Goal: Task Accomplishment & Management: Manage account settings

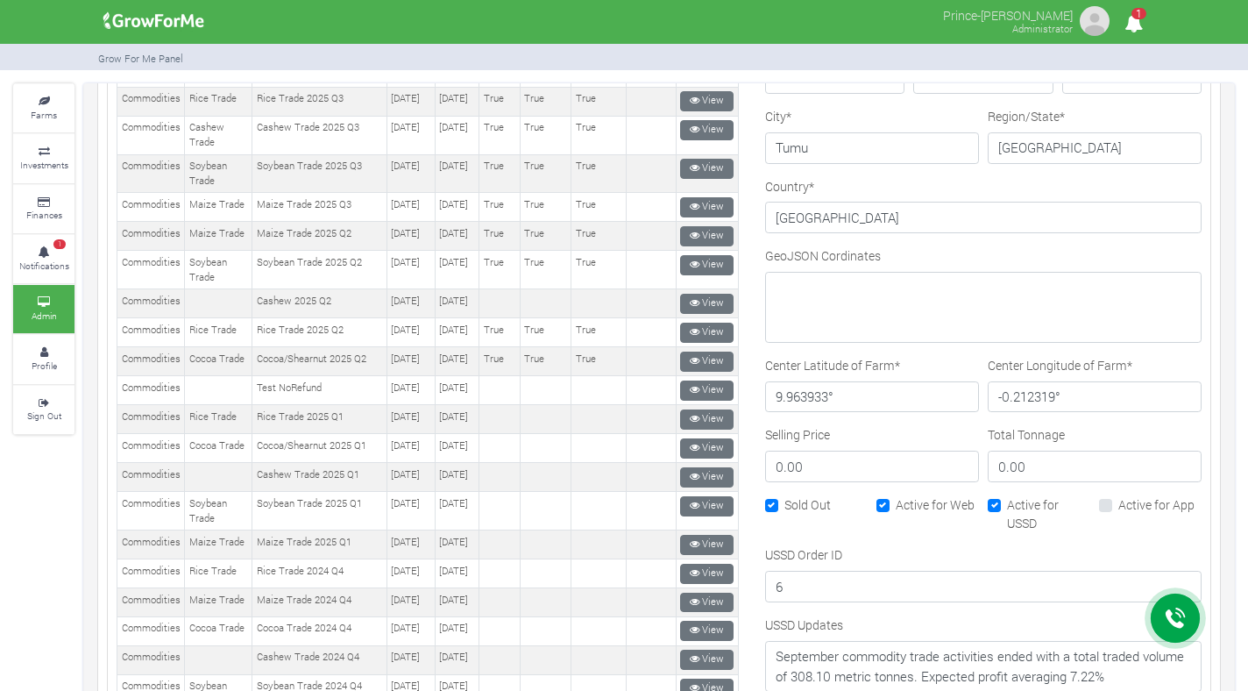
scroll to position [687, 0]
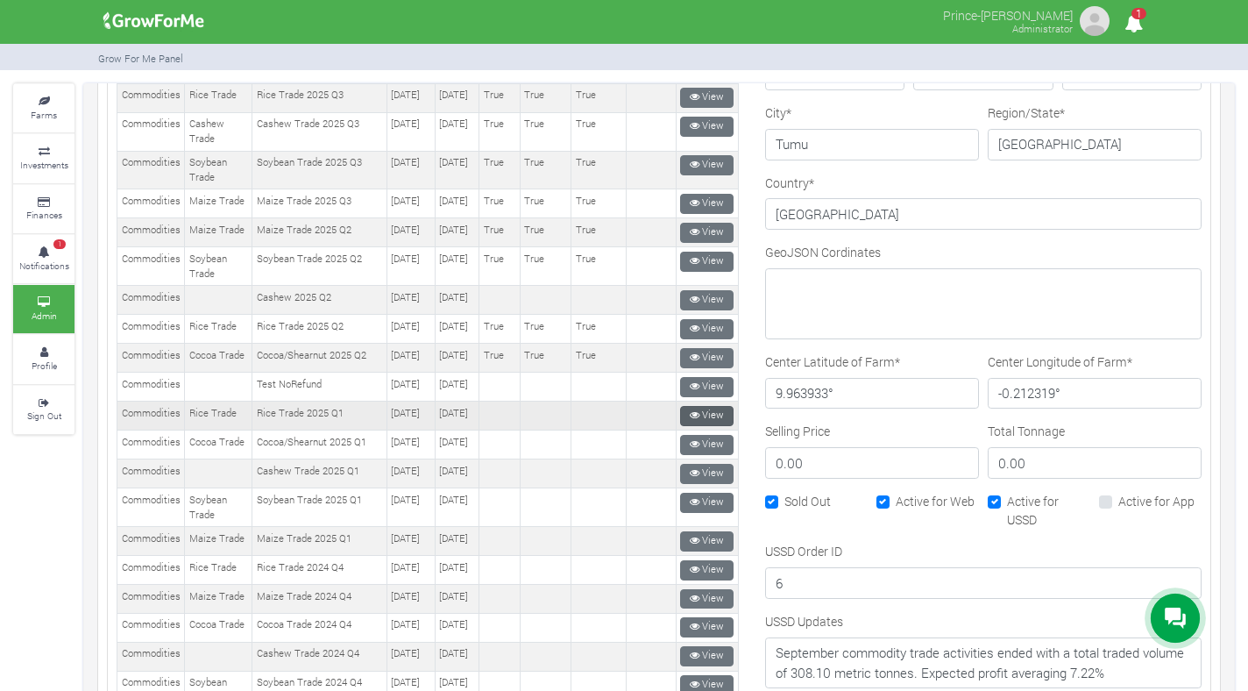
click at [708, 426] on link "View" at bounding box center [706, 416] width 53 height 20
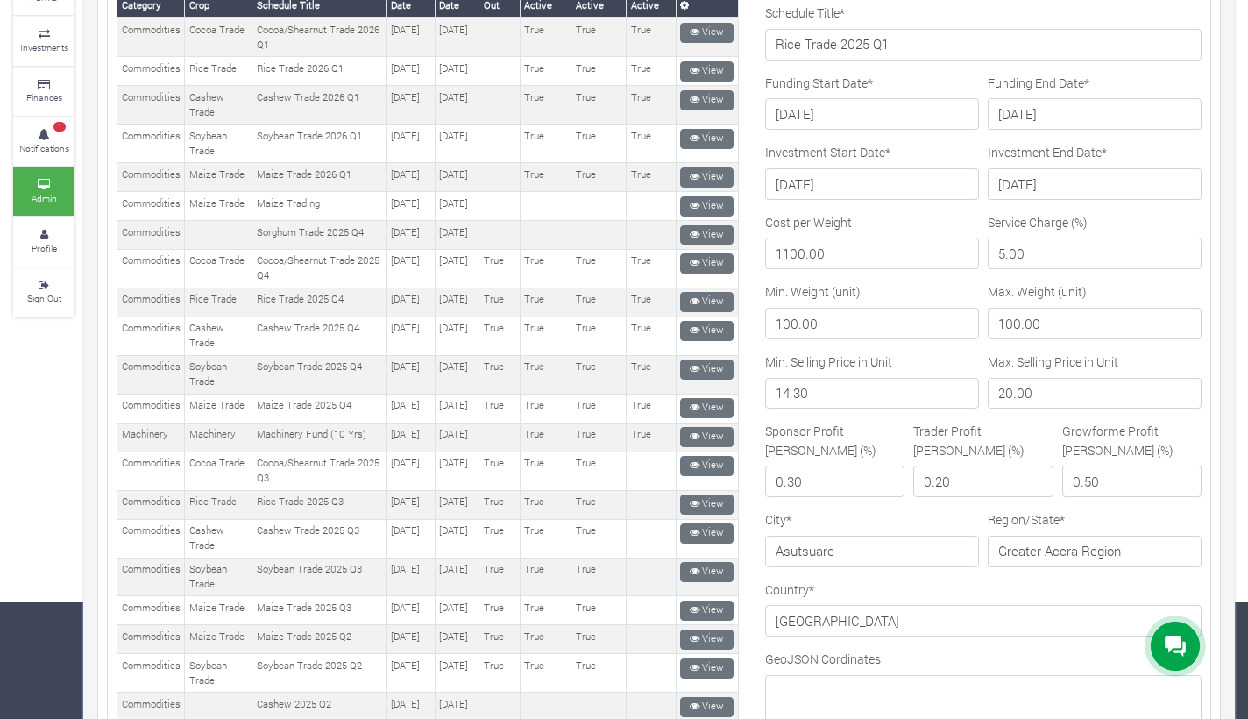
scroll to position [50, 0]
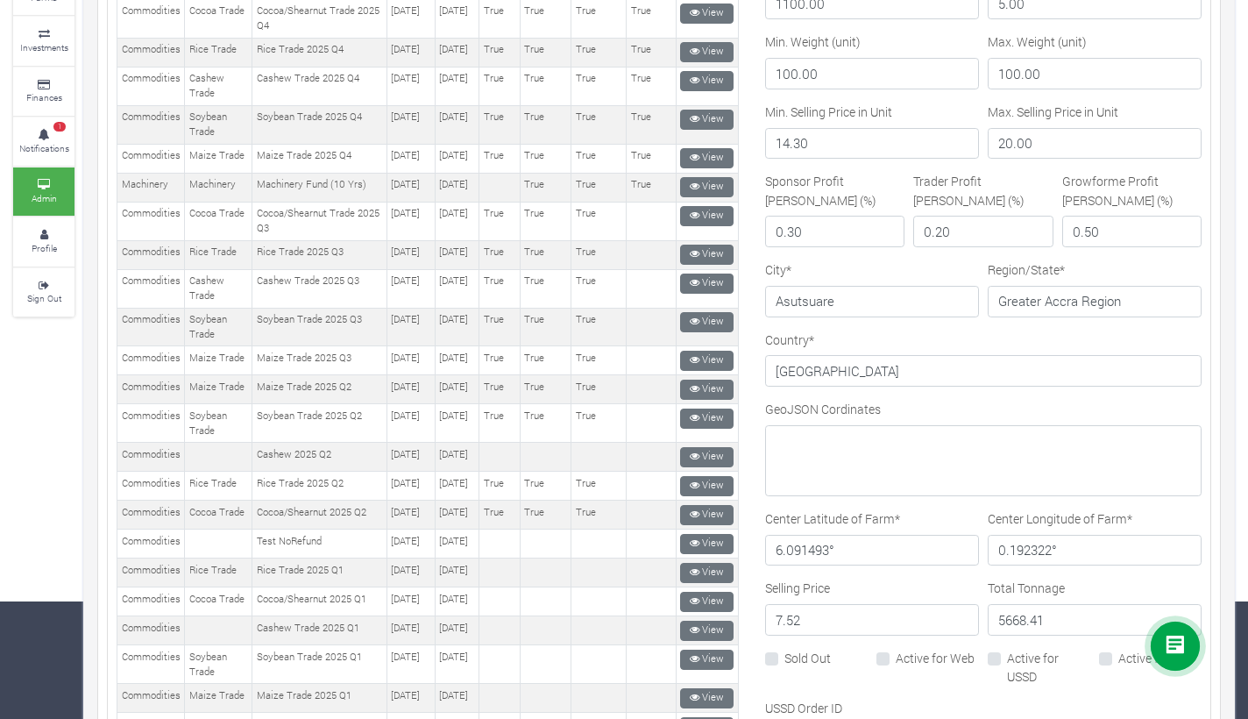
scroll to position [429, 0]
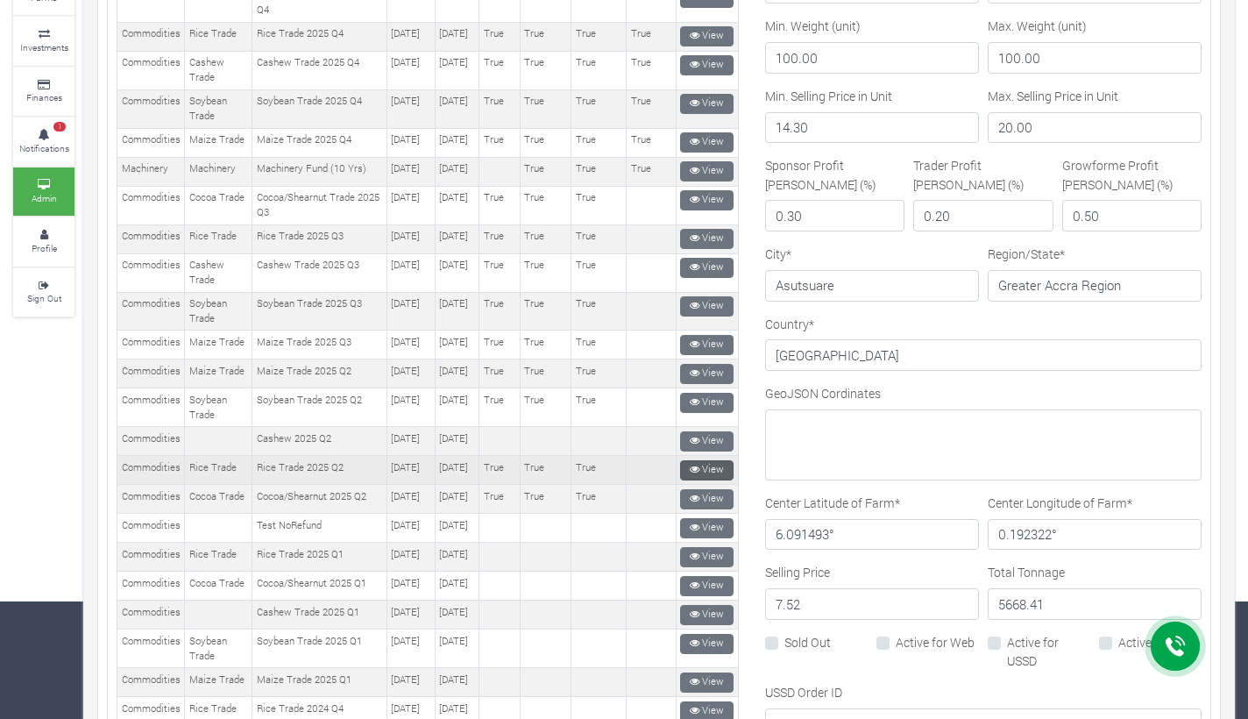
click at [690, 474] on icon at bounding box center [695, 470] width 10 height 10
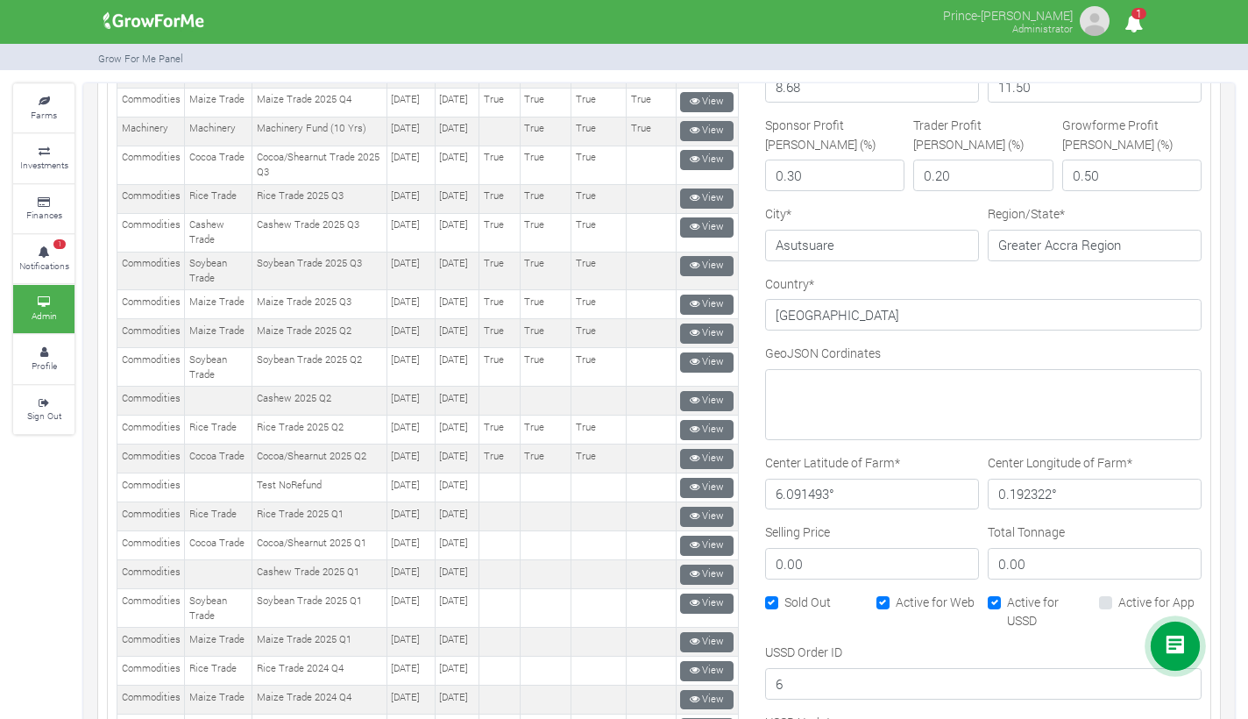
scroll to position [597, 0]
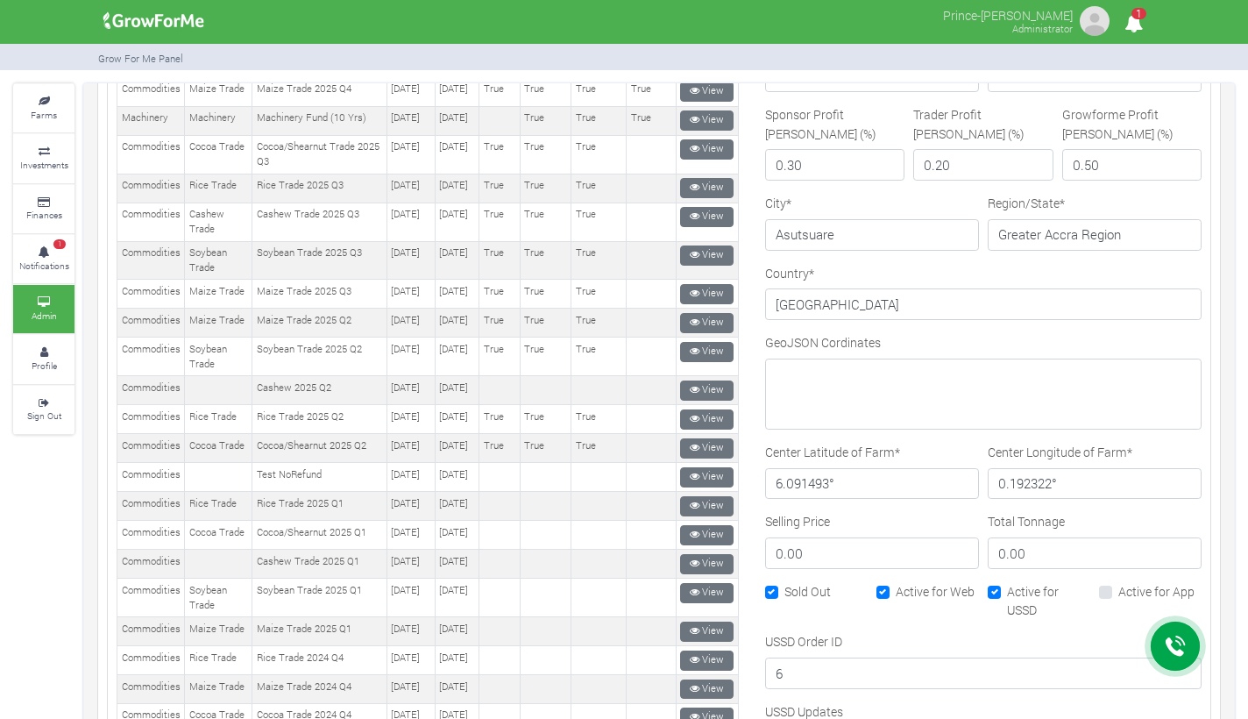
drag, startPoint x: 950, startPoint y: 531, endPoint x: 922, endPoint y: 279, distance: 254.0
click at [950, 530] on div "Selling Price 0.00" at bounding box center [872, 540] width 214 height 57
click at [1062, 551] on input "0.00" at bounding box center [1095, 553] width 214 height 32
type input "0"
type input "5668.41"
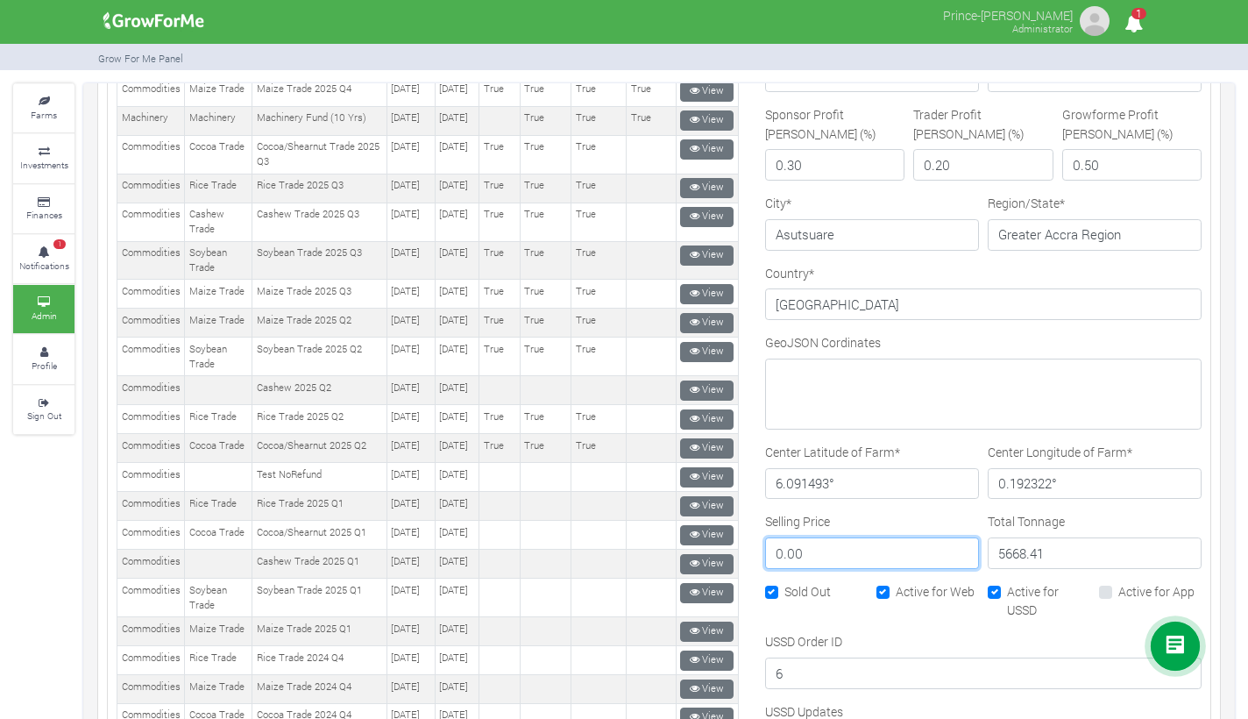
click at [907, 559] on input "0.00" at bounding box center [872, 553] width 214 height 32
type input "0"
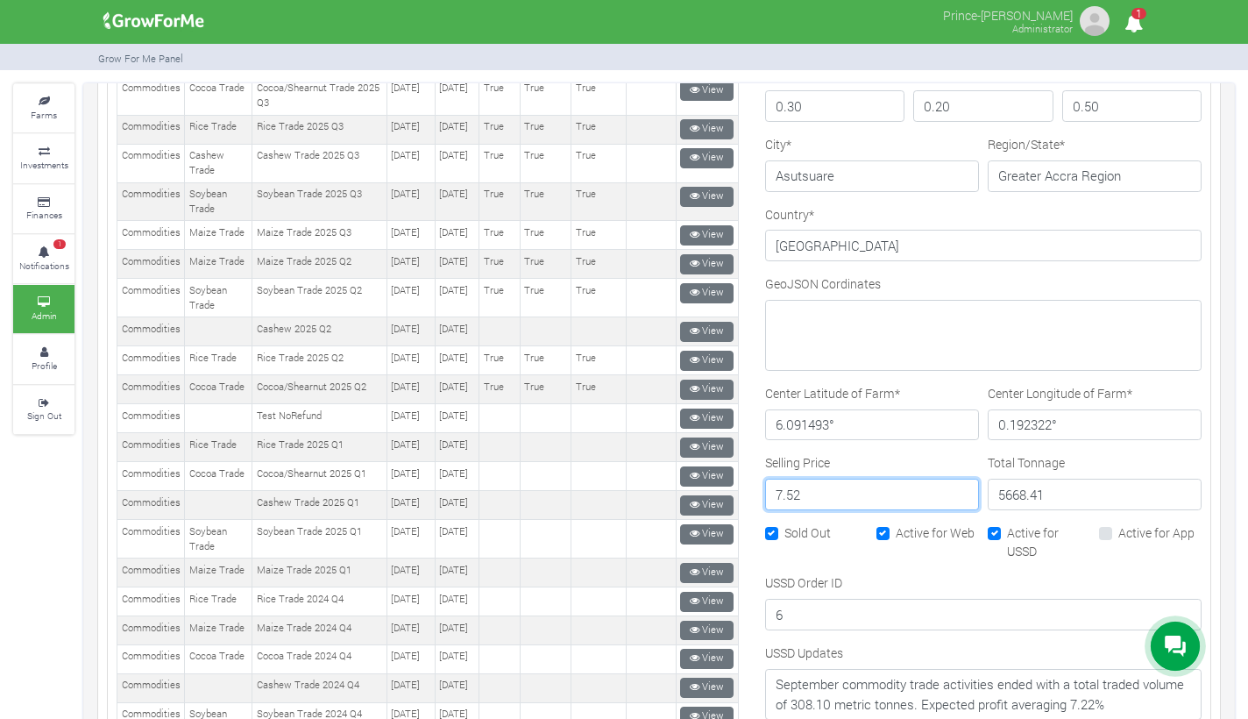
scroll to position [692, 0]
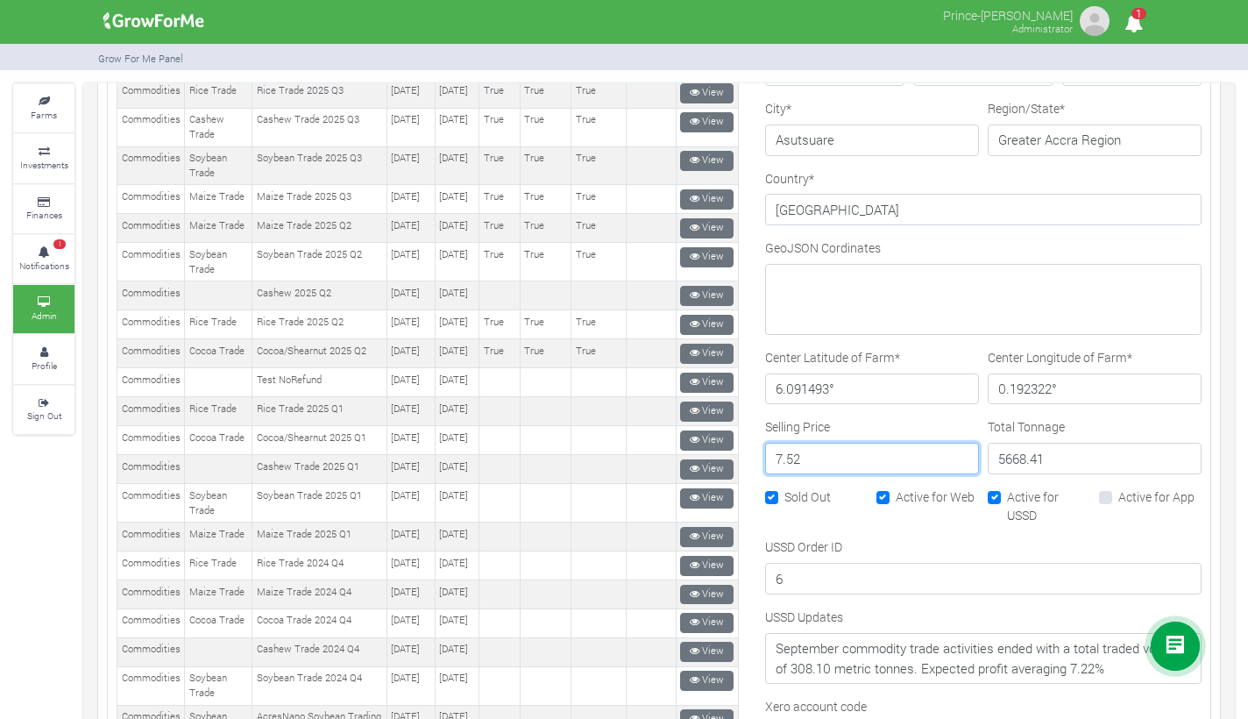
type input "7.52"
click at [978, 537] on div "USSD Order ID 6" at bounding box center [983, 565] width 437 height 57
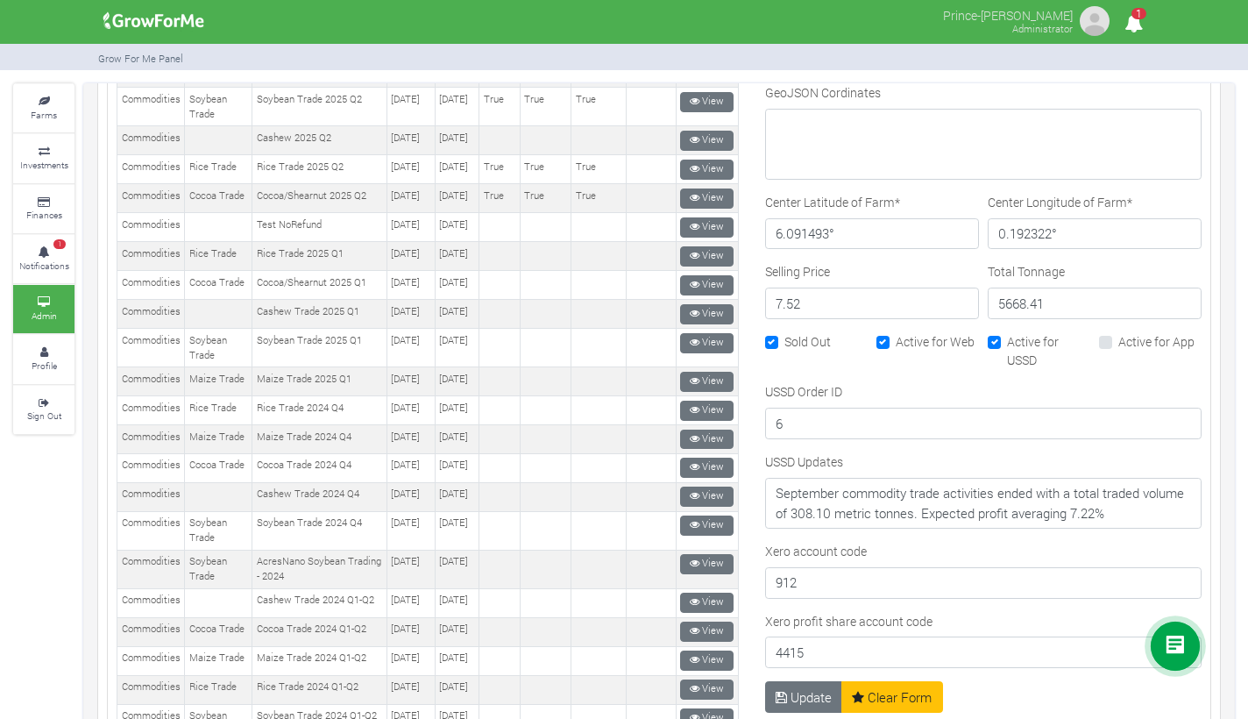
scroll to position [850, 0]
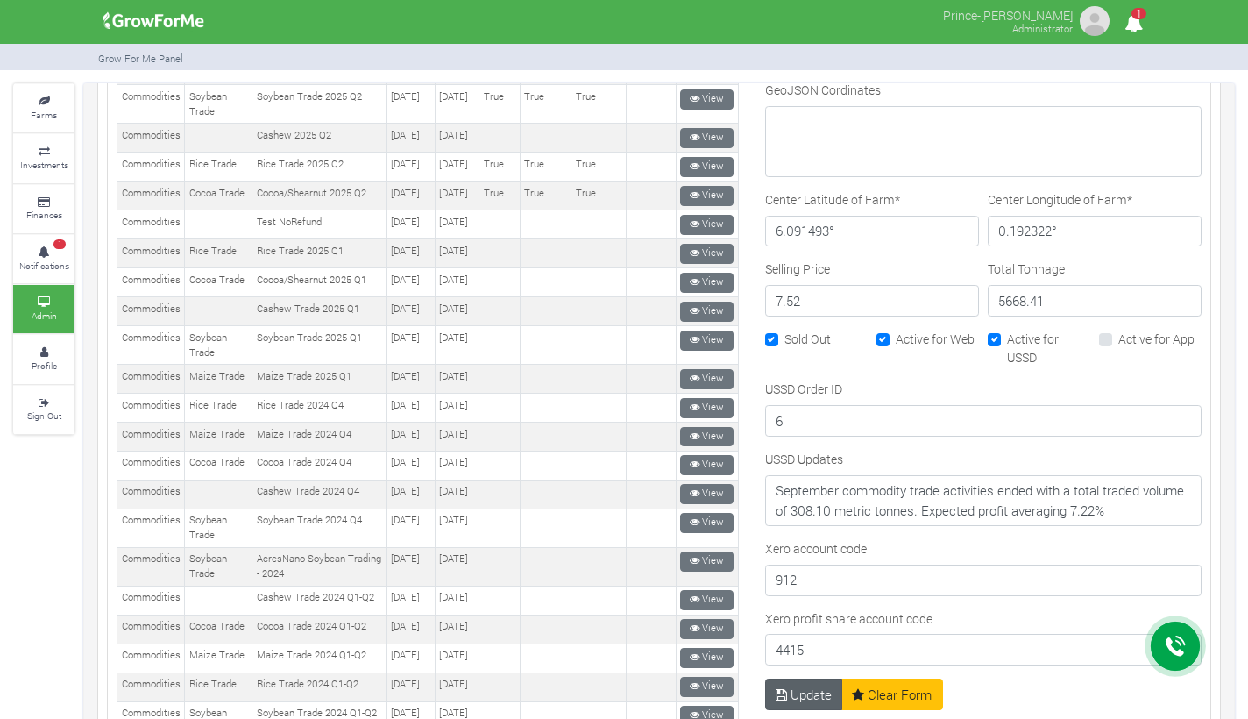
click at [793, 684] on button "Update" at bounding box center [804, 695] width 78 height 32
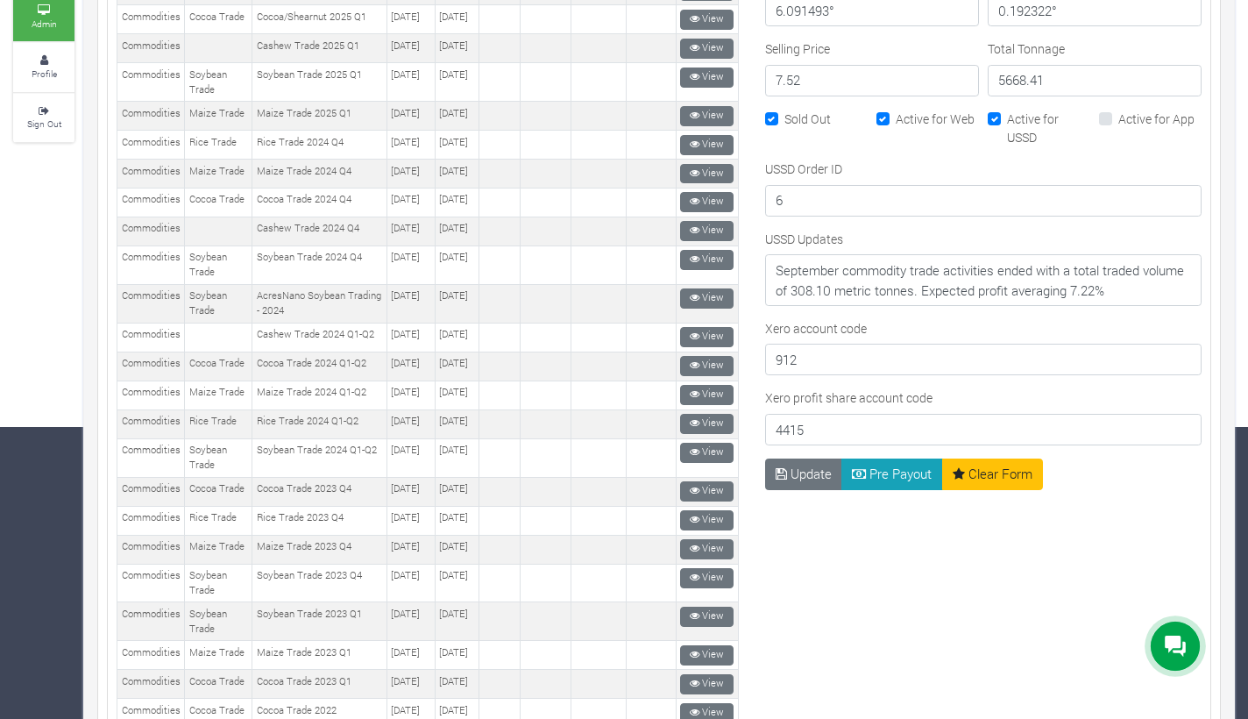
scroll to position [722, 0]
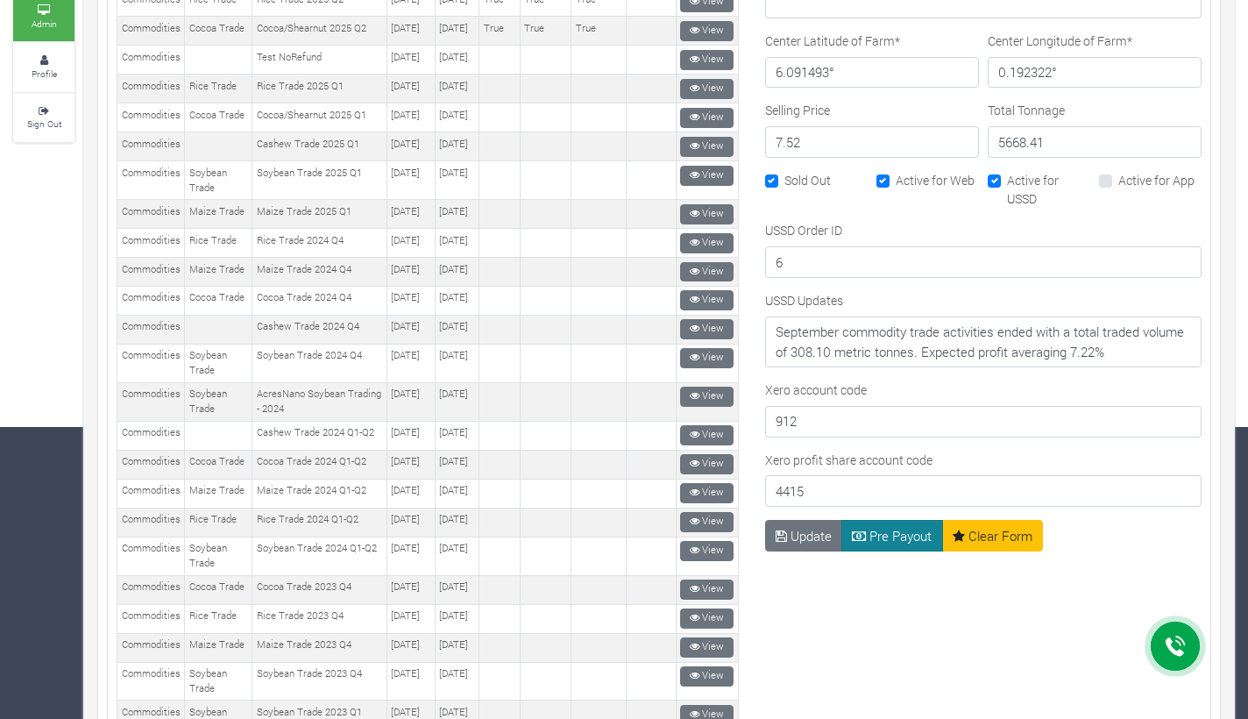
click at [898, 534] on button "Pre Payout" at bounding box center [893, 536] width 102 height 32
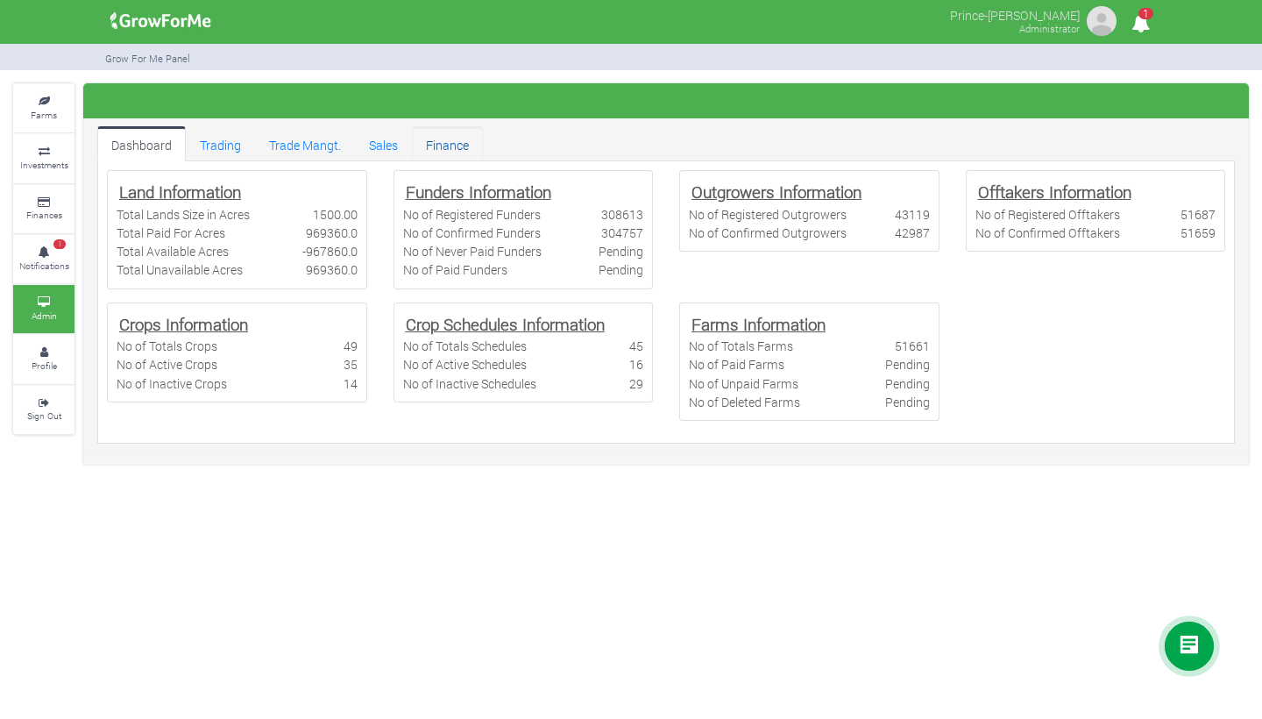
click at [437, 143] on link "Finance" at bounding box center [447, 143] width 71 height 35
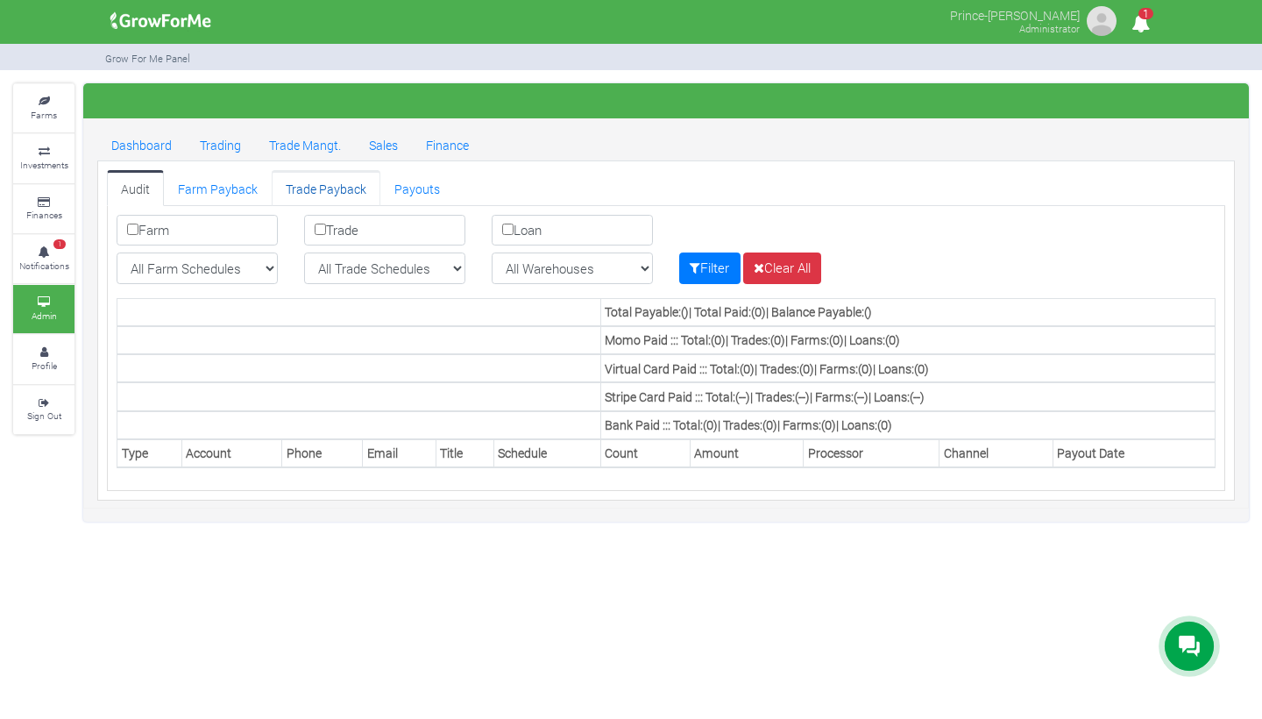
click at [335, 188] on link "Trade Payback" at bounding box center [326, 187] width 109 height 35
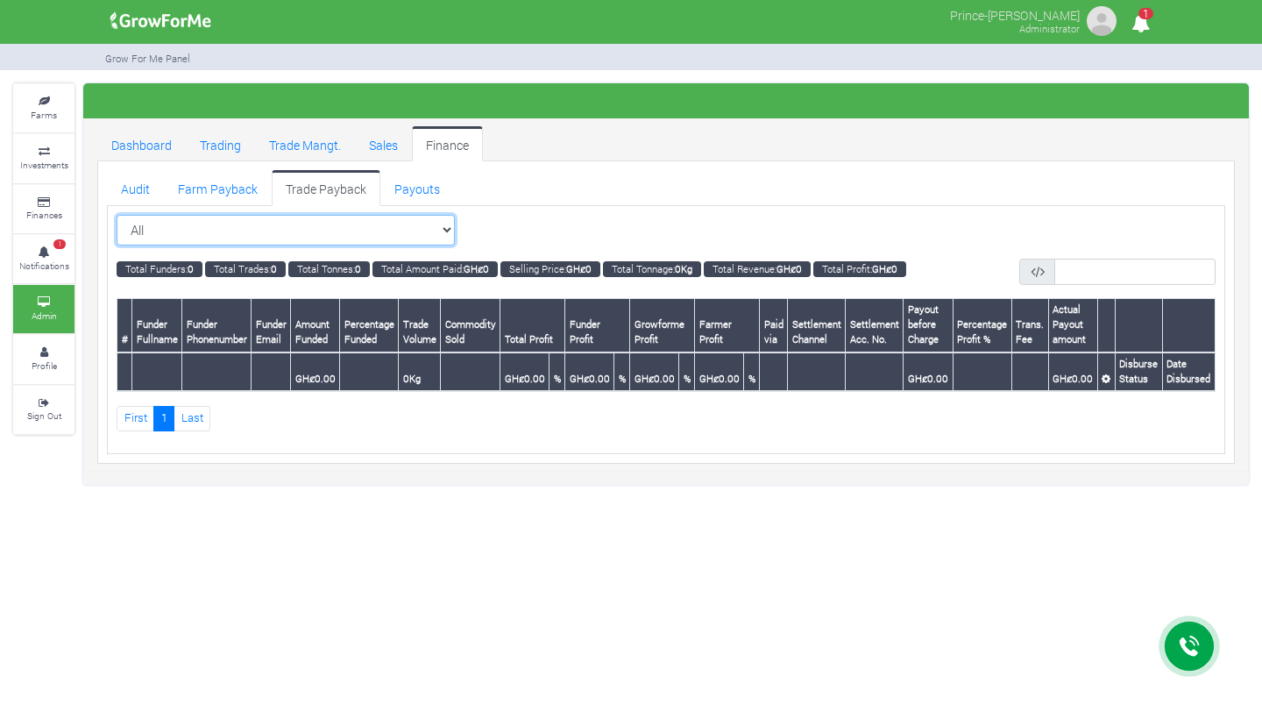
select select "?tradeschedule=33"
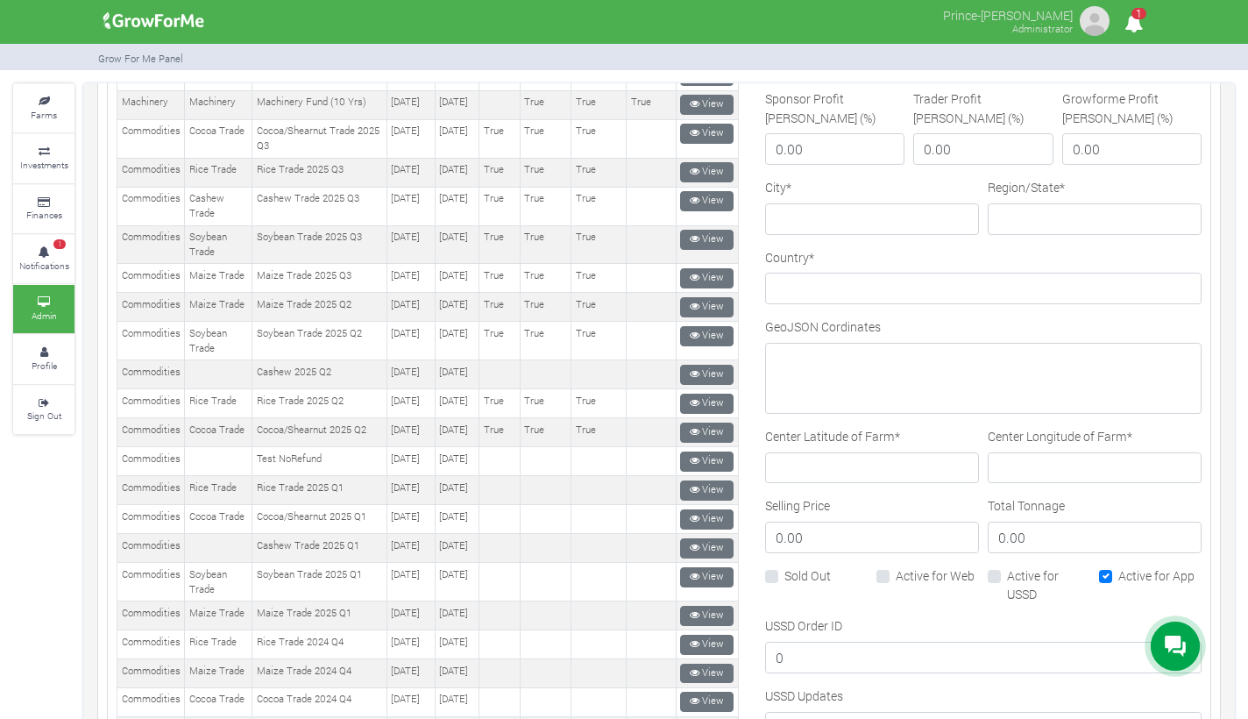
scroll to position [615, 0]
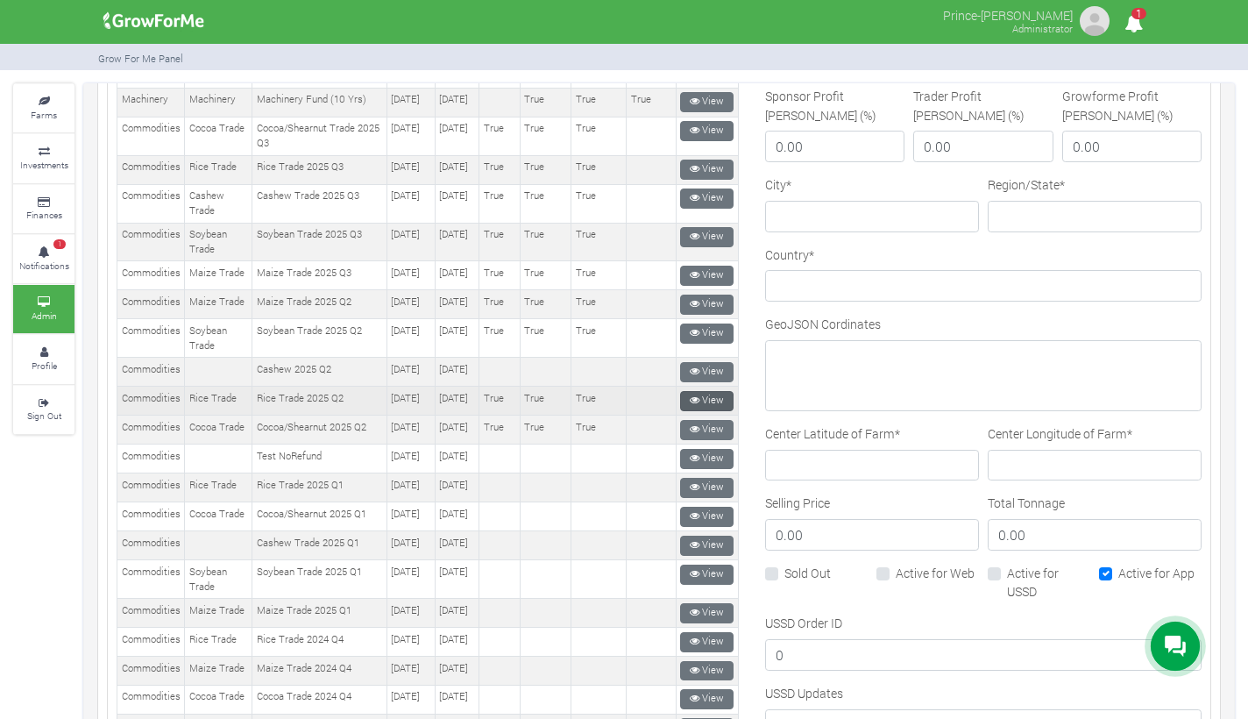
click at [708, 411] on link "View" at bounding box center [706, 401] width 53 height 20
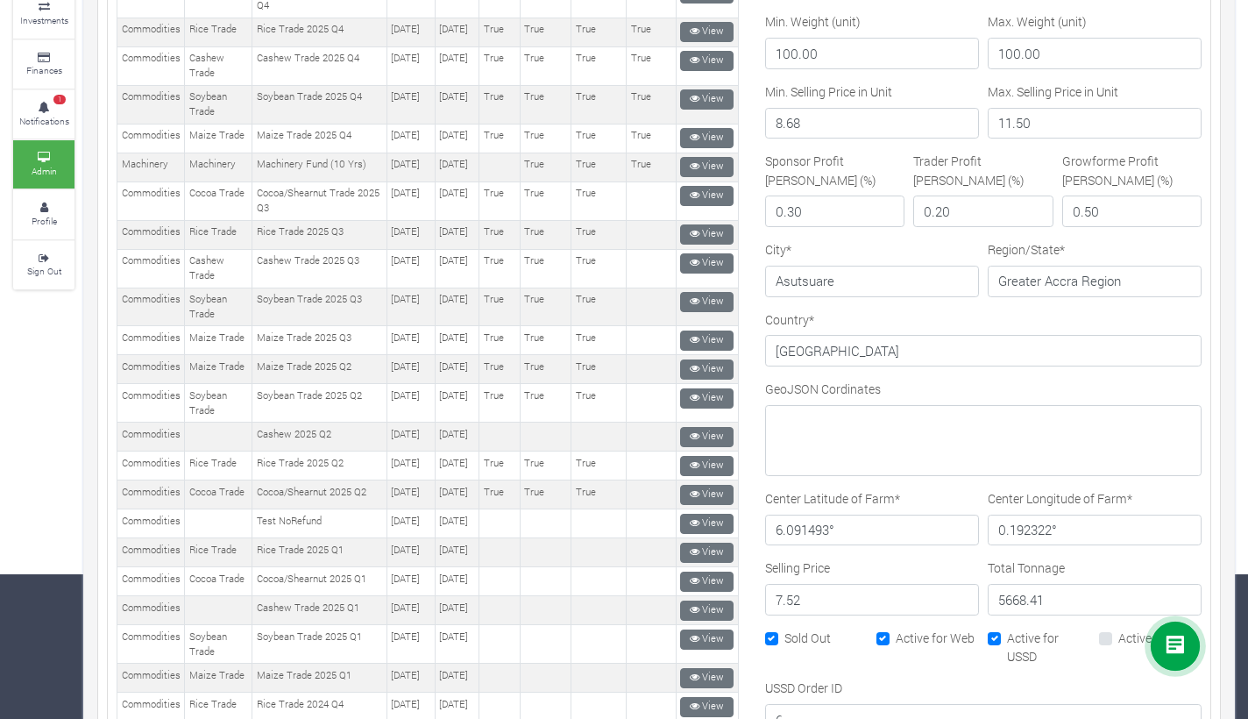
scroll to position [459, 0]
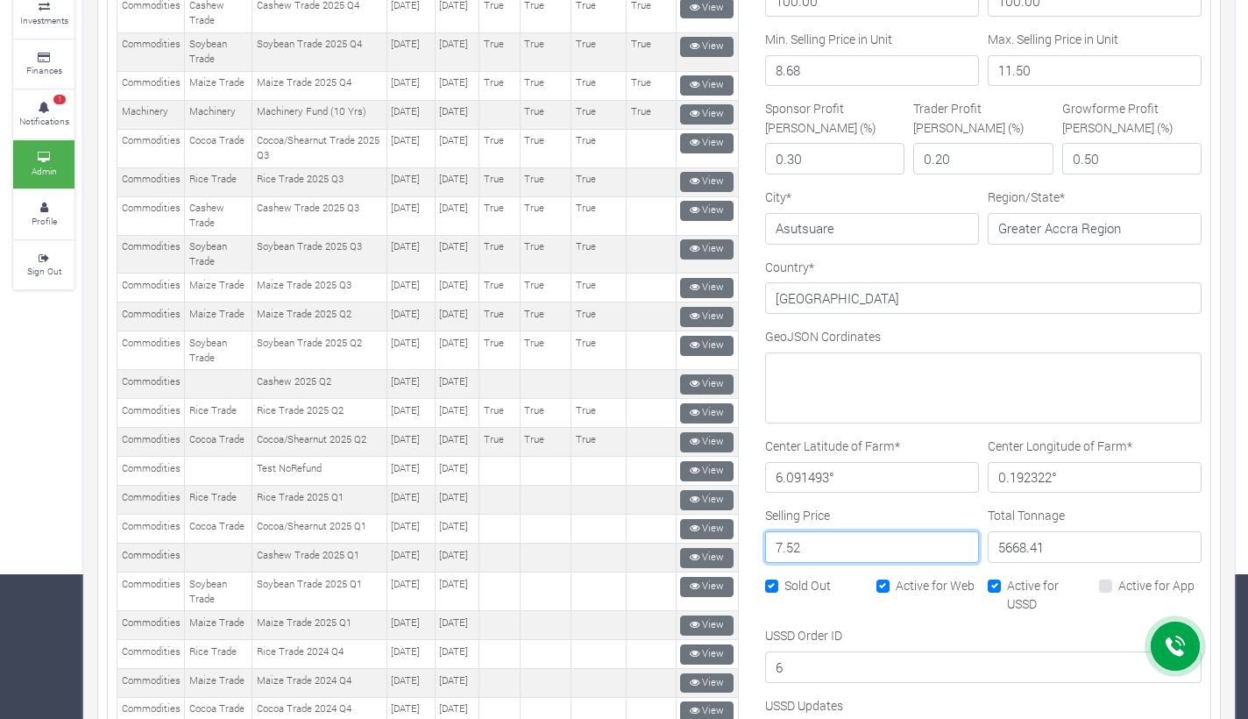
click at [806, 545] on input "7.52" at bounding box center [872, 547] width 214 height 32
type input "7"
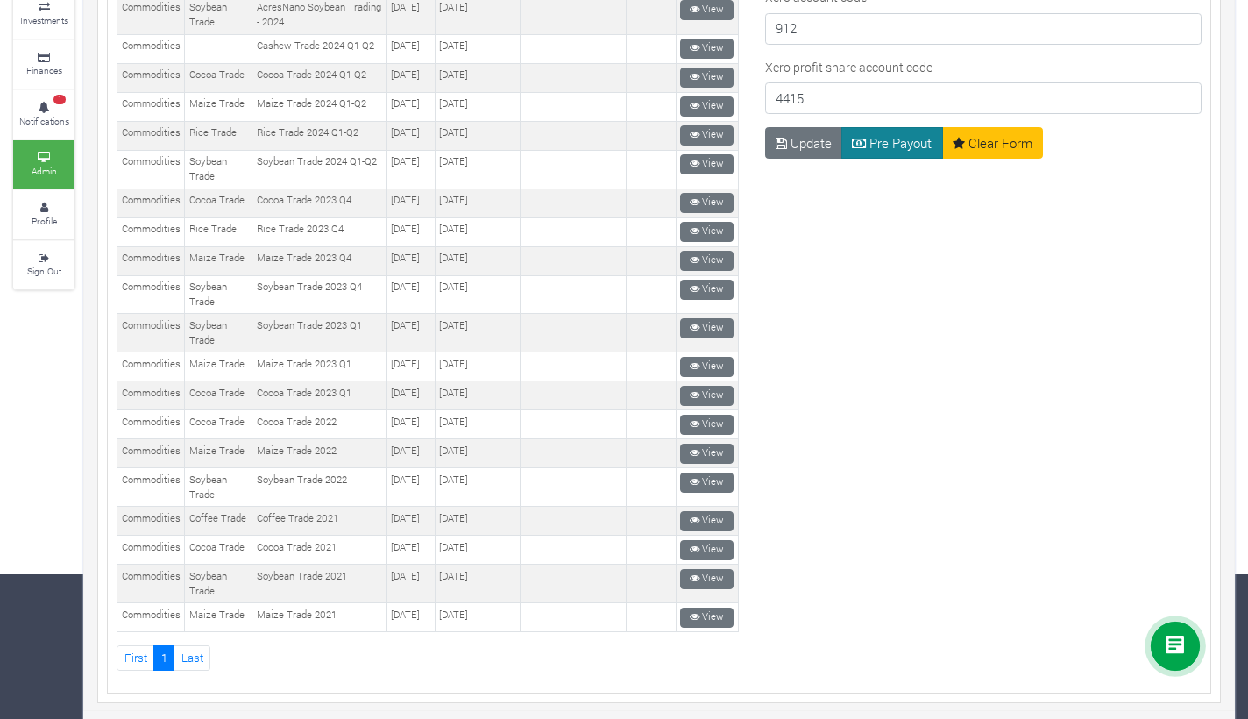
scroll to position [1255, 0]
type input "15.7"
click at [881, 143] on button "Pre Payout" at bounding box center [893, 144] width 102 height 32
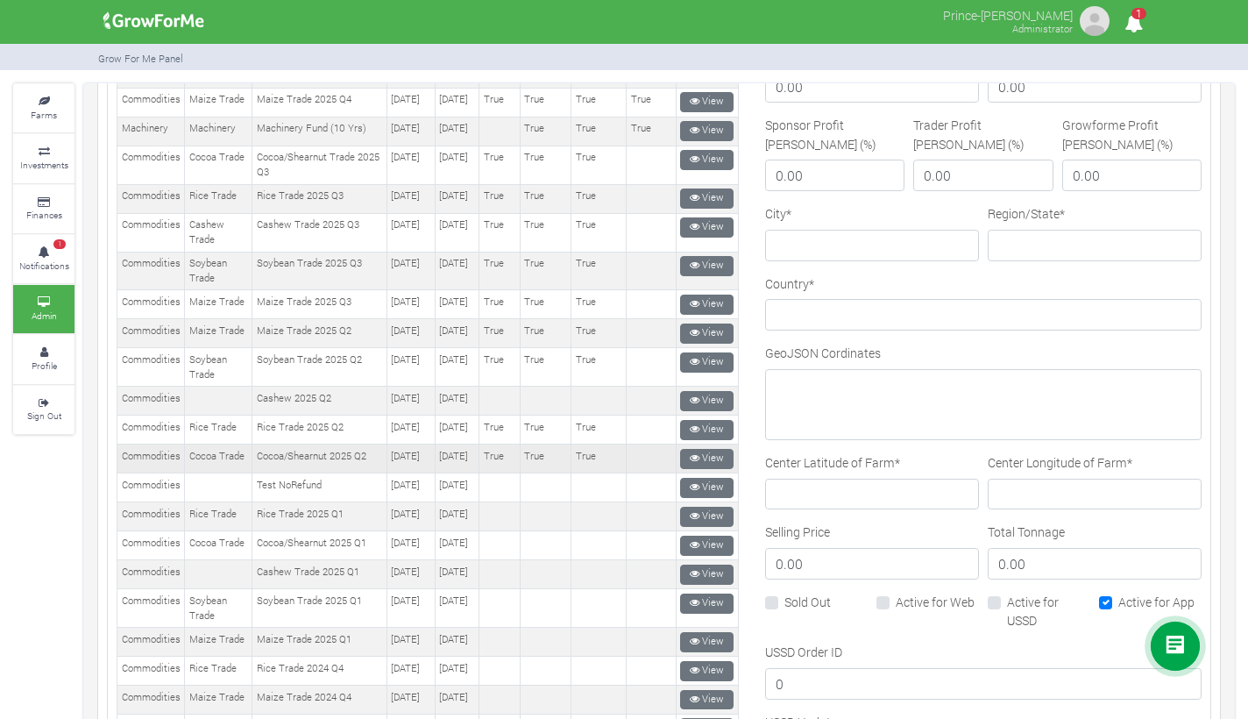
scroll to position [587, 0]
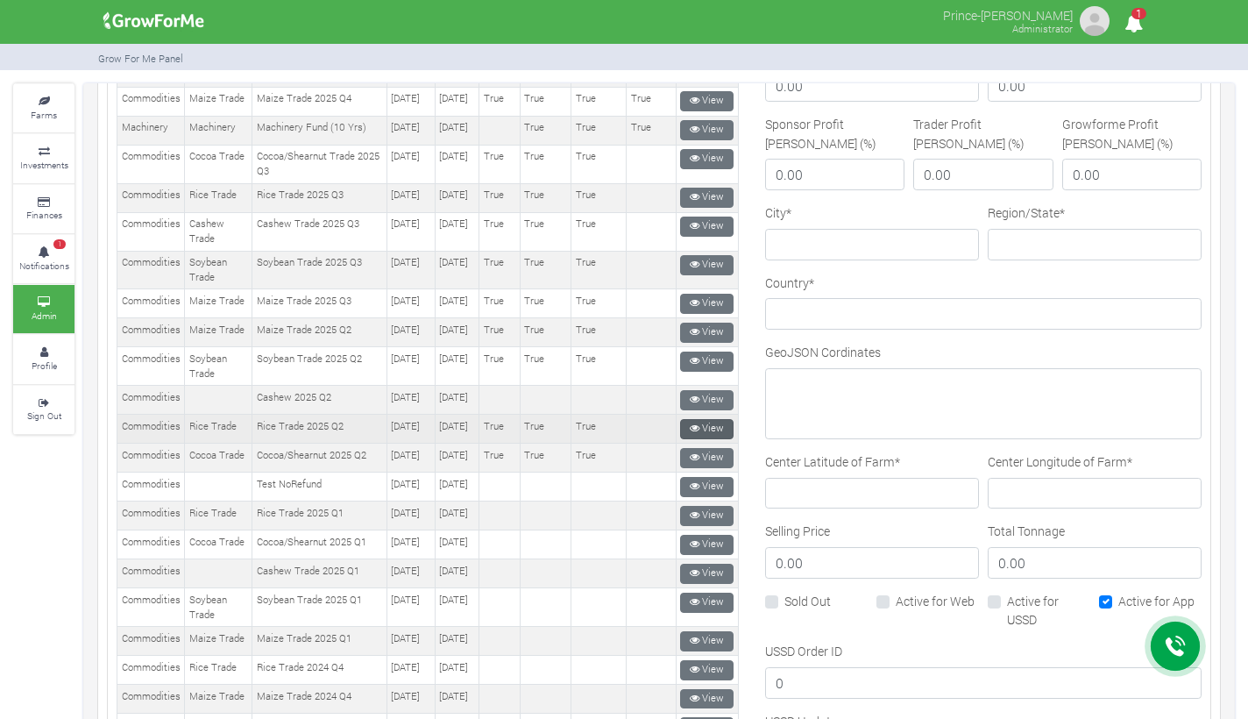
click at [690, 433] on icon at bounding box center [695, 428] width 10 height 10
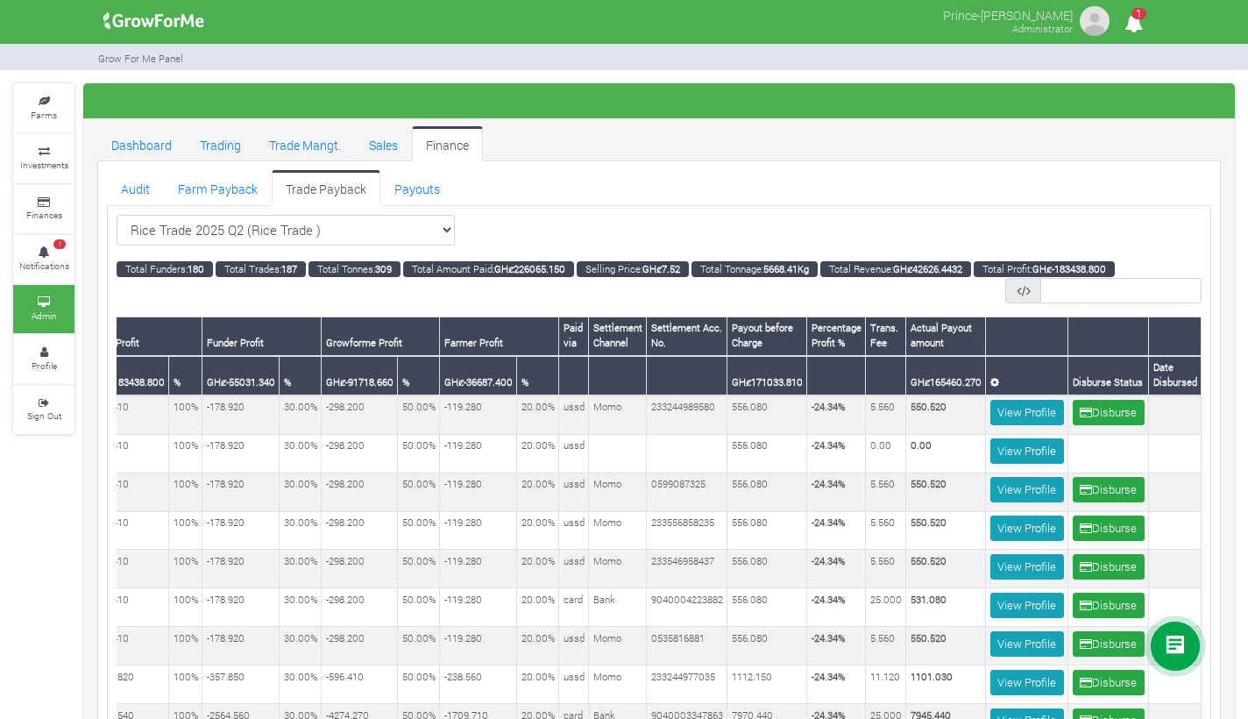
scroll to position [0, 664]
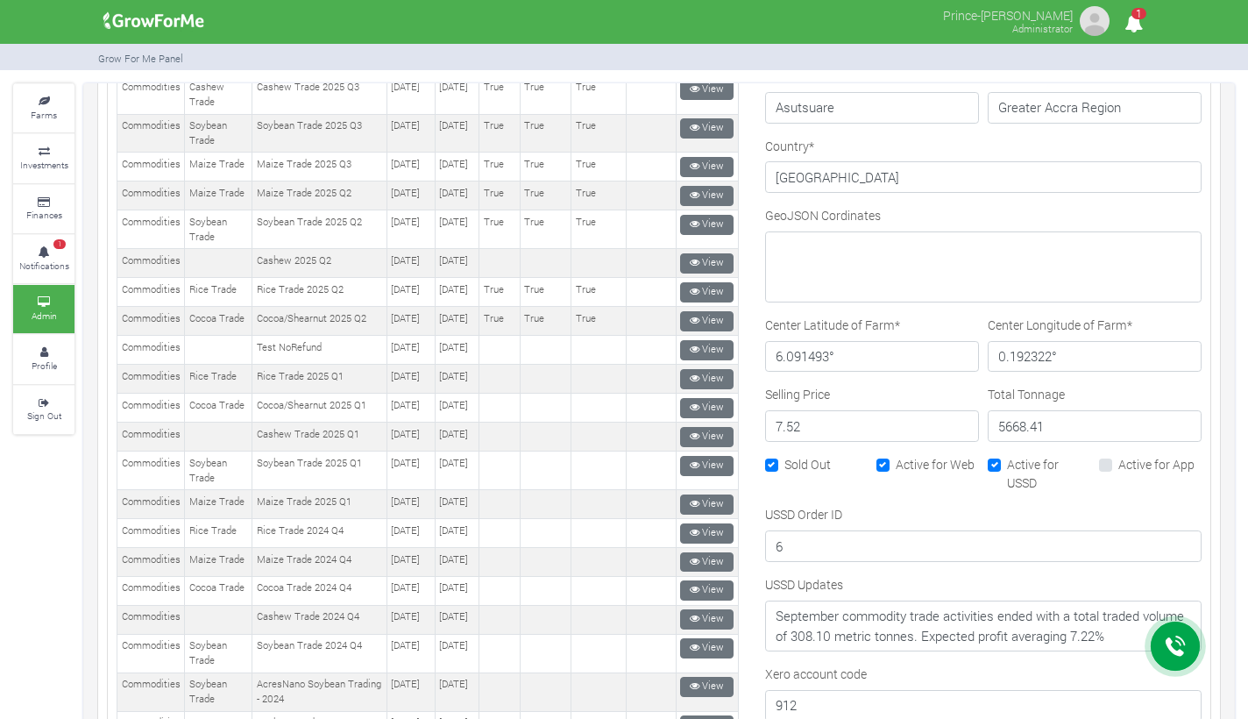
scroll to position [946, 0]
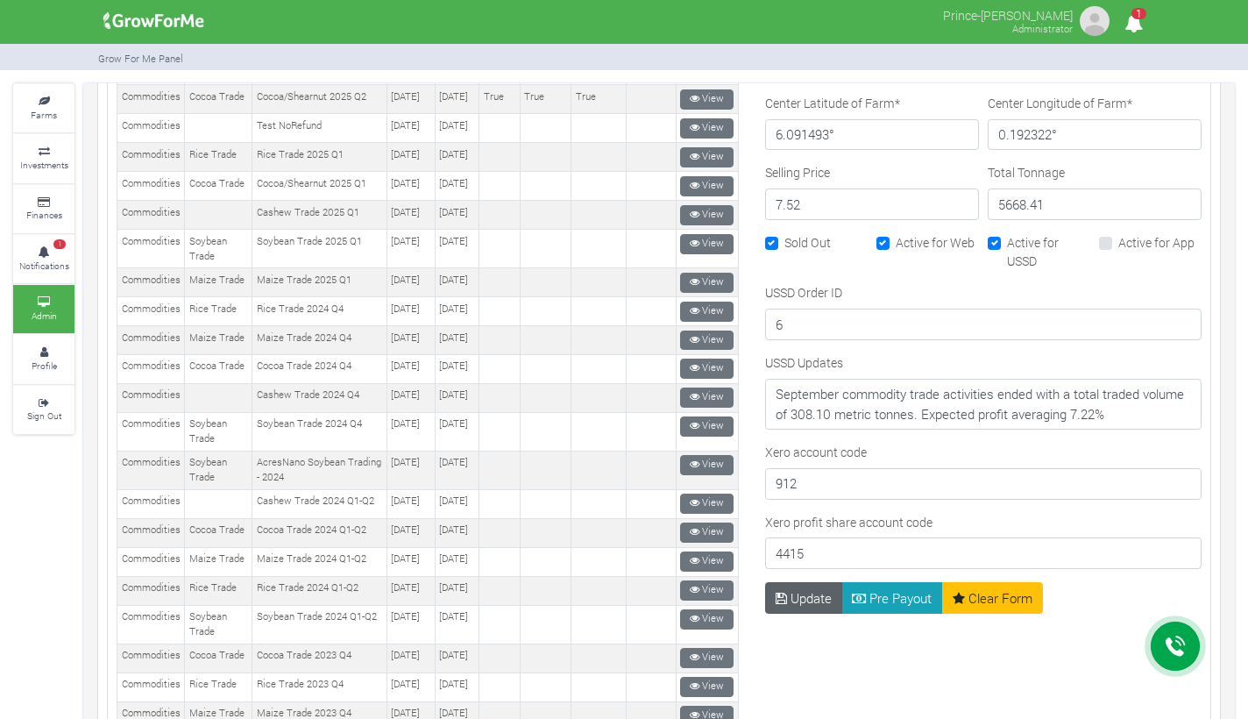
click at [807, 591] on button "Update" at bounding box center [804, 598] width 78 height 32
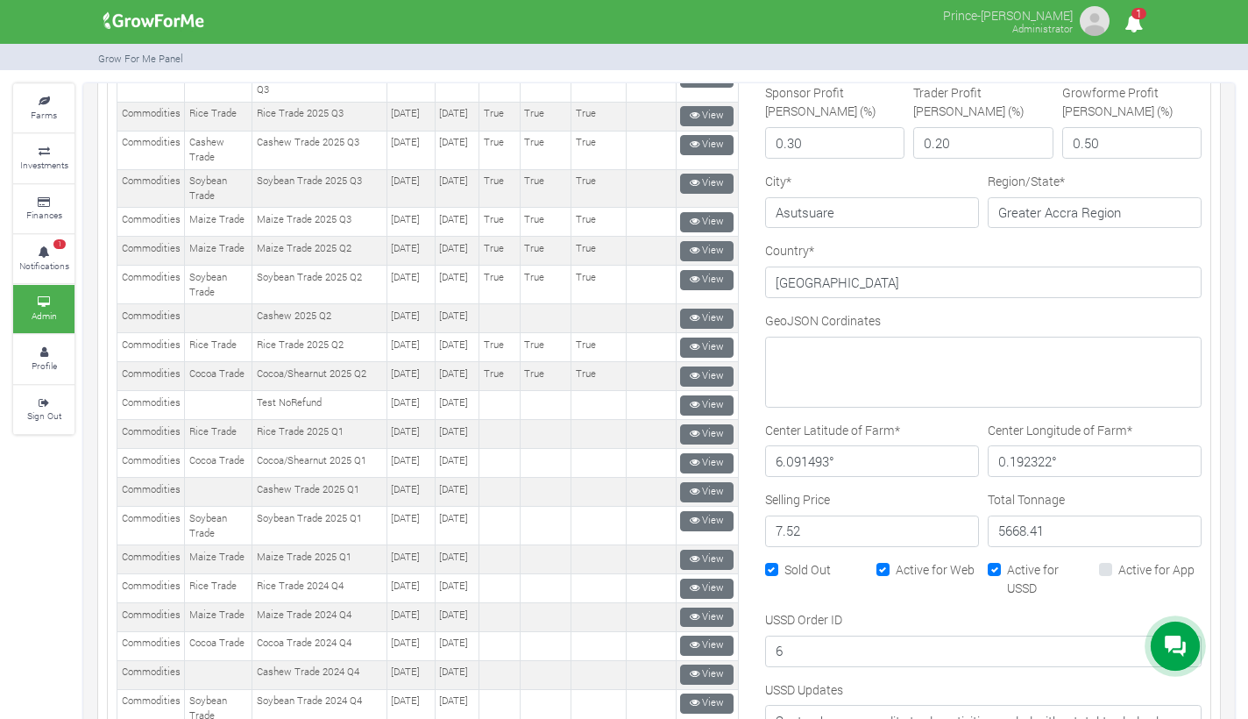
scroll to position [700, 0]
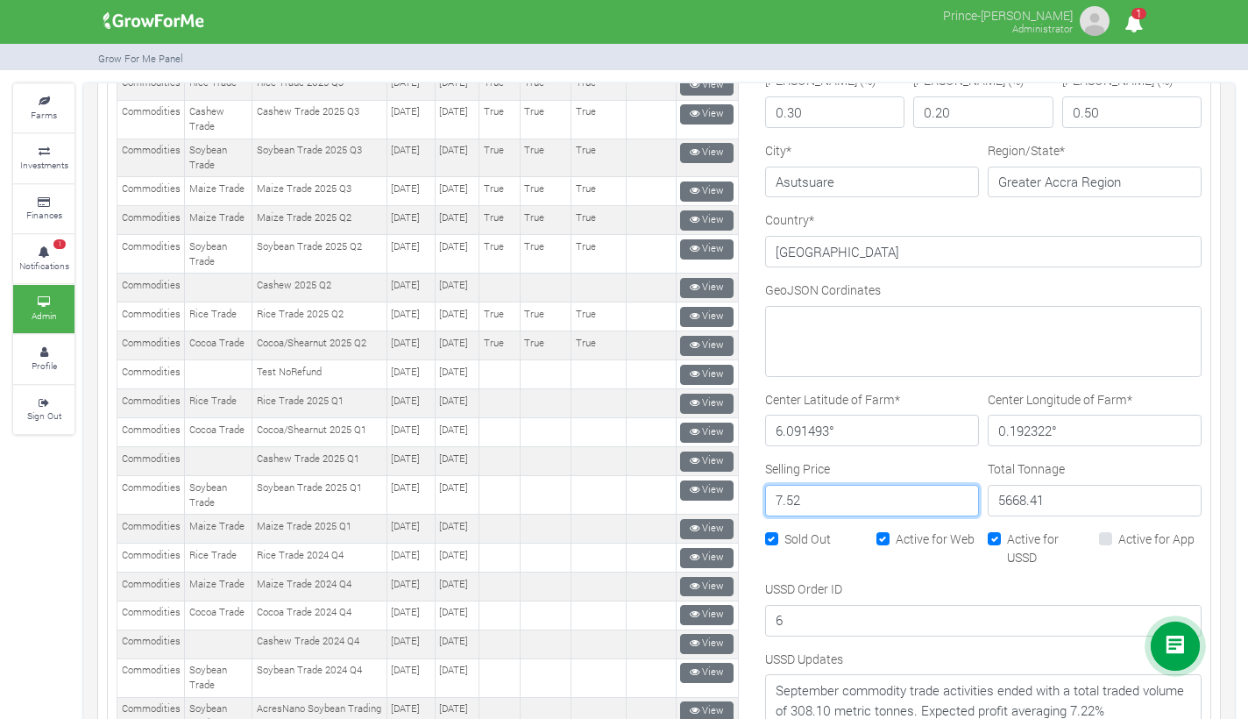
click at [793, 502] on input "7.52" at bounding box center [872, 501] width 214 height 32
click at [793, 502] on form "Category Name --------- Farms Commodities Real Estate Finance Equity Machinery …" at bounding box center [983, 220] width 437 height 1314
click at [793, 529] on div "Sold Out" at bounding box center [816, 554] width 111 height 50
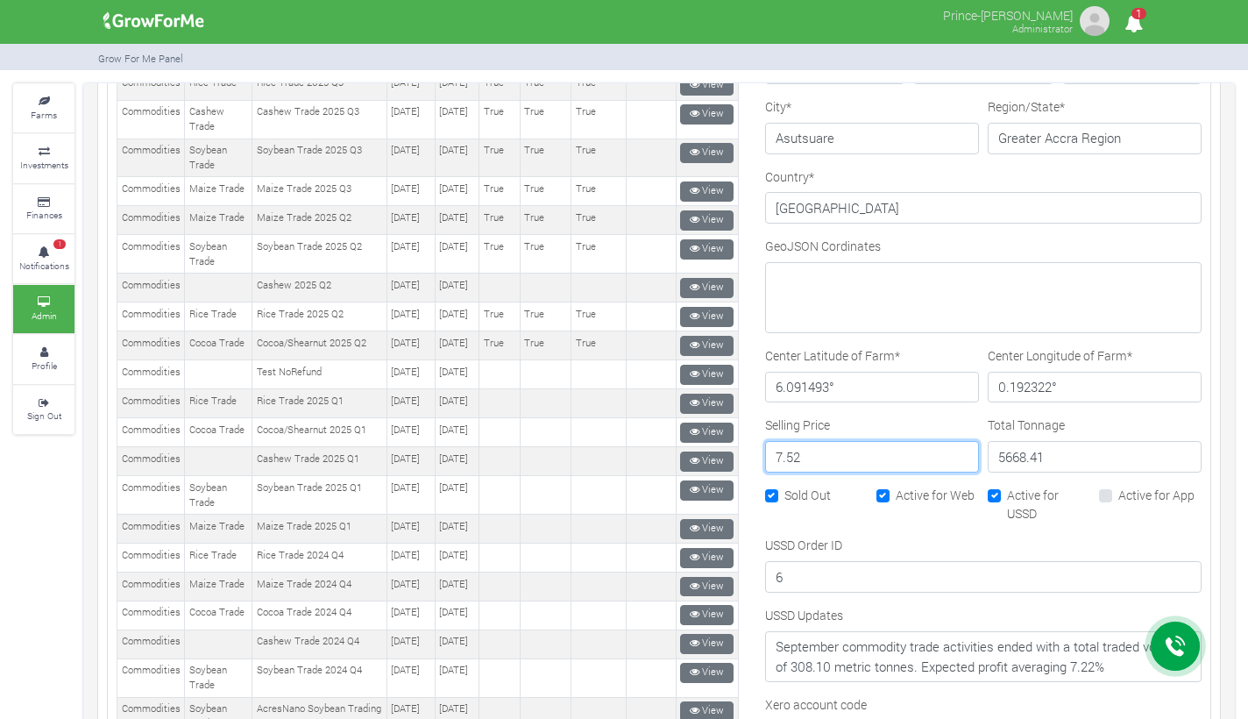
click at [820, 459] on input "7.52" at bounding box center [872, 457] width 214 height 32
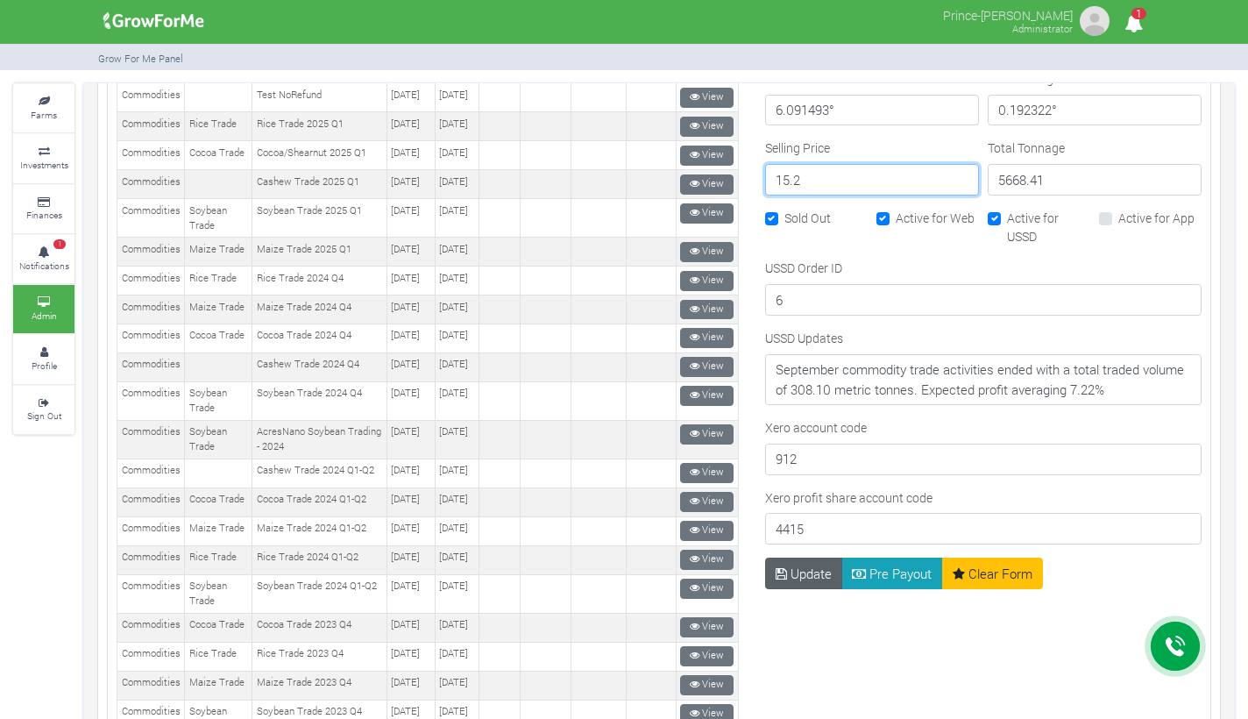
scroll to position [994, 0]
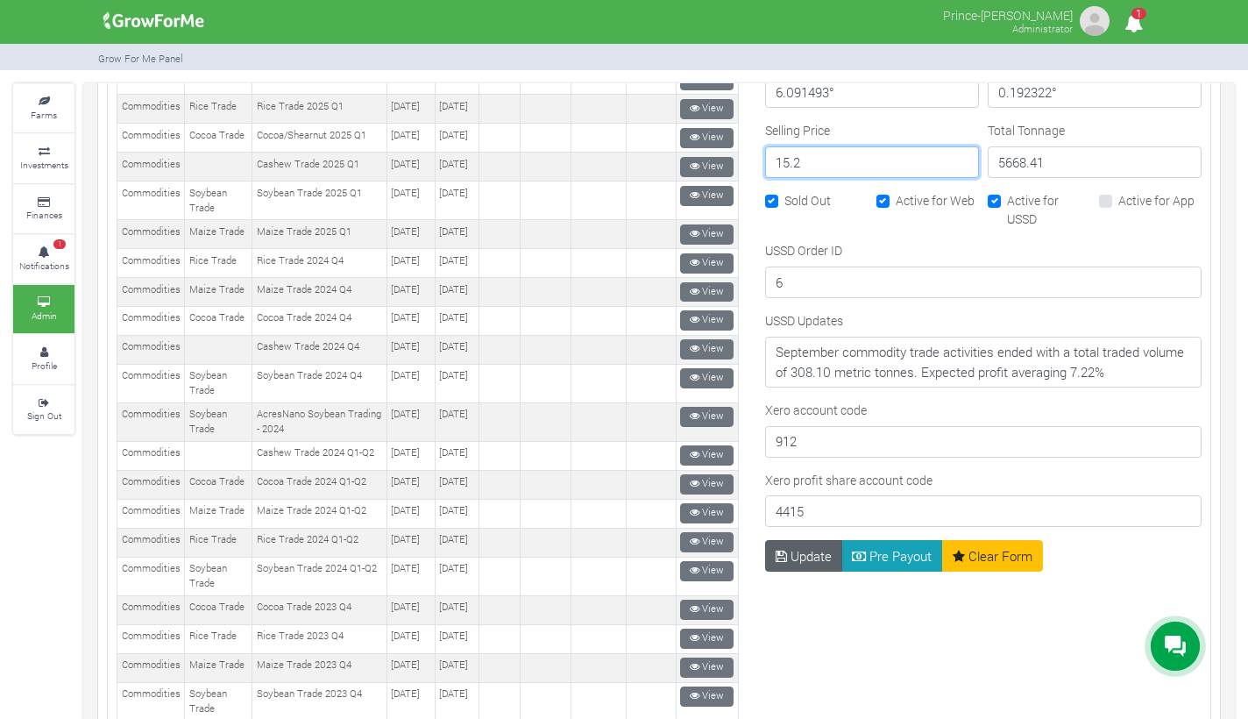
type input "15.2"
click at [811, 544] on button "Update" at bounding box center [804, 556] width 78 height 32
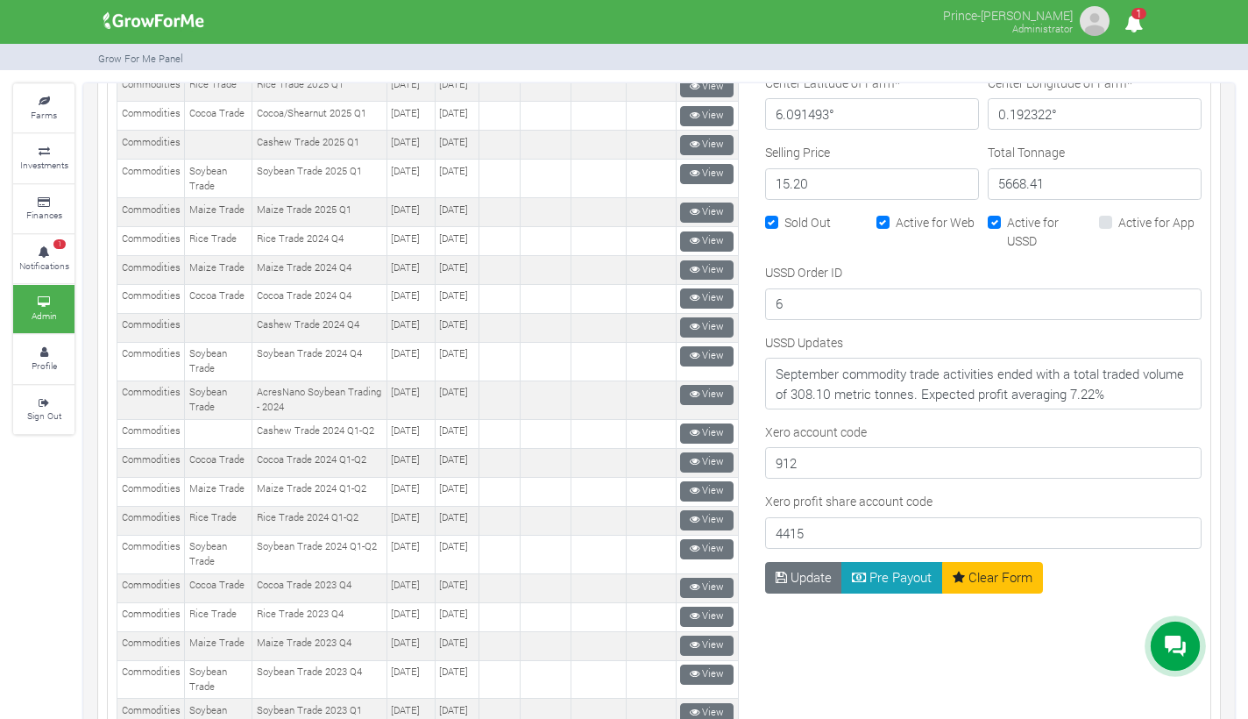
scroll to position [1023, 0]
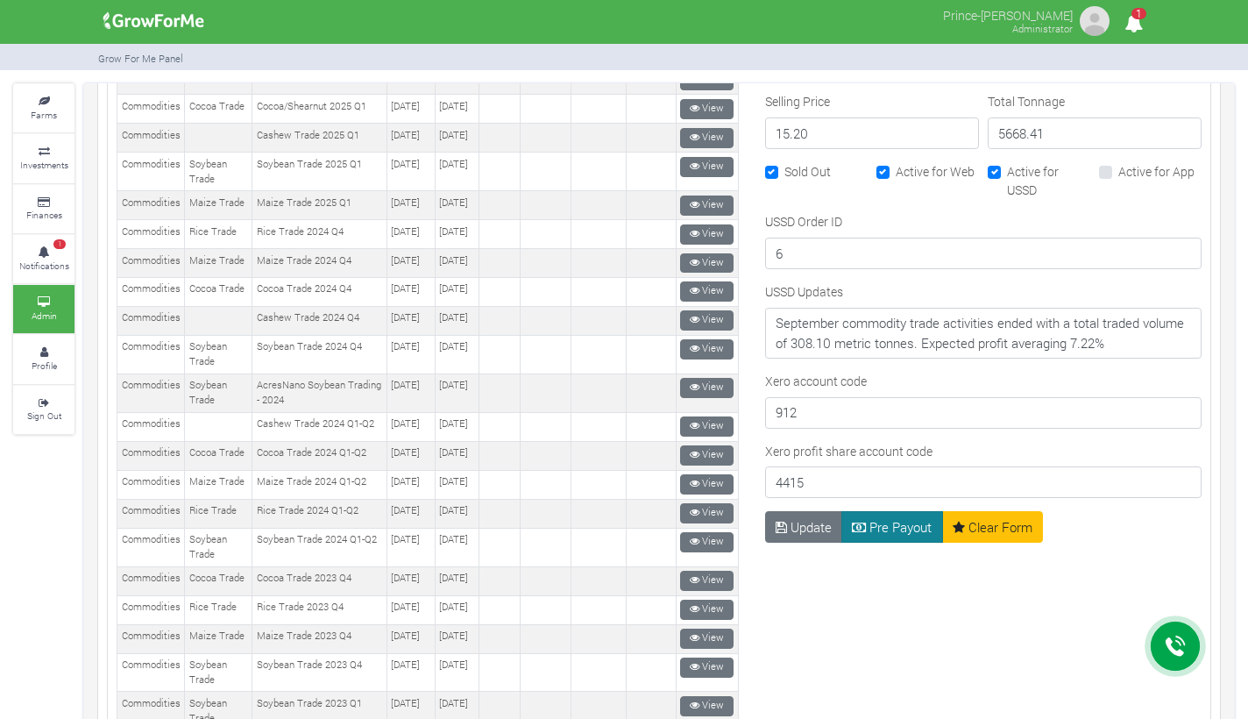
click at [878, 522] on button "Pre Payout" at bounding box center [893, 527] width 102 height 32
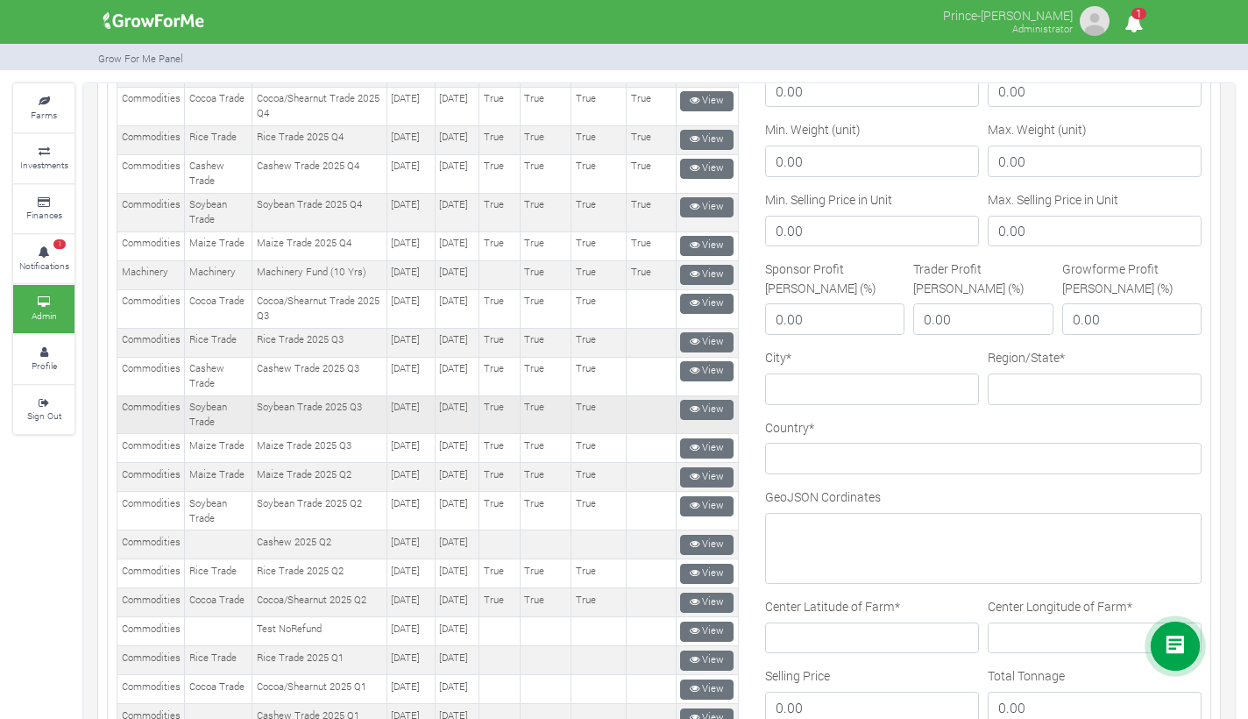
scroll to position [484, 0]
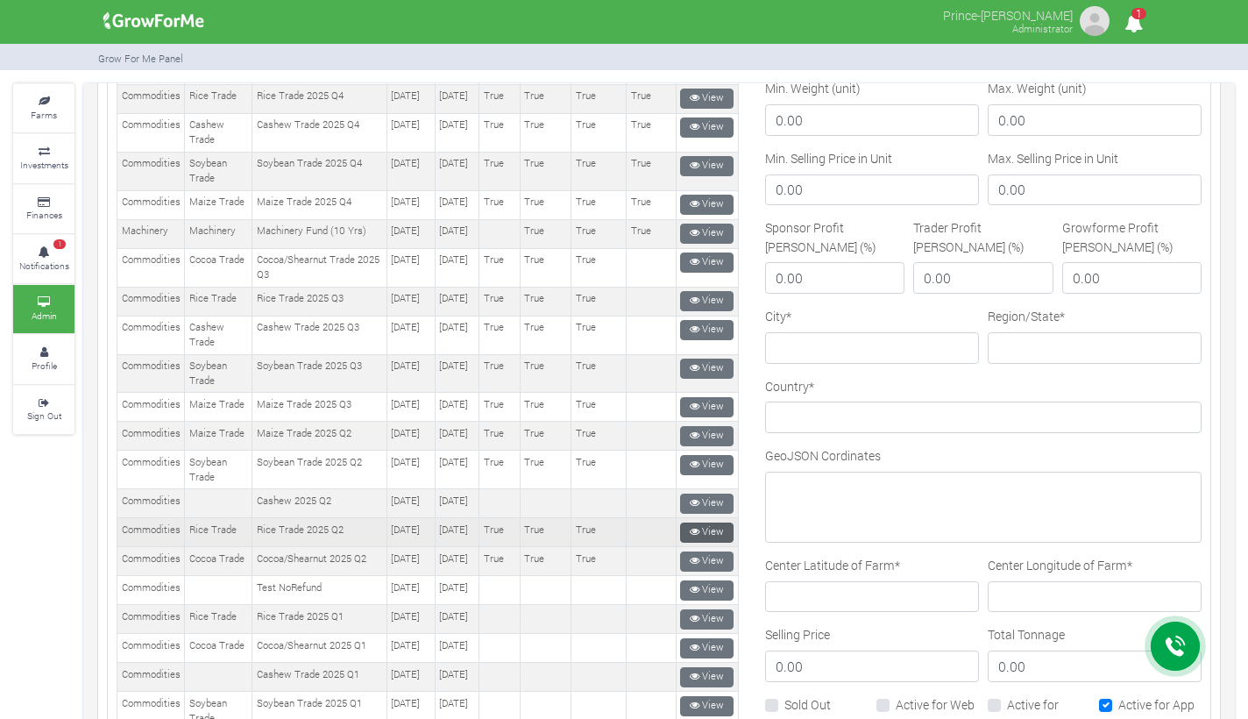
click at [693, 543] on link "View" at bounding box center [706, 533] width 53 height 20
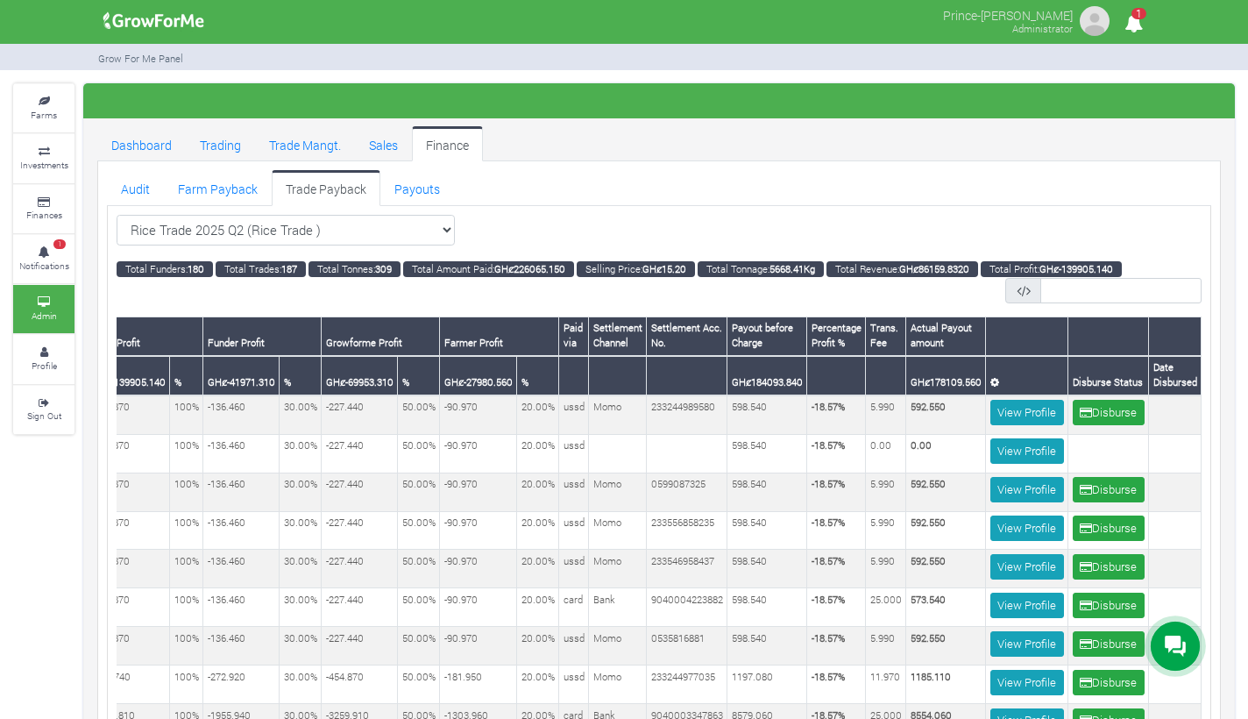
scroll to position [0, 753]
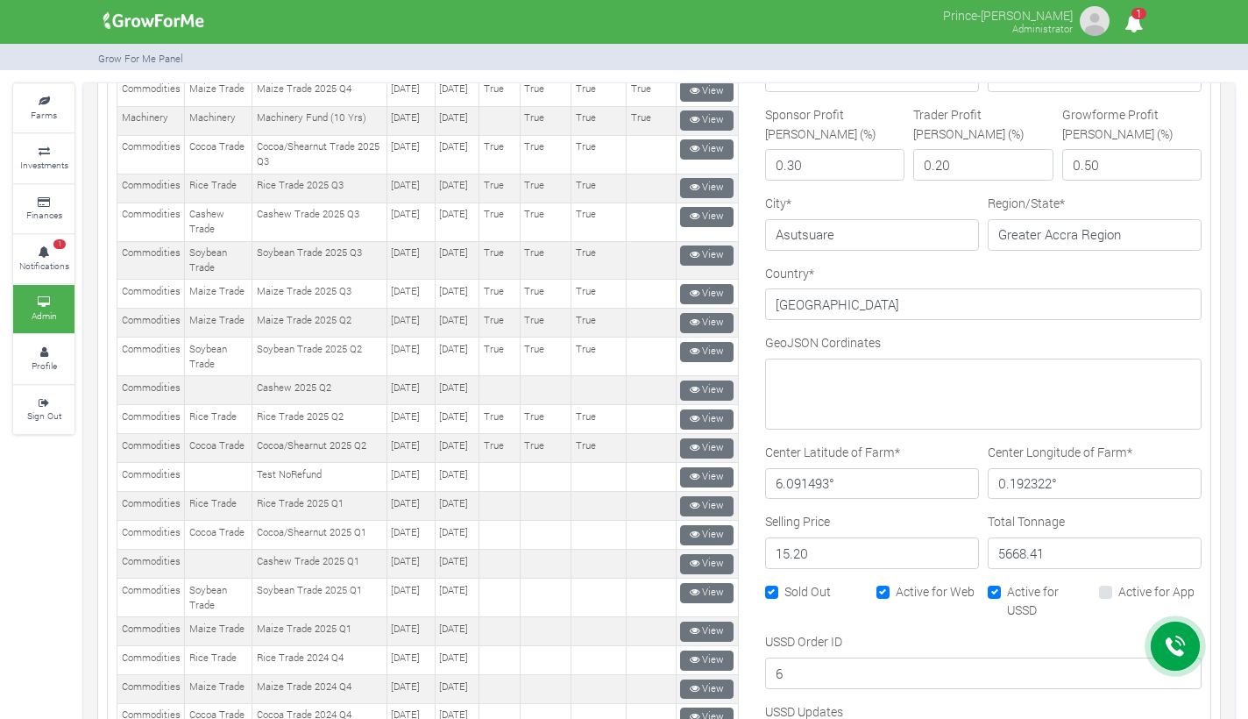
scroll to position [622, 0]
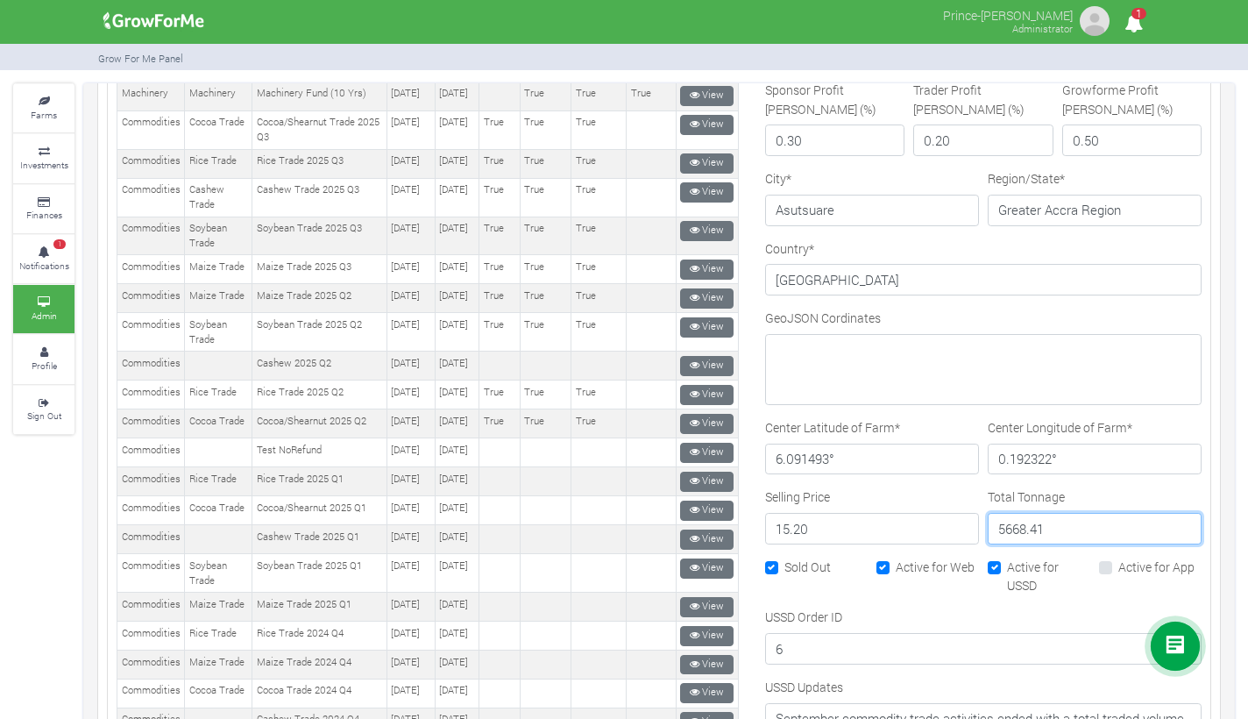
click at [1009, 527] on input "5668.41" at bounding box center [1095, 529] width 214 height 32
type input "8"
type input "55234.18"
click at [898, 530] on input "15.20" at bounding box center [872, 529] width 214 height 32
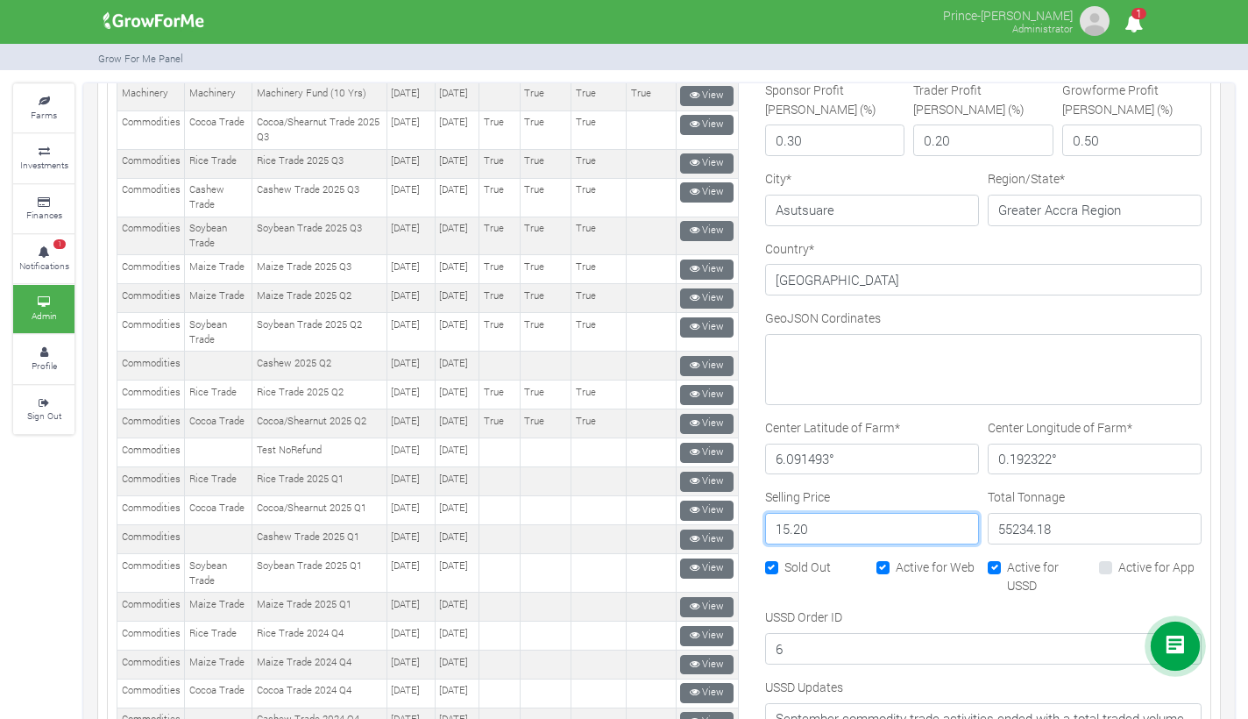
click at [898, 530] on input "15.20" at bounding box center [872, 529] width 214 height 32
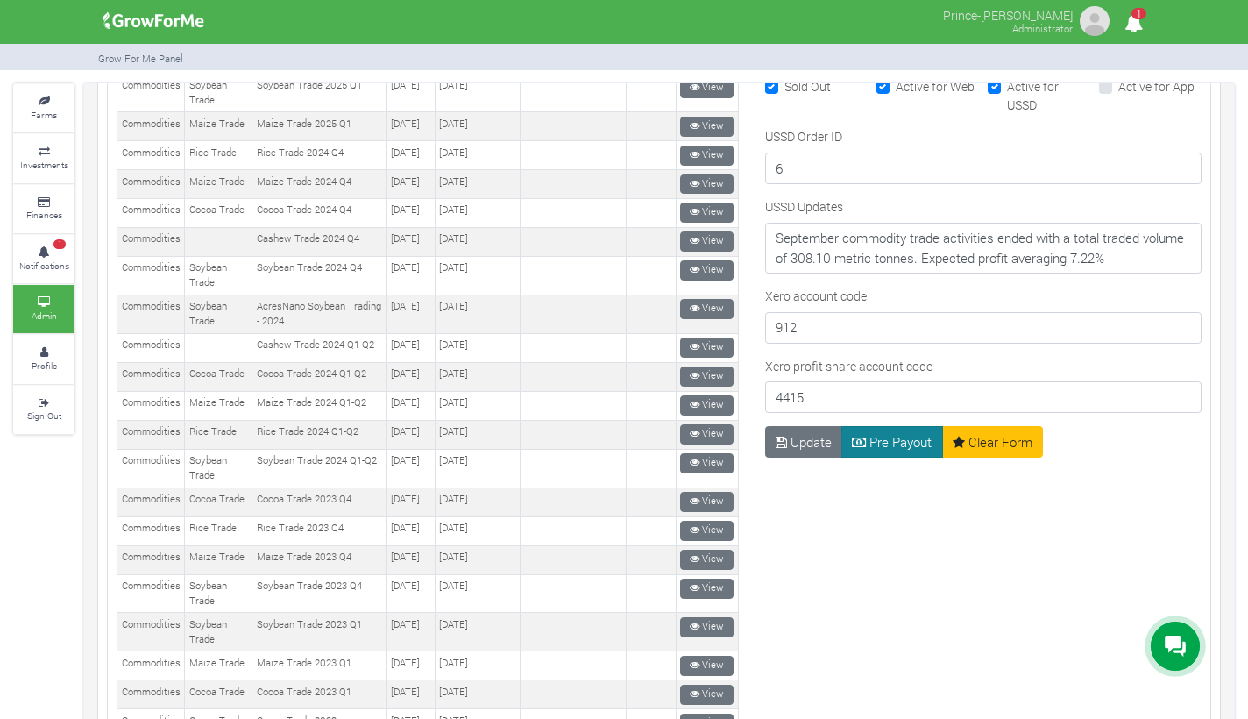
scroll to position [1121, 0]
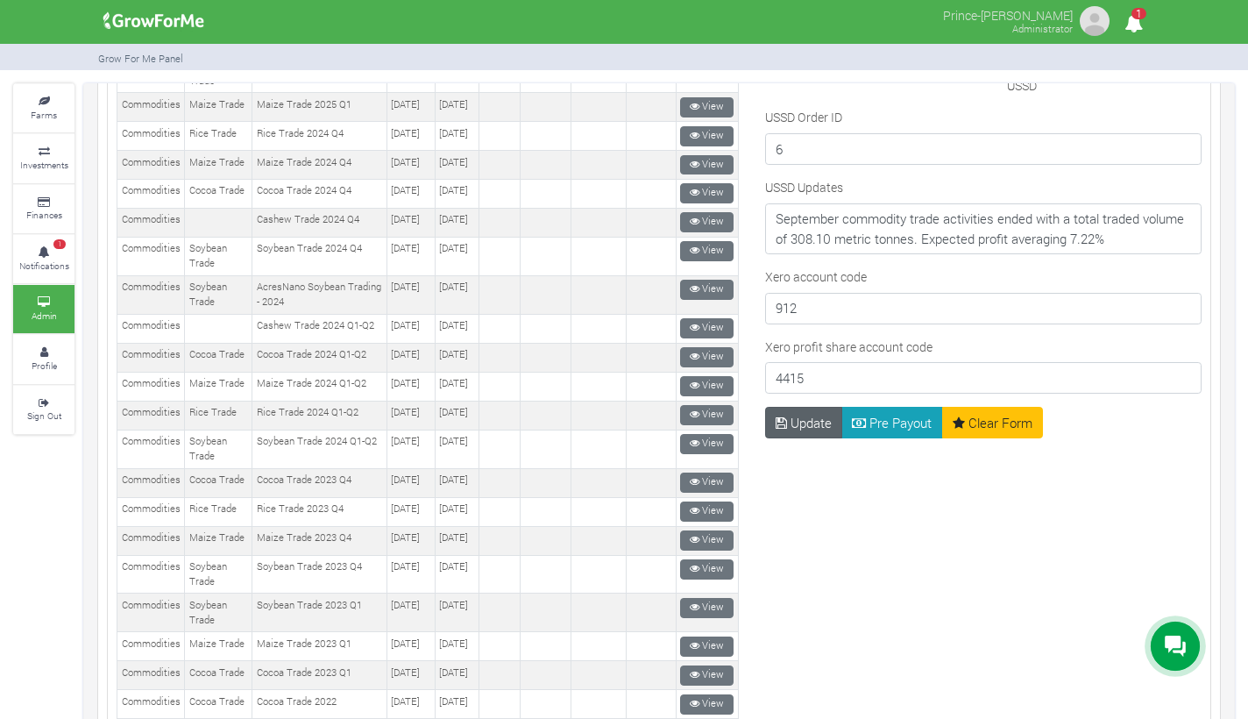
type input "8.63"
click at [807, 420] on button "Update" at bounding box center [804, 423] width 78 height 32
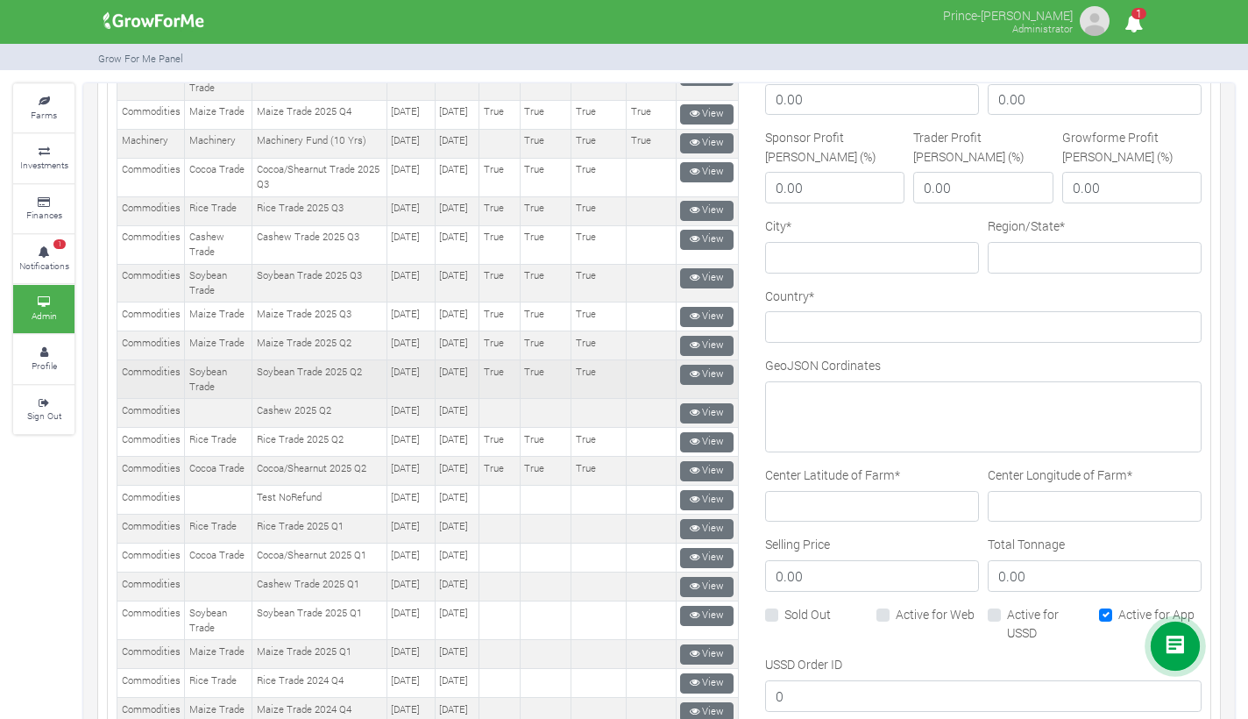
scroll to position [575, 0]
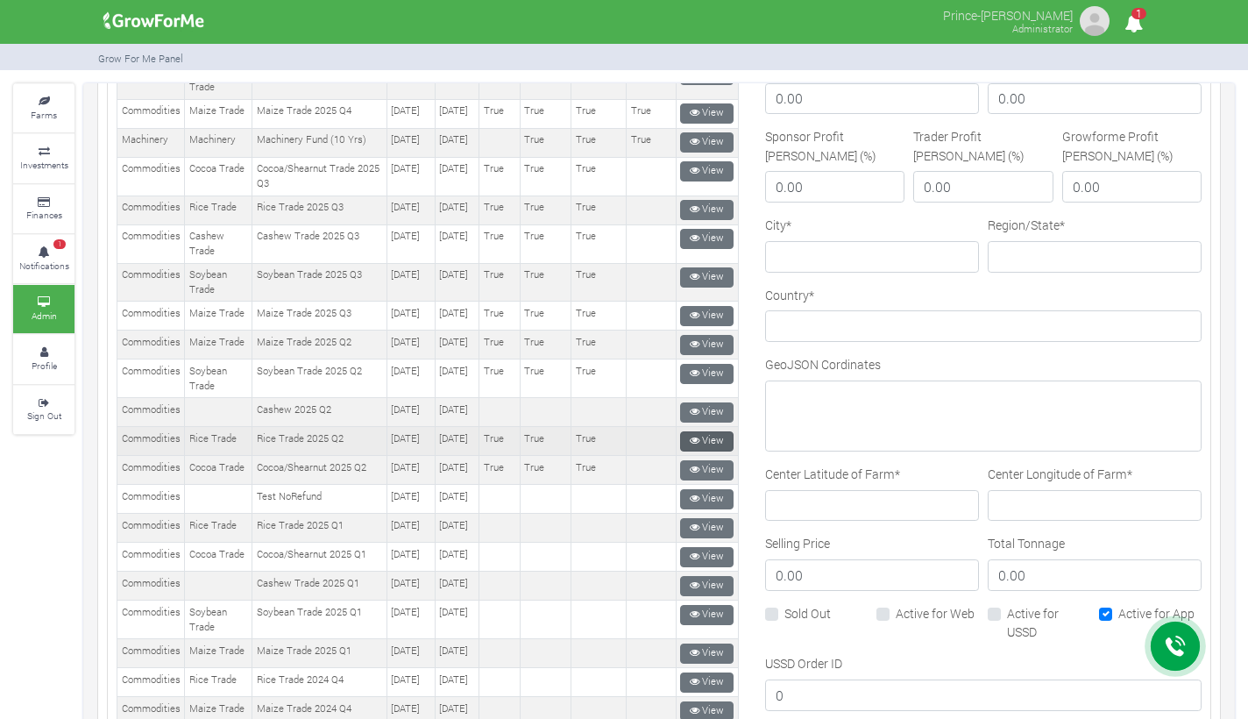
click at [697, 452] on link "View" at bounding box center [706, 441] width 53 height 20
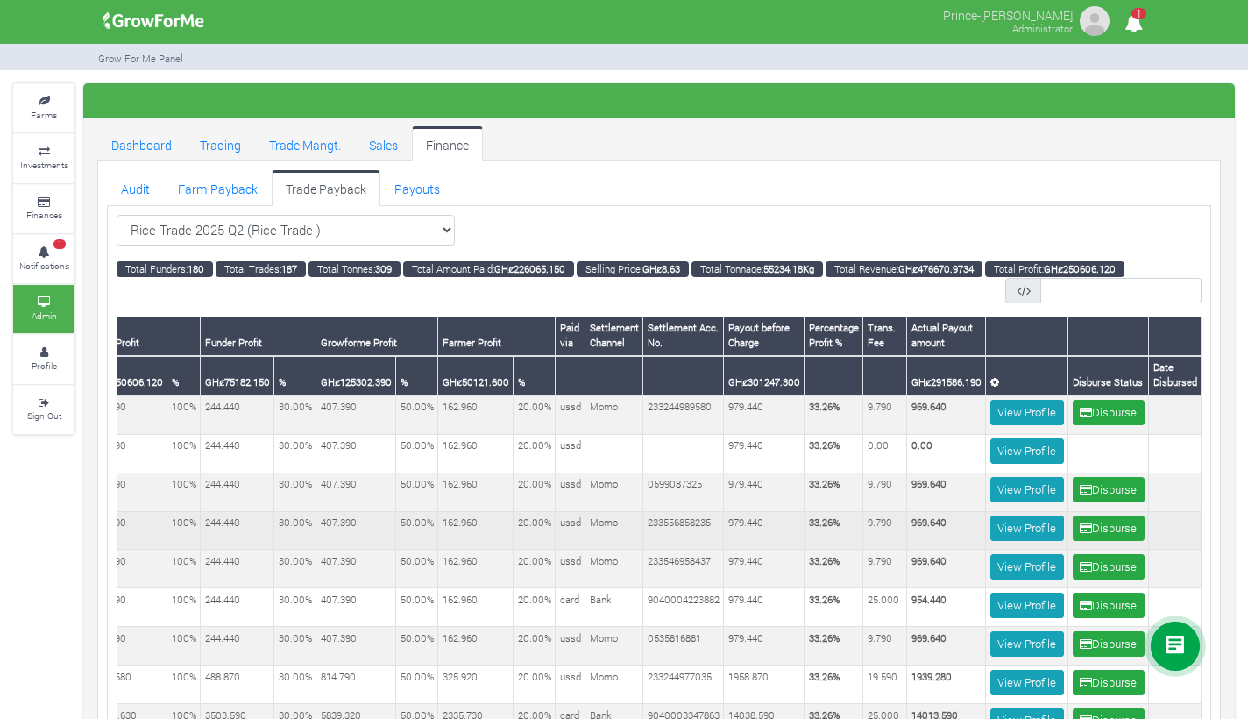
scroll to position [0, 755]
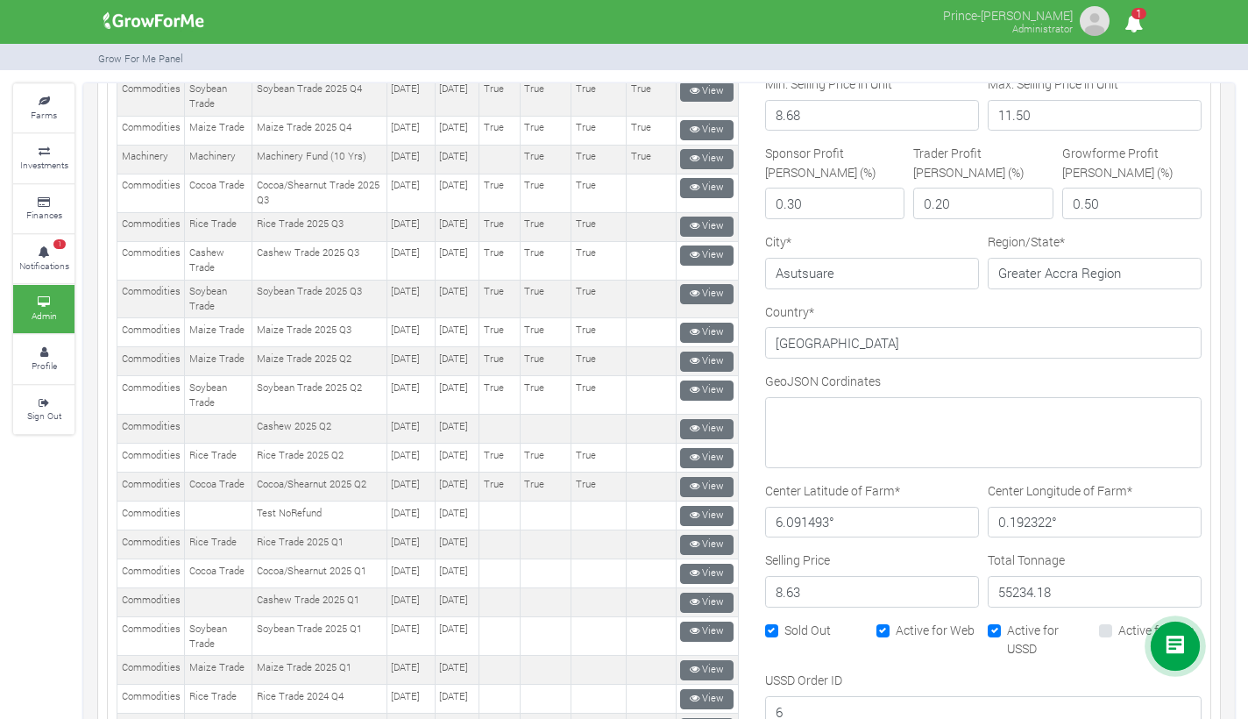
scroll to position [574, 0]
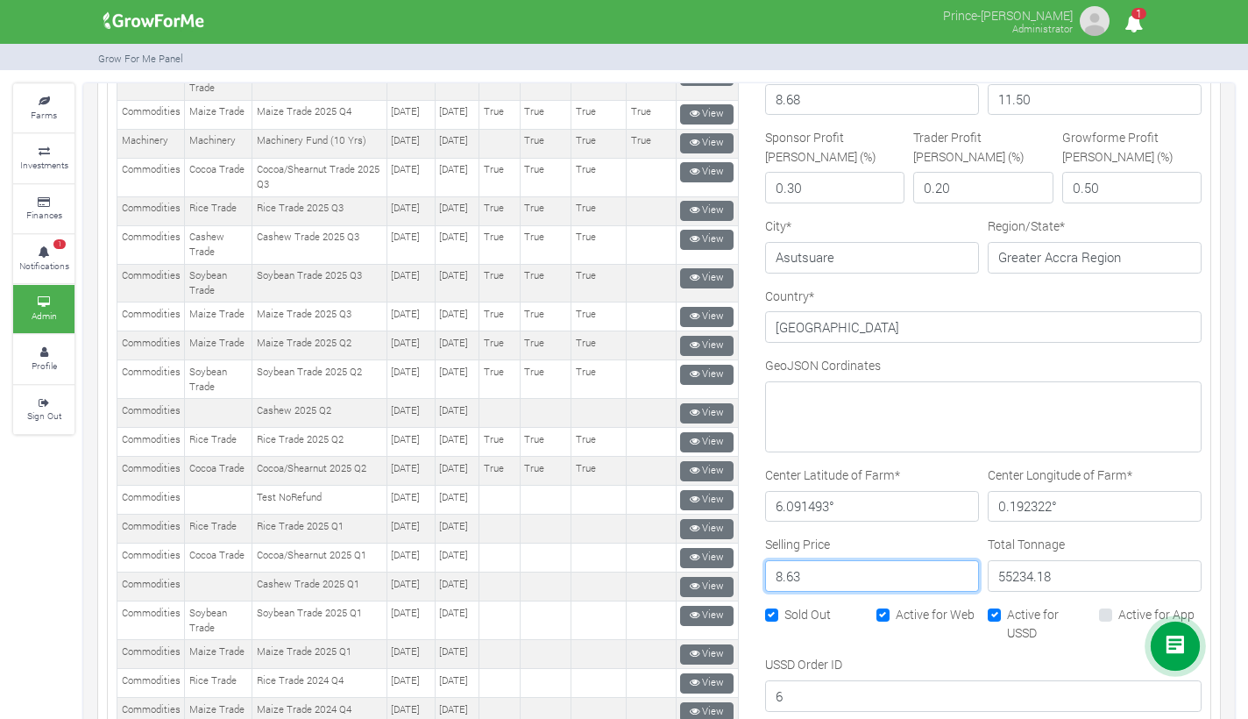
click at [813, 573] on input "8.63" at bounding box center [872, 576] width 214 height 32
type input "8"
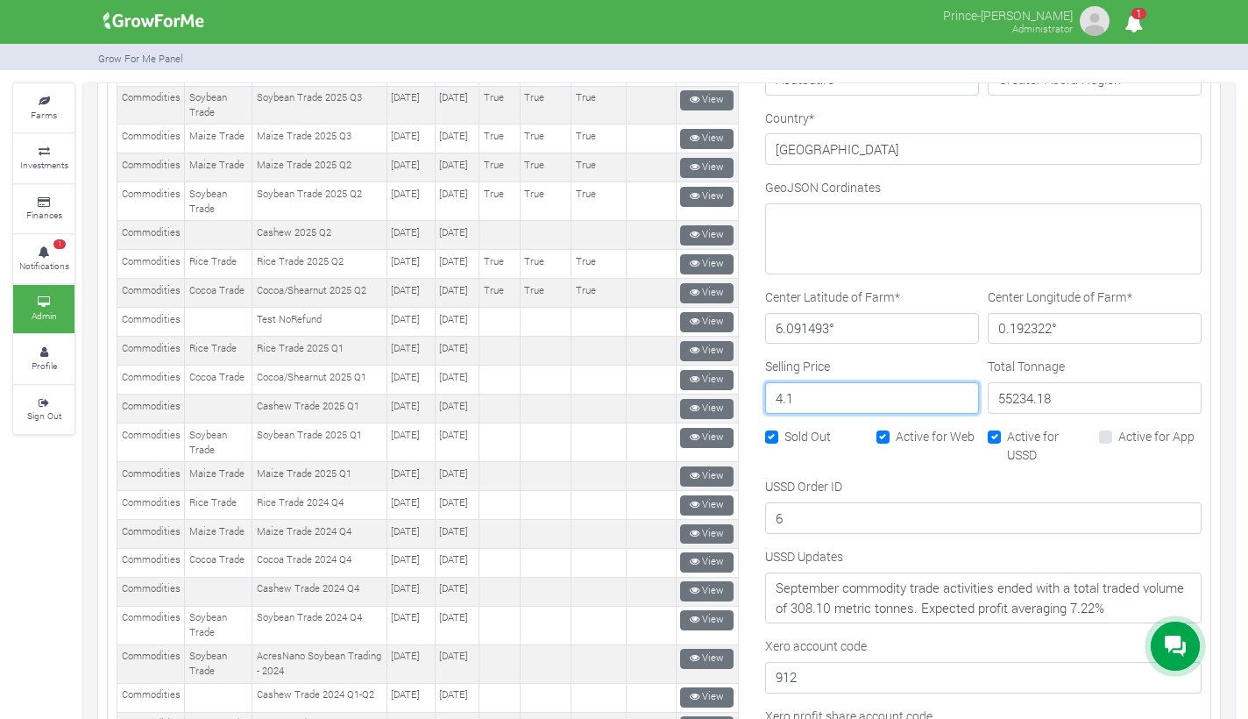
scroll to position [886, 0]
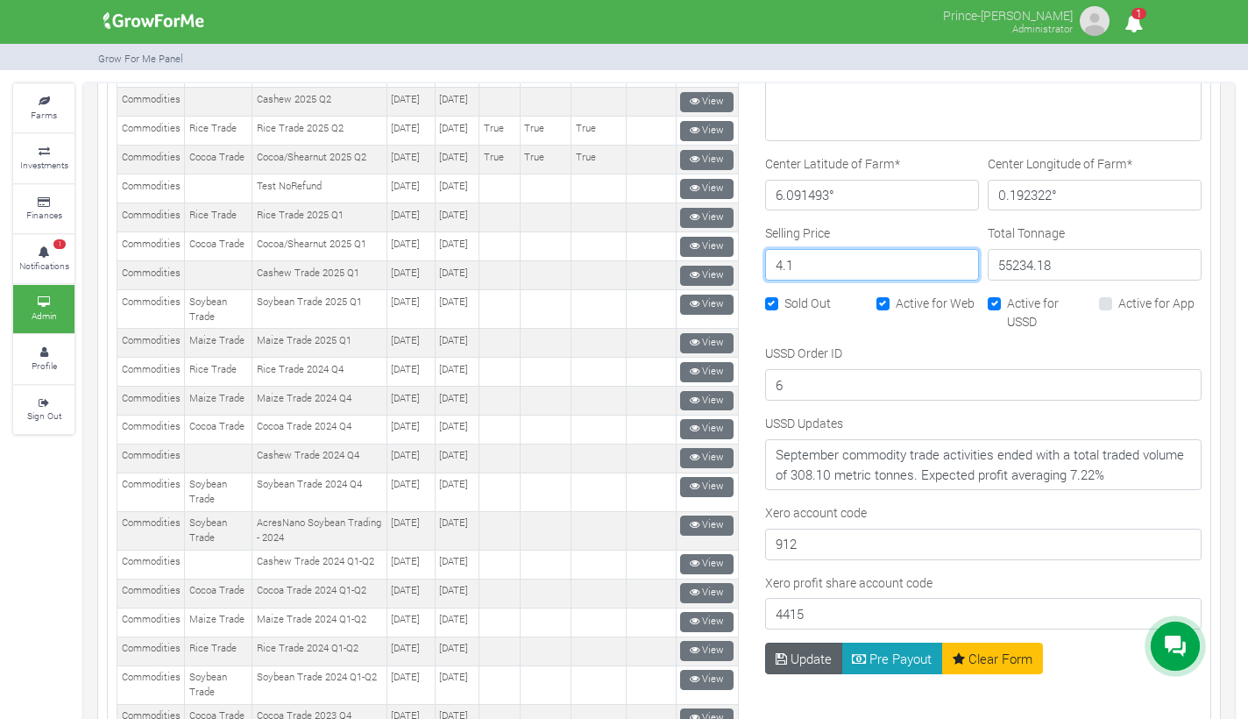
type input "4.1"
click at [805, 651] on button "Update" at bounding box center [804, 659] width 78 height 32
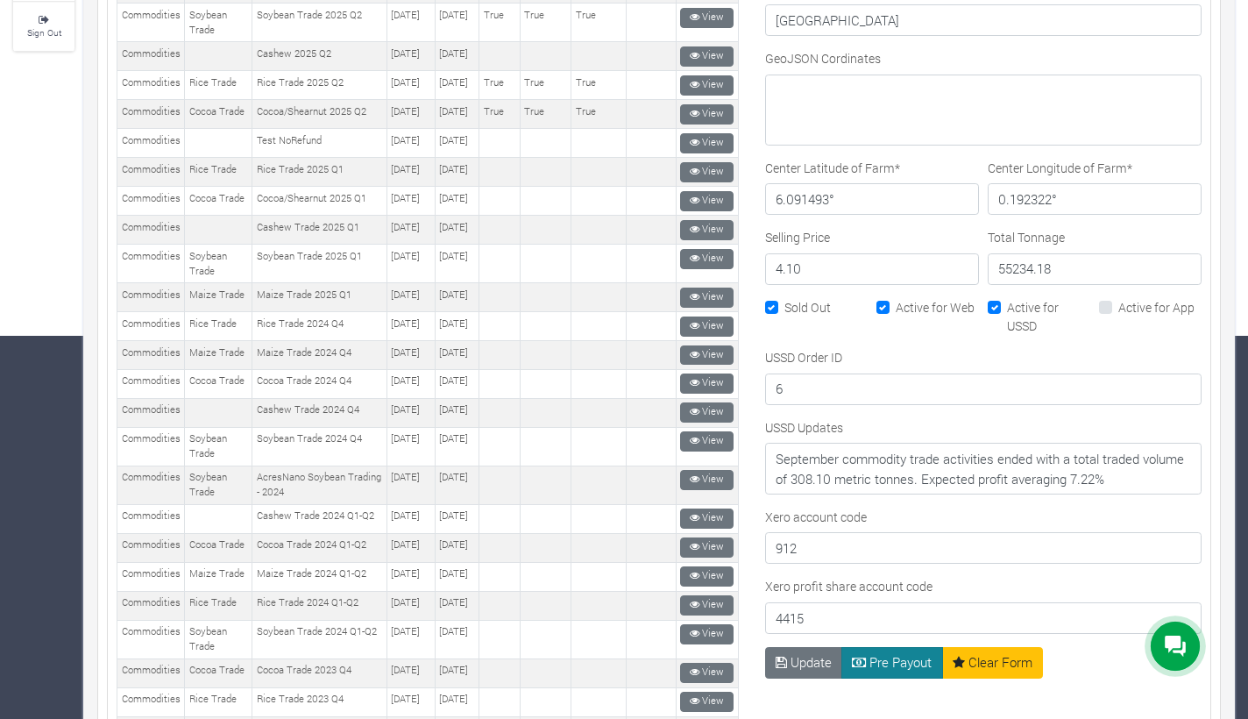
scroll to position [693, 0]
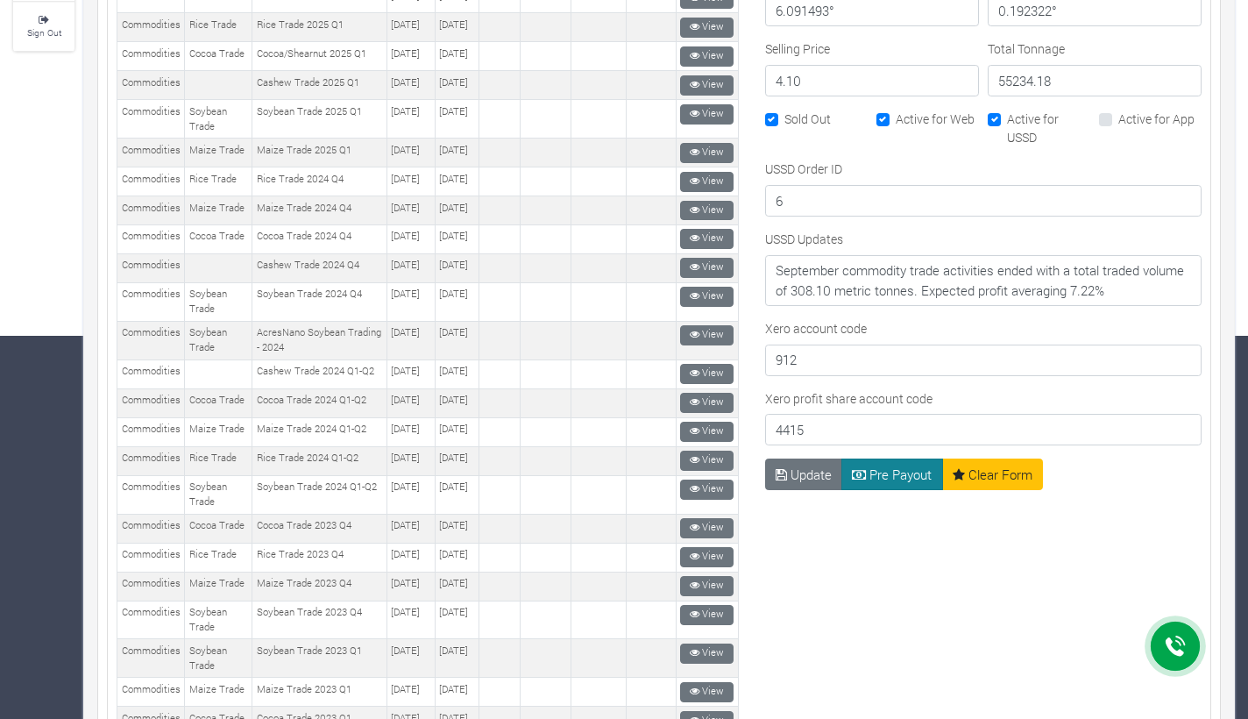
click at [878, 472] on button "Pre Payout" at bounding box center [893, 475] width 102 height 32
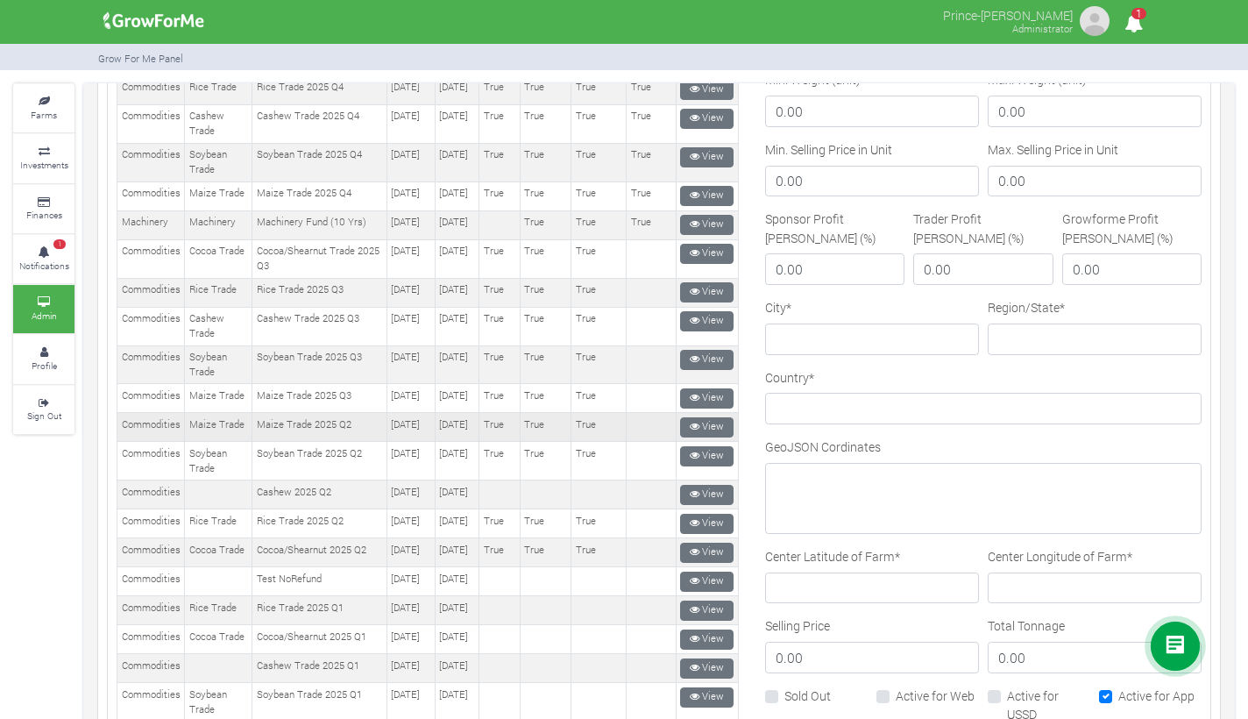
scroll to position [509, 0]
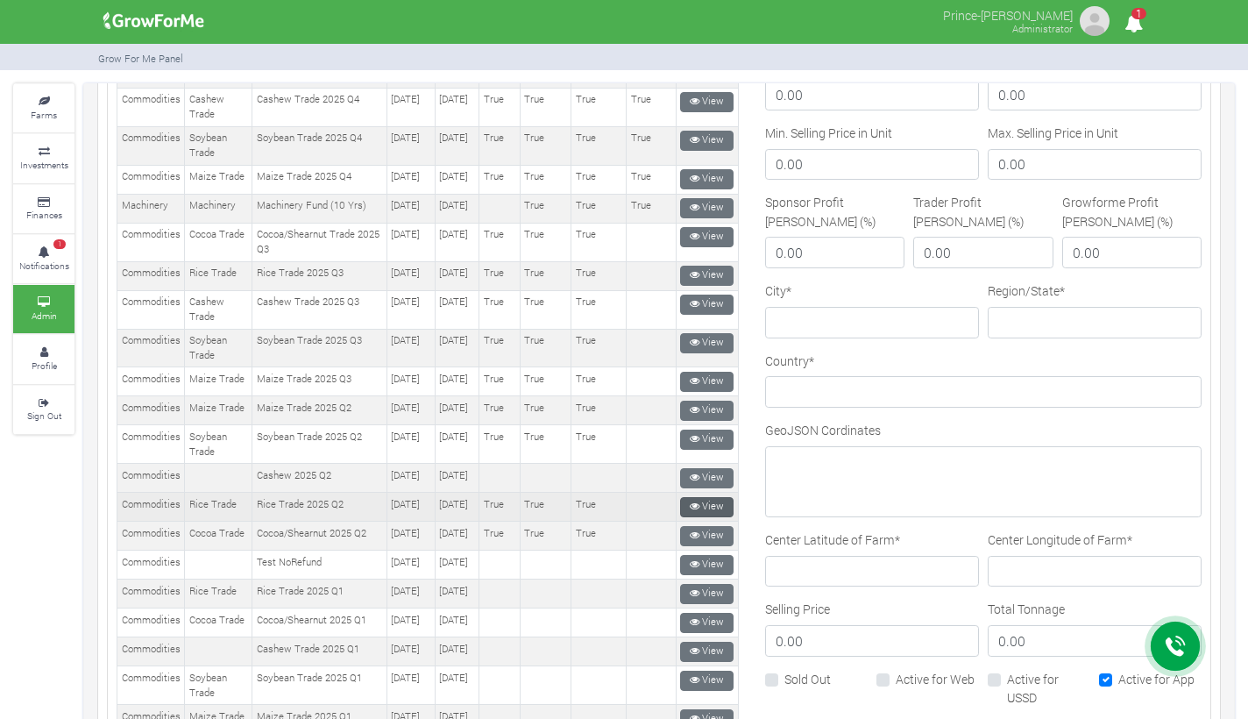
click at [711, 517] on link "View" at bounding box center [706, 507] width 53 height 20
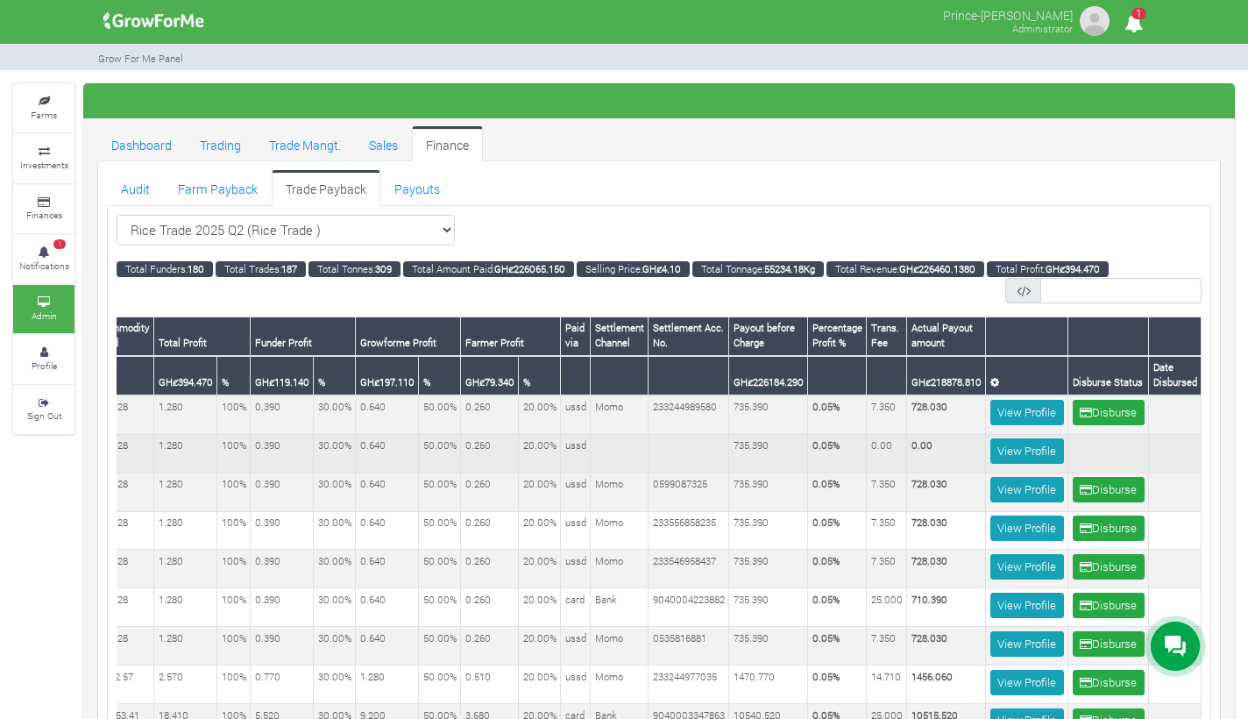
scroll to position [0, 647]
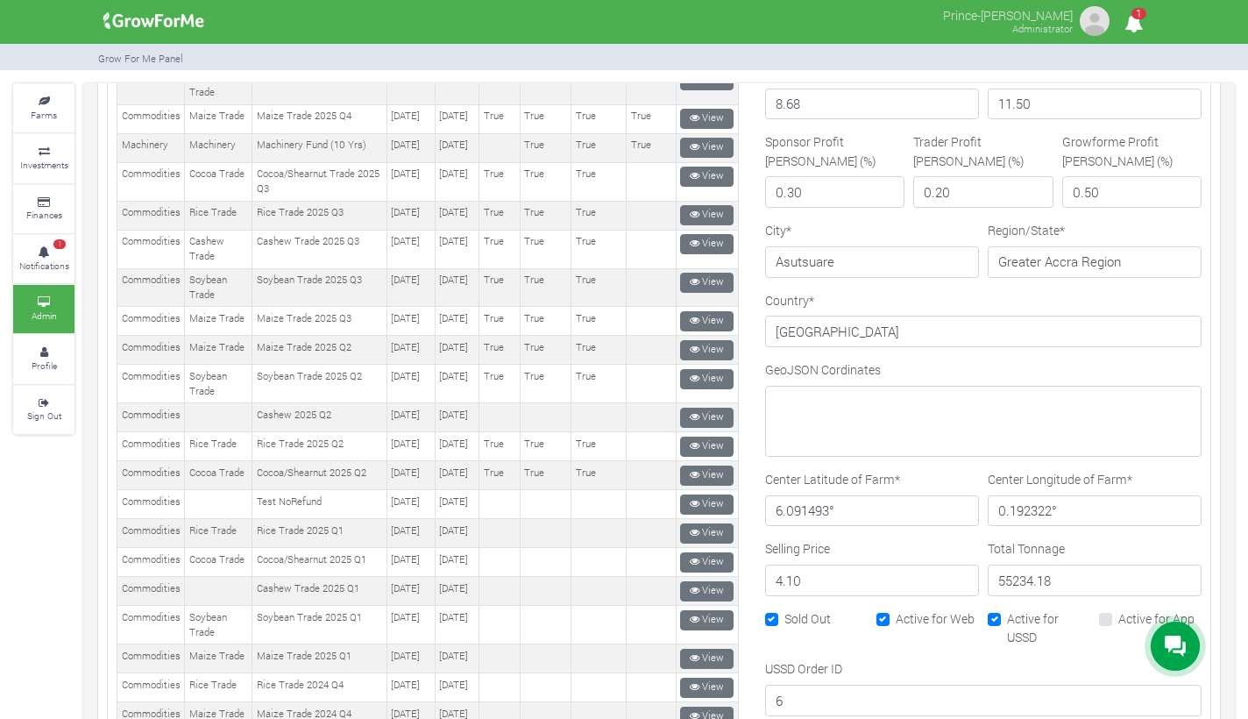
scroll to position [583, 0]
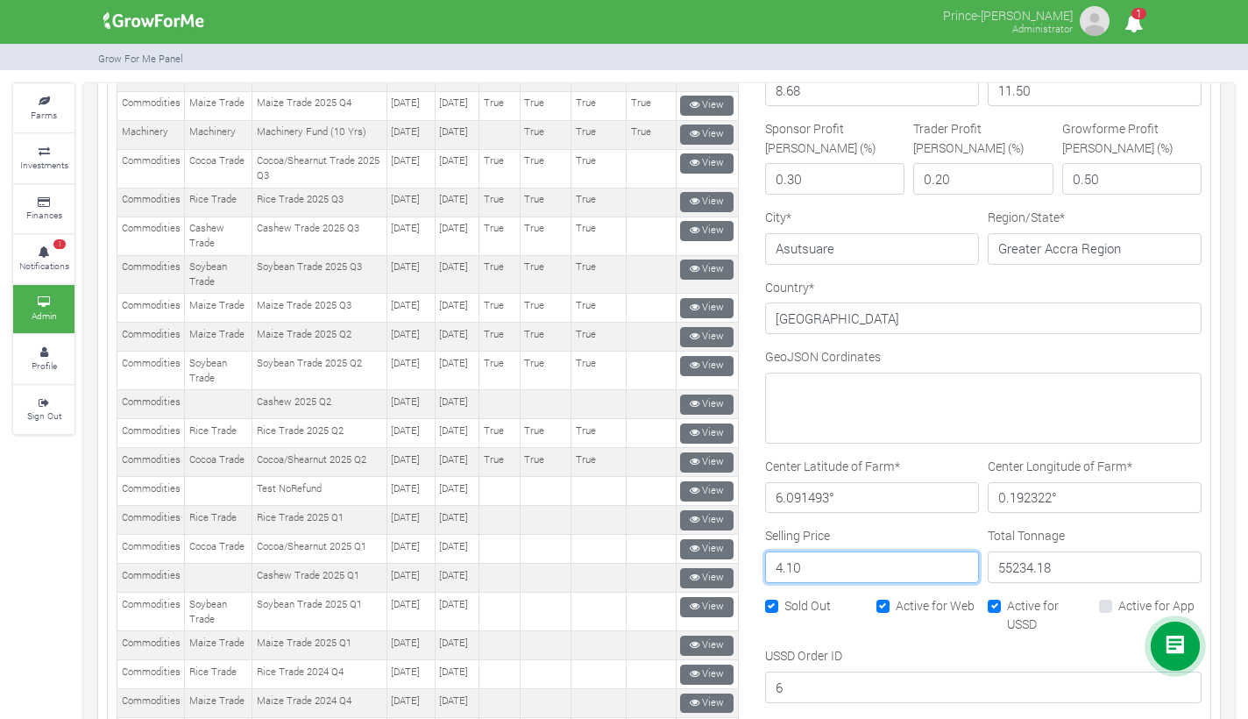
click at [805, 562] on input "4.10" at bounding box center [872, 567] width 214 height 32
type input "4"
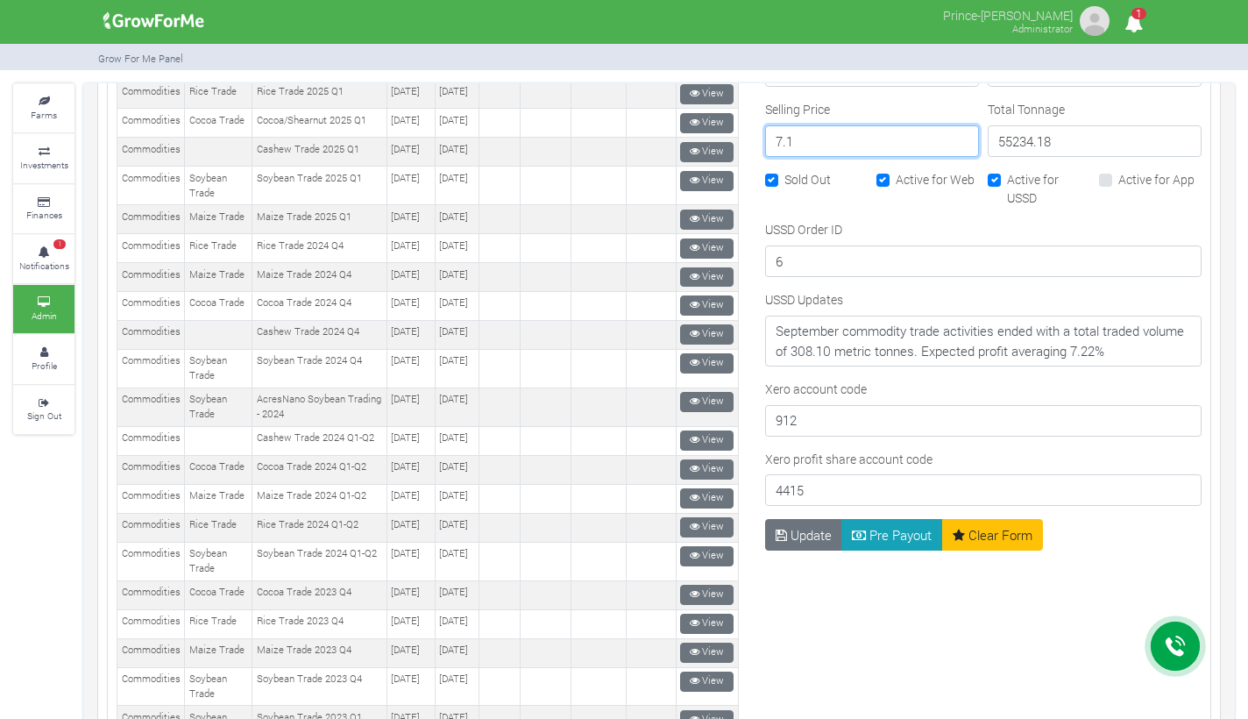
scroll to position [1015, 0]
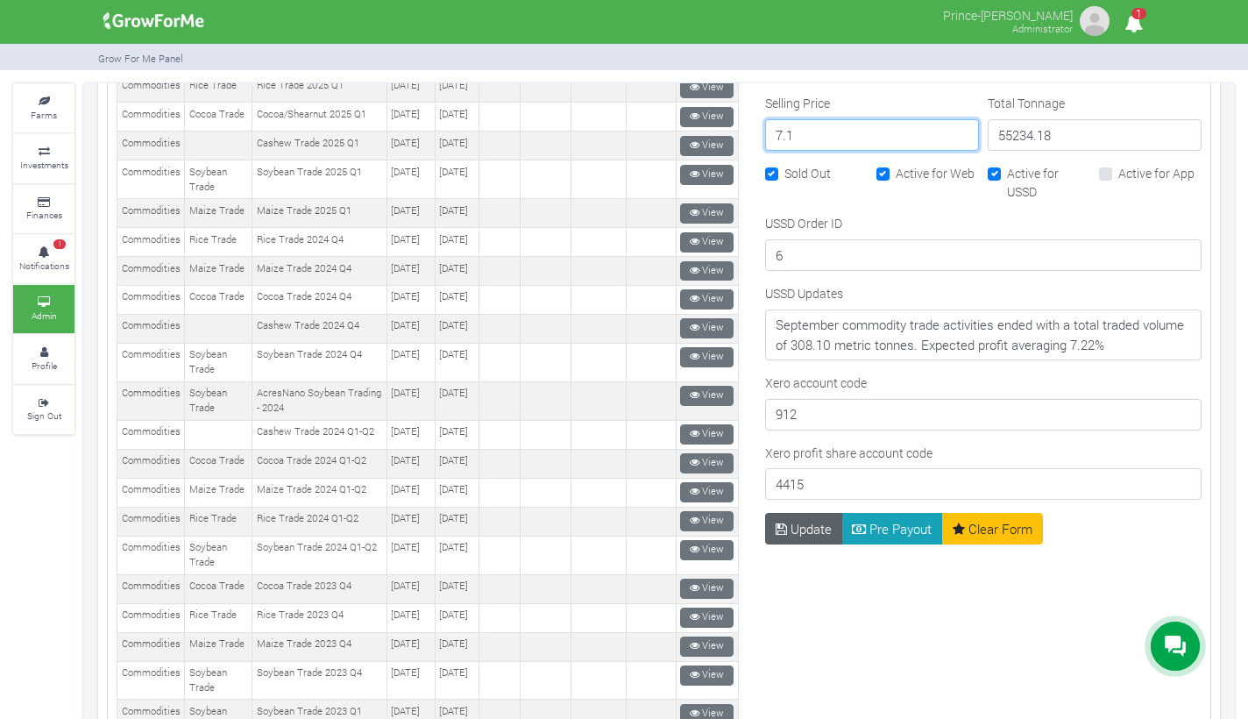
type input "7.1"
click at [800, 524] on button "Update" at bounding box center [804, 529] width 78 height 32
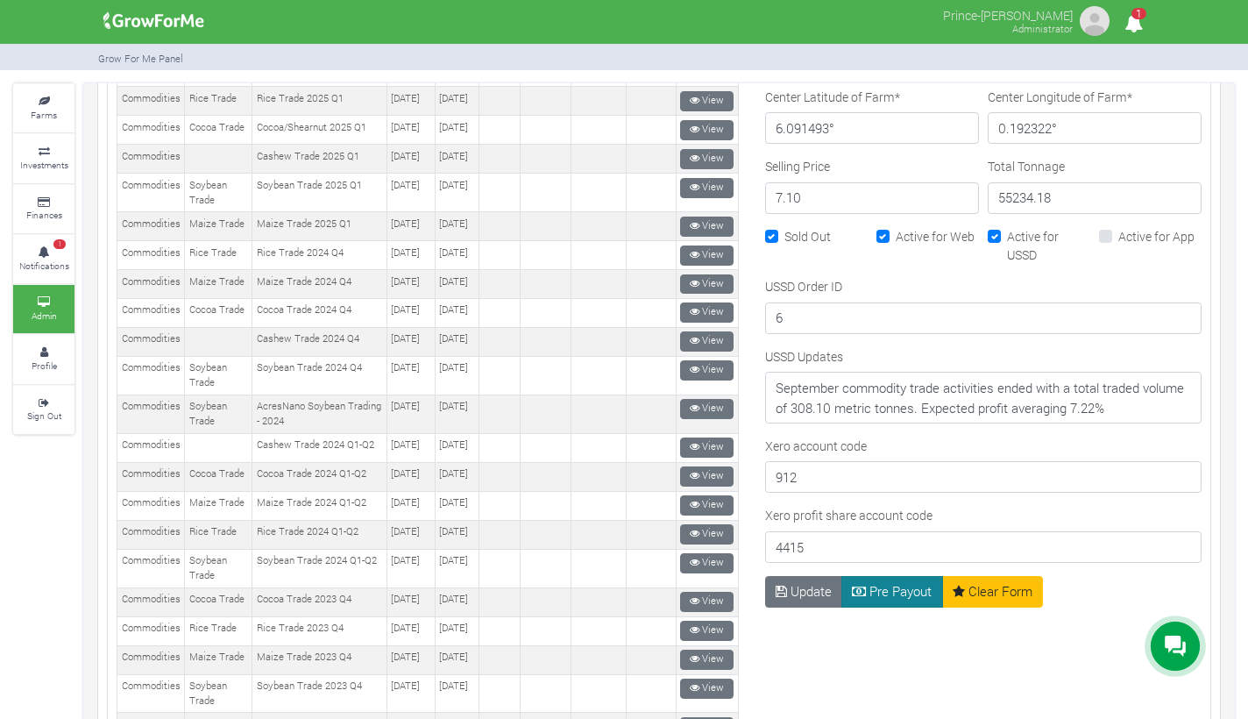
click at [873, 584] on button "Pre Payout" at bounding box center [893, 592] width 102 height 32
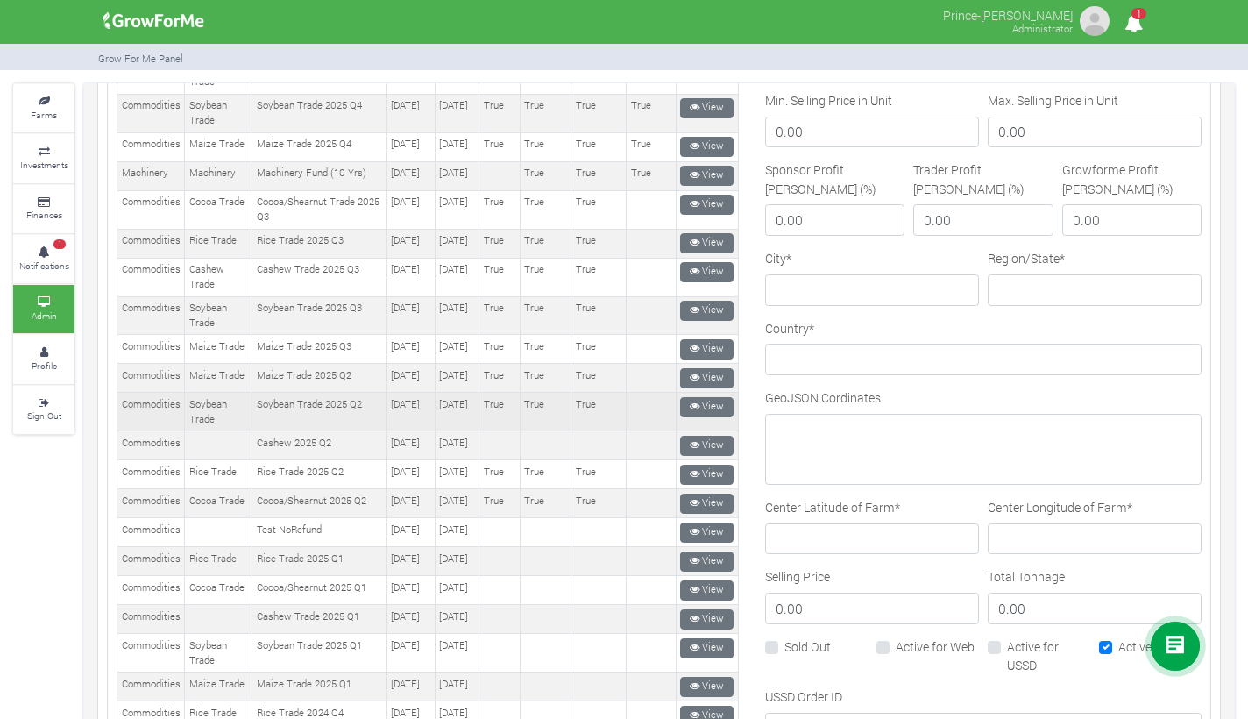
scroll to position [551, 0]
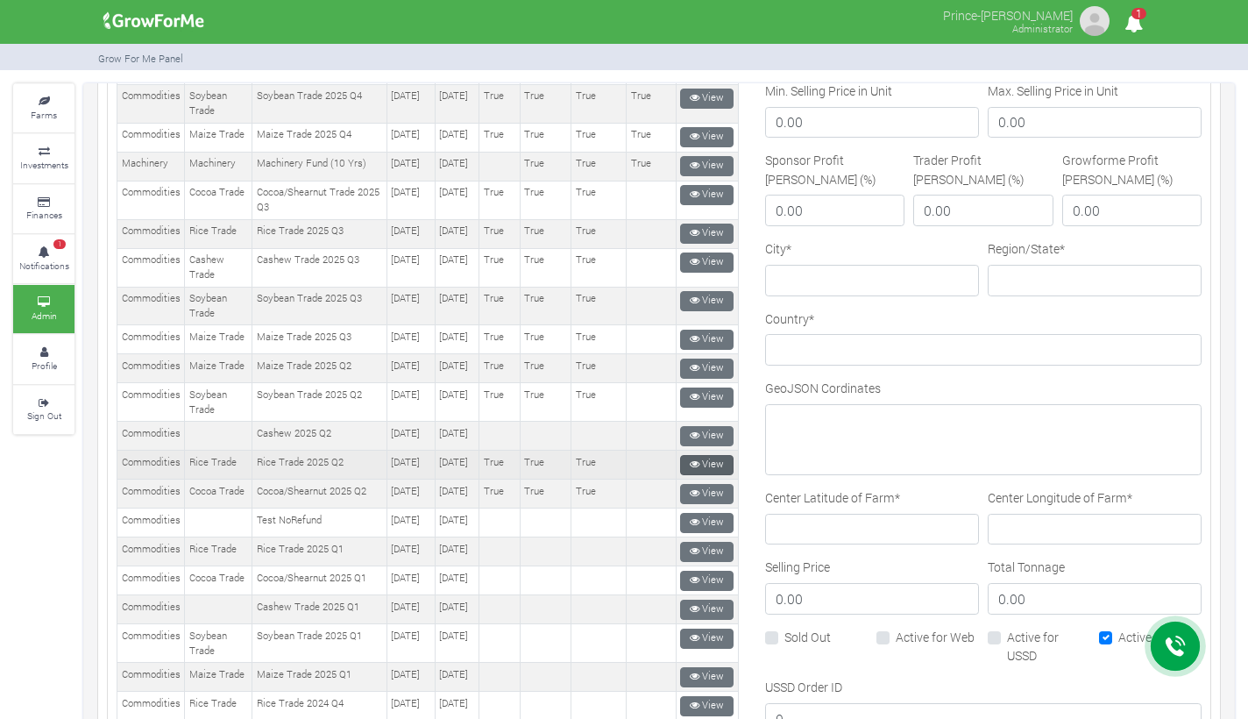
click at [690, 469] on icon at bounding box center [695, 464] width 10 height 10
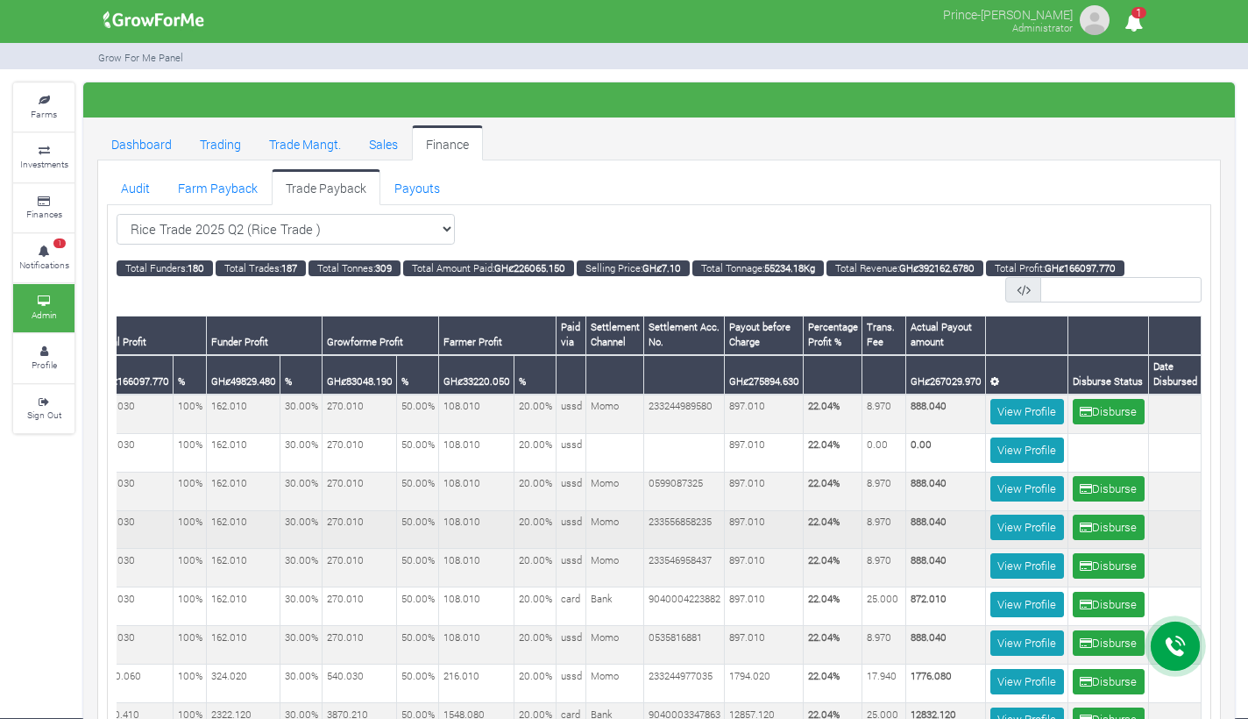
scroll to position [1, 0]
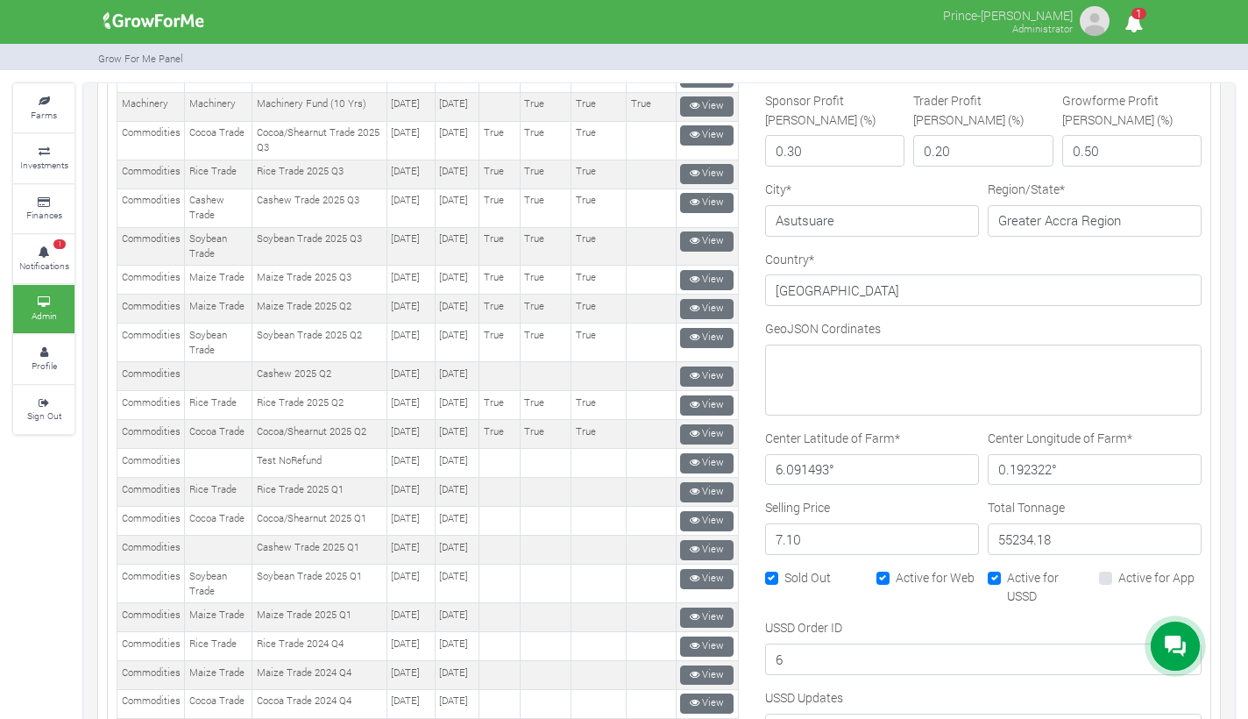
scroll to position [622, 0]
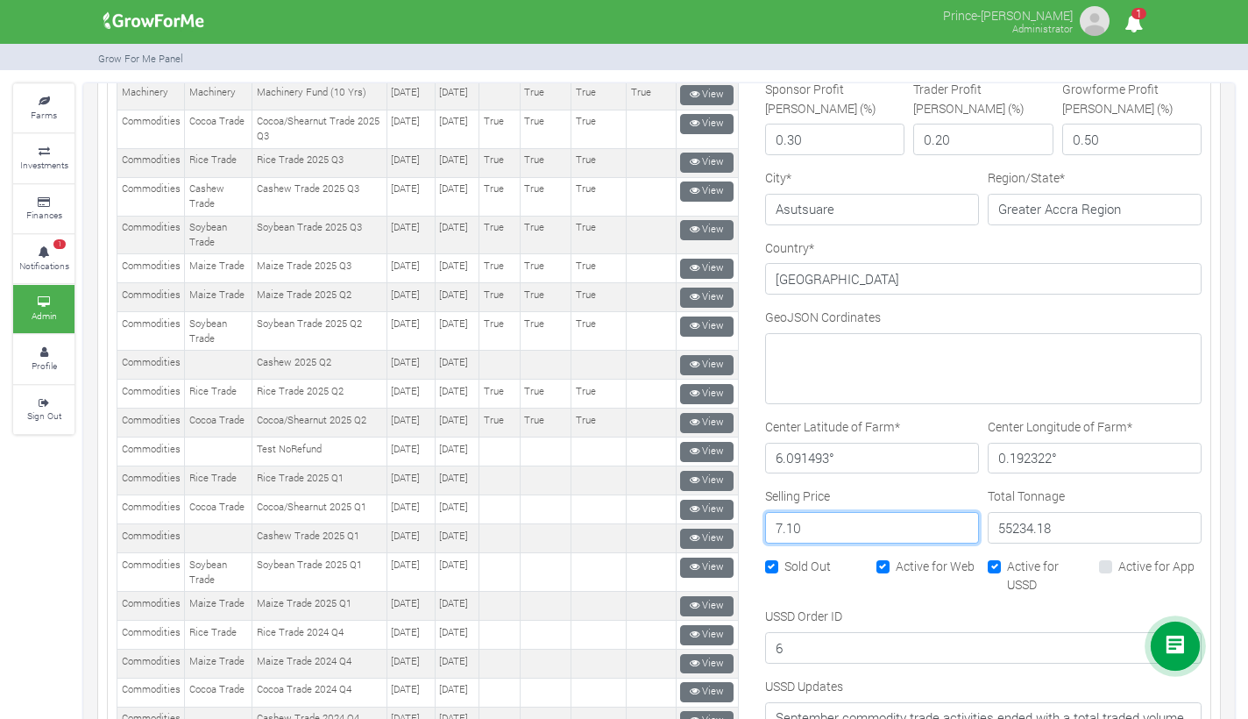
click at [777, 523] on input "7.10" at bounding box center [872, 528] width 214 height 32
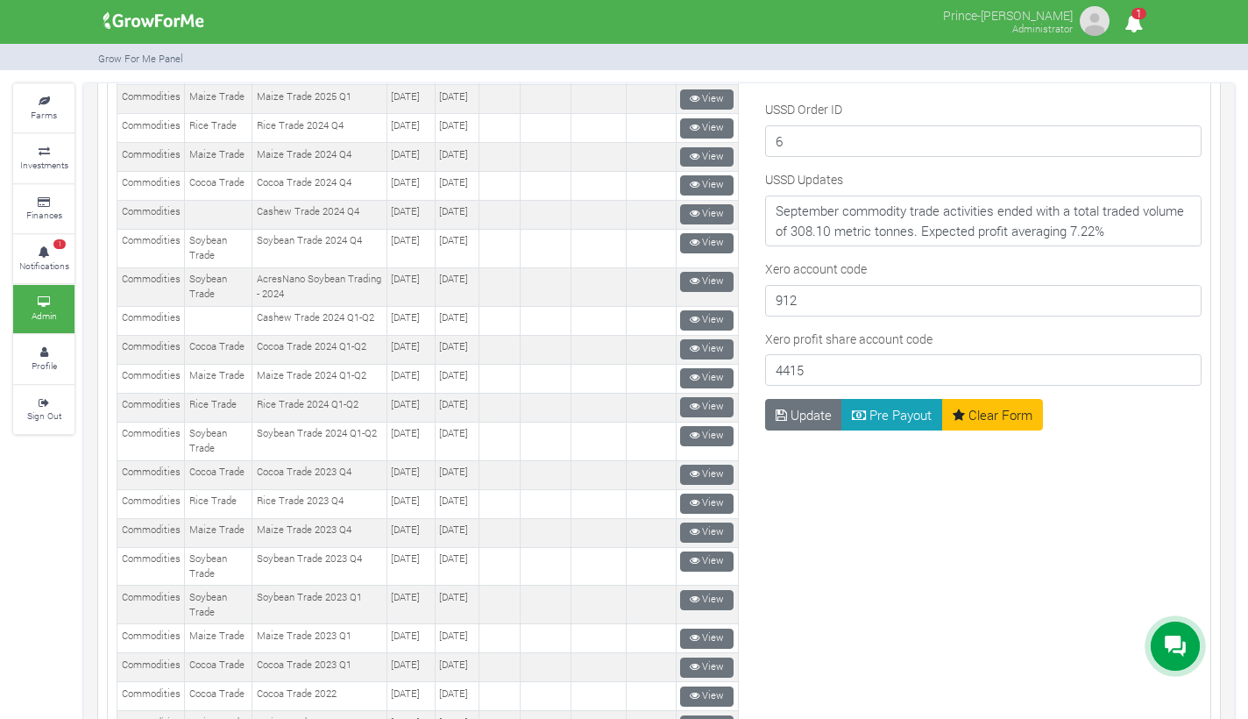
scroll to position [1127, 0]
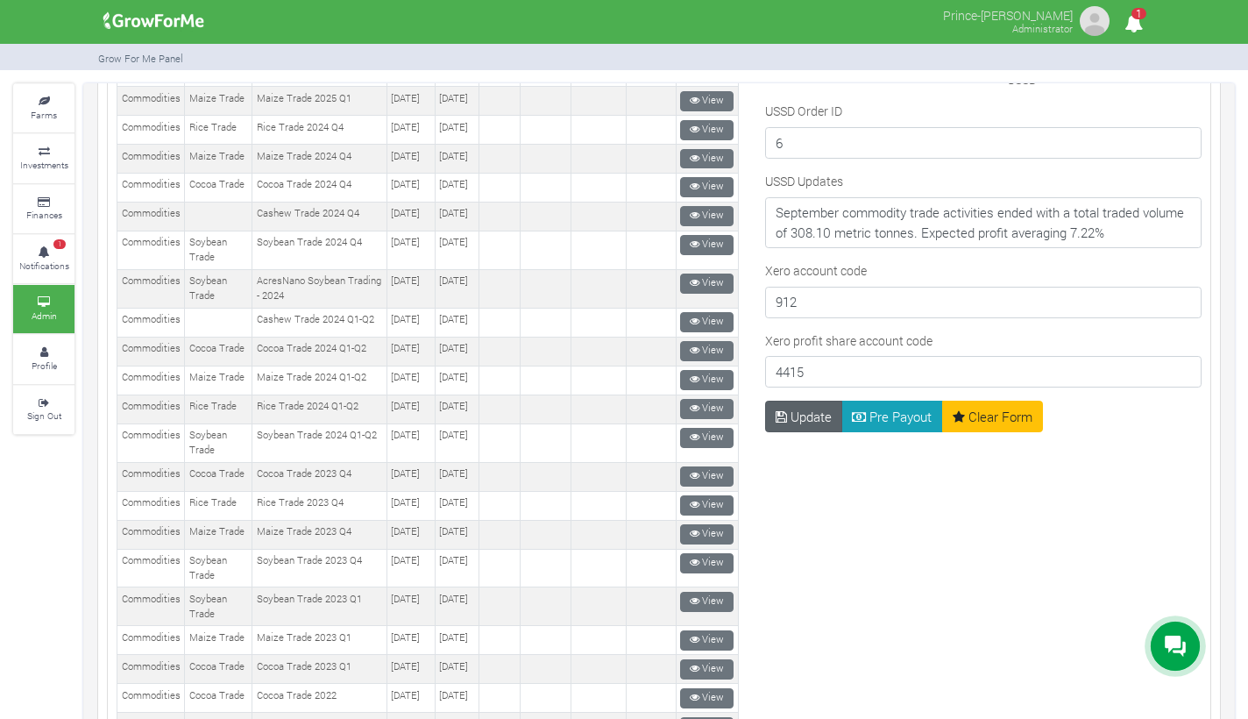
type input "6.10"
click at [808, 416] on button "Update" at bounding box center [804, 417] width 78 height 32
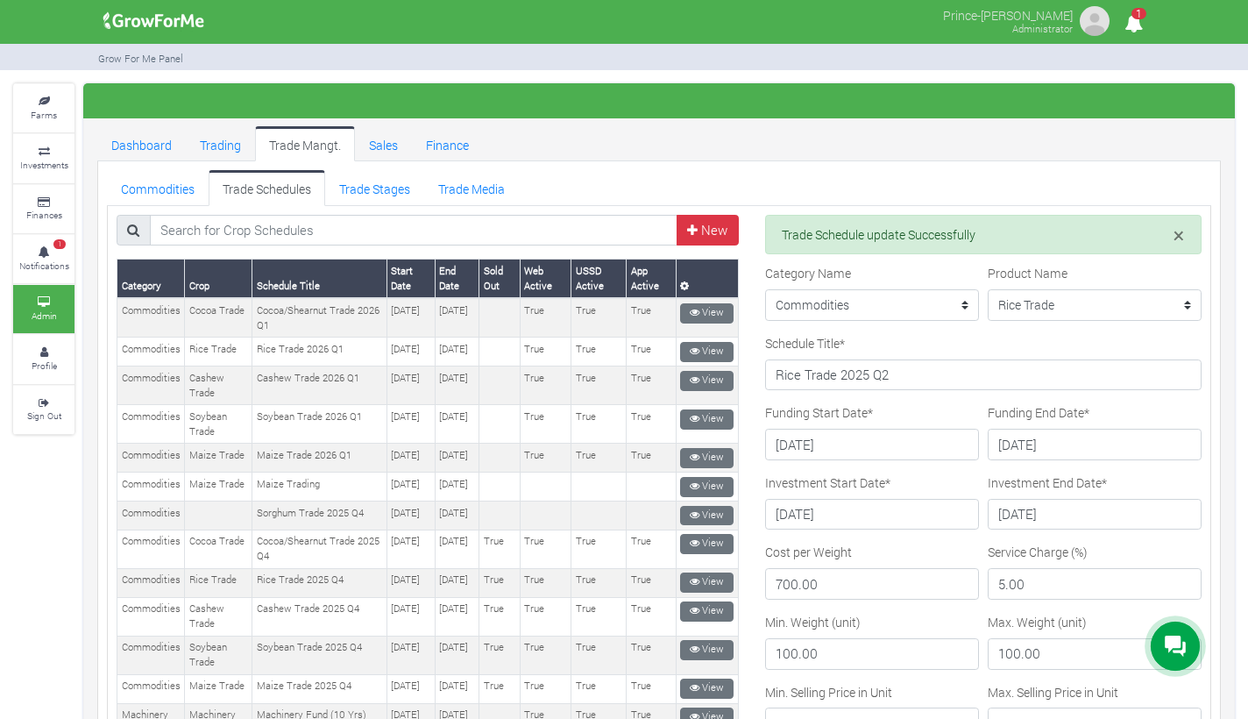
scroll to position [1305, 0]
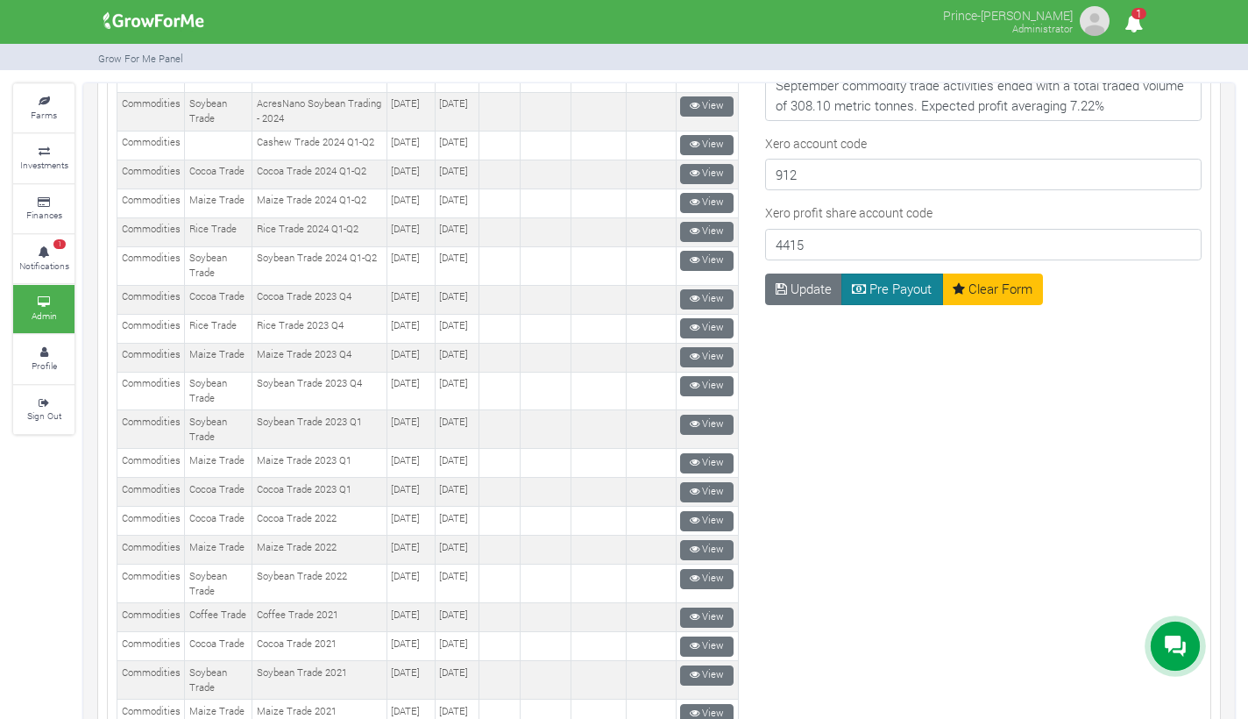
click at [882, 290] on button "Pre Payout" at bounding box center [893, 290] width 102 height 32
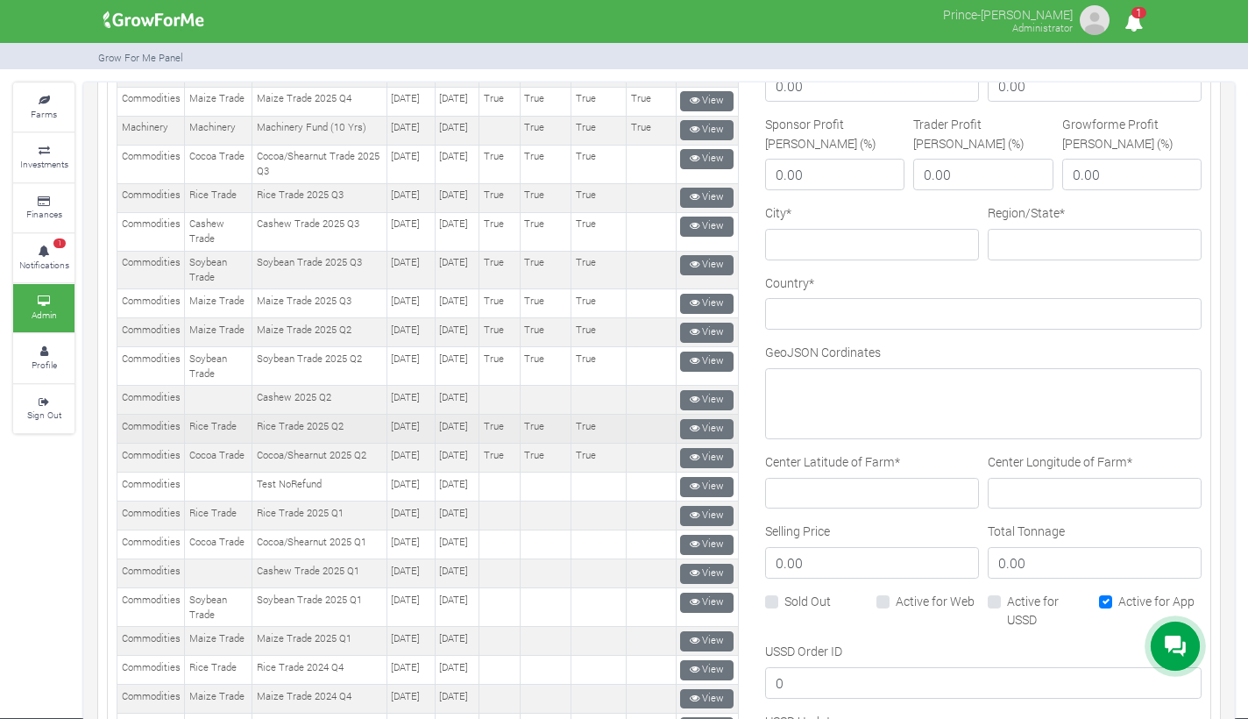
scroll to position [587, 0]
click at [699, 439] on link "View" at bounding box center [706, 429] width 53 height 20
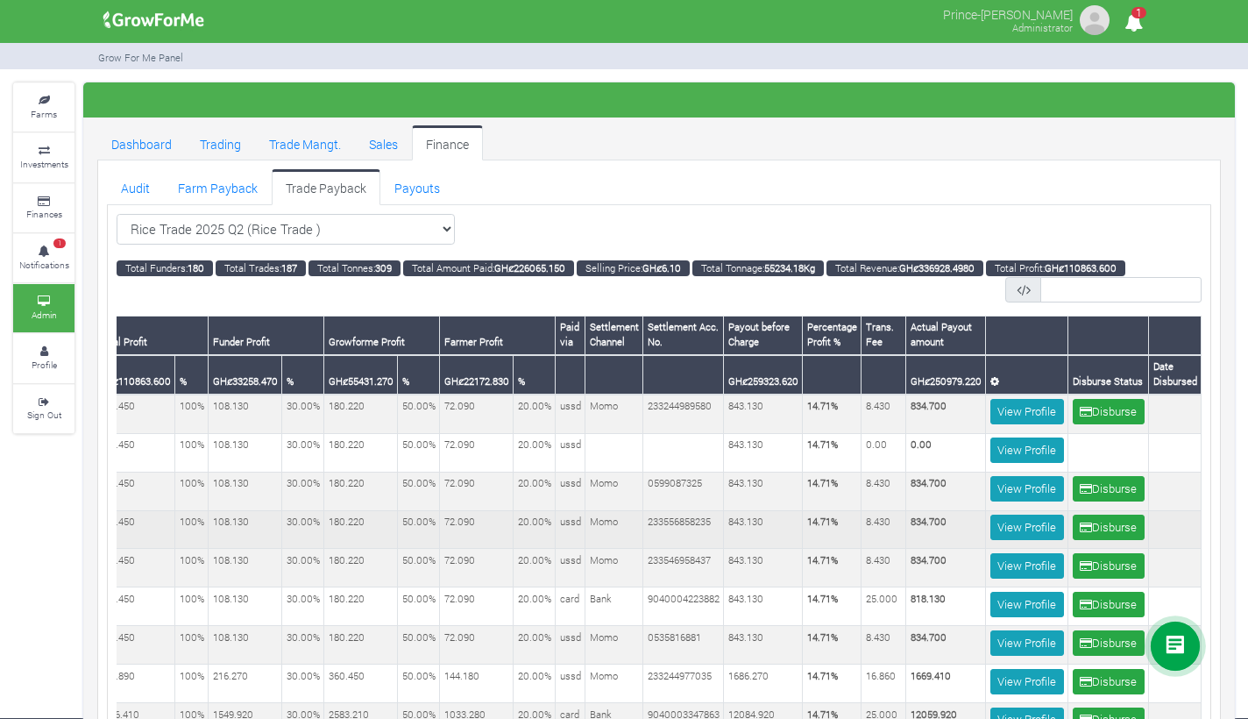
scroll to position [0, 730]
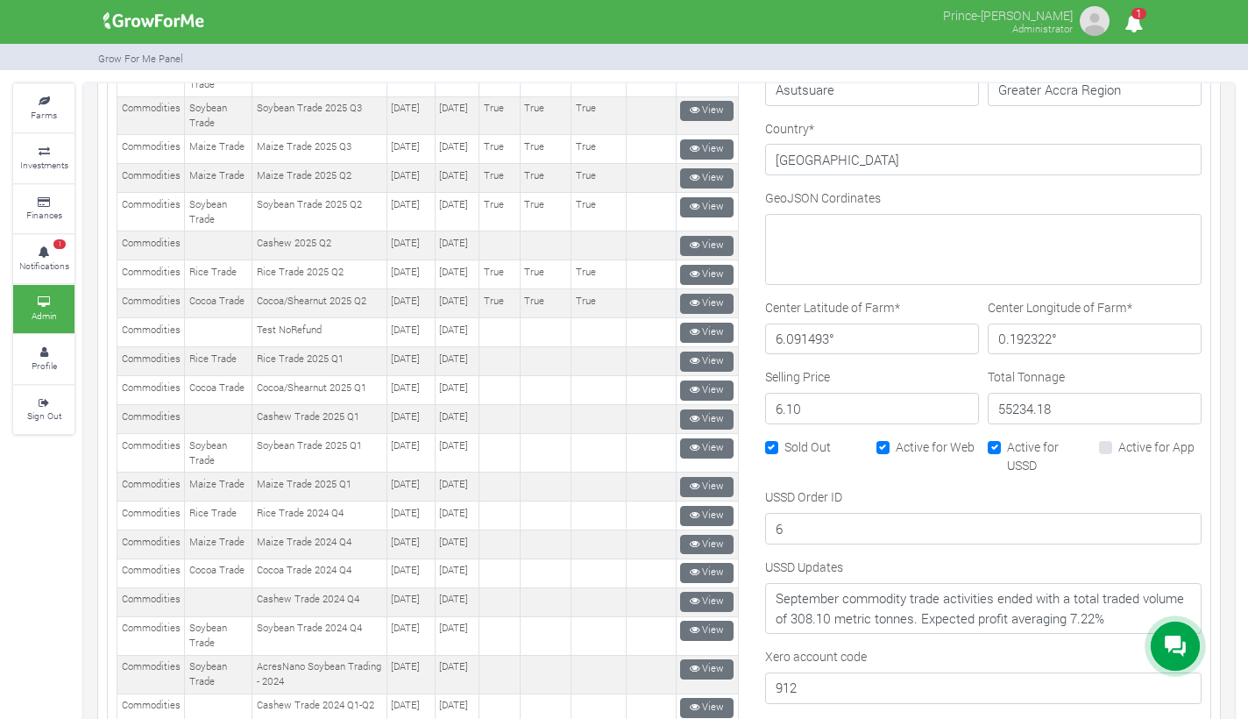
scroll to position [750, 0]
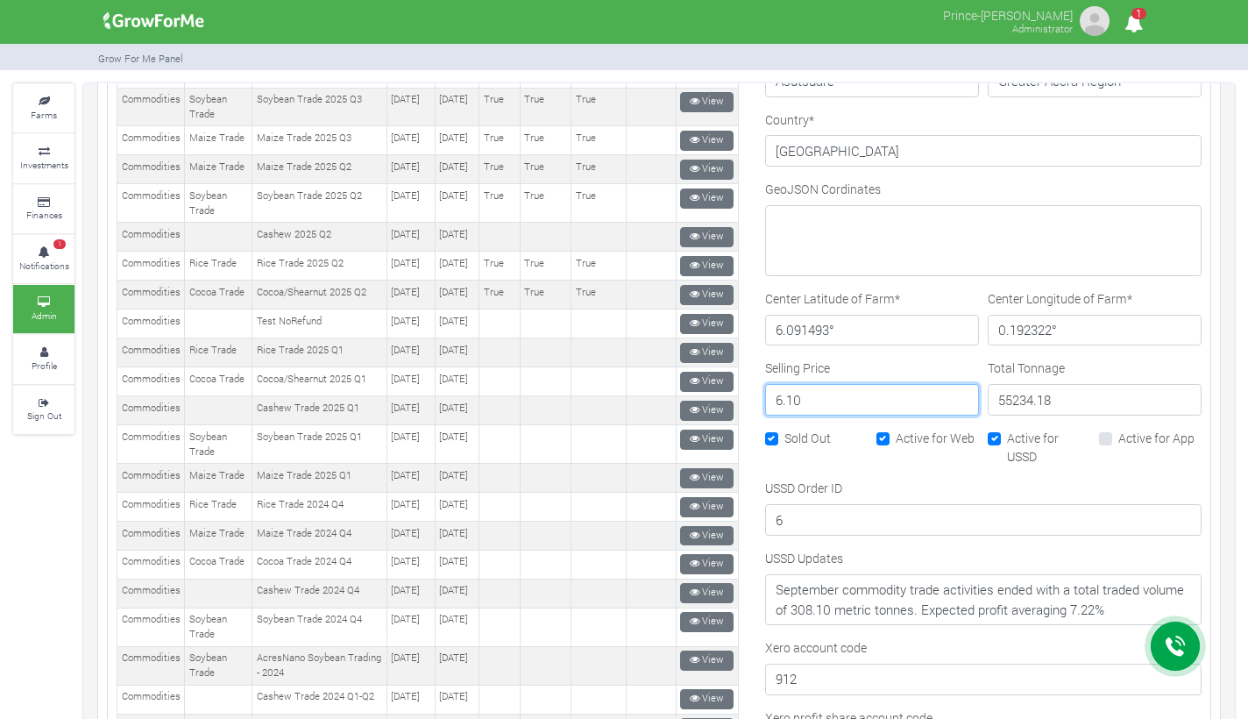
click at [776, 397] on input "6.10" at bounding box center [872, 400] width 214 height 32
click at [799, 396] on input "5.10" at bounding box center [872, 400] width 214 height 32
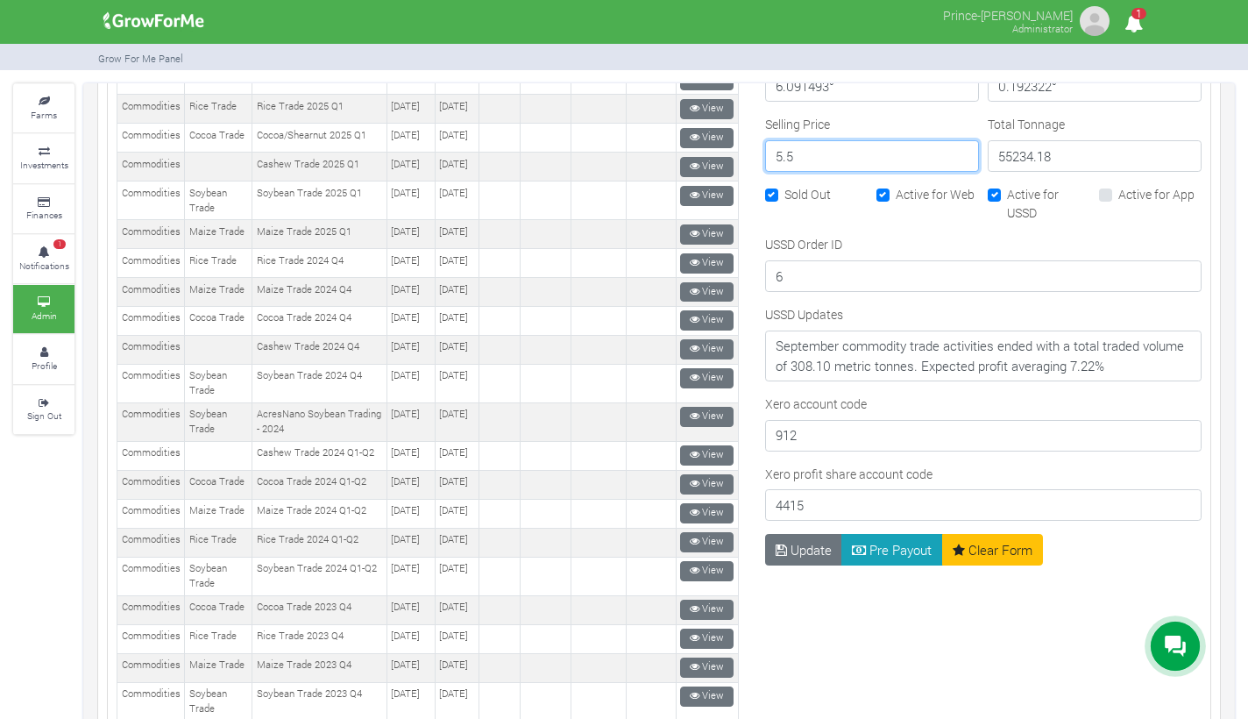
scroll to position [1021, 0]
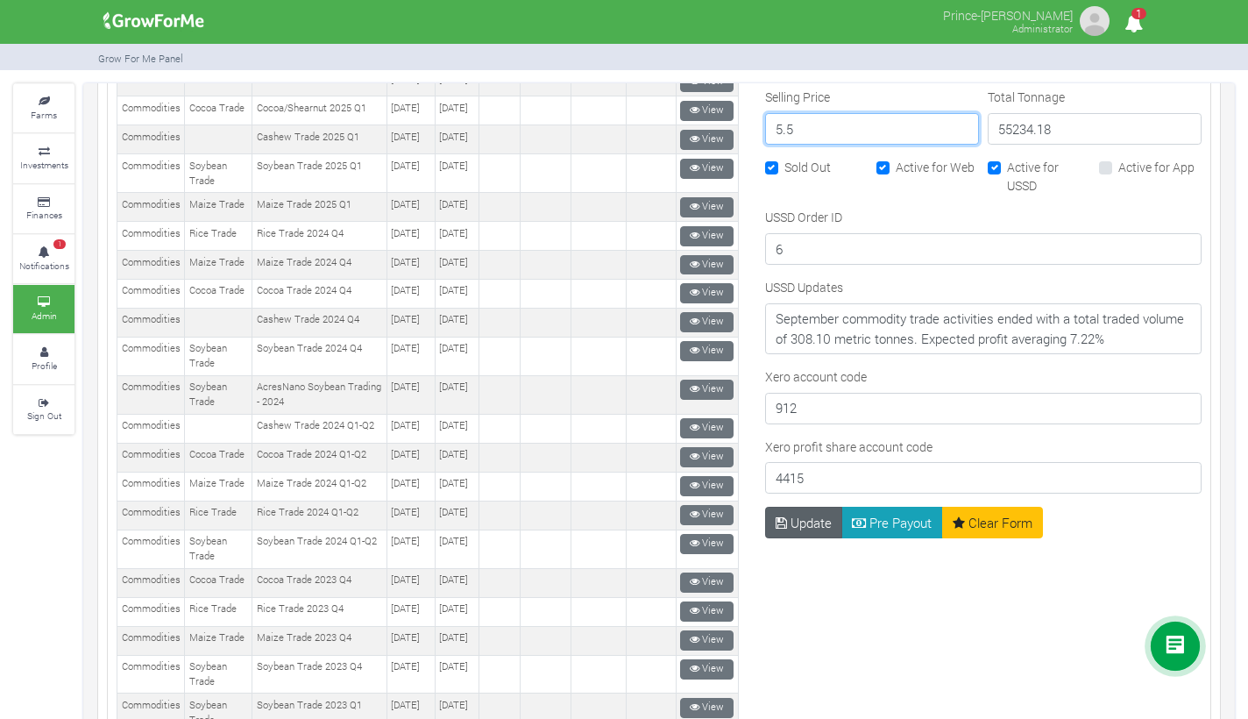
type input "5.5"
click at [799, 515] on button "Update" at bounding box center [804, 523] width 78 height 32
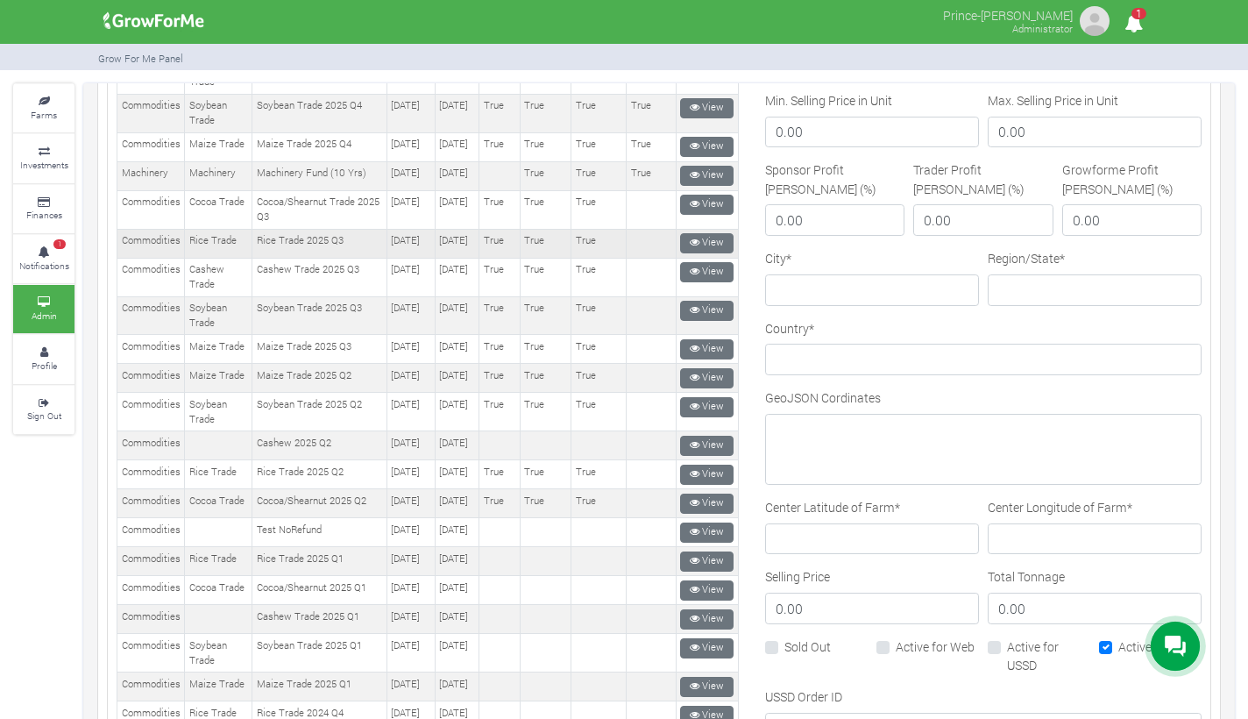
scroll to position [545, 0]
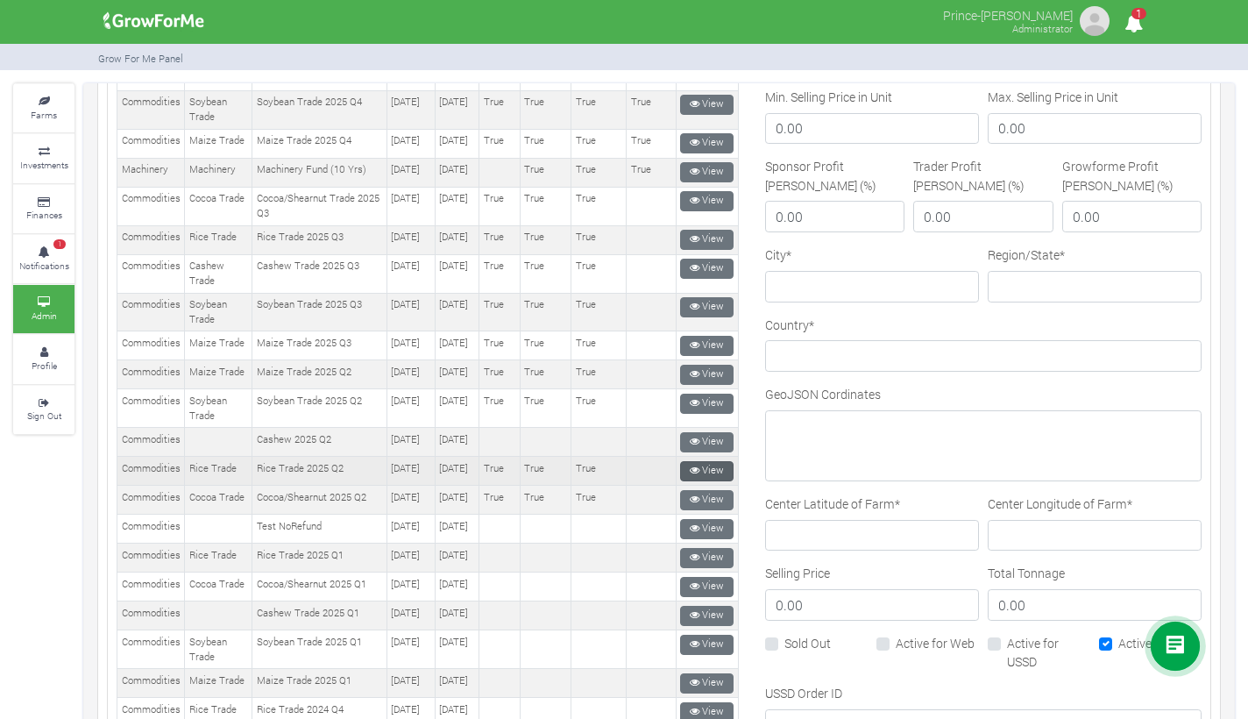
click at [690, 475] on icon at bounding box center [695, 471] width 10 height 10
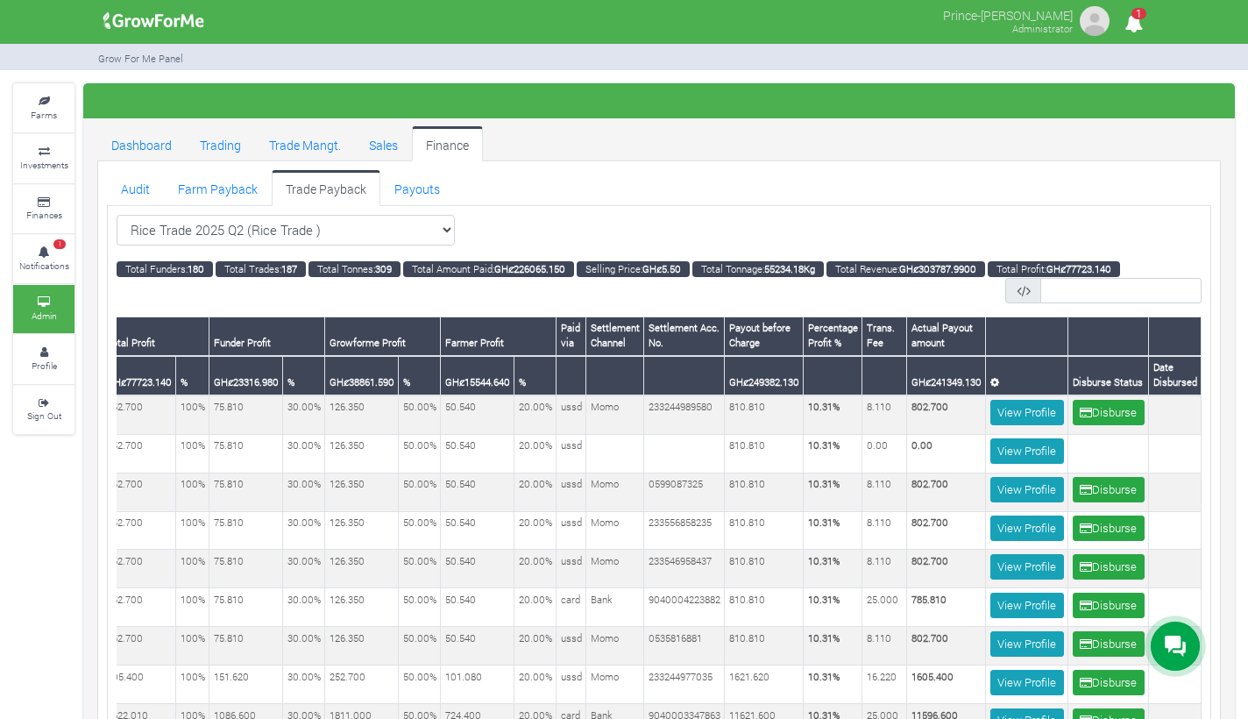
scroll to position [0, 729]
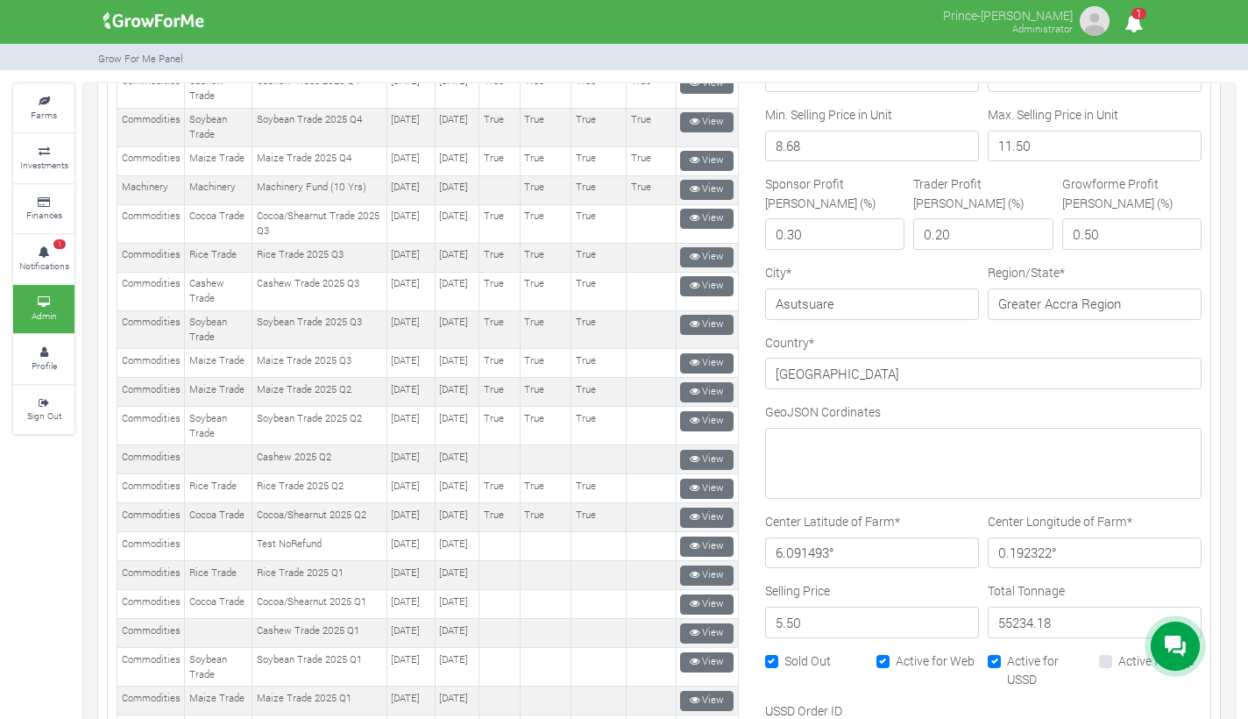
scroll to position [619, 0]
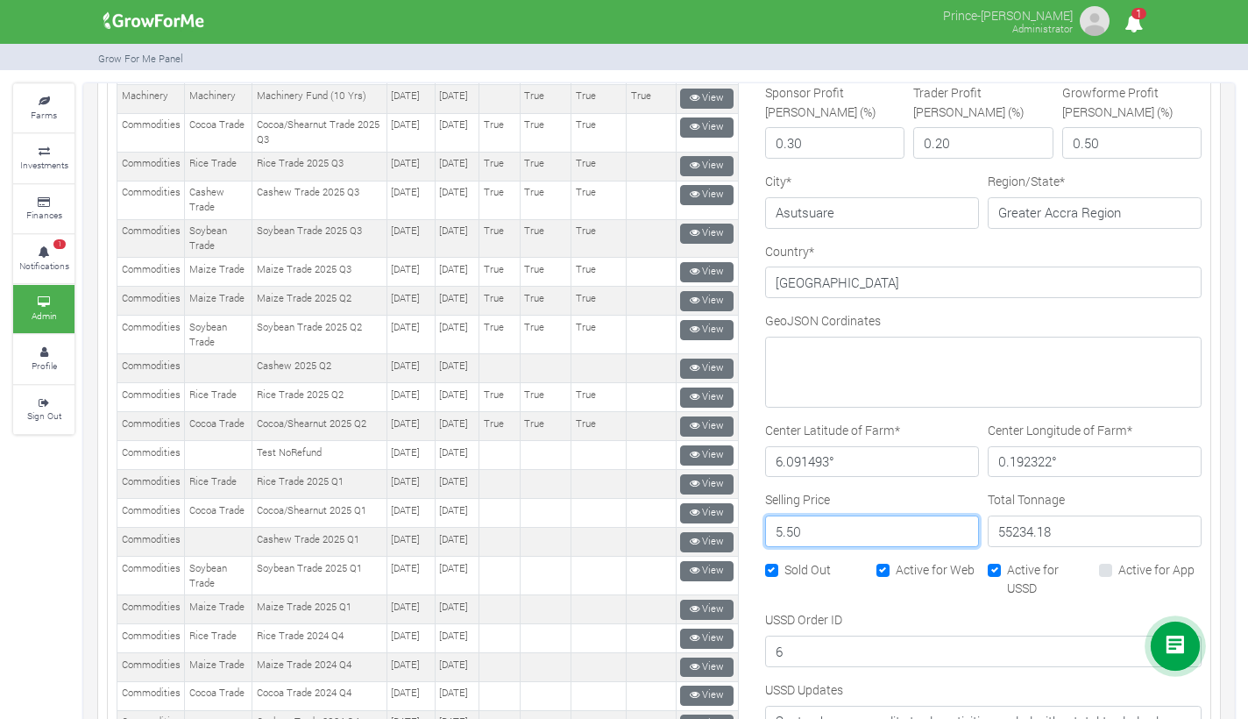
click at [786, 529] on input "5.50" at bounding box center [872, 532] width 214 height 32
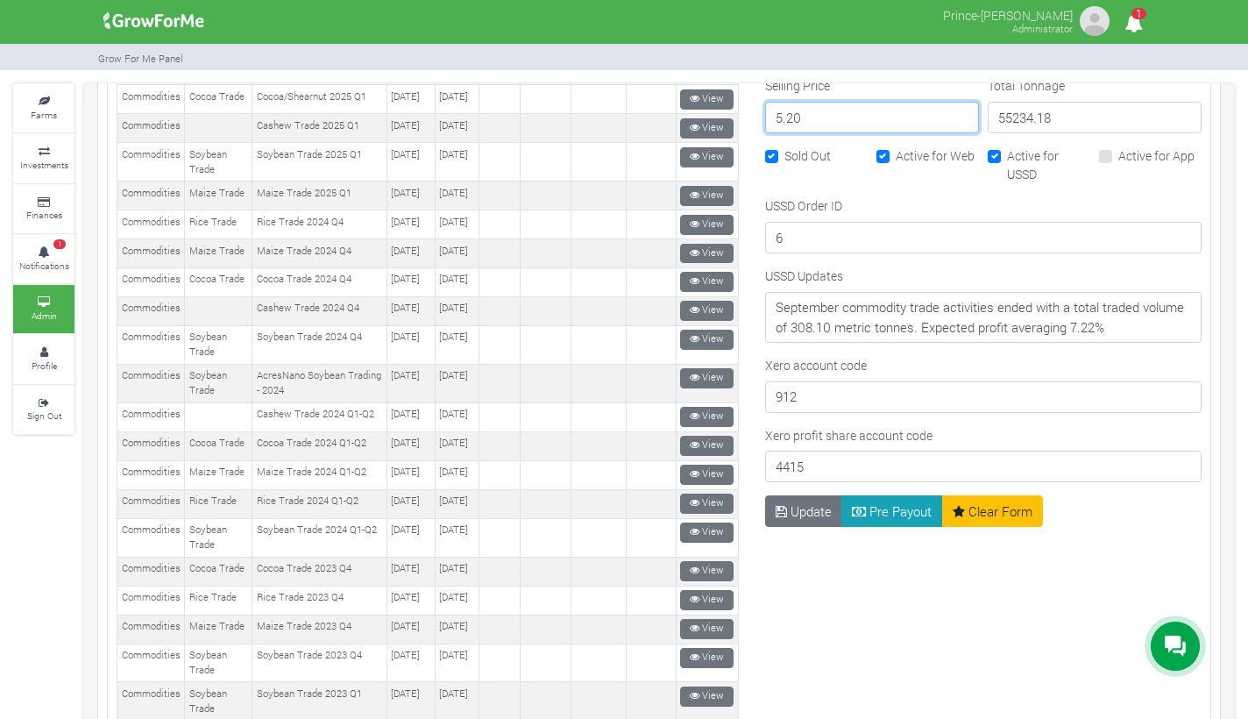
scroll to position [1046, 0]
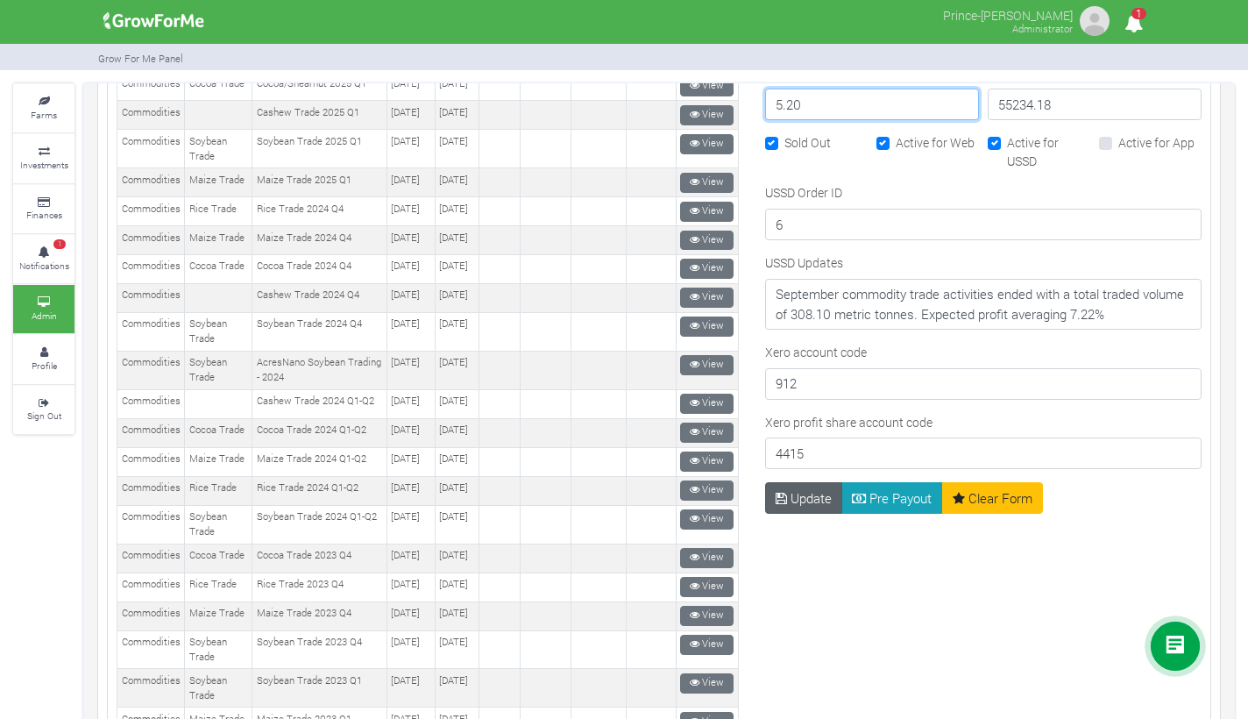
type input "5.20"
click at [805, 504] on button "Update" at bounding box center [804, 498] width 78 height 32
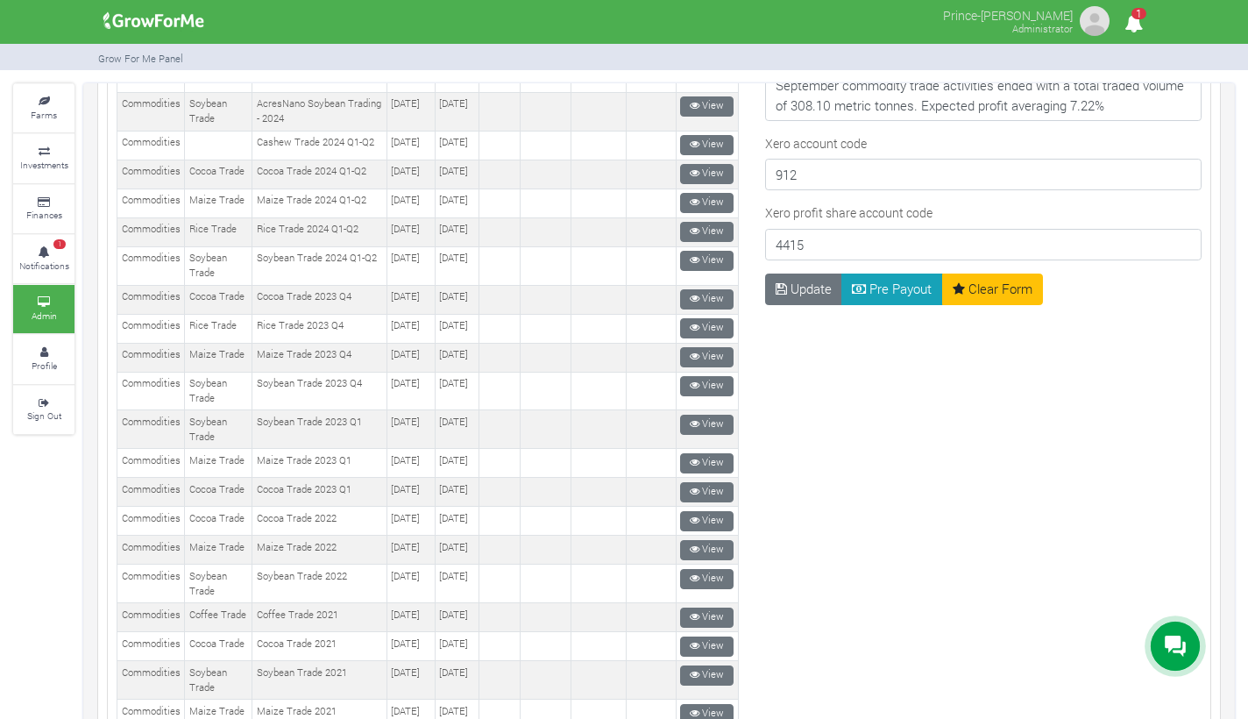
scroll to position [21, 0]
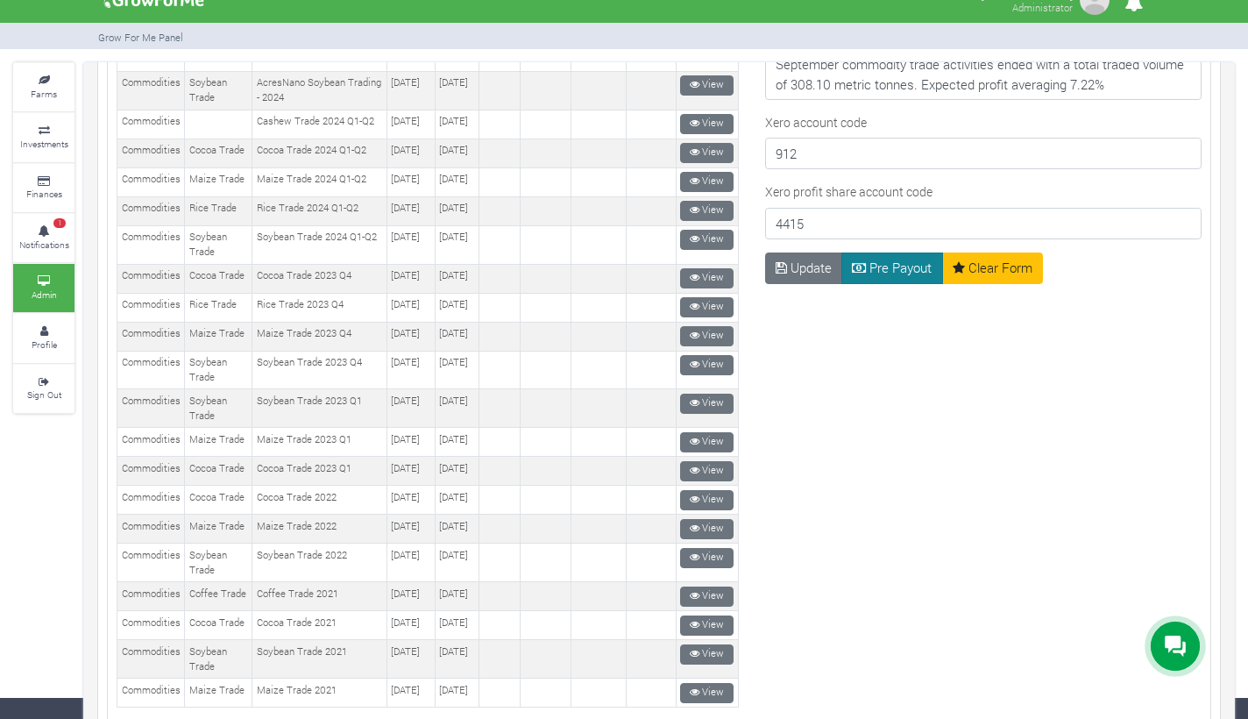
click at [889, 272] on button "Pre Payout" at bounding box center [893, 268] width 102 height 32
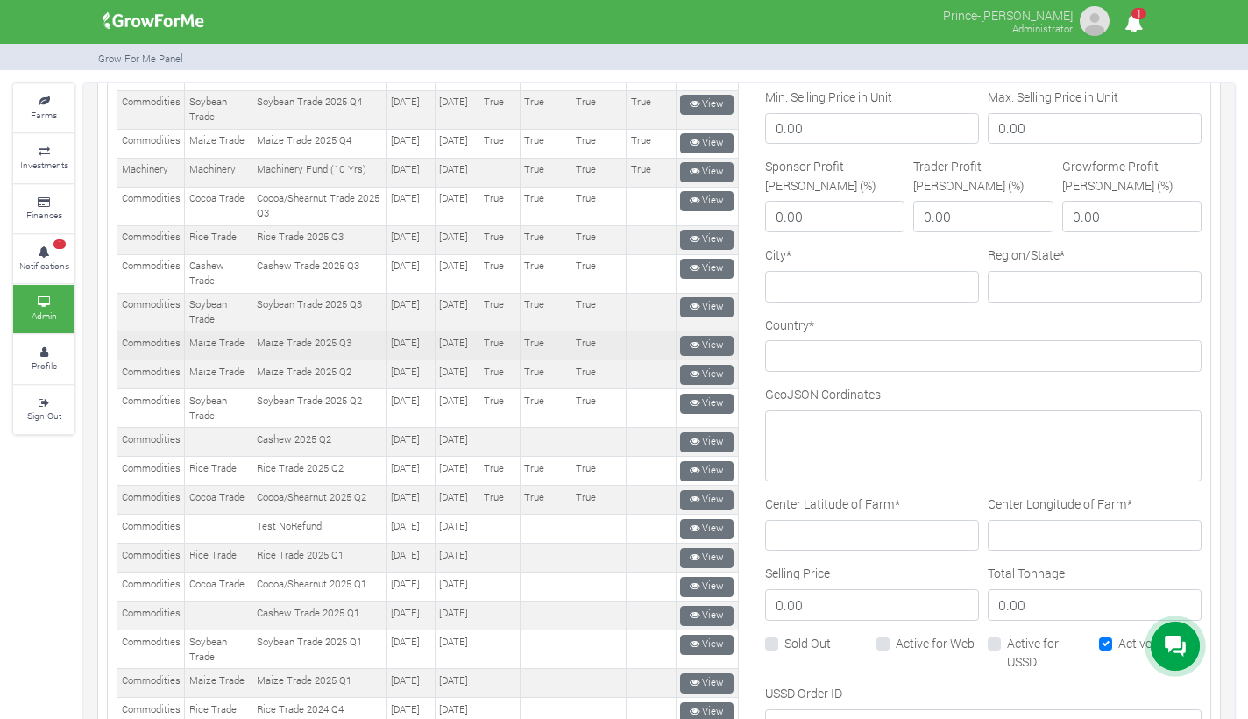
scroll to position [545, 0]
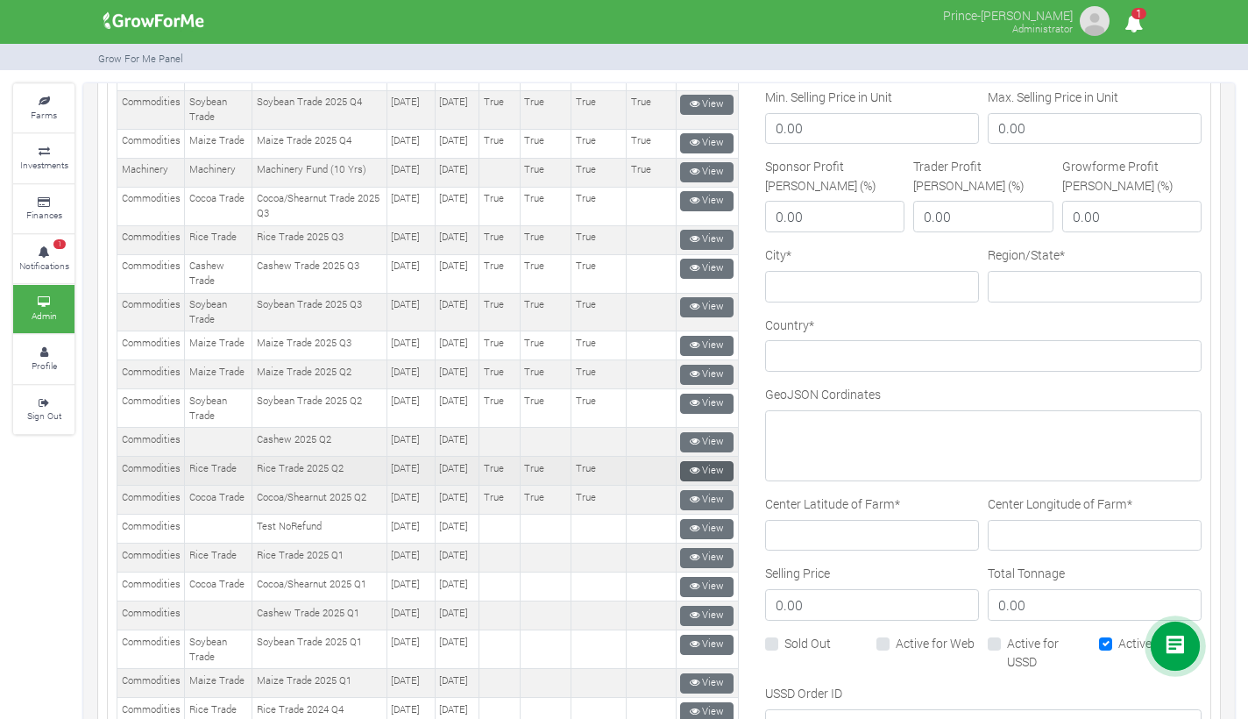
click at [700, 481] on link "View" at bounding box center [706, 471] width 53 height 20
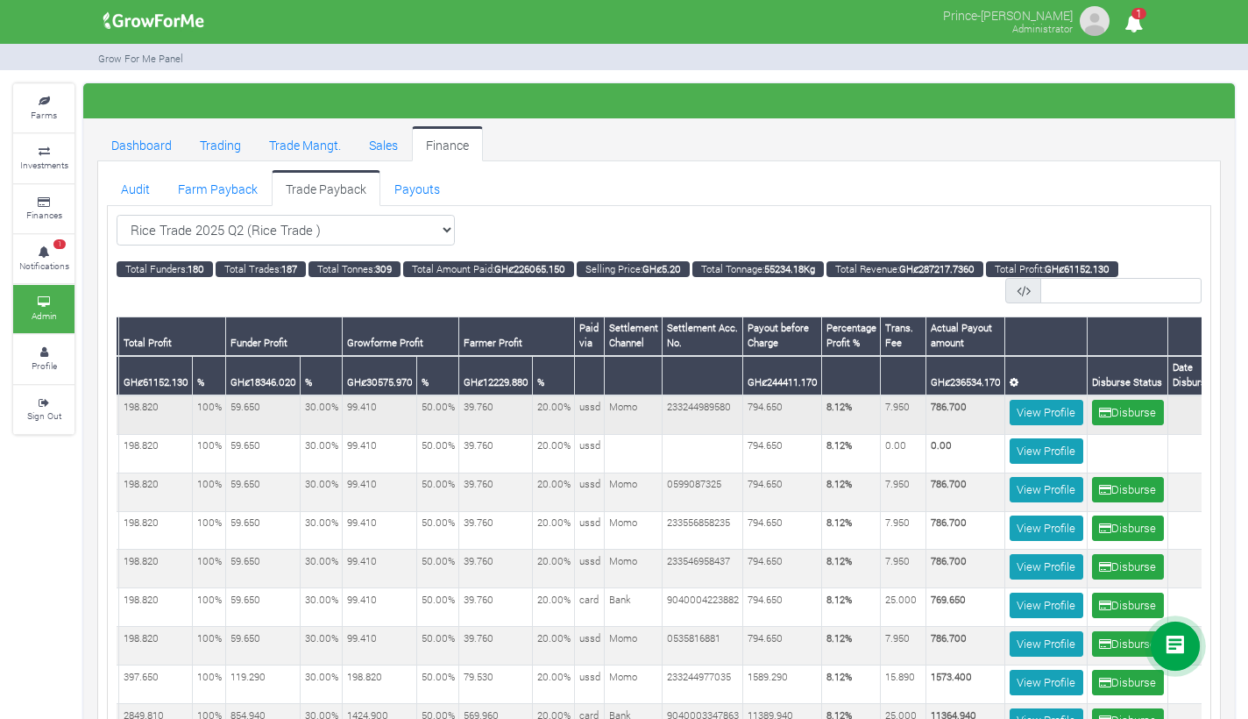
scroll to position [0, 566]
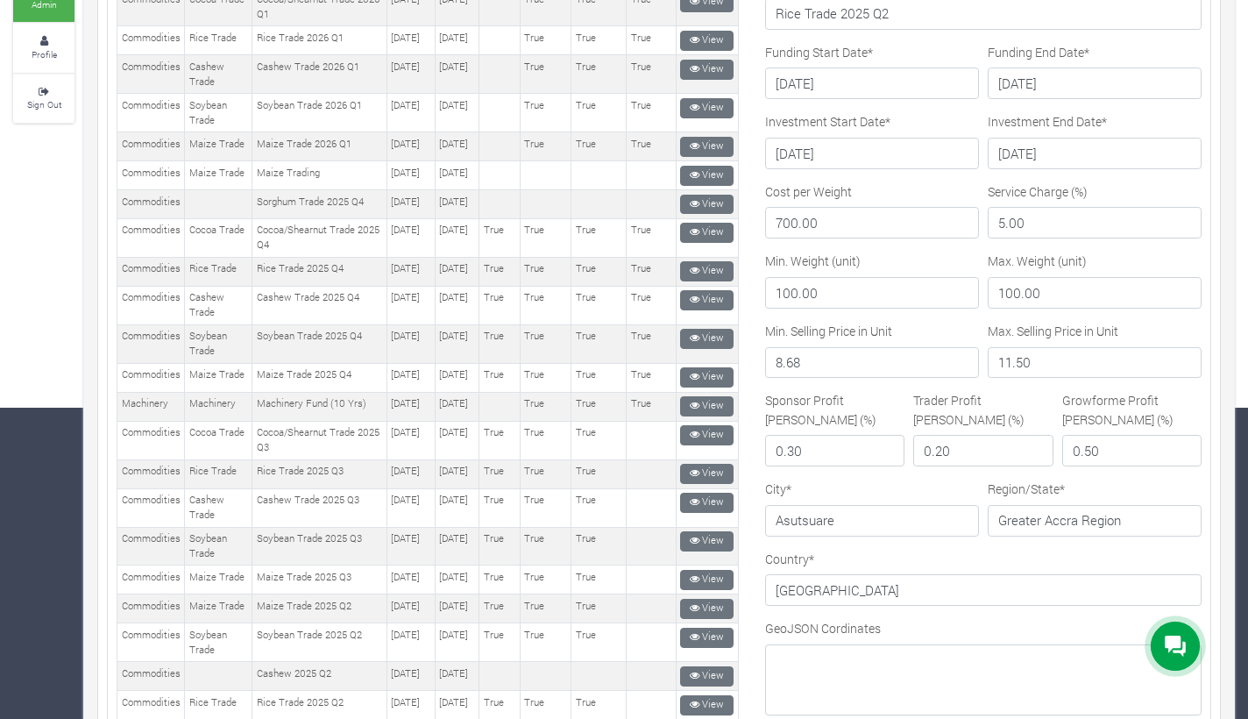
scroll to position [497, 0]
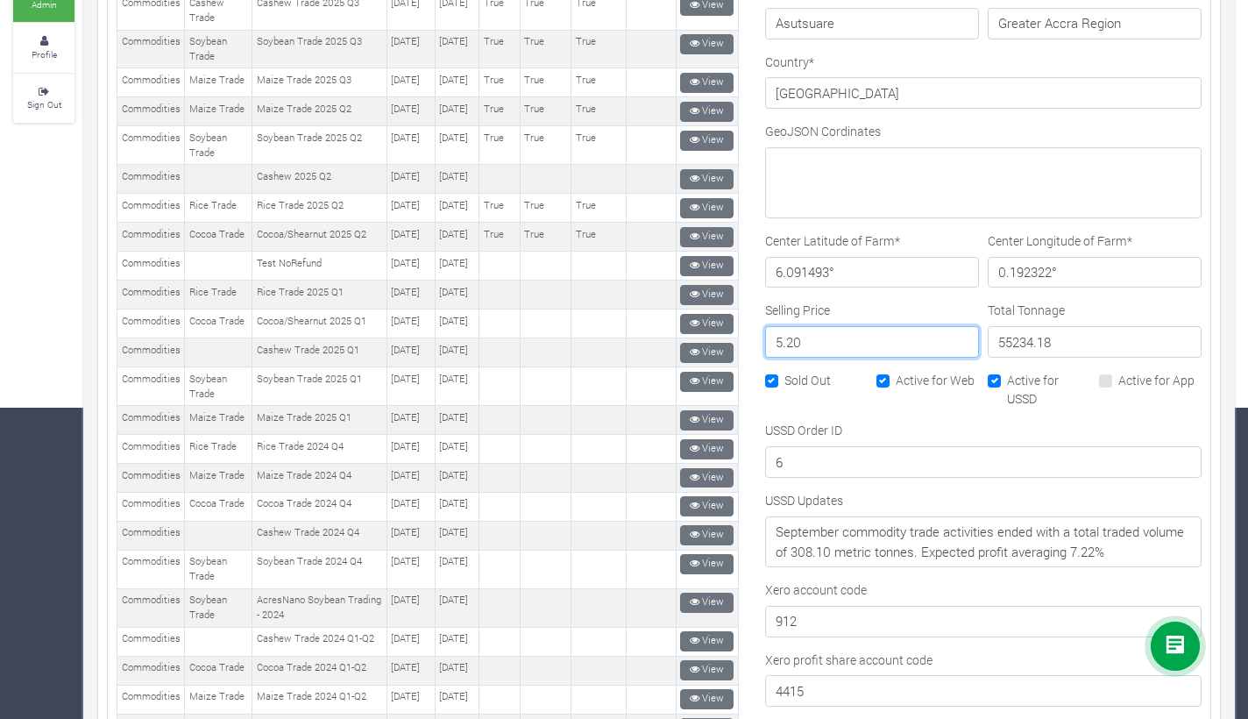
click at [787, 340] on input "5.20" at bounding box center [872, 342] width 214 height 32
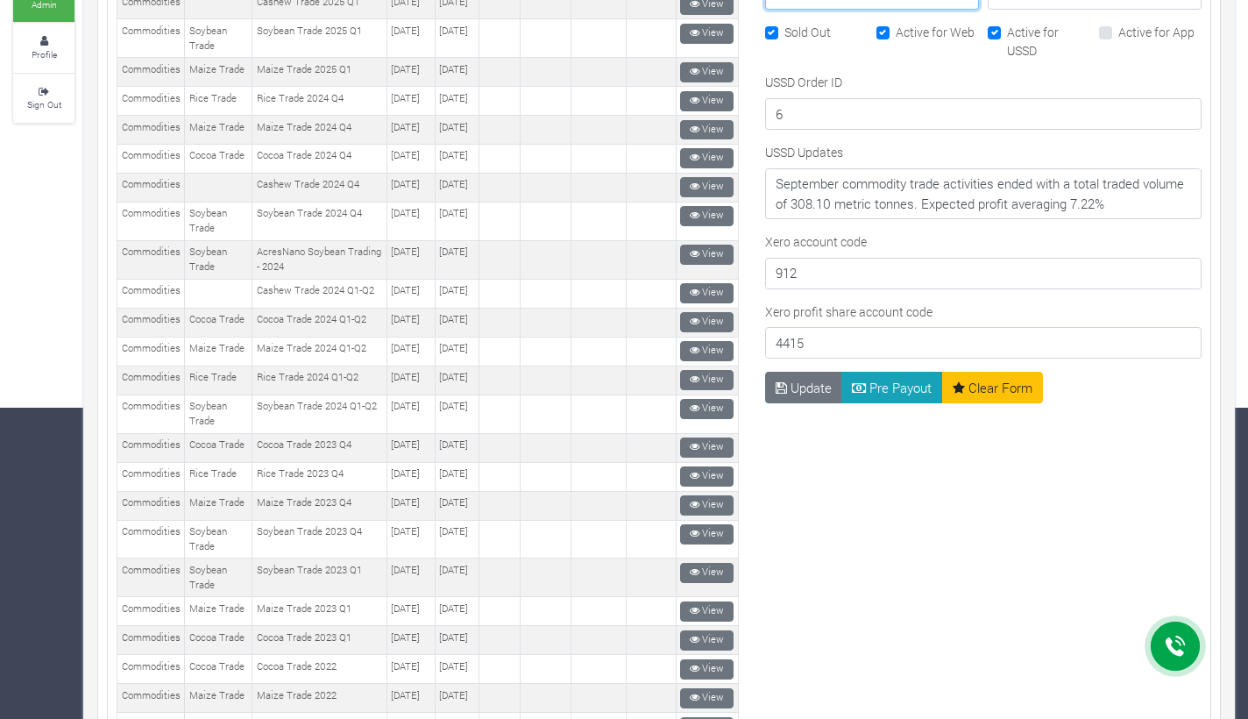
scroll to position [870, 0]
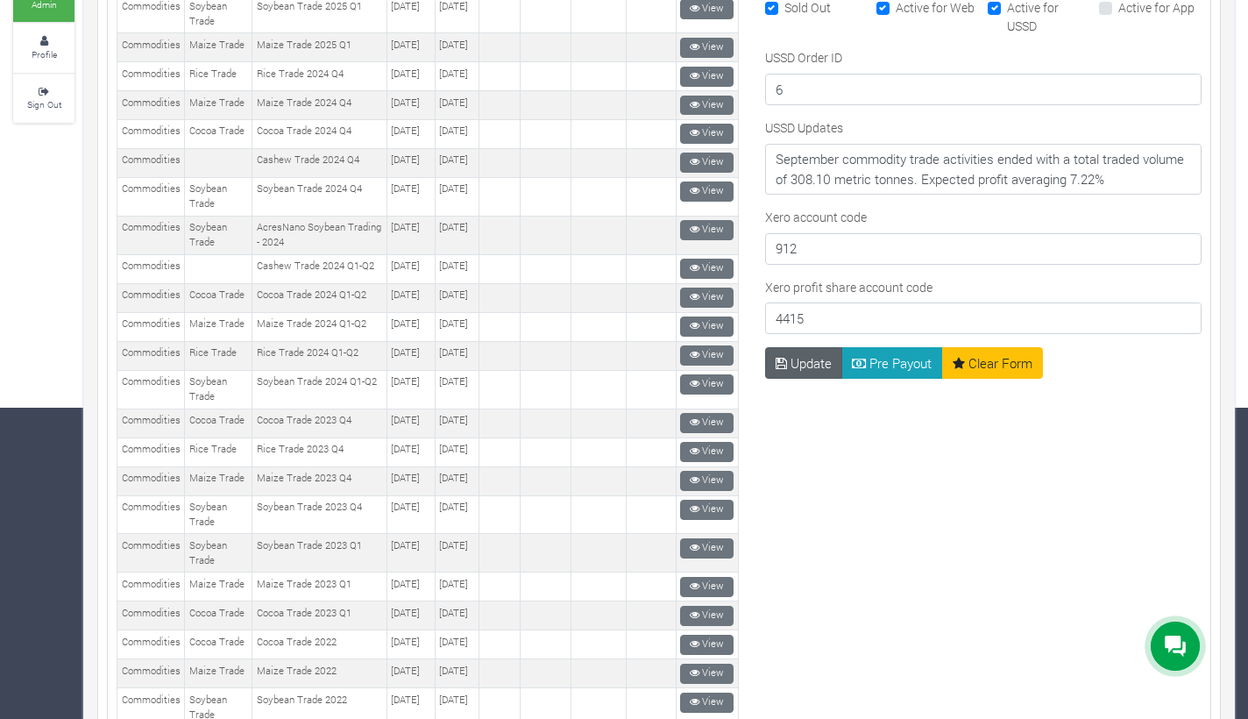
type input "5.15"
click at [790, 349] on button "Update" at bounding box center [804, 363] width 78 height 32
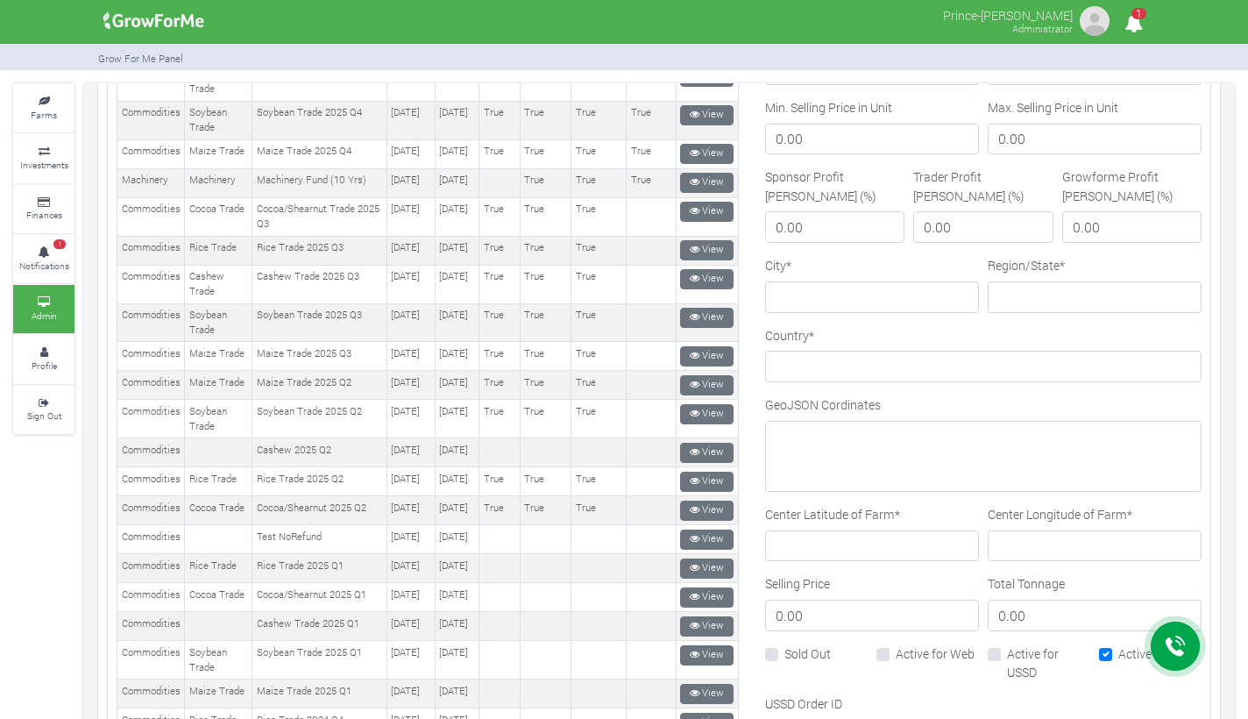
scroll to position [552, 0]
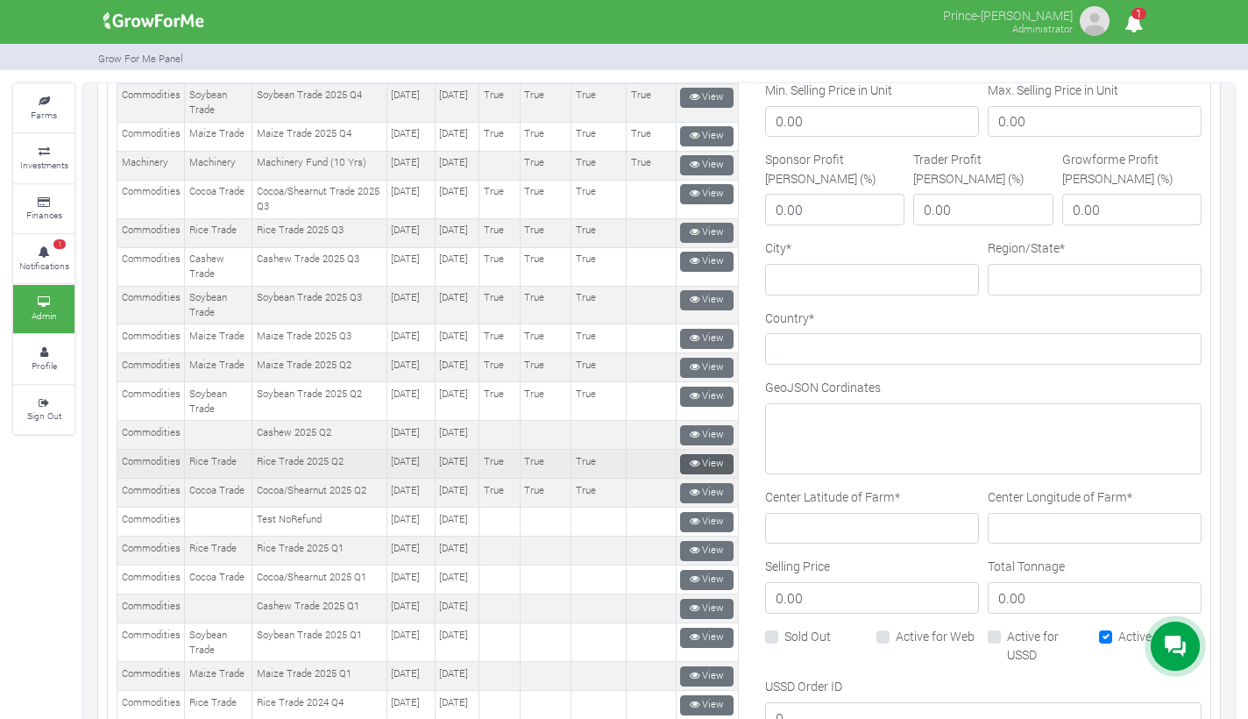
click at [716, 474] on link "View" at bounding box center [706, 464] width 53 height 20
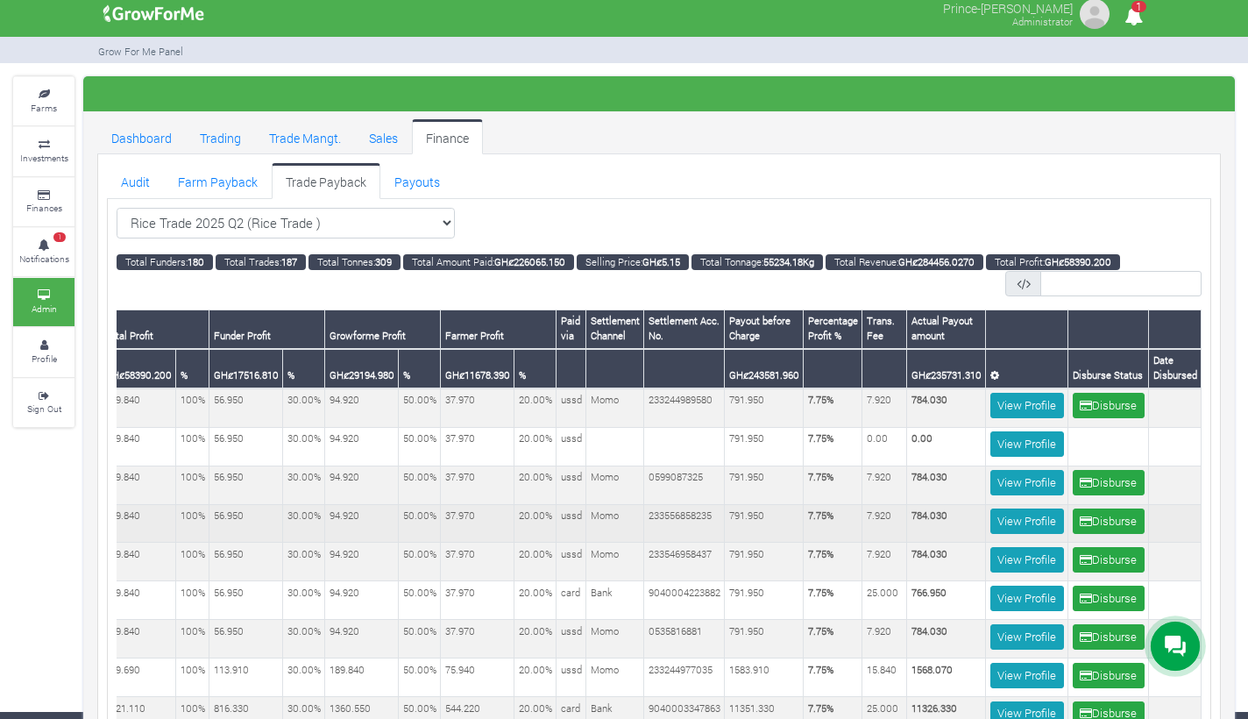
scroll to position [0, 577]
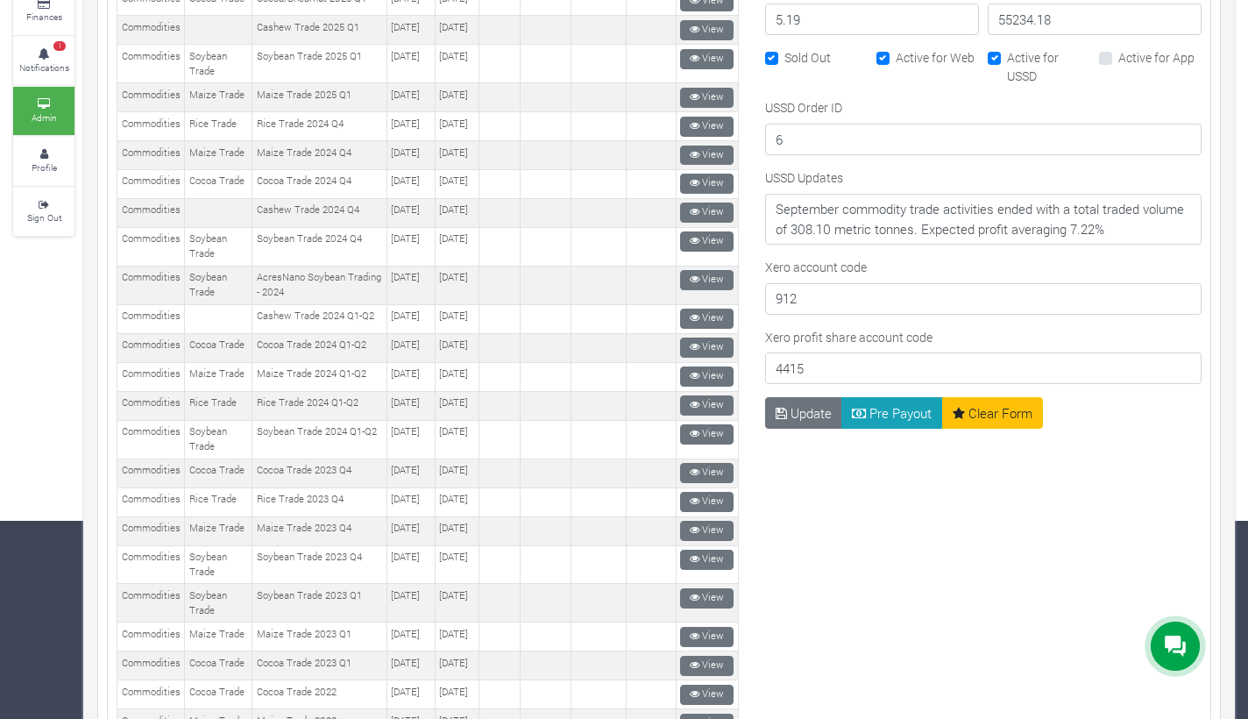
scroll to position [942, 0]
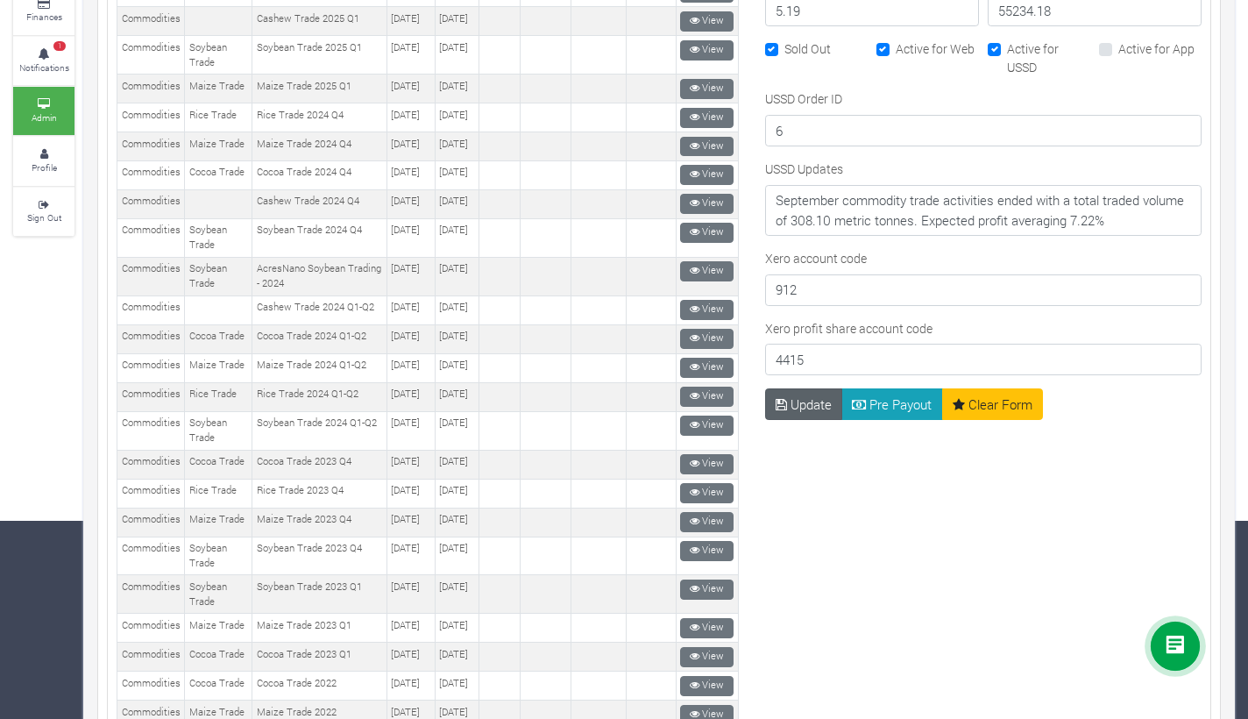
type input "5.19"
click at [805, 411] on button "Update" at bounding box center [804, 404] width 78 height 32
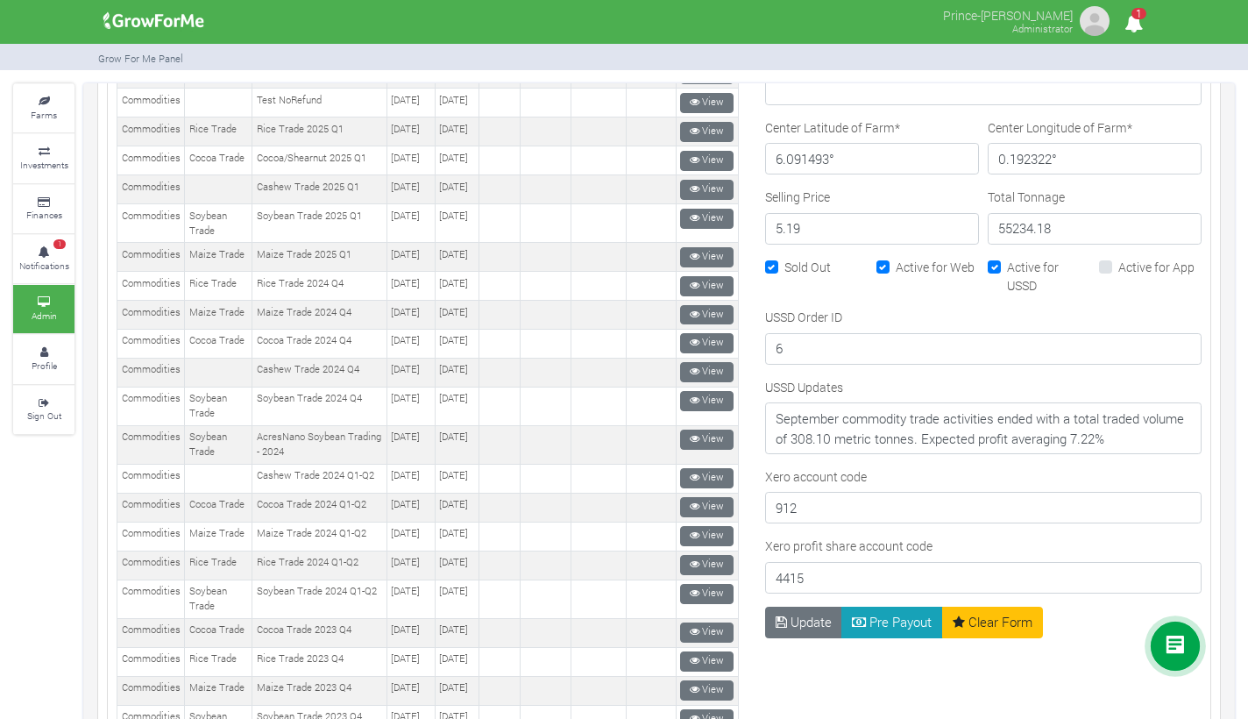
scroll to position [974, 0]
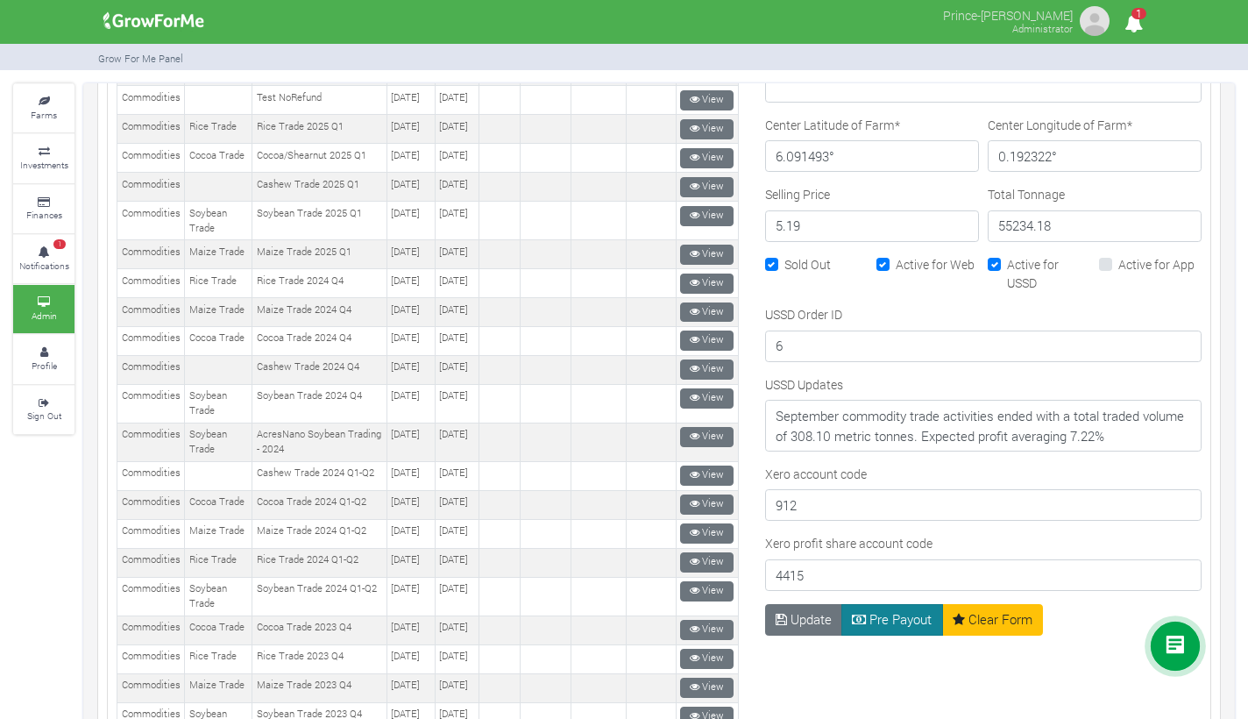
click at [883, 617] on button "Pre Payout" at bounding box center [893, 620] width 102 height 32
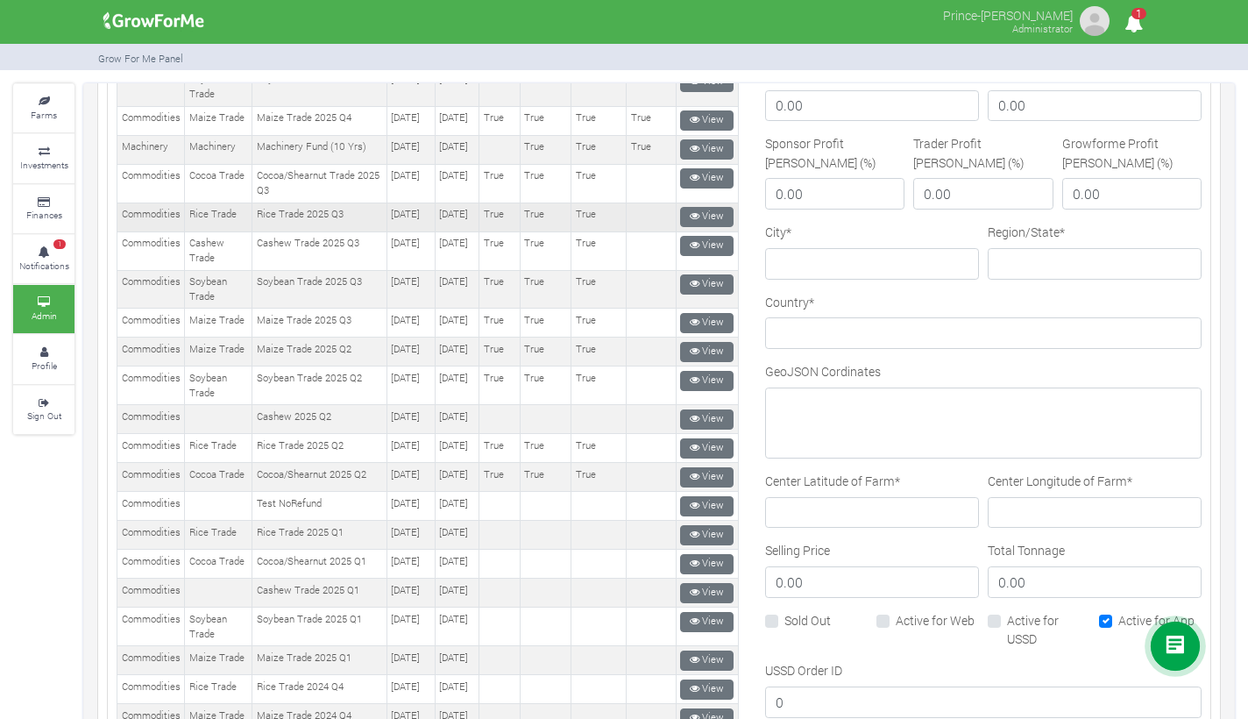
scroll to position [581, 0]
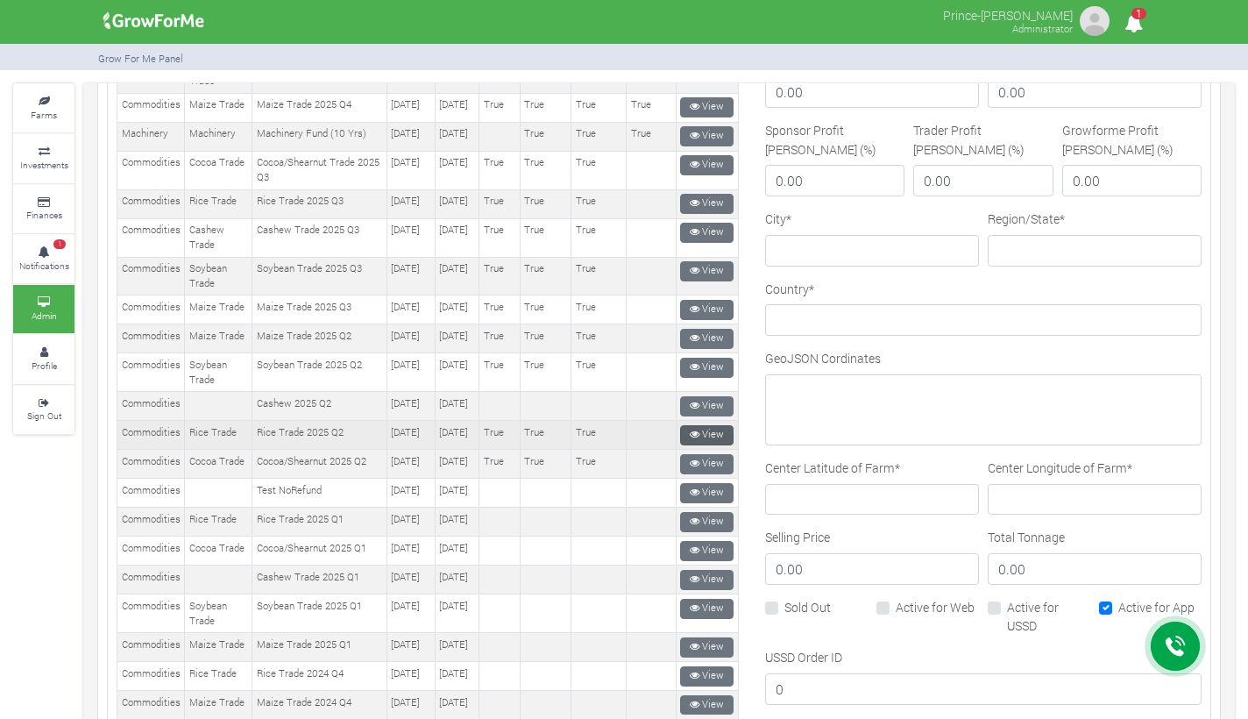
click at [696, 445] on link "View" at bounding box center [706, 435] width 53 height 20
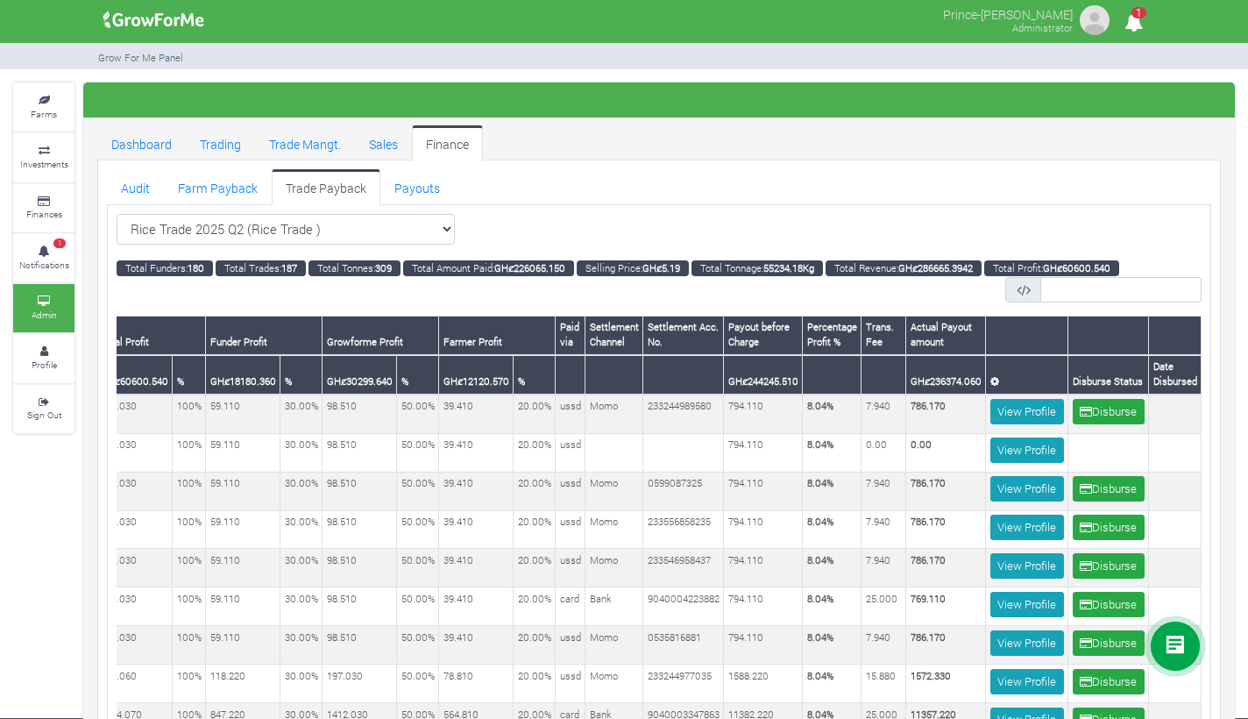
scroll to position [1, 0]
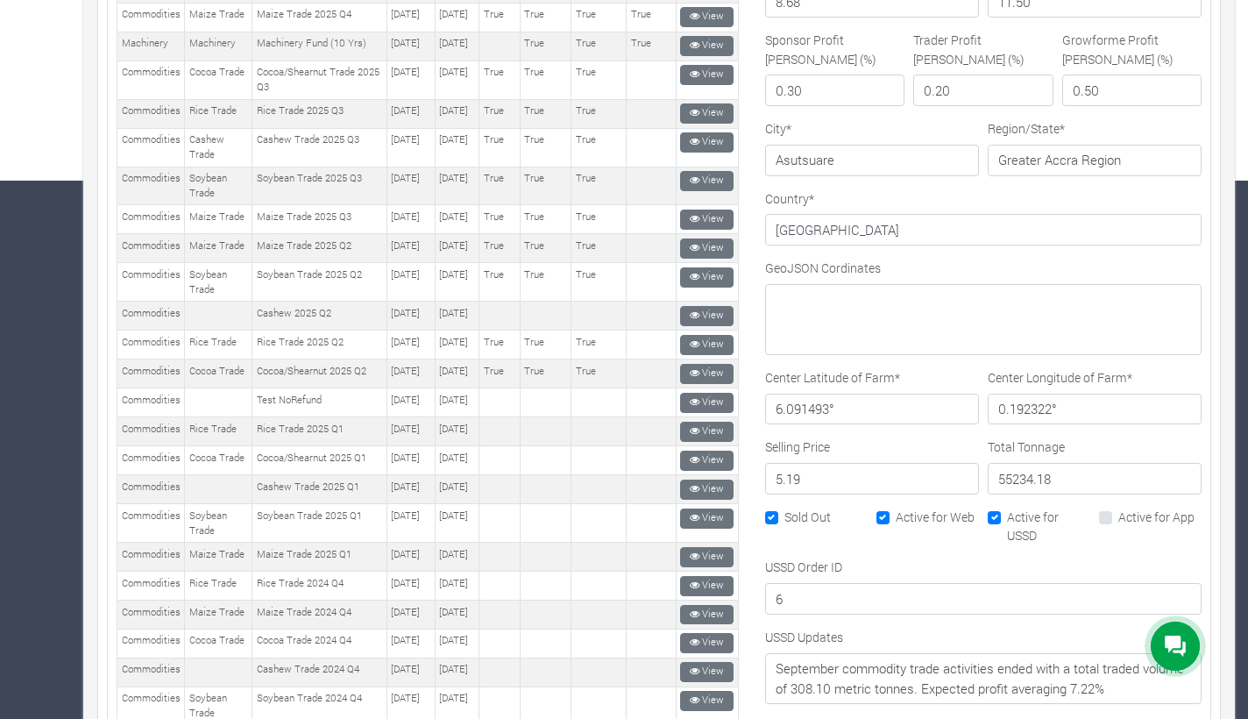
scroll to position [195, 0]
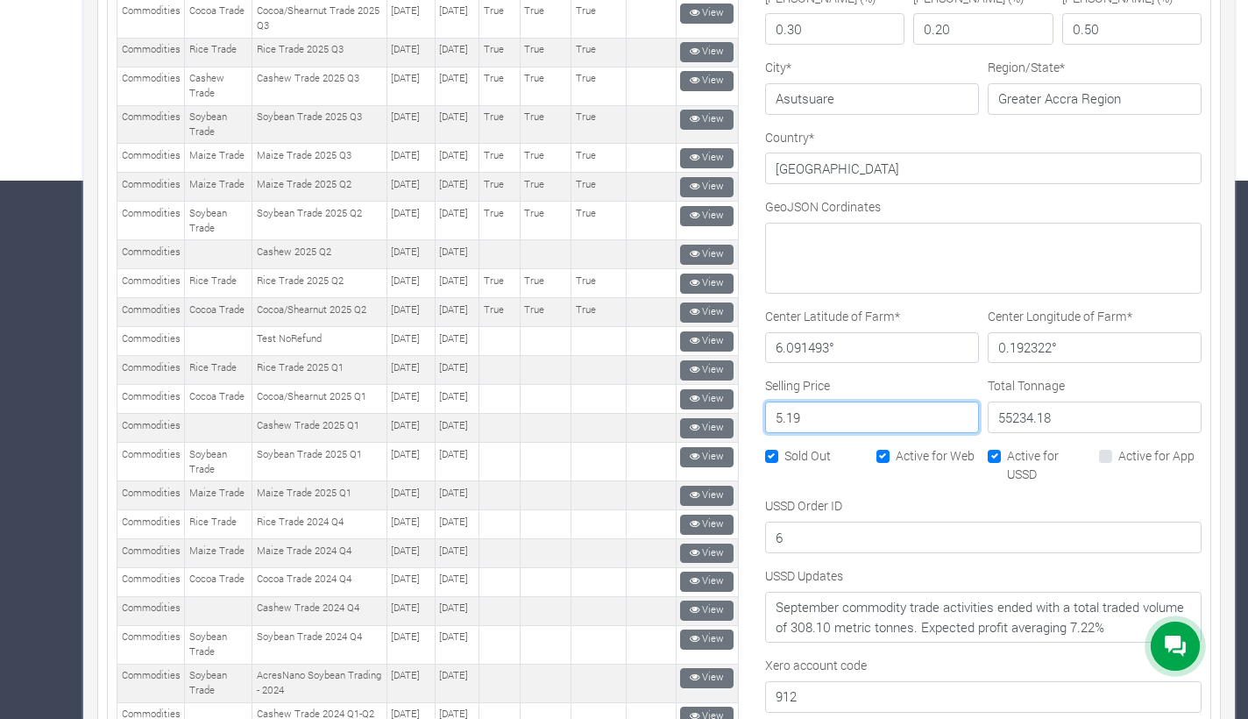
click at [818, 422] on input "5.19" at bounding box center [872, 418] width 214 height 32
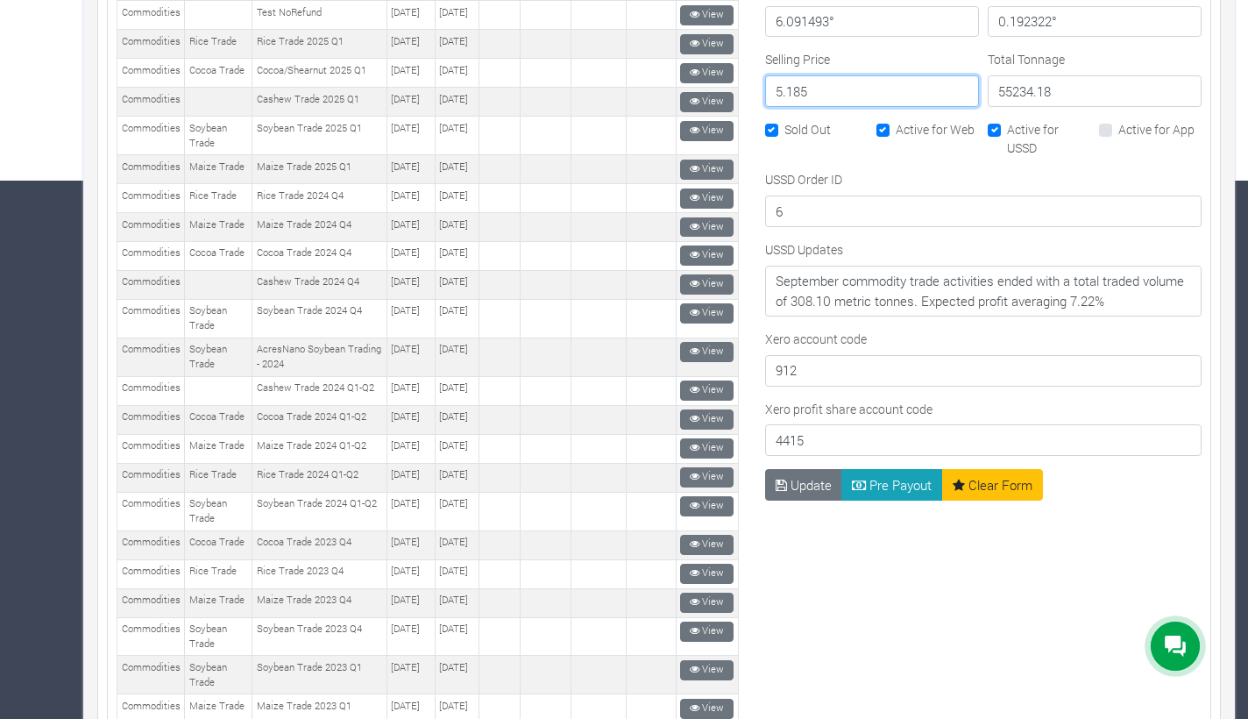
scroll to position [529, 0]
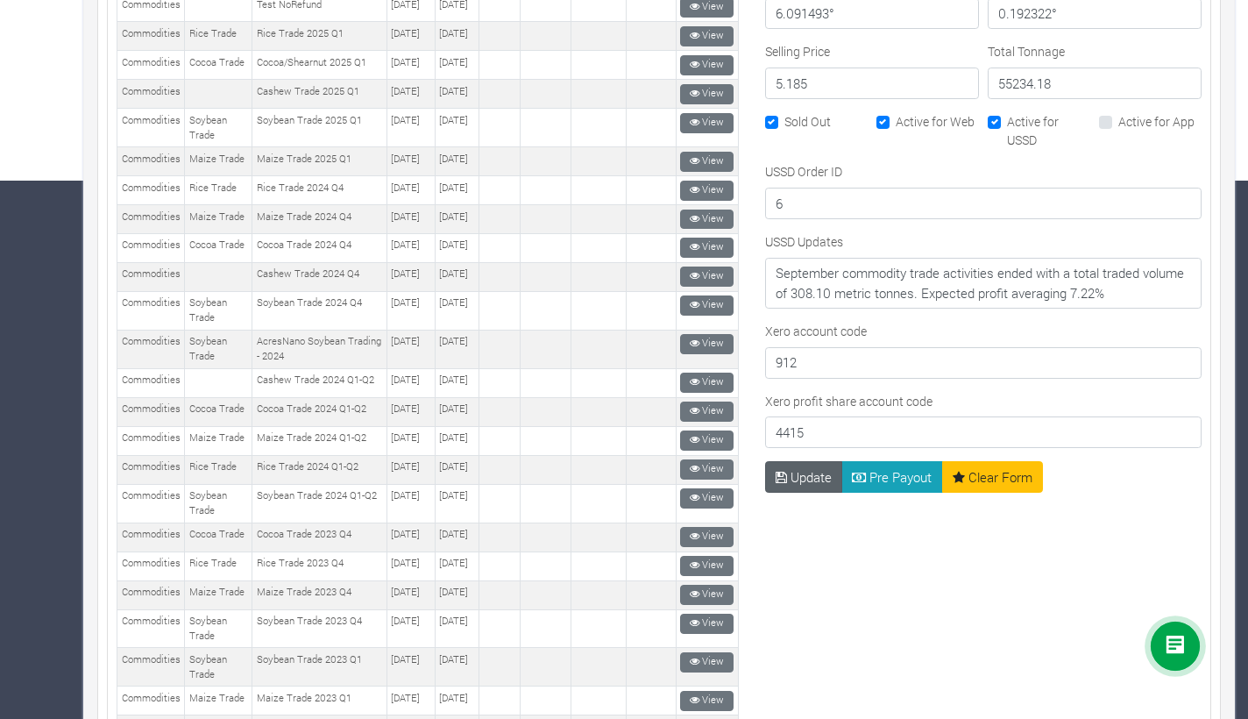
click at [808, 479] on button "Update" at bounding box center [804, 477] width 78 height 32
type input "5.18"
click at [814, 476] on button "Update" at bounding box center [803, 477] width 76 height 32
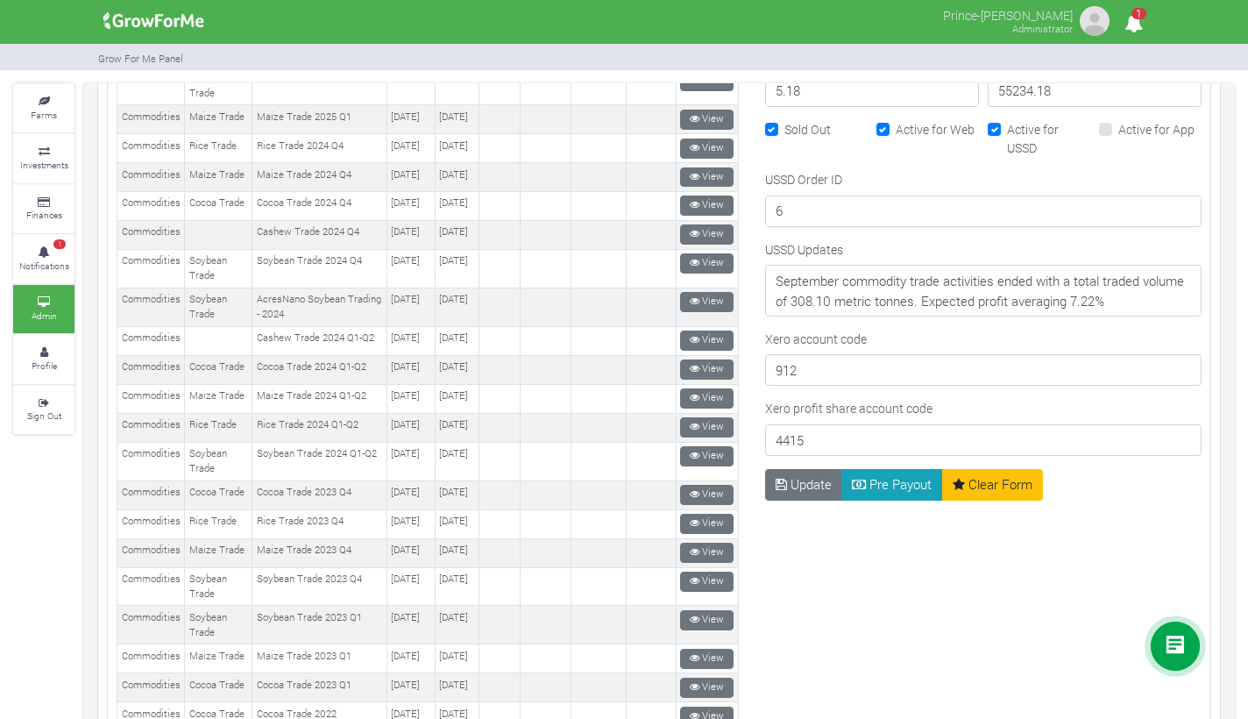
scroll to position [1147, 0]
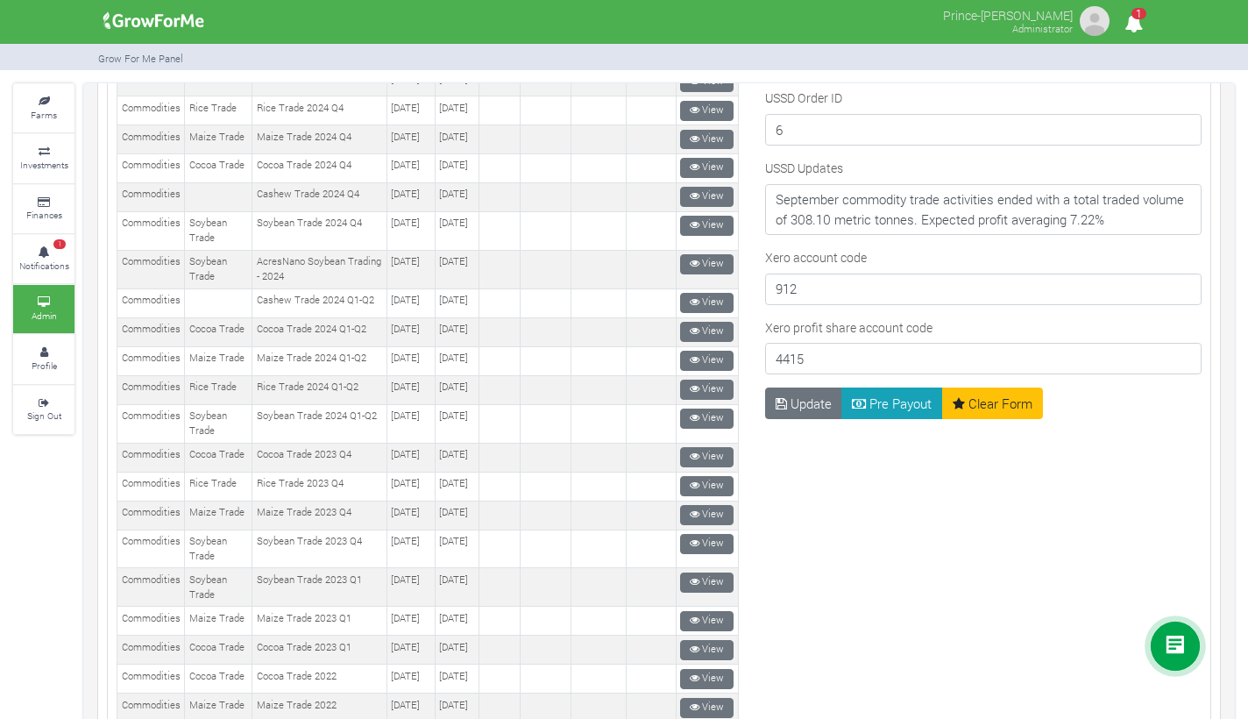
click at [874, 405] on button "Pre Payout" at bounding box center [893, 404] width 102 height 32
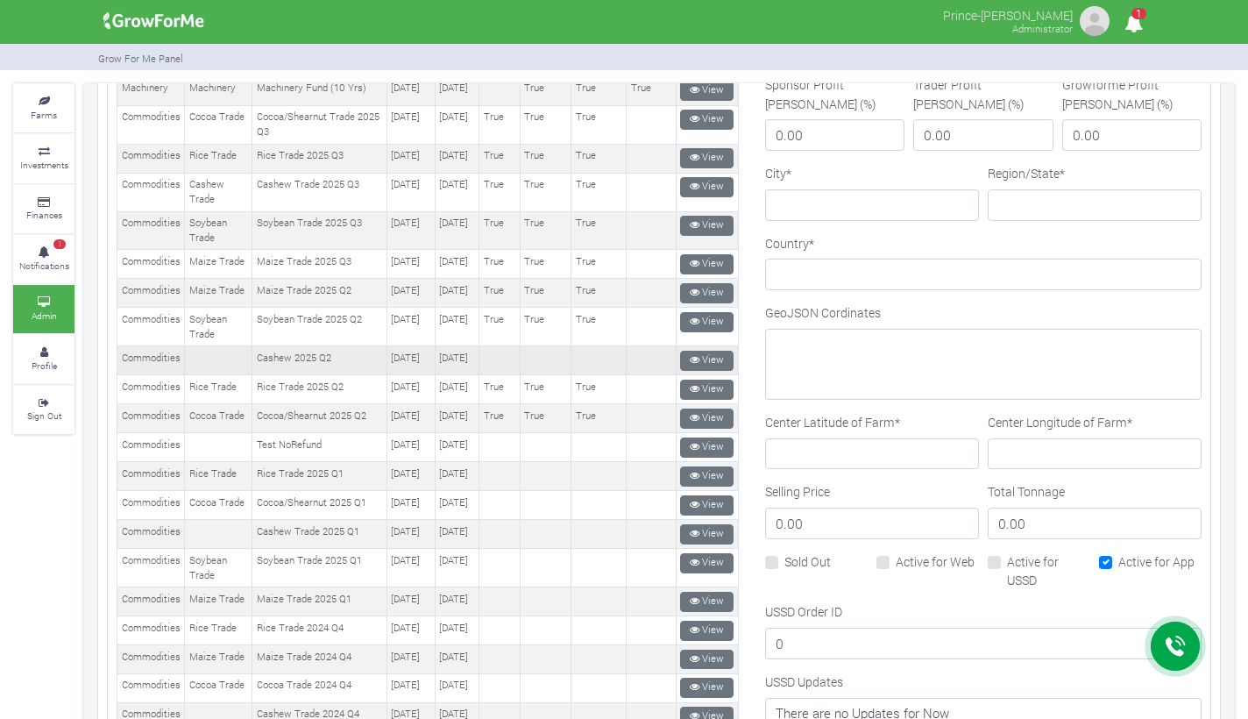
scroll to position [666, 0]
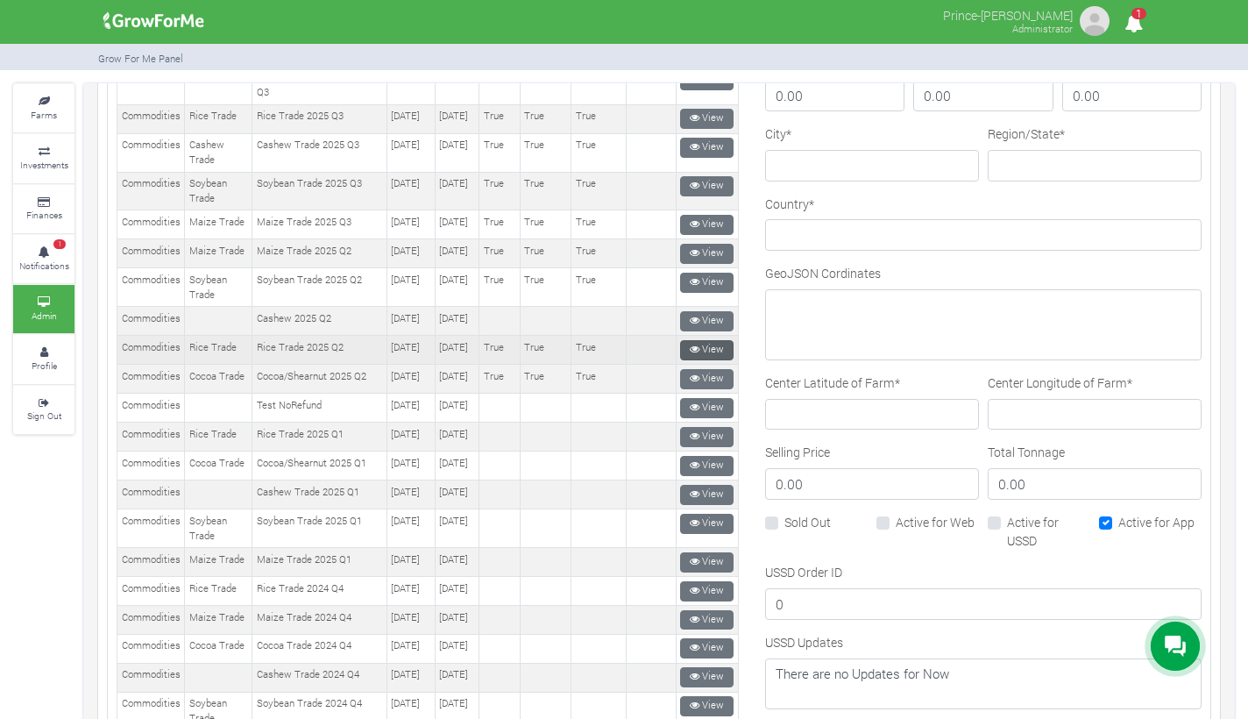
click at [699, 360] on link "View" at bounding box center [706, 350] width 53 height 20
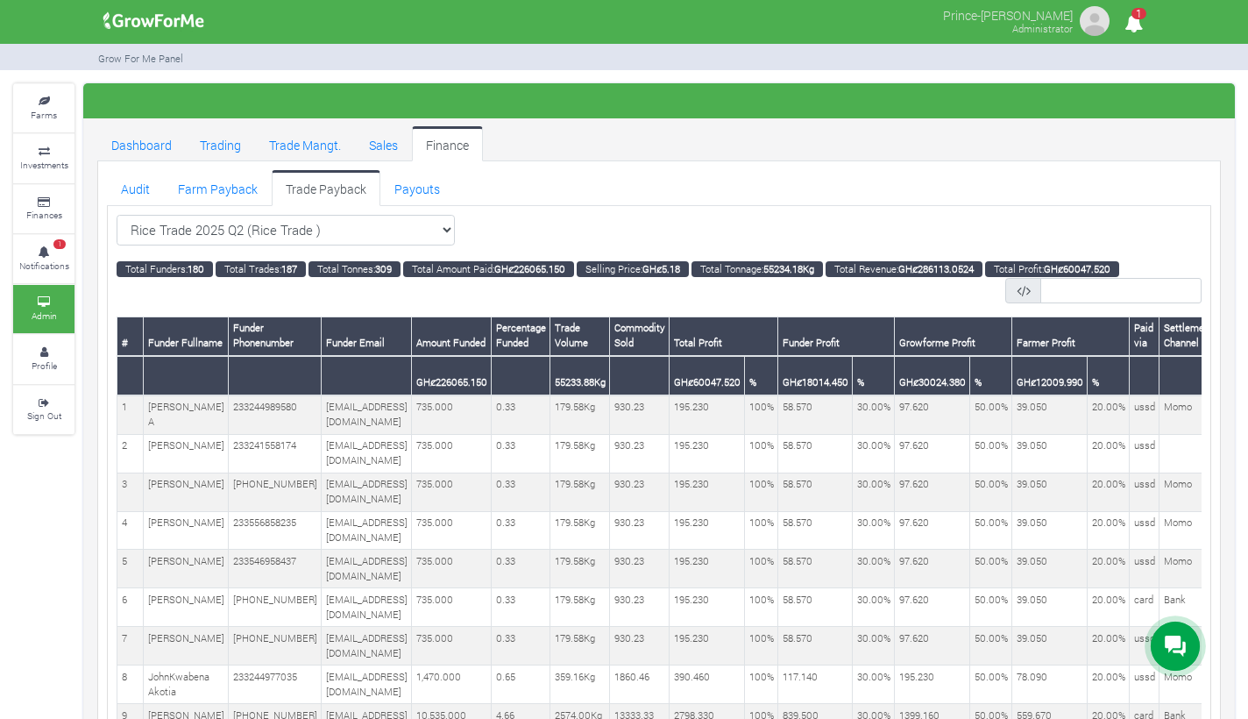
scroll to position [0, 573]
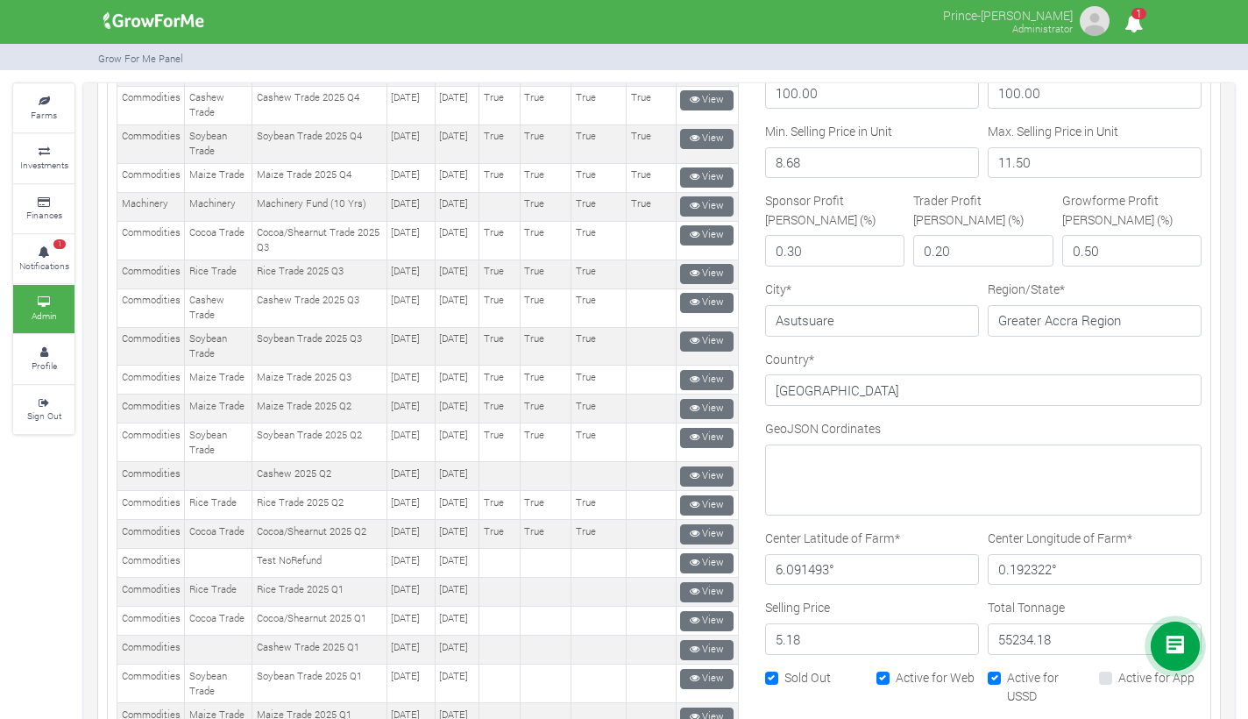
scroll to position [516, 0]
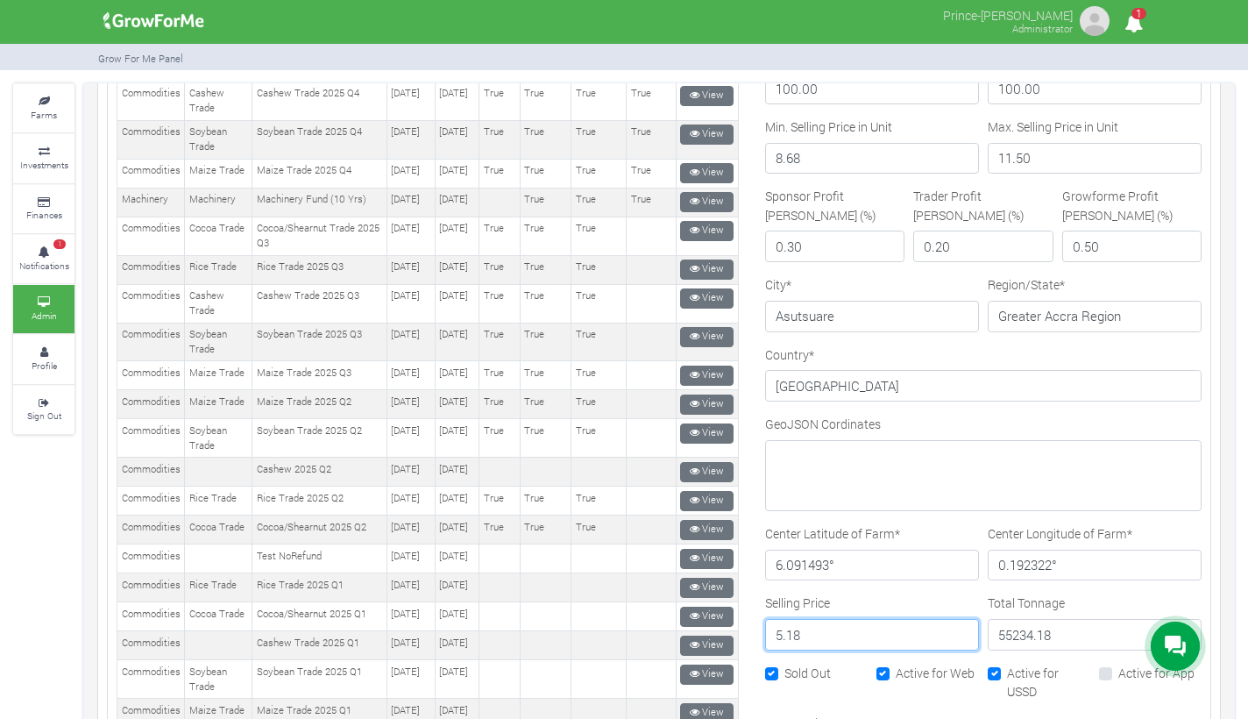
click at [803, 637] on input "5.18" at bounding box center [872, 635] width 214 height 32
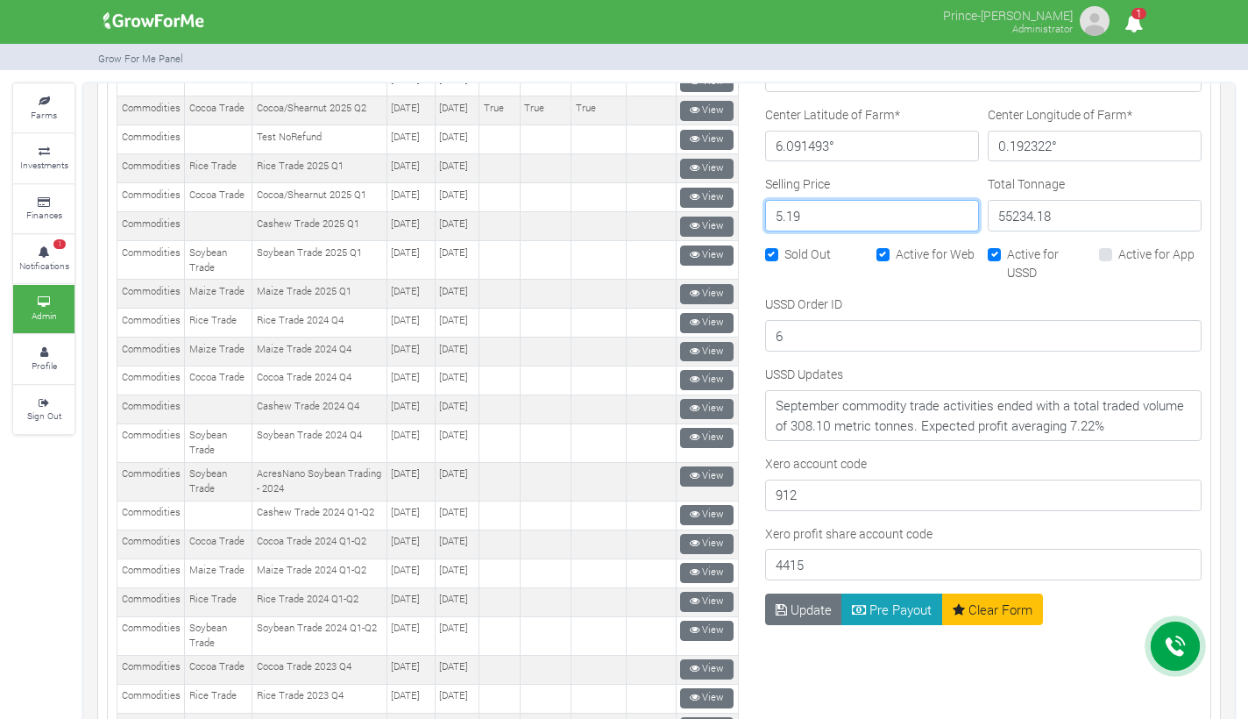
scroll to position [936, 0]
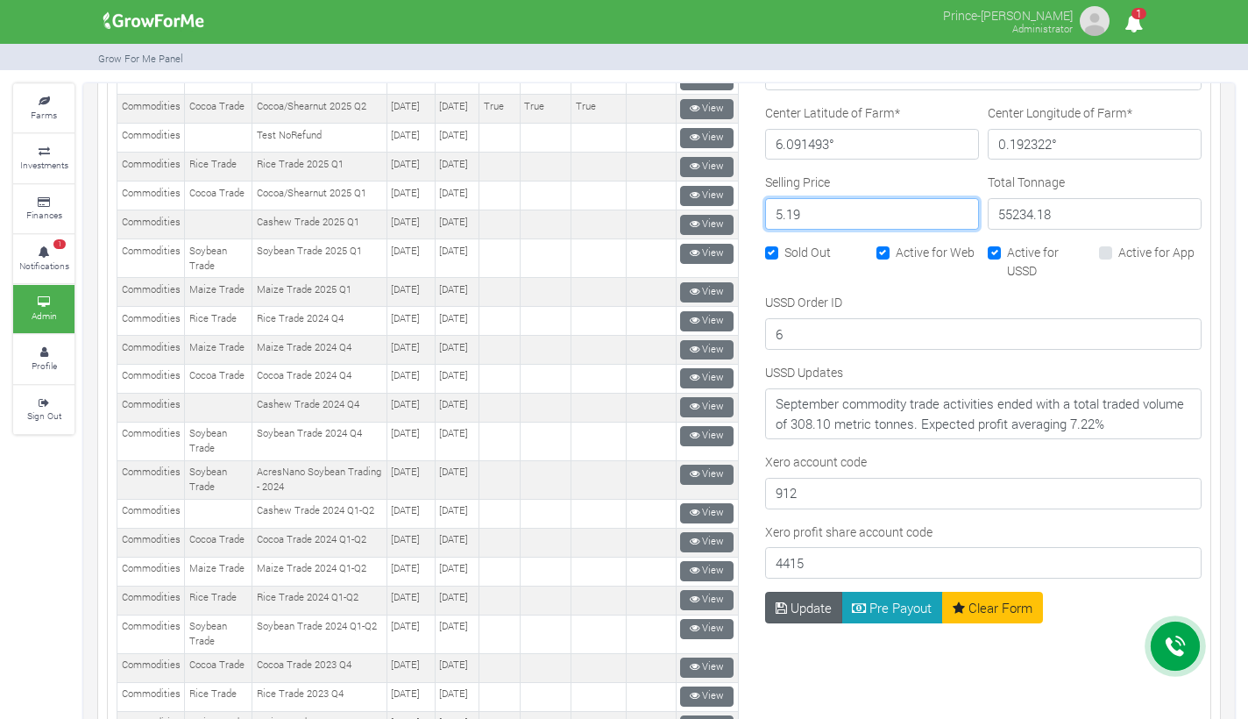
type input "5.19"
click at [808, 597] on button "Update" at bounding box center [804, 608] width 78 height 32
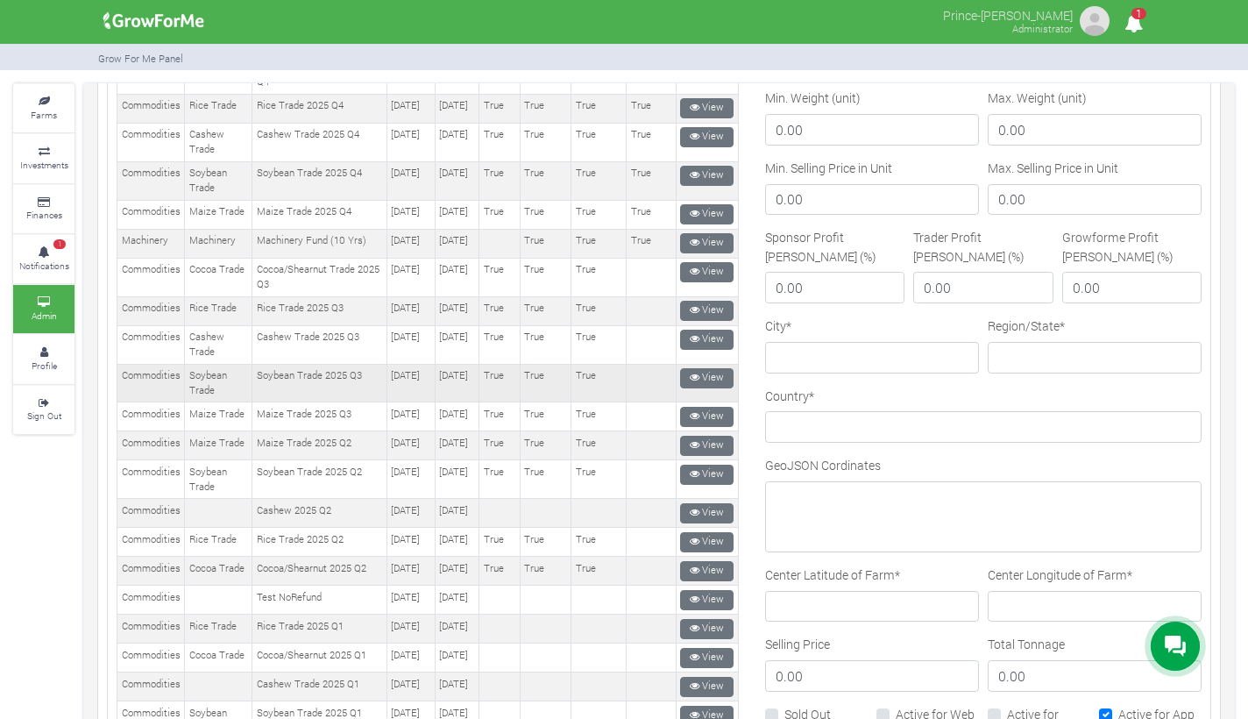
scroll to position [475, 0]
click at [690, 449] on icon at bounding box center [695, 444] width 10 height 10
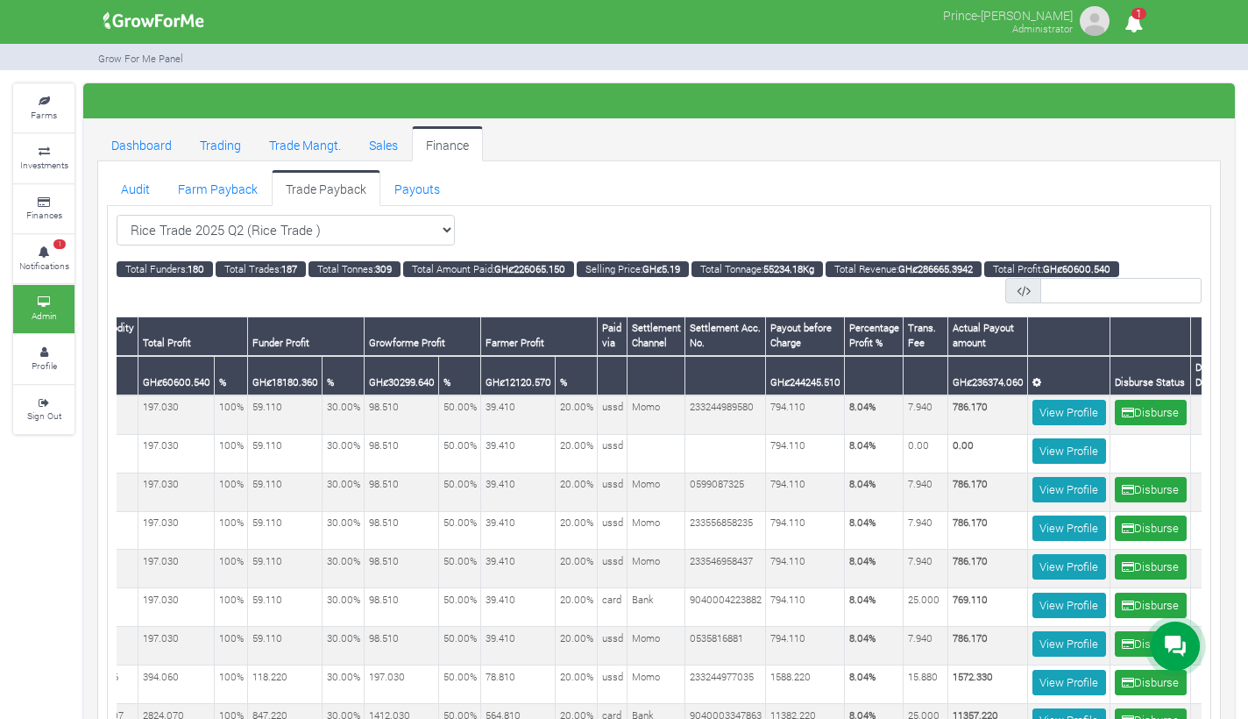
scroll to position [0, 513]
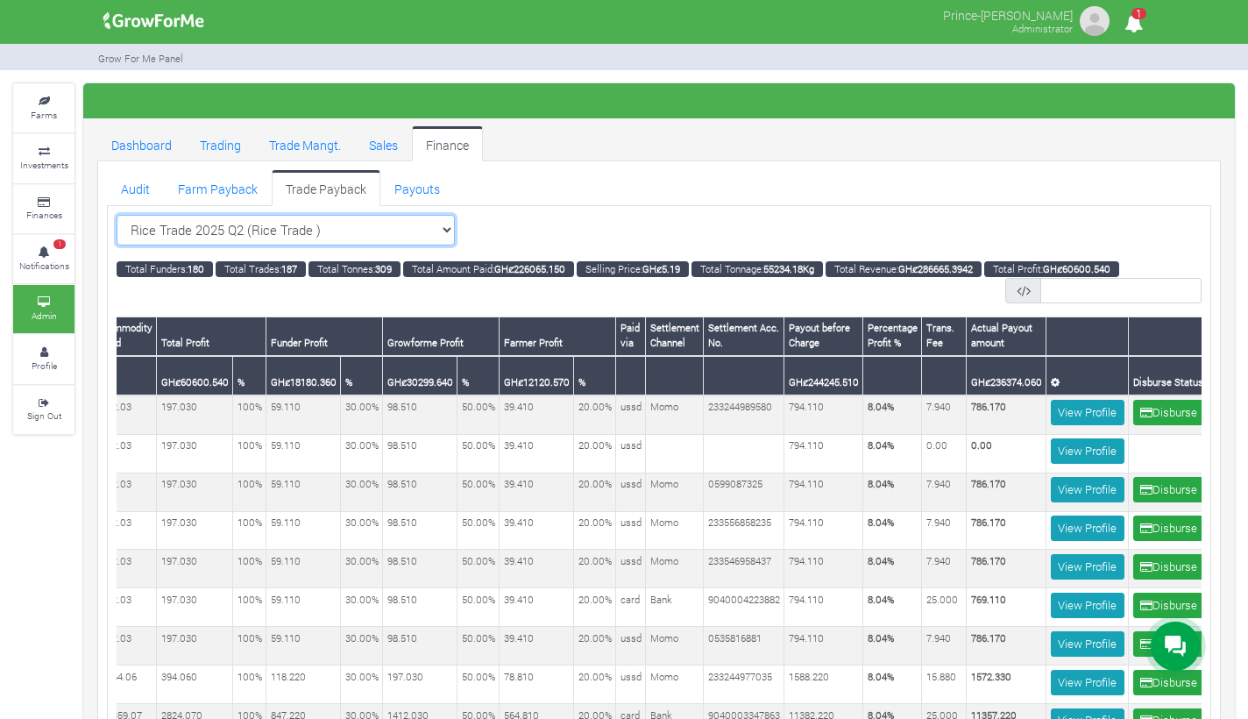
select select "?tradeschedule=36"
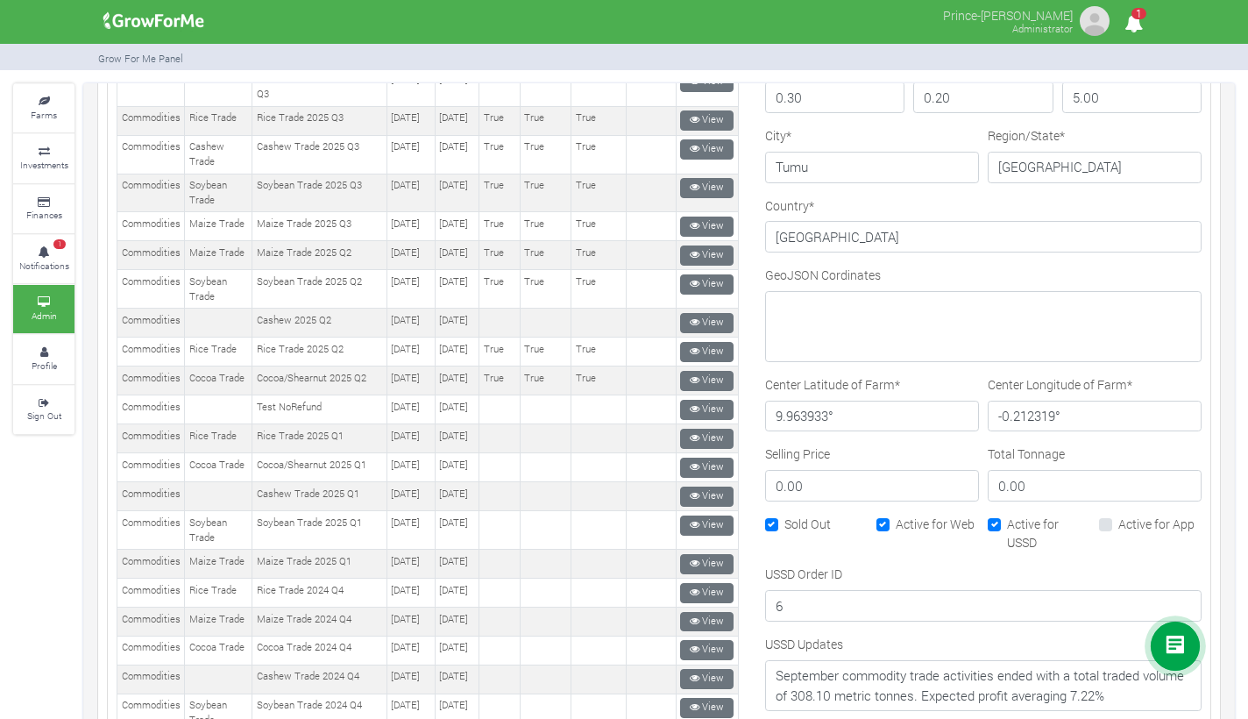
scroll to position [684, 0]
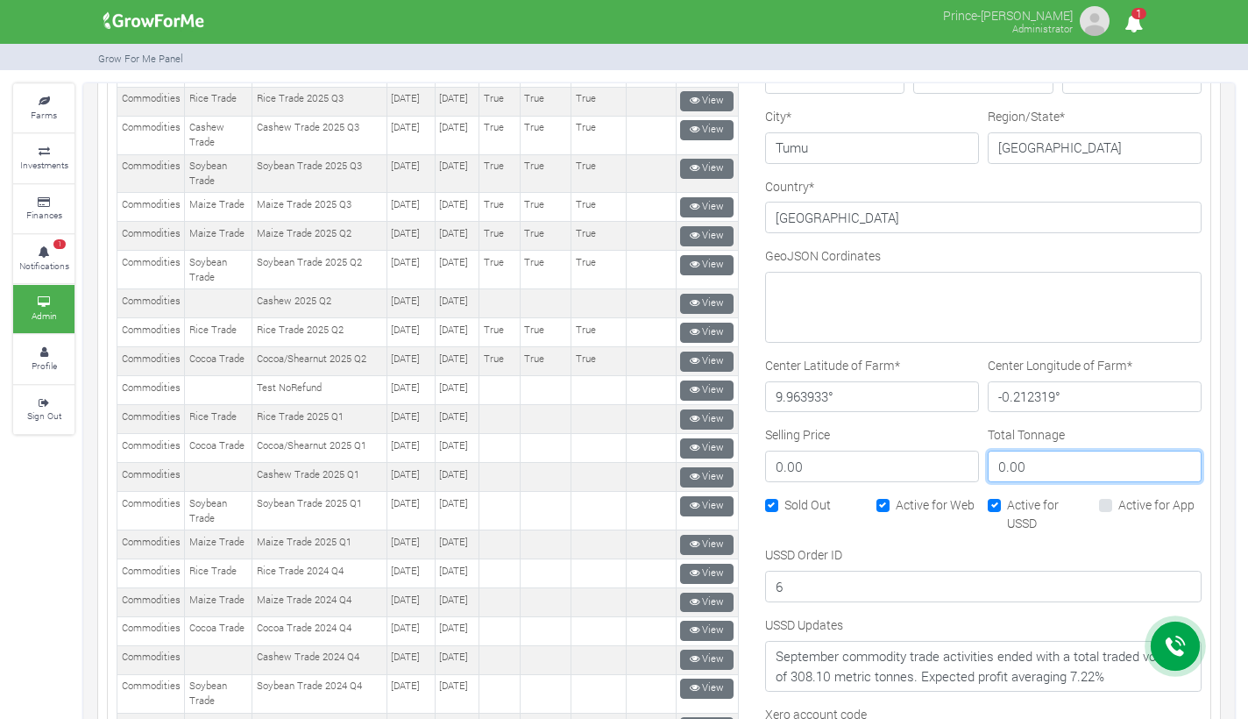
click at [1031, 469] on input "0.00" at bounding box center [1095, 467] width 214 height 32
type input "0"
type input "123373.85"
click at [857, 466] on input "0.00" at bounding box center [872, 467] width 214 height 32
type input "0"
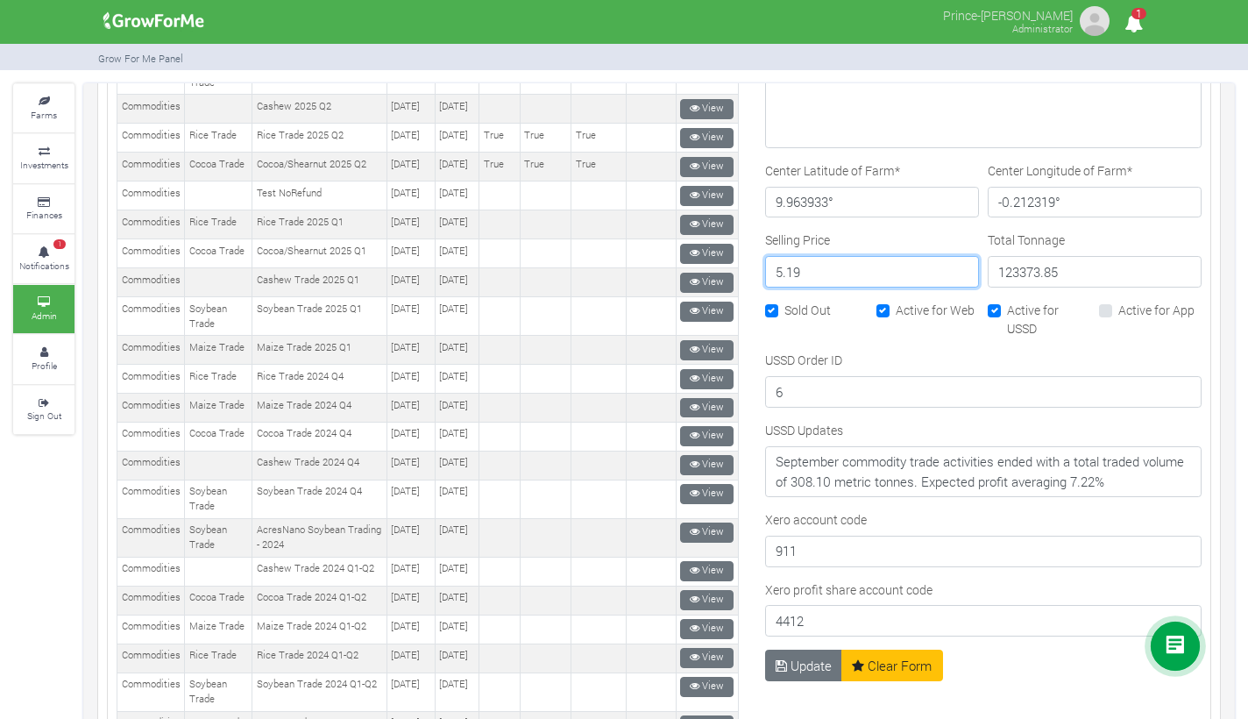
scroll to position [879, 0]
type input "5.19"
click at [812, 650] on button "Update" at bounding box center [804, 665] width 78 height 32
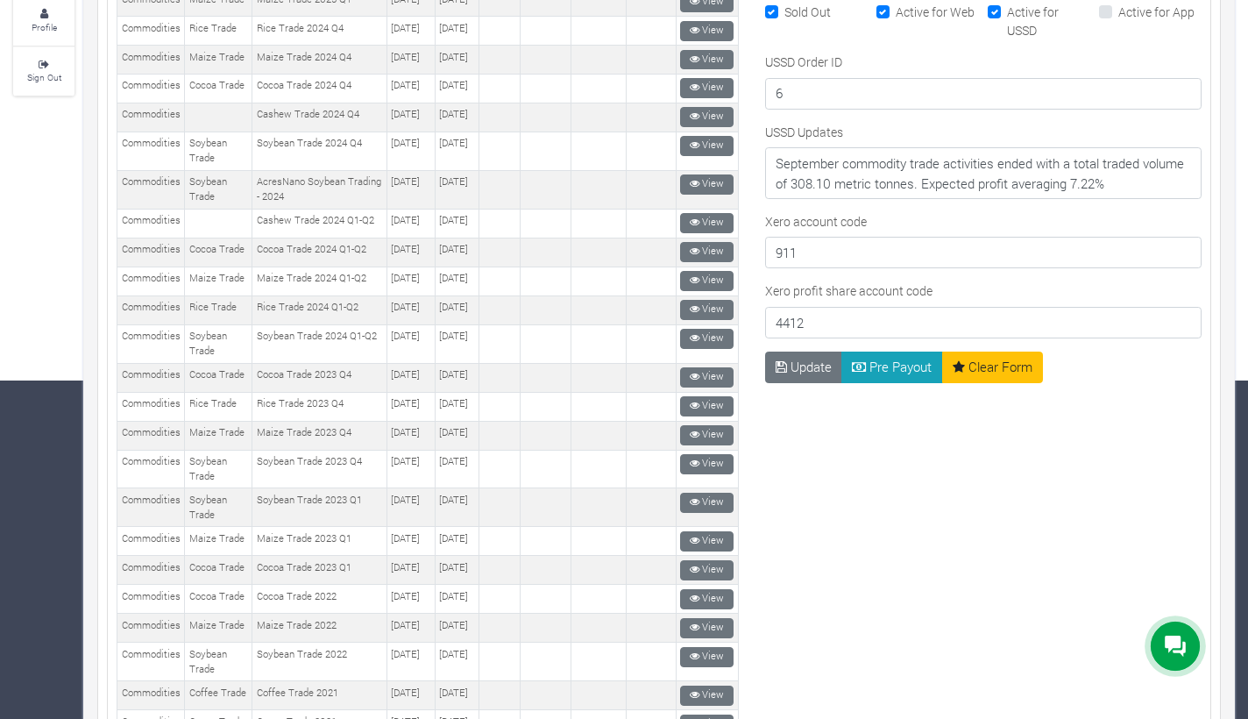
scroll to position [888, 0]
click at [893, 364] on button "Pre Payout" at bounding box center [893, 368] width 102 height 32
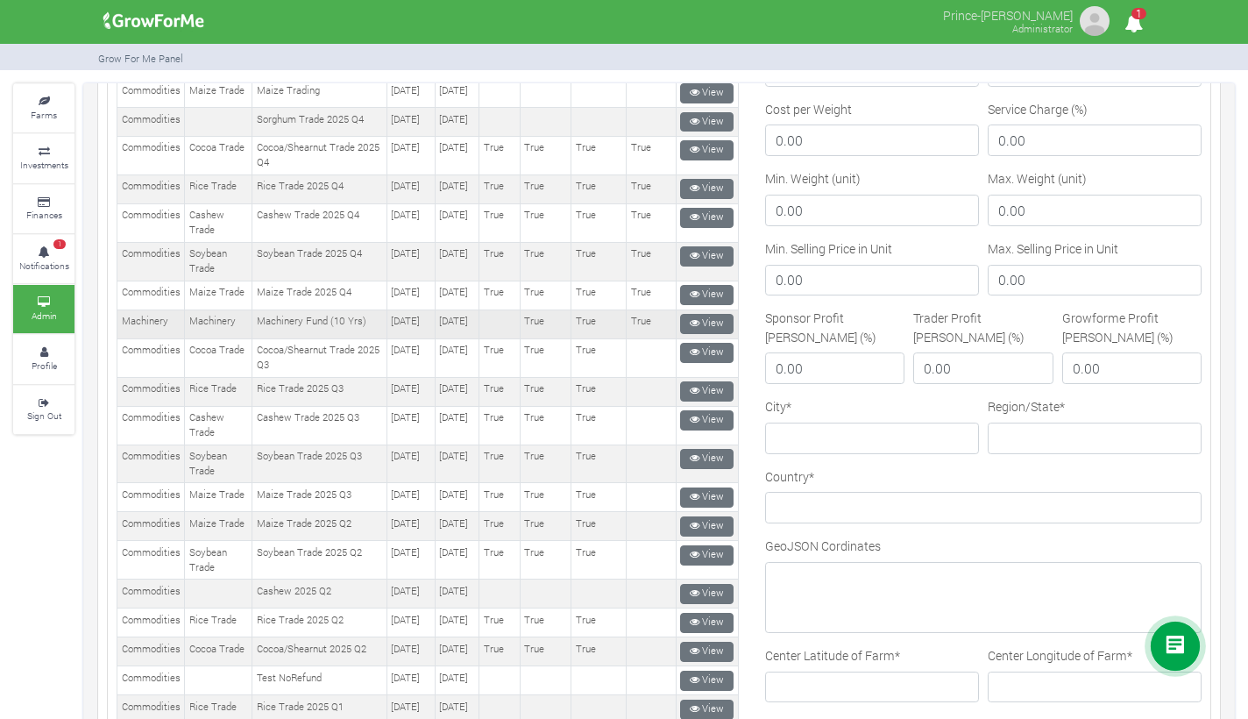
scroll to position [406, 0]
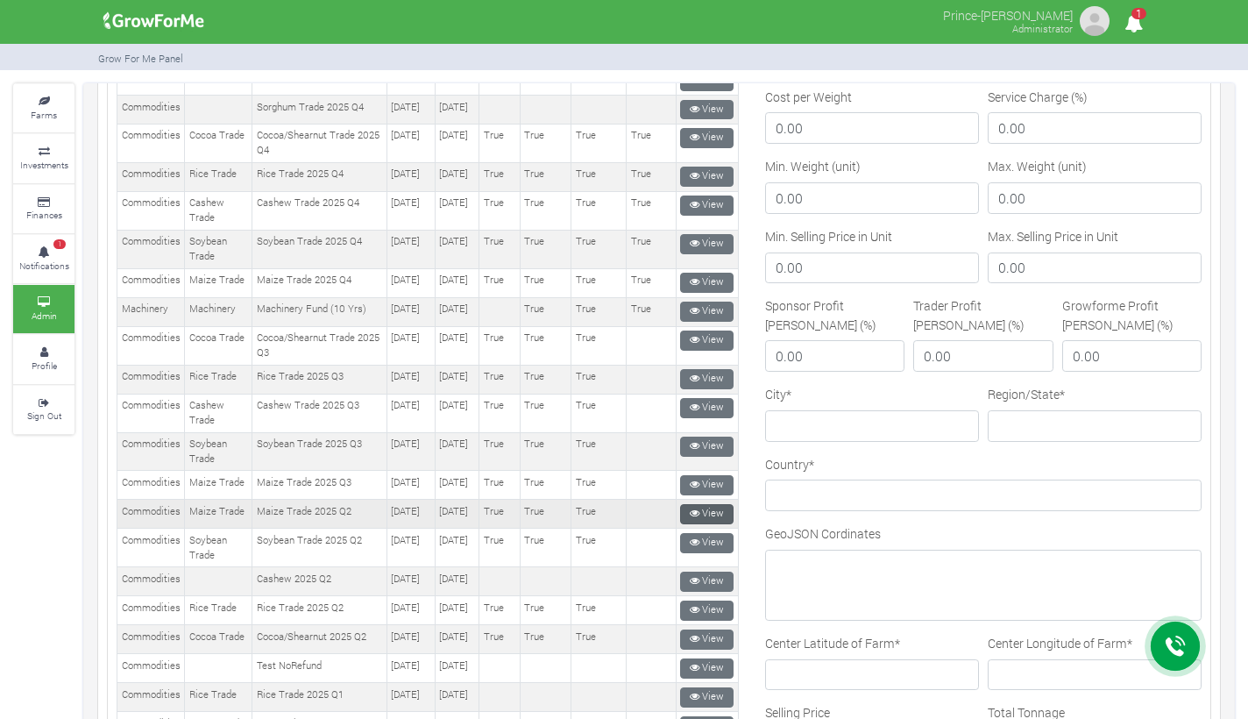
click at [687, 524] on link "View" at bounding box center [706, 514] width 53 height 20
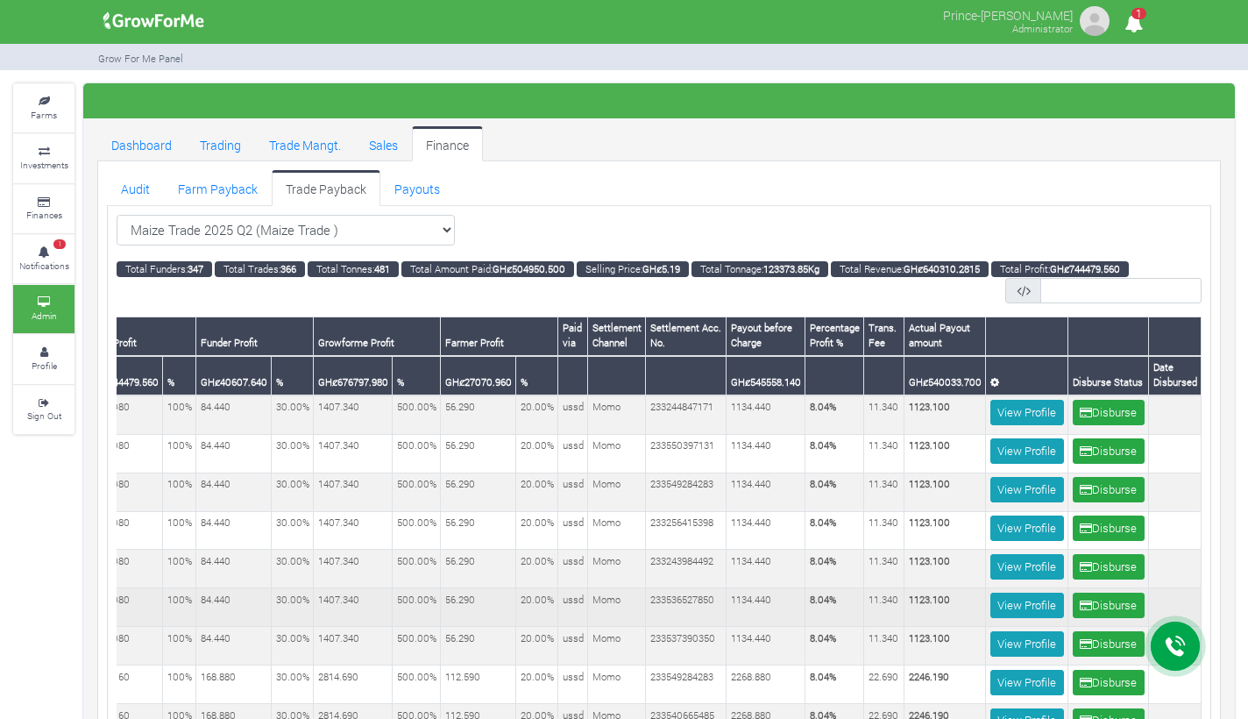
scroll to position [0, 765]
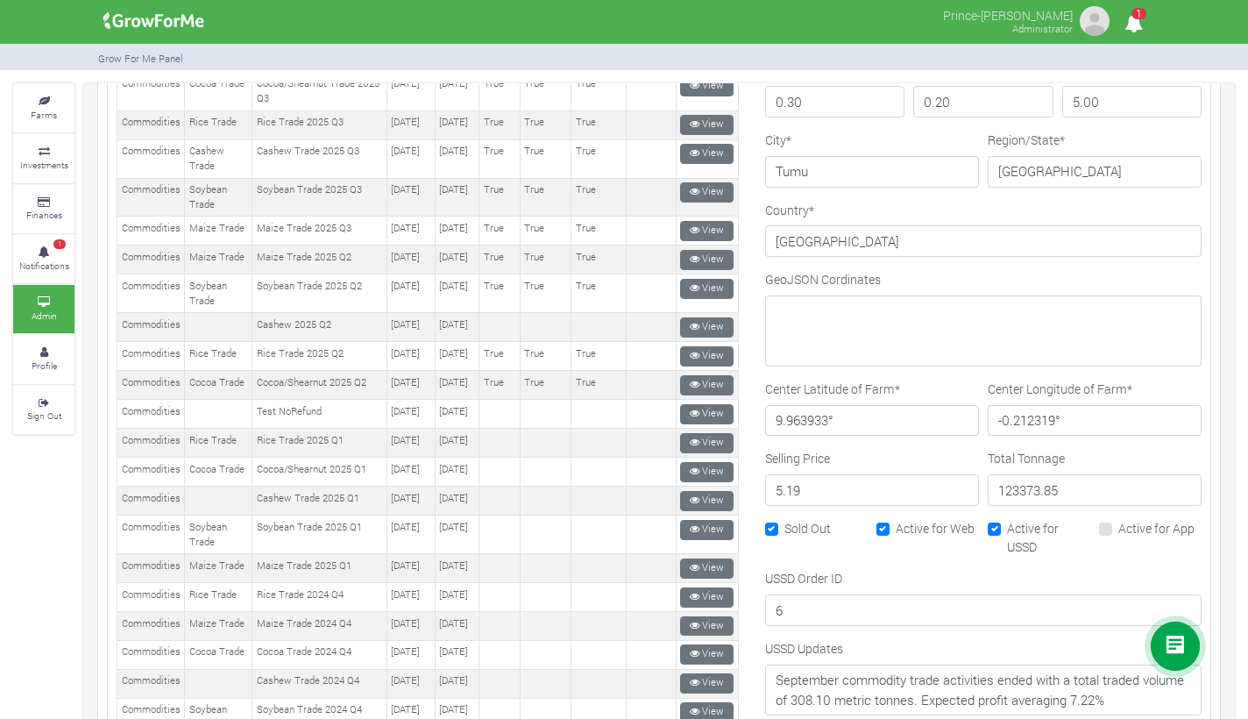
scroll to position [661, 0]
click at [1070, 487] on input "123373.85" at bounding box center [1095, 489] width 214 height 32
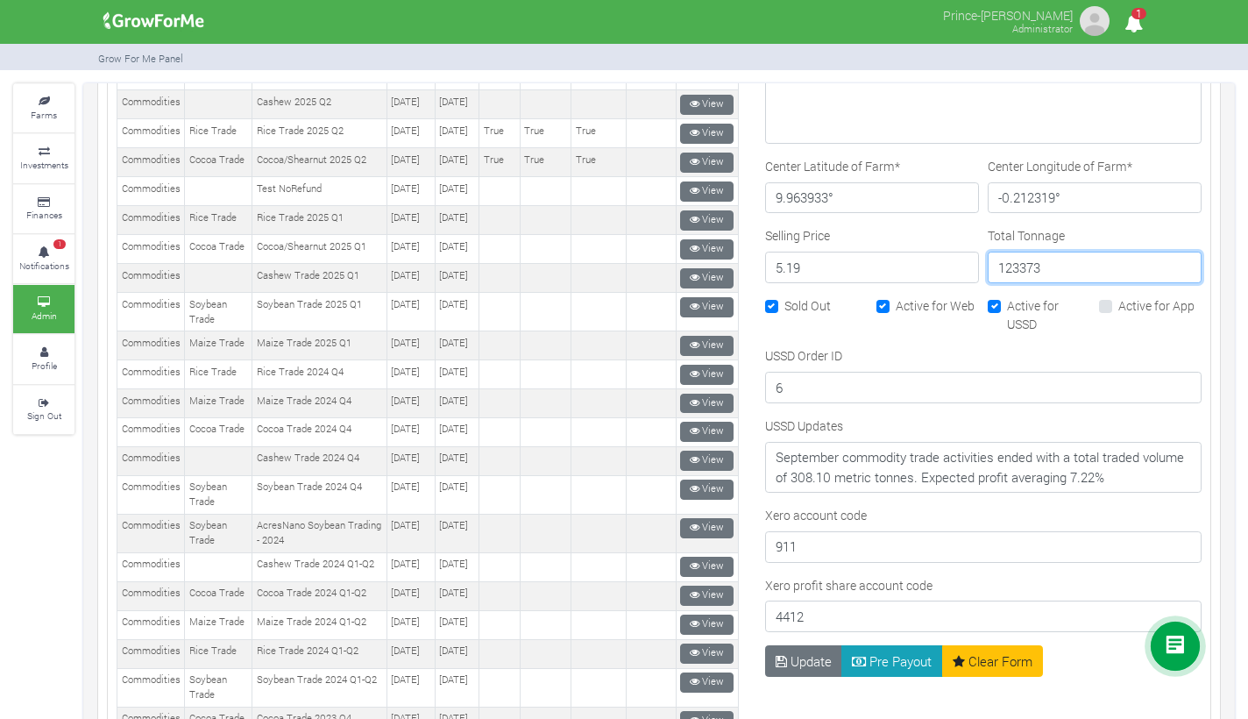
scroll to position [955, 0]
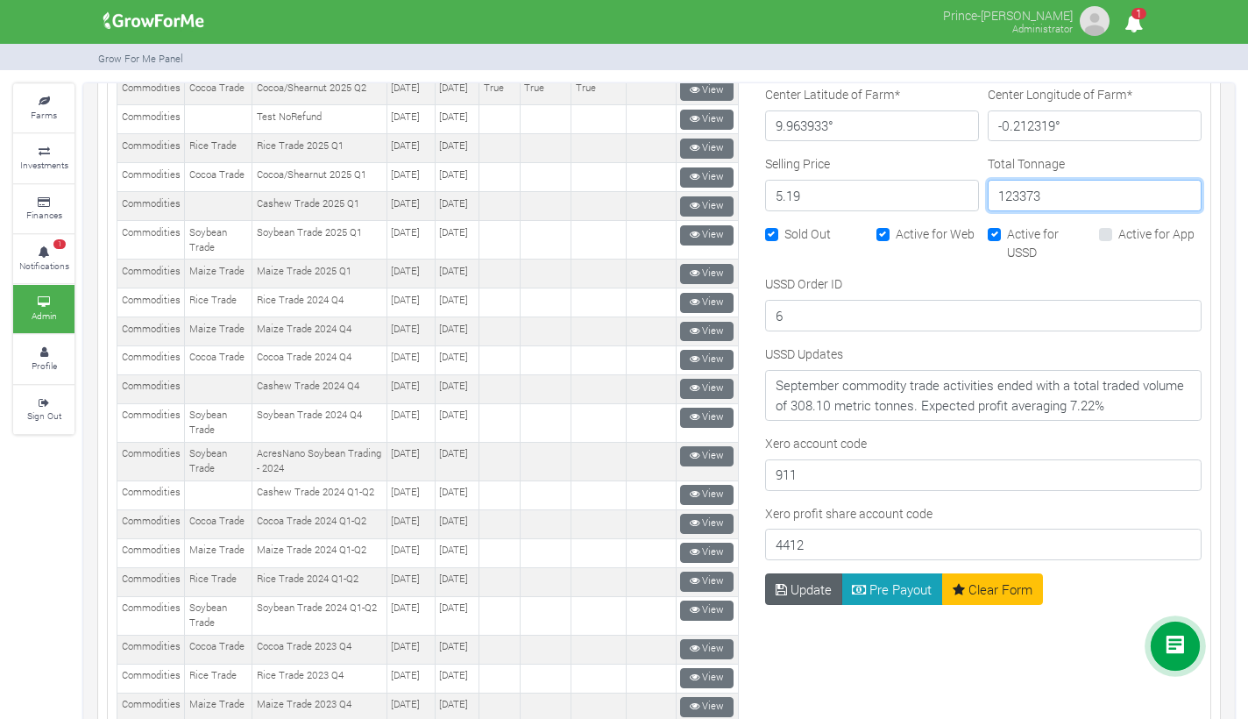
type input "123373"
click at [799, 589] on button "Update" at bounding box center [804, 589] width 78 height 32
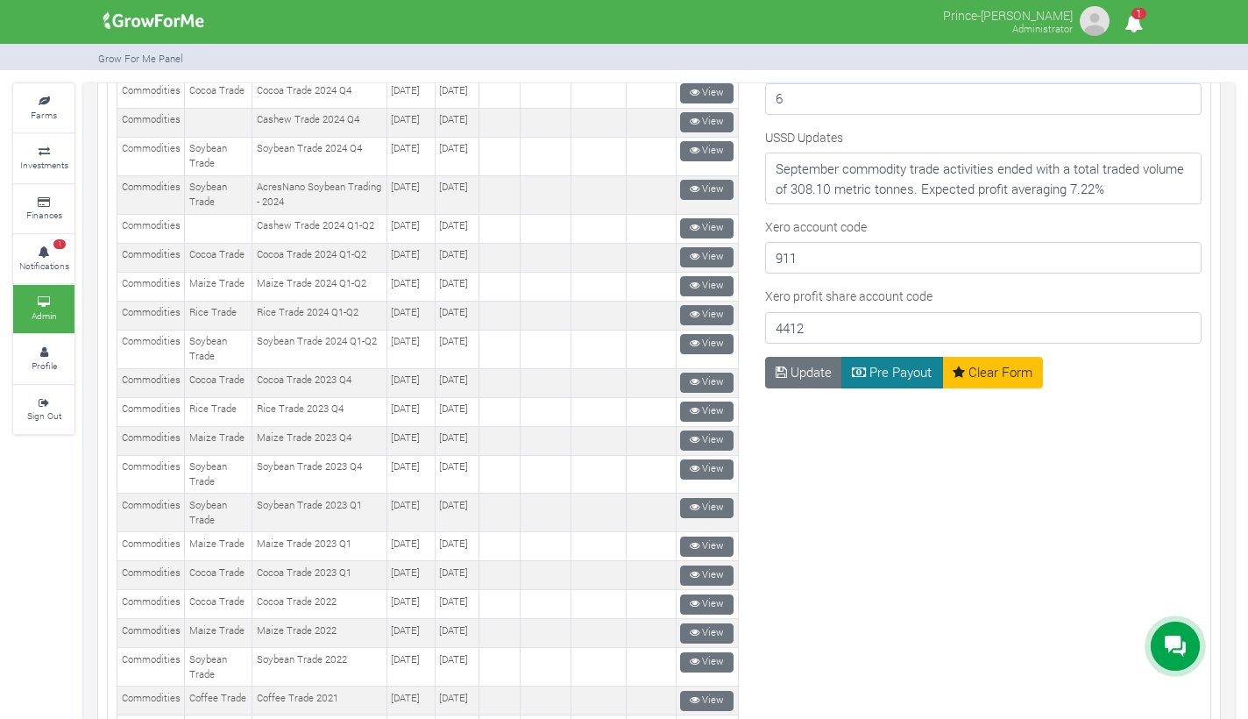
click at [886, 371] on button "Pre Payout" at bounding box center [893, 373] width 102 height 32
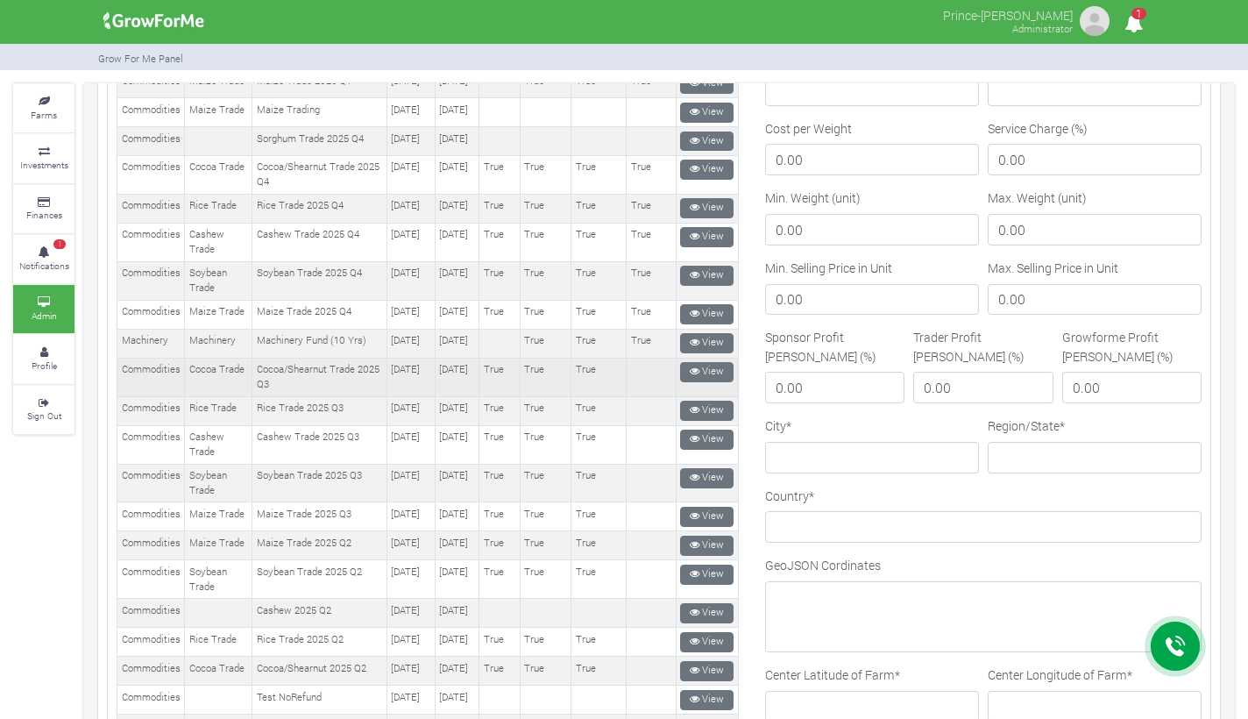
scroll to position [390, 0]
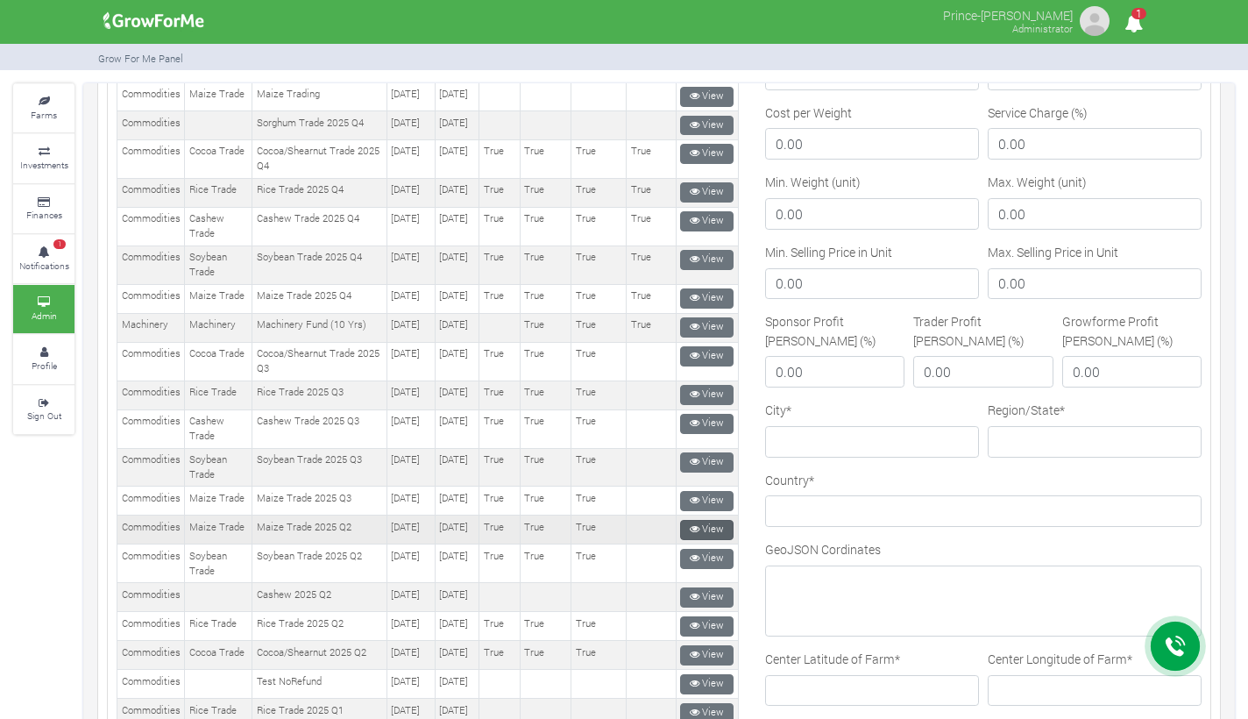
click at [692, 534] on icon at bounding box center [695, 529] width 10 height 10
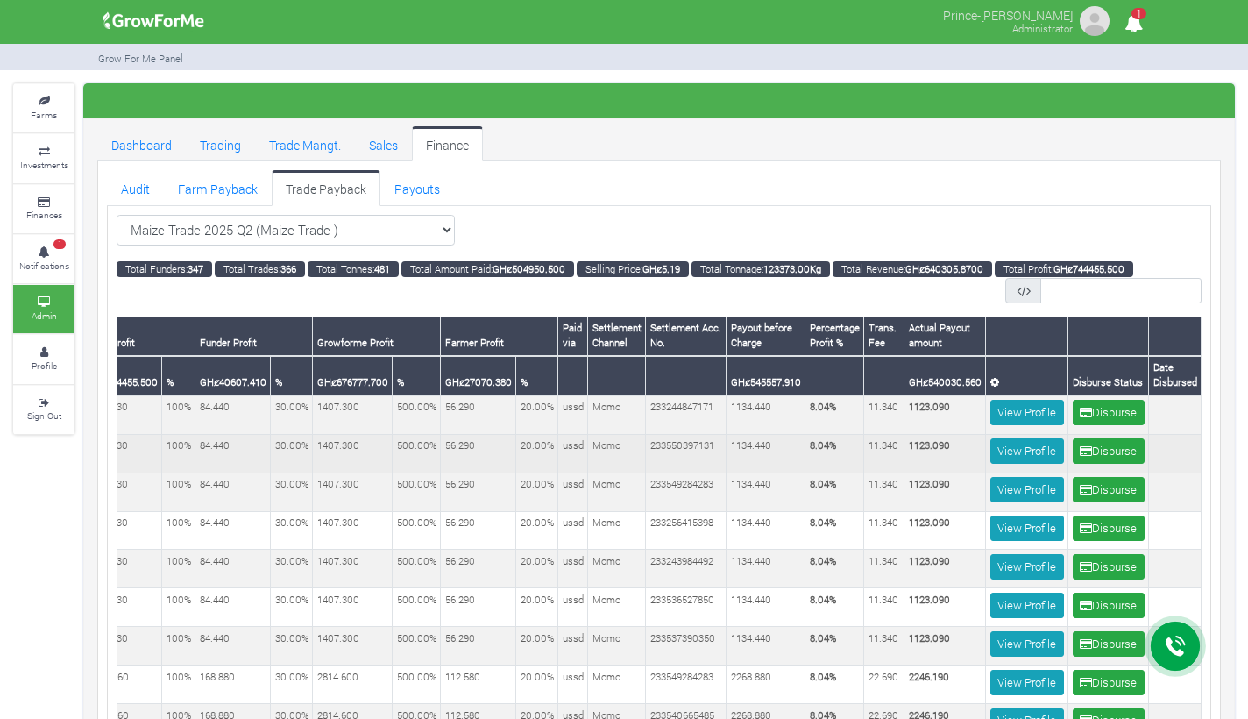
scroll to position [0, 744]
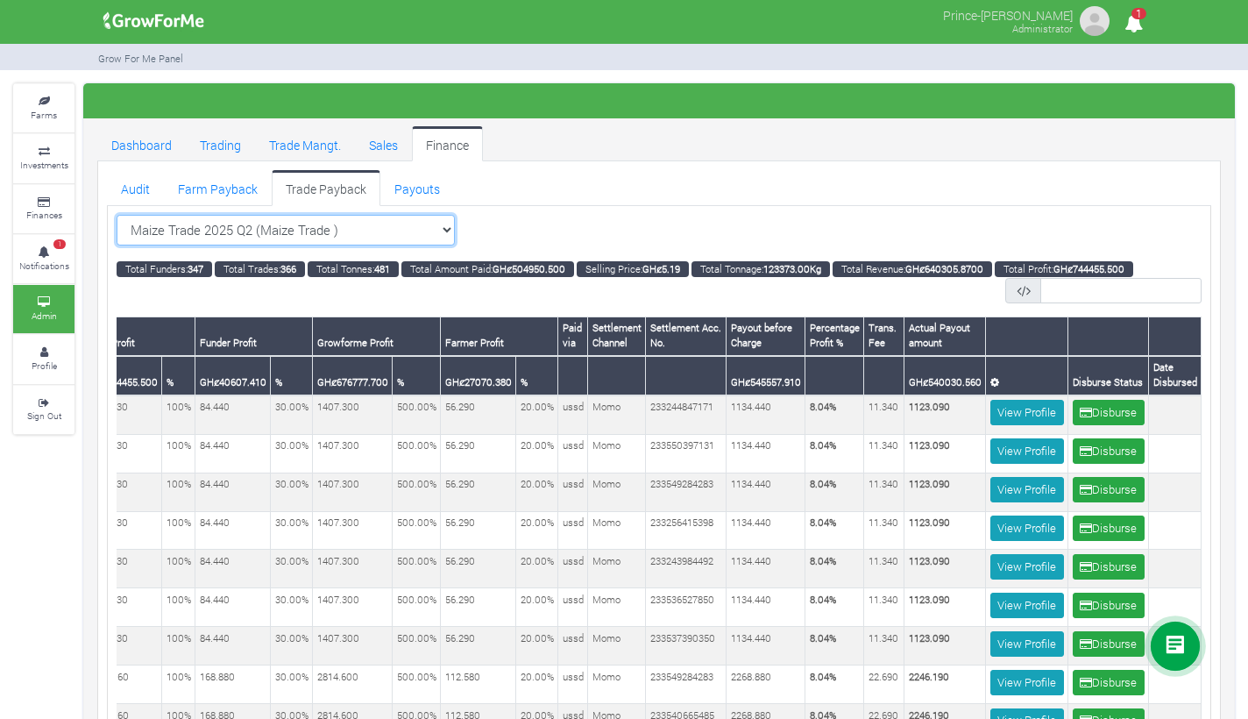
select select "?tradeschedule=35"
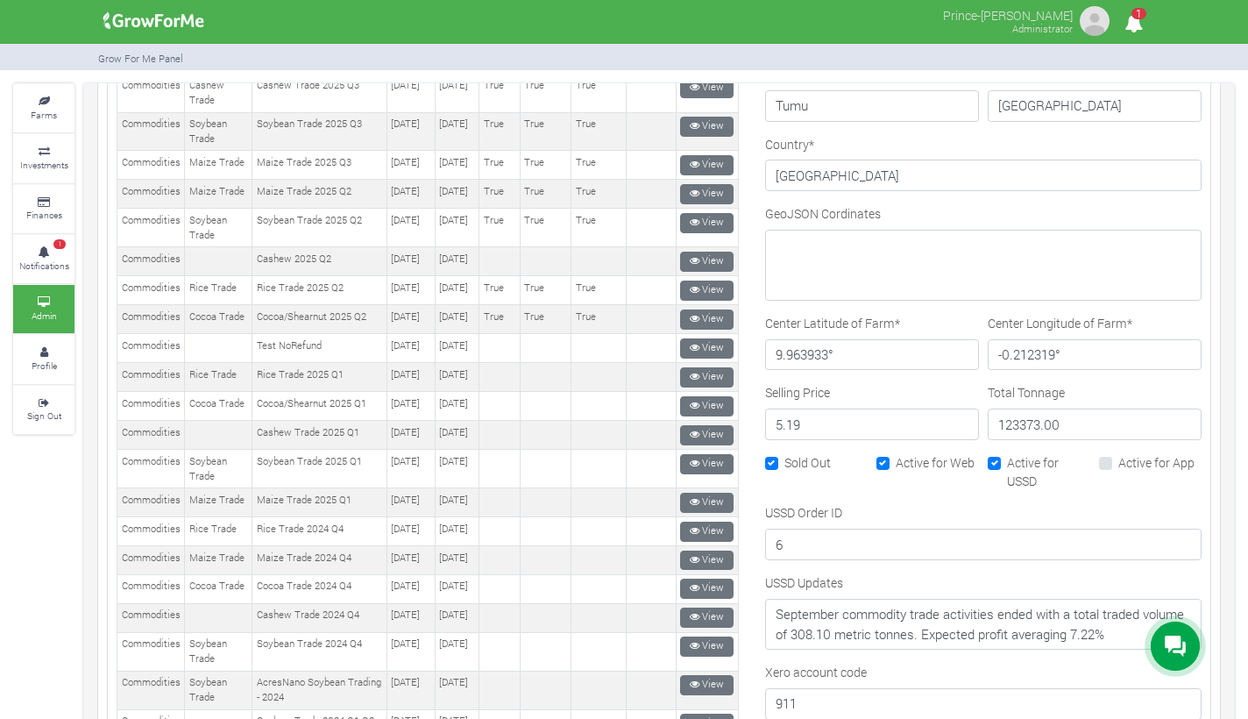
scroll to position [751, 0]
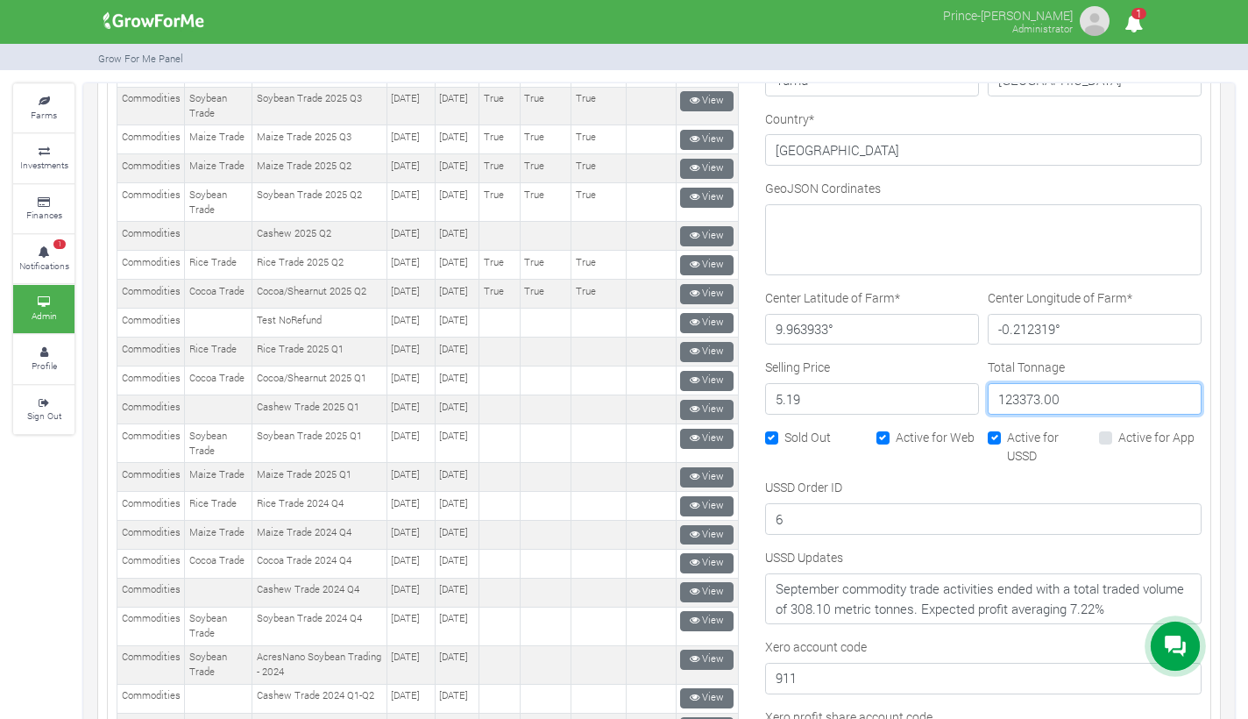
click at [1076, 398] on input "123373.00" at bounding box center [1095, 399] width 214 height 32
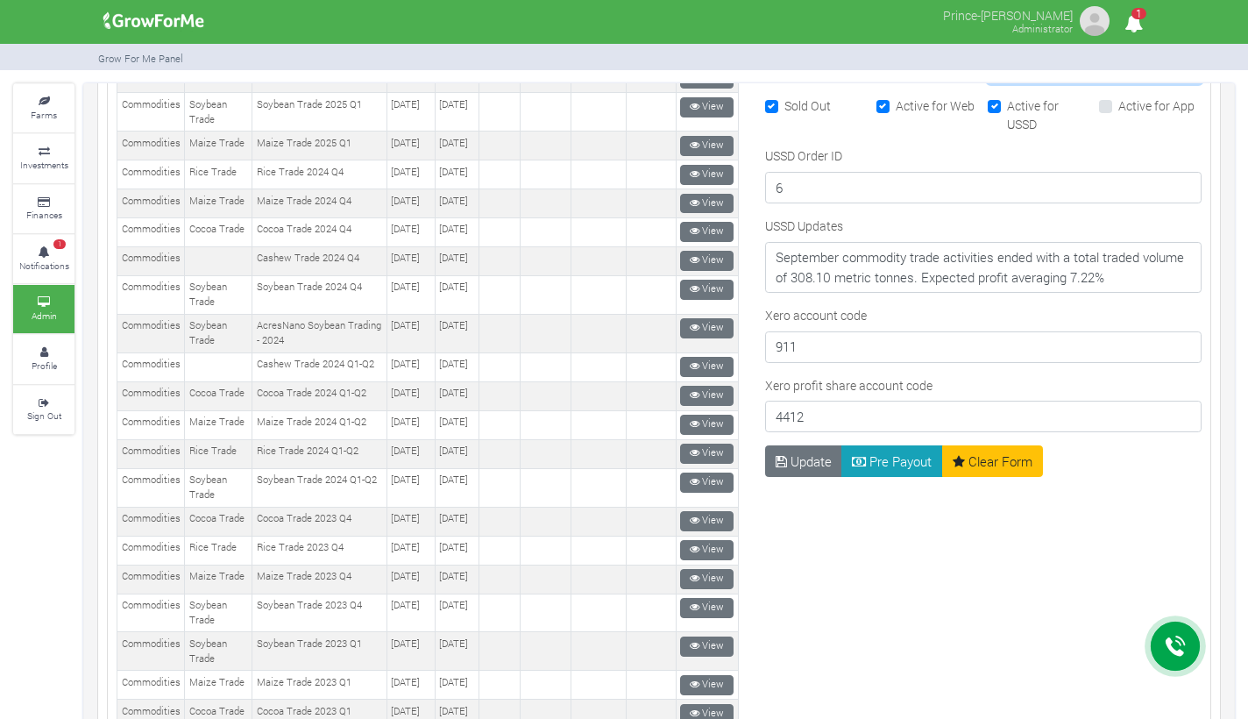
scroll to position [1085, 0]
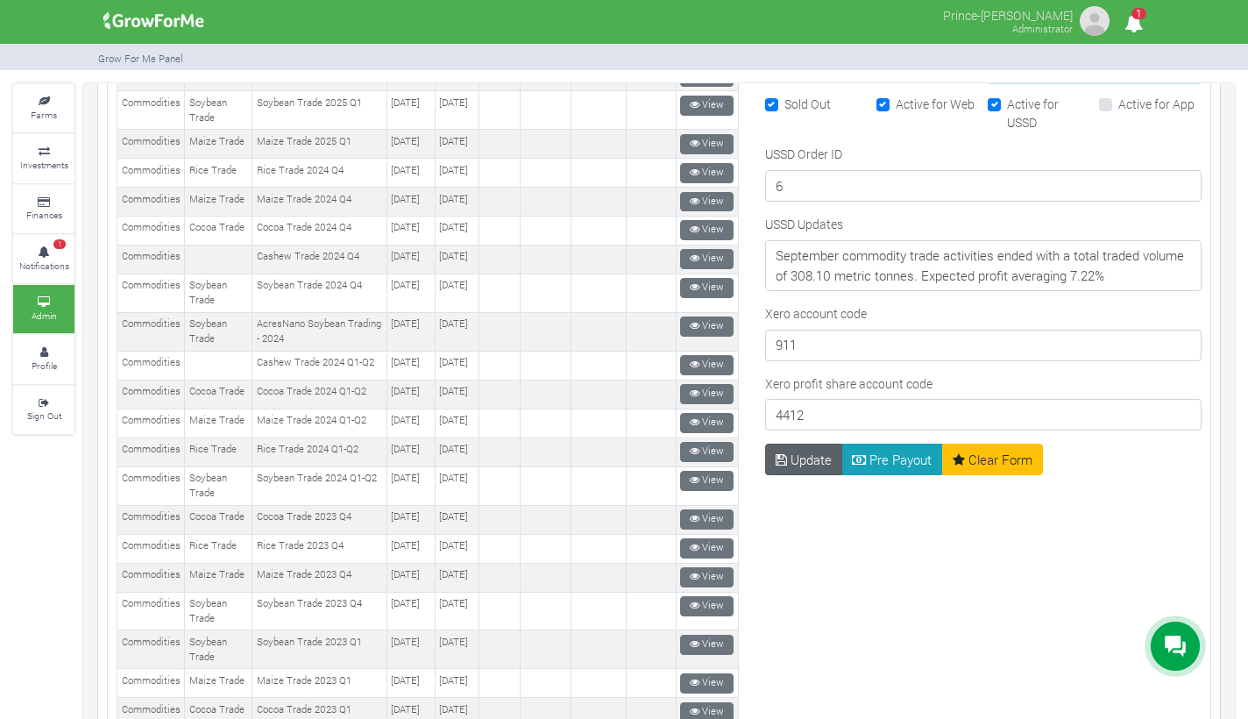
type input "123373.85"
click at [805, 462] on button "Update" at bounding box center [804, 460] width 78 height 32
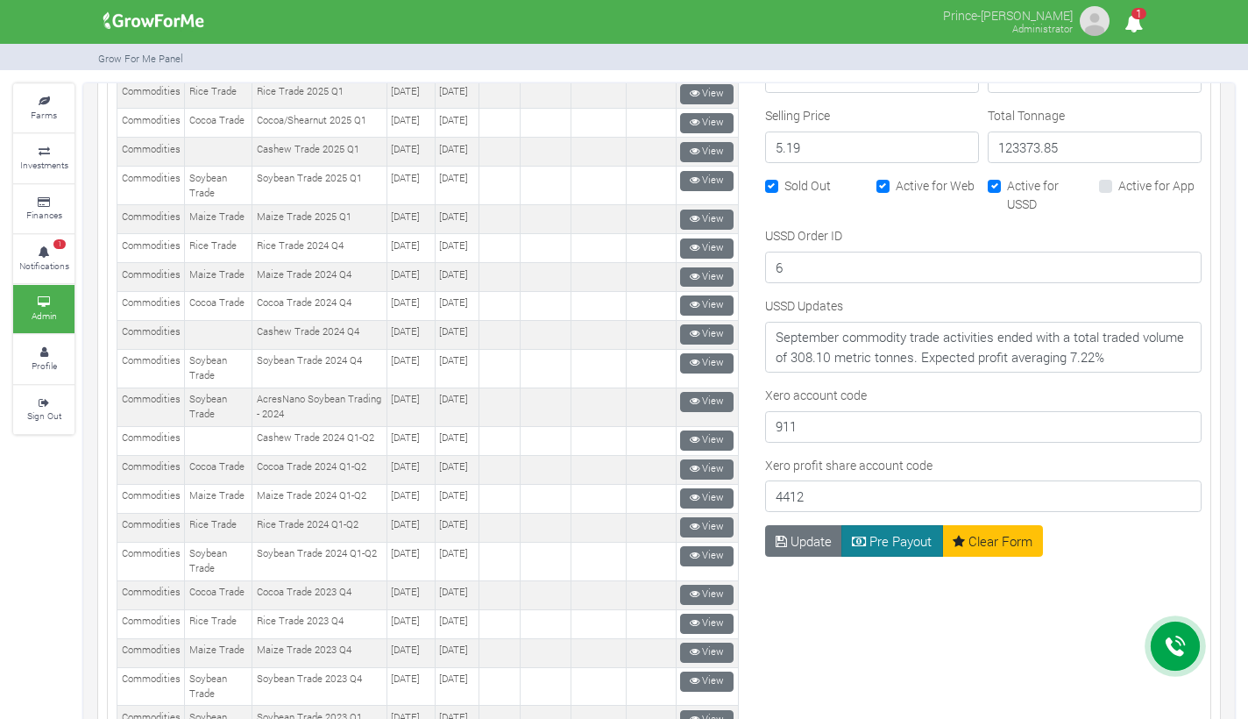
scroll to position [1059, 0]
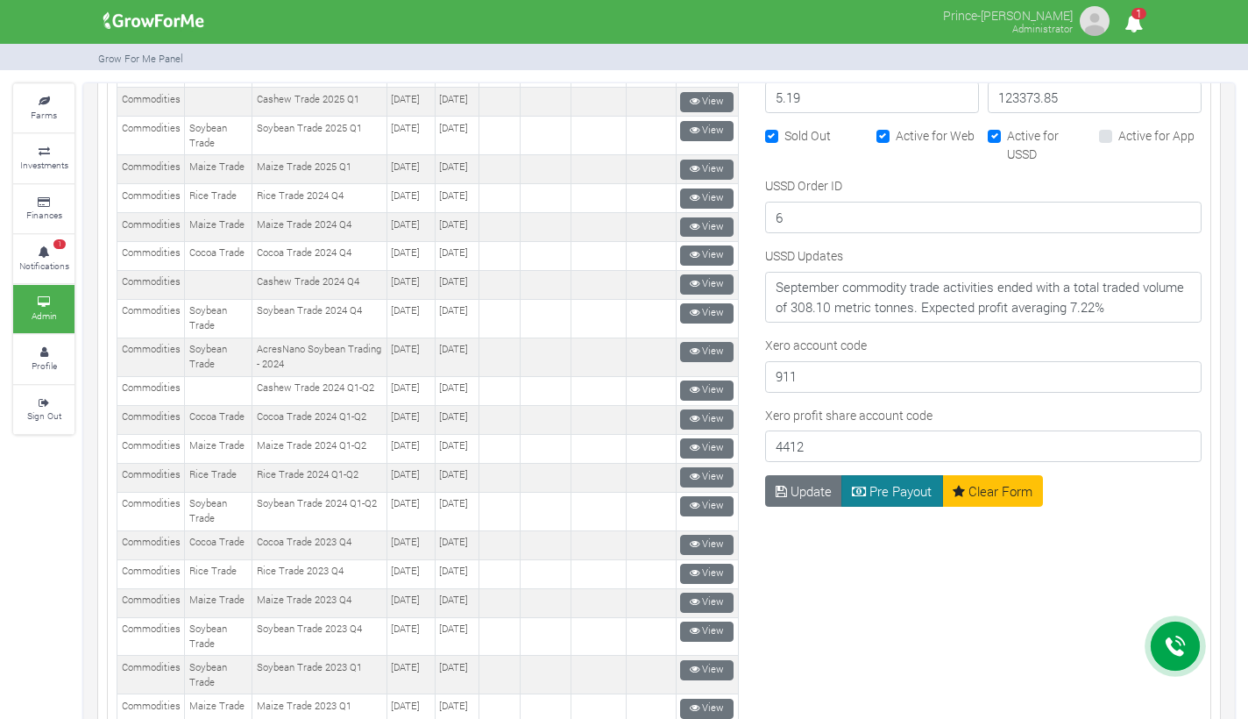
click at [884, 491] on button "Pre Payout" at bounding box center [893, 491] width 102 height 32
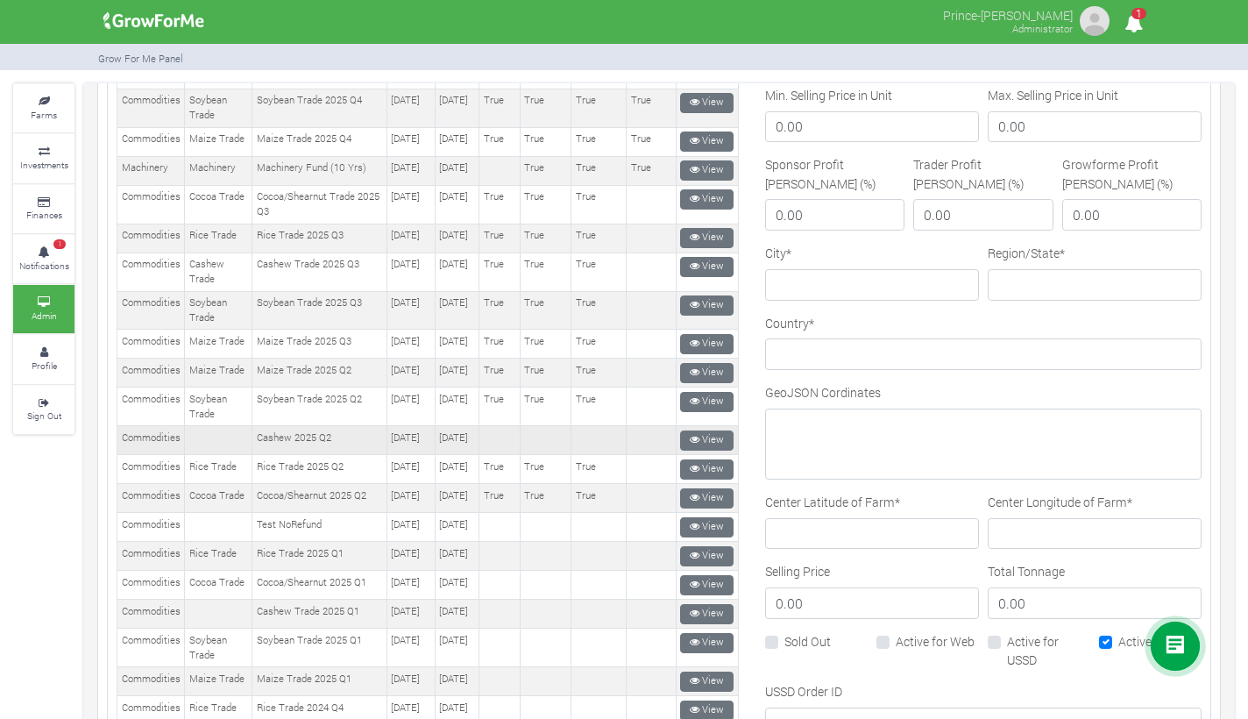
scroll to position [584, 0]
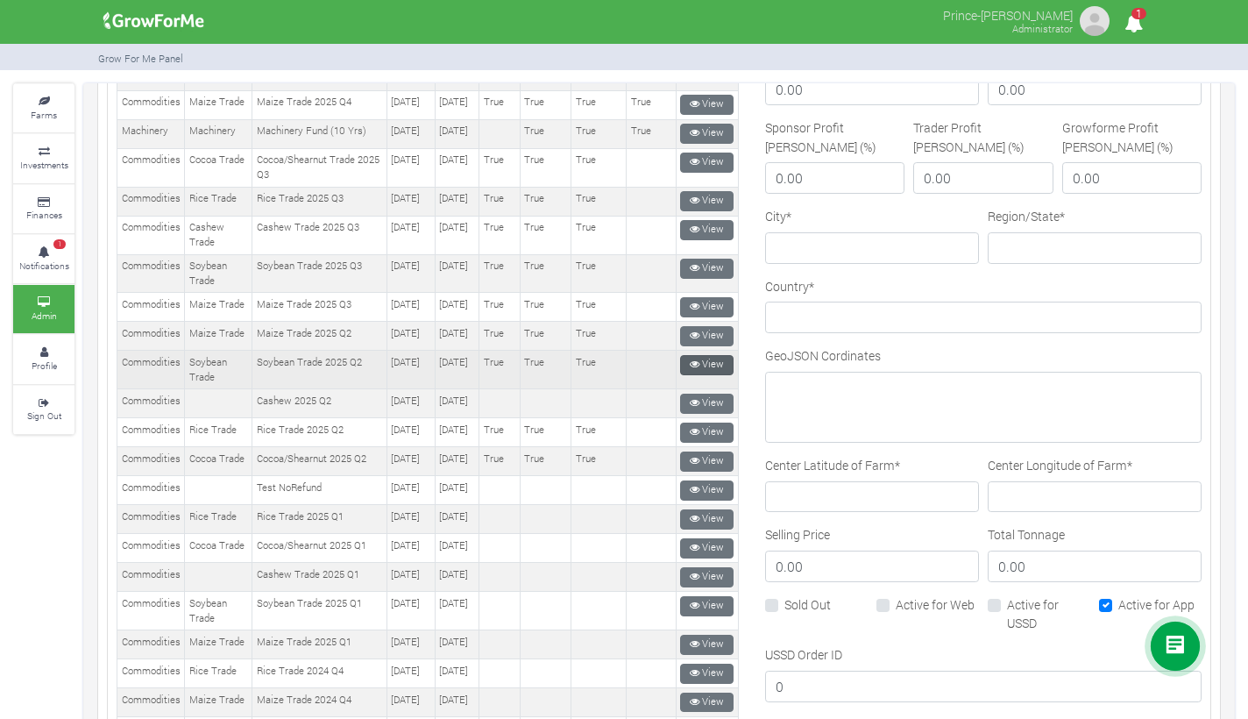
click at [694, 375] on link "View" at bounding box center [706, 365] width 53 height 20
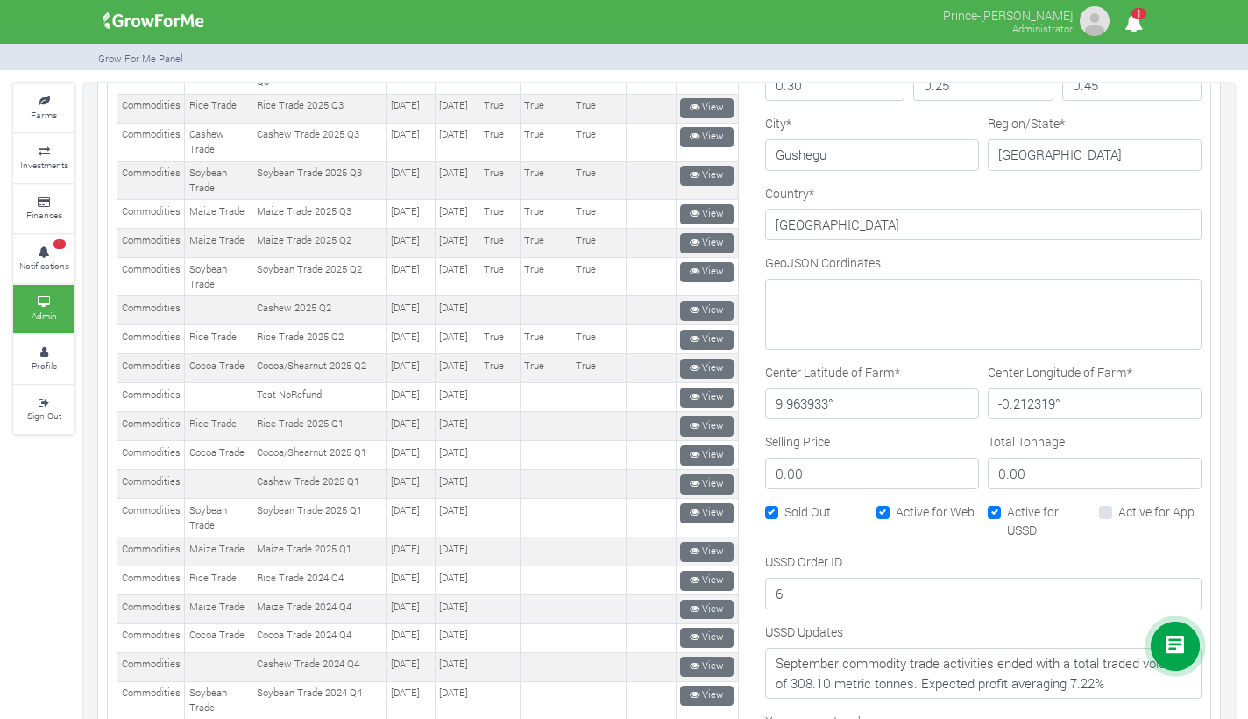
scroll to position [706, 0]
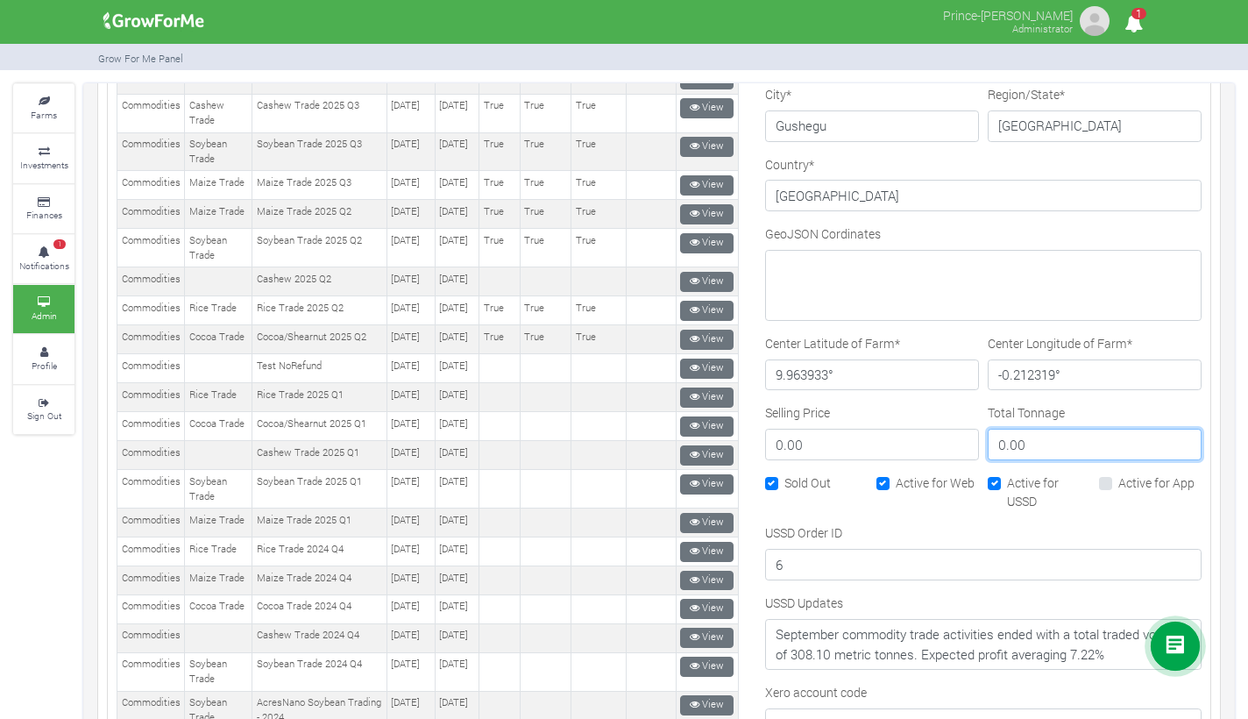
click at [1031, 439] on input "0.00" at bounding box center [1095, 445] width 214 height 32
type input "0"
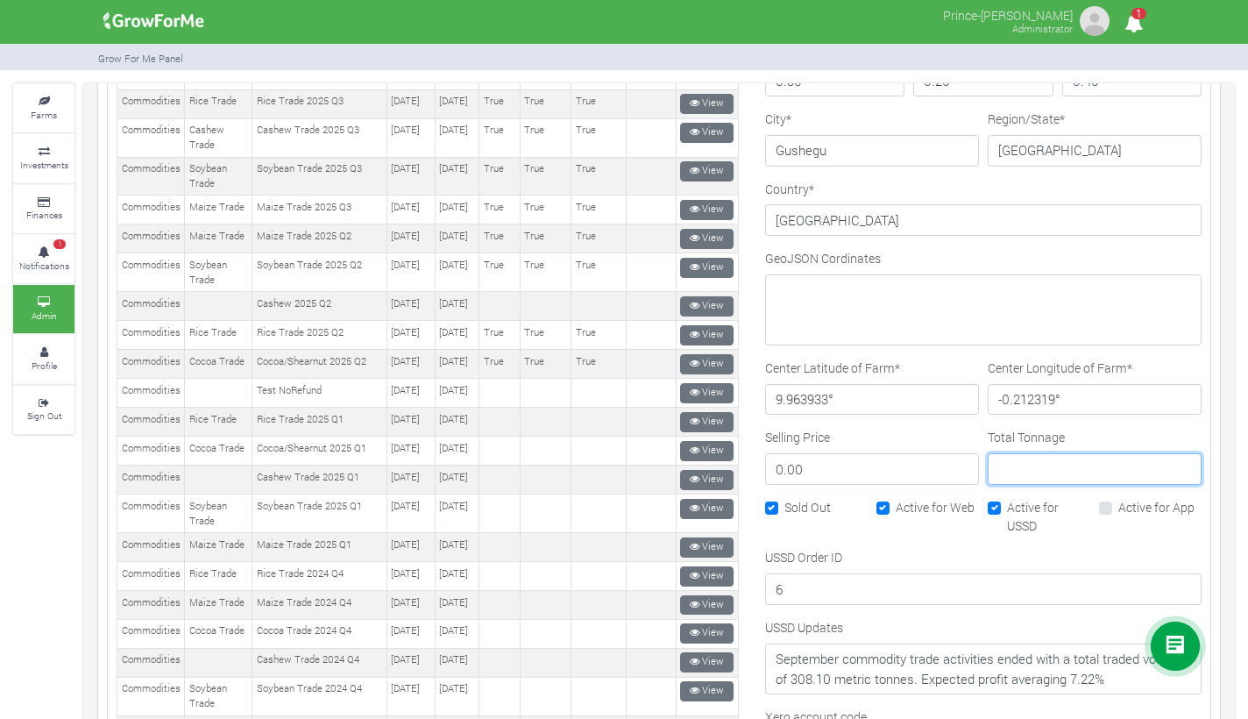
scroll to position [751, 0]
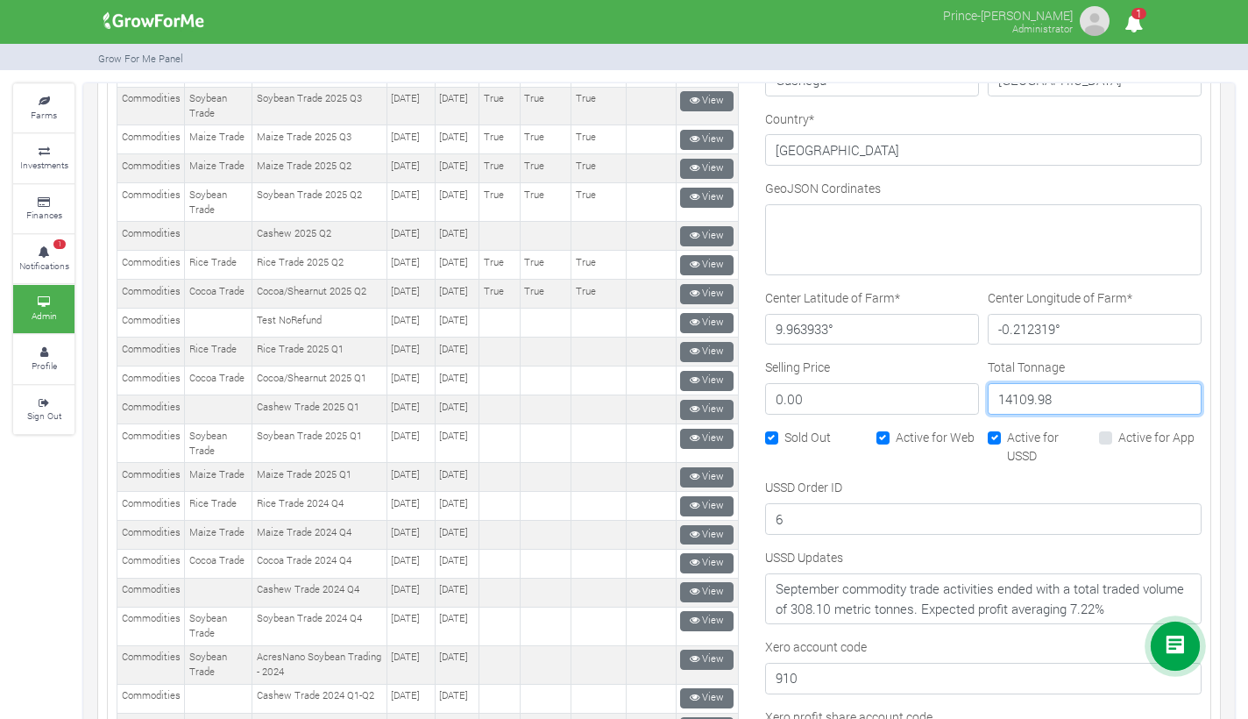
type input "14109.98"
click at [868, 392] on input "0.00" at bounding box center [872, 399] width 214 height 32
type input "0"
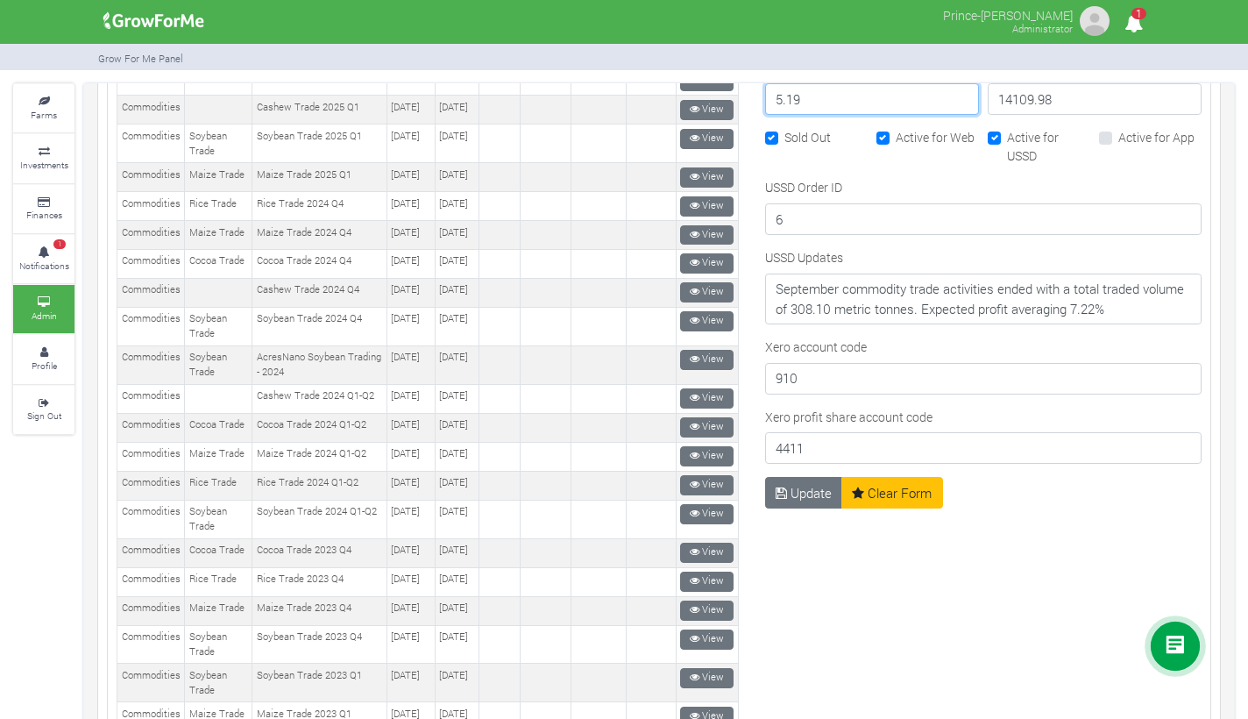
scroll to position [1084, 0]
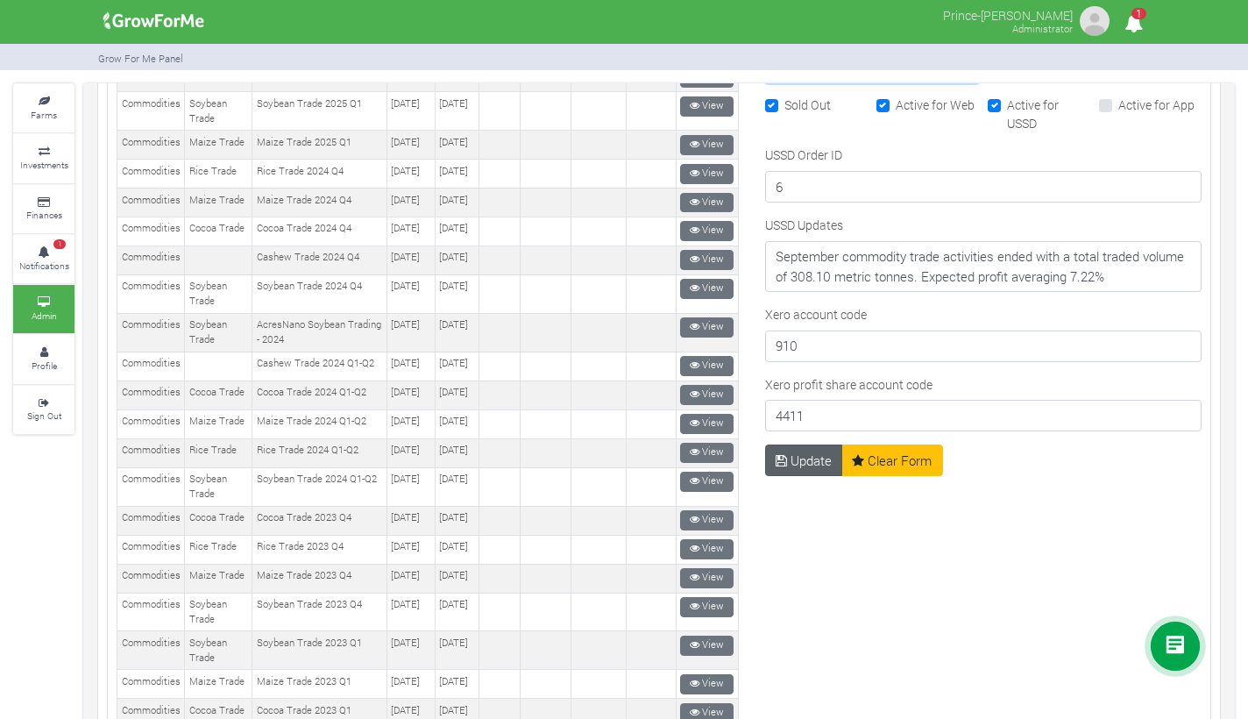
type input "5.19"
click at [815, 462] on button "Update" at bounding box center [804, 461] width 78 height 32
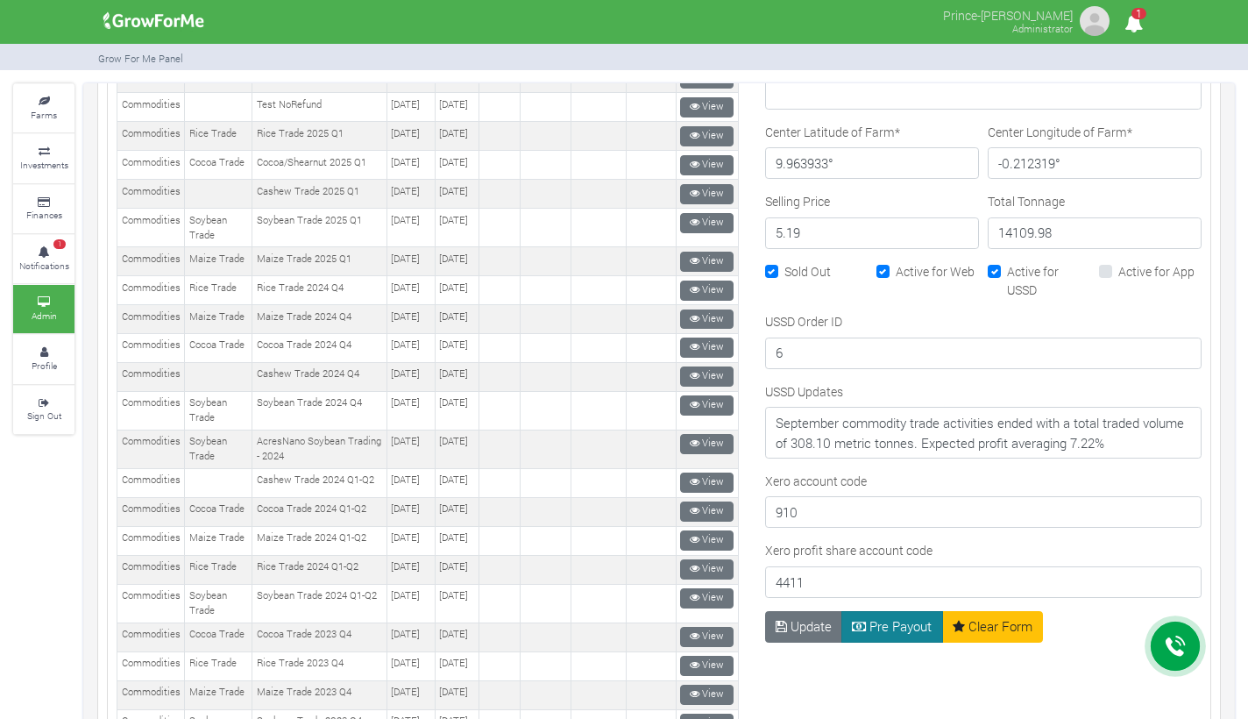
click at [880, 623] on button "Pre Payout" at bounding box center [893, 627] width 102 height 32
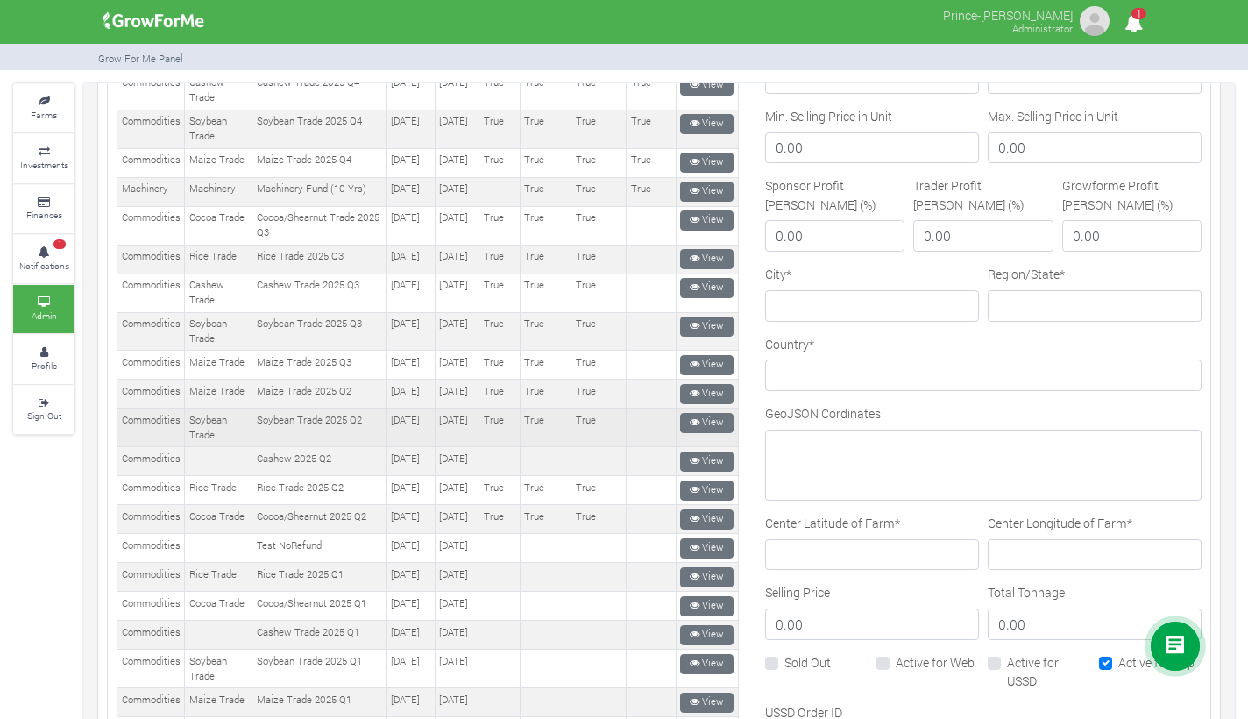
scroll to position [527, 0]
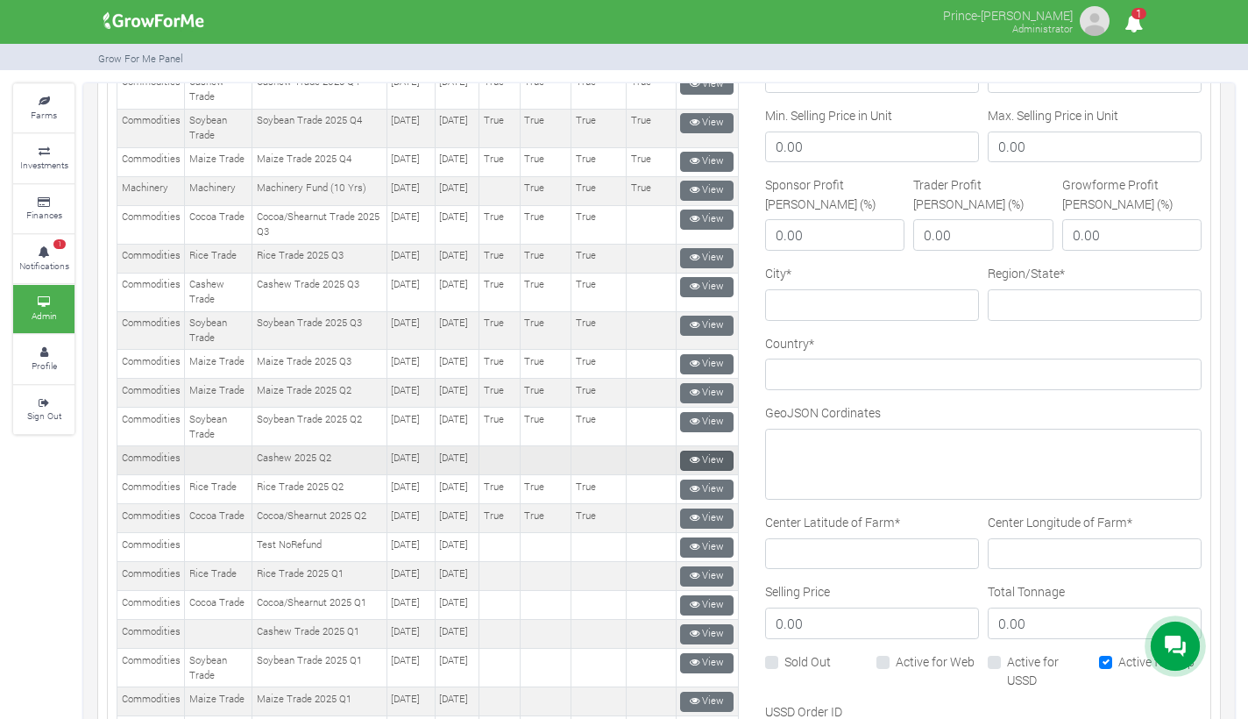
click at [690, 465] on icon at bounding box center [695, 460] width 10 height 10
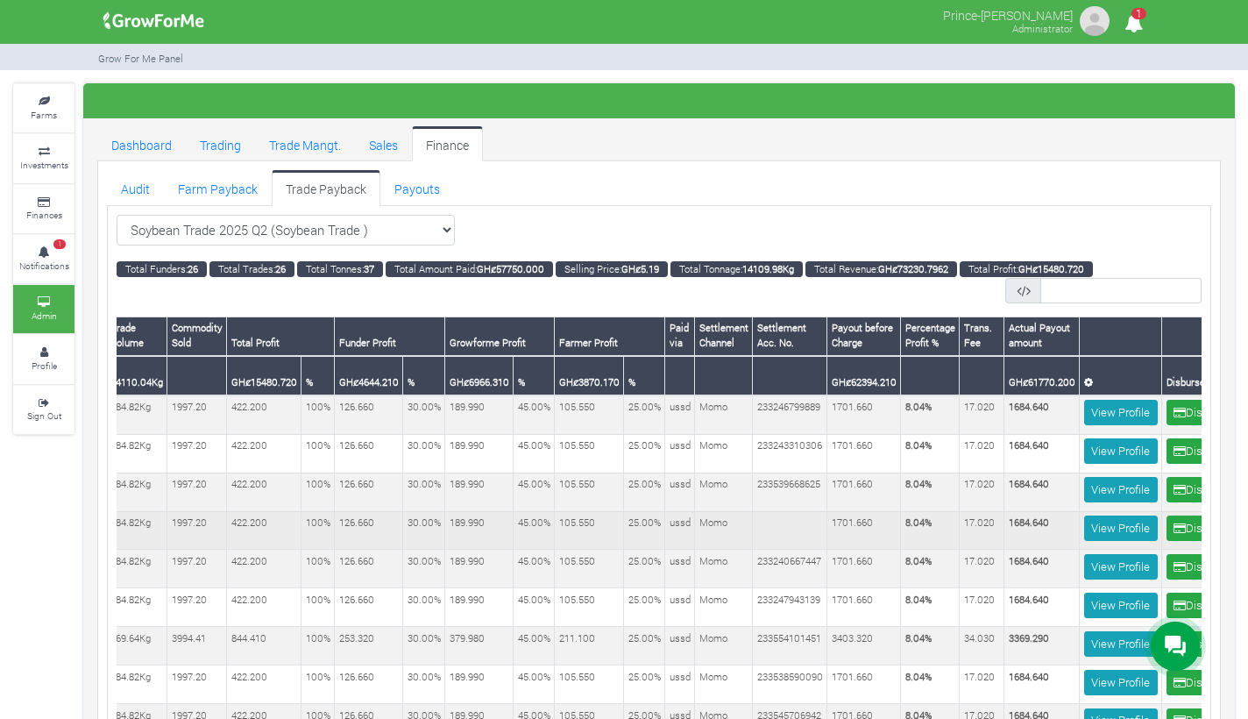
scroll to position [0, 445]
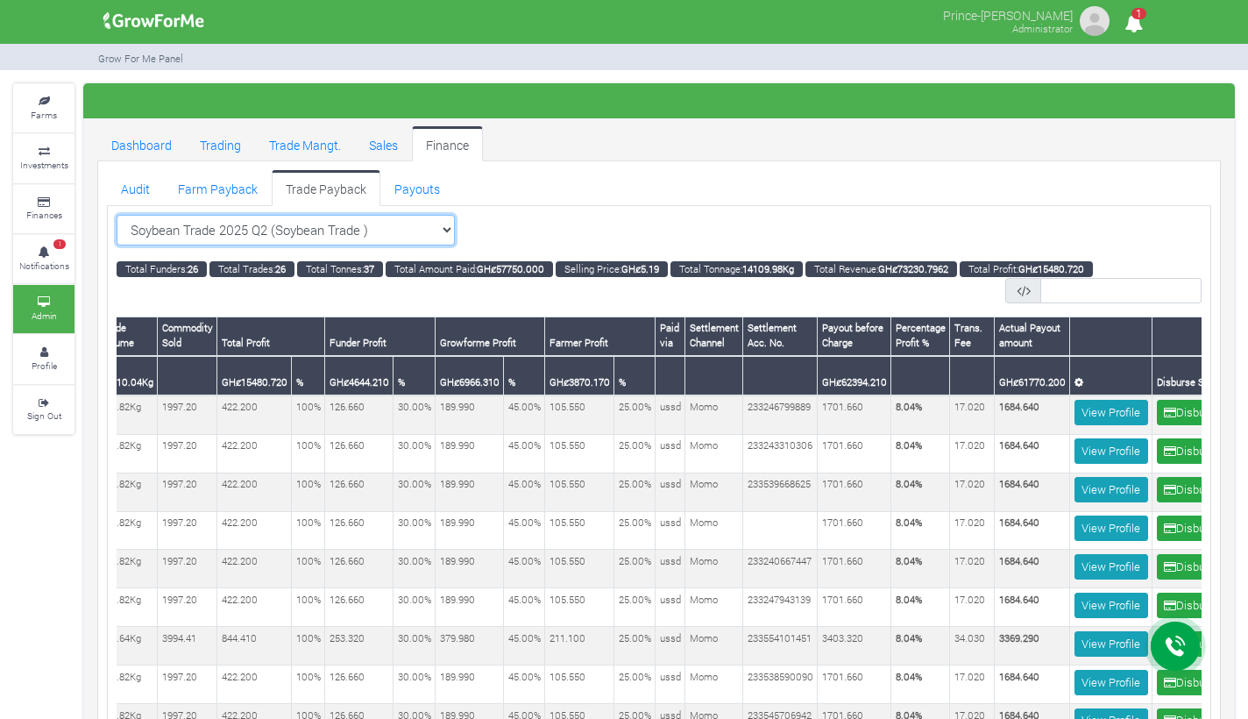
select select "?tradeschedule=34"
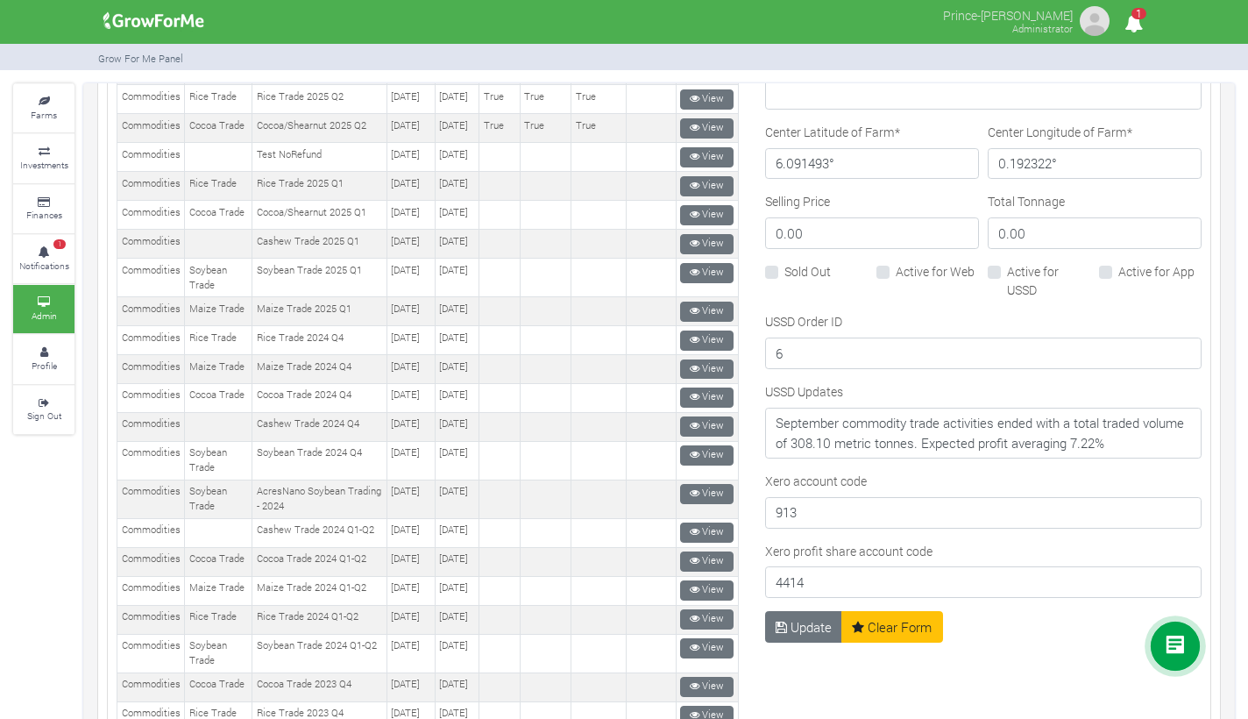
scroll to position [900, 0]
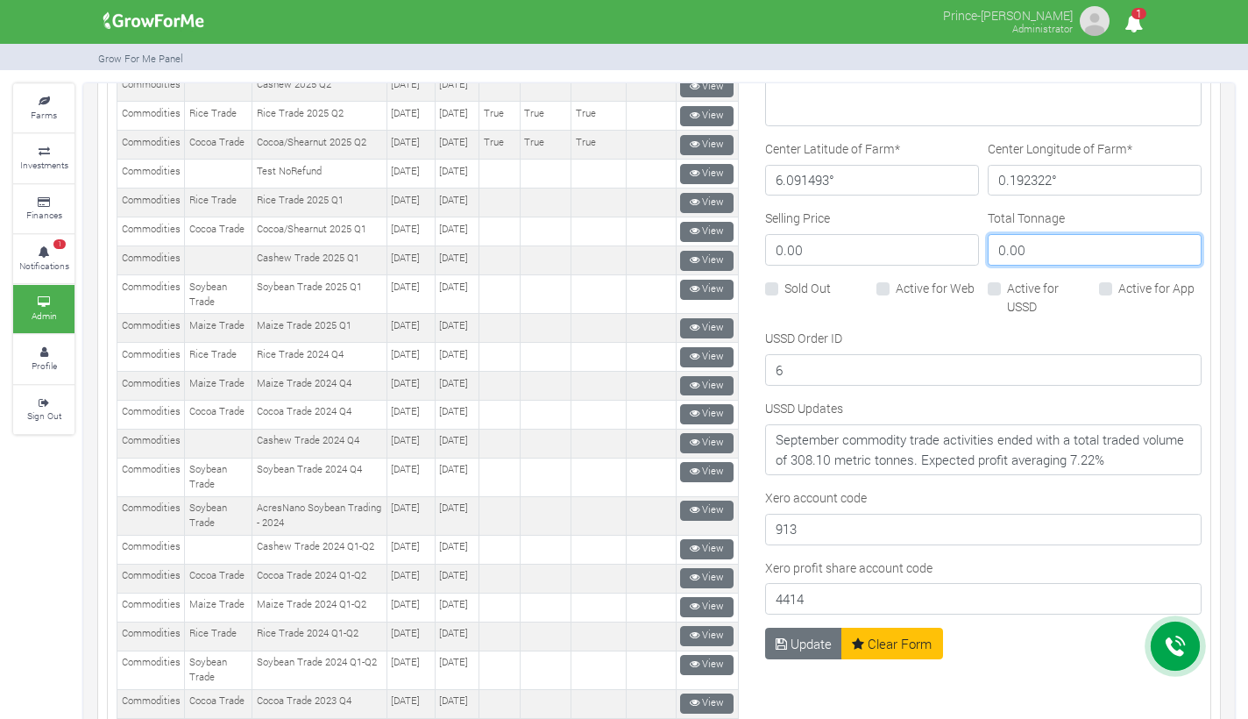
click at [1038, 242] on input "0.00" at bounding box center [1095, 250] width 214 height 32
type input "0"
type input "79211.33"
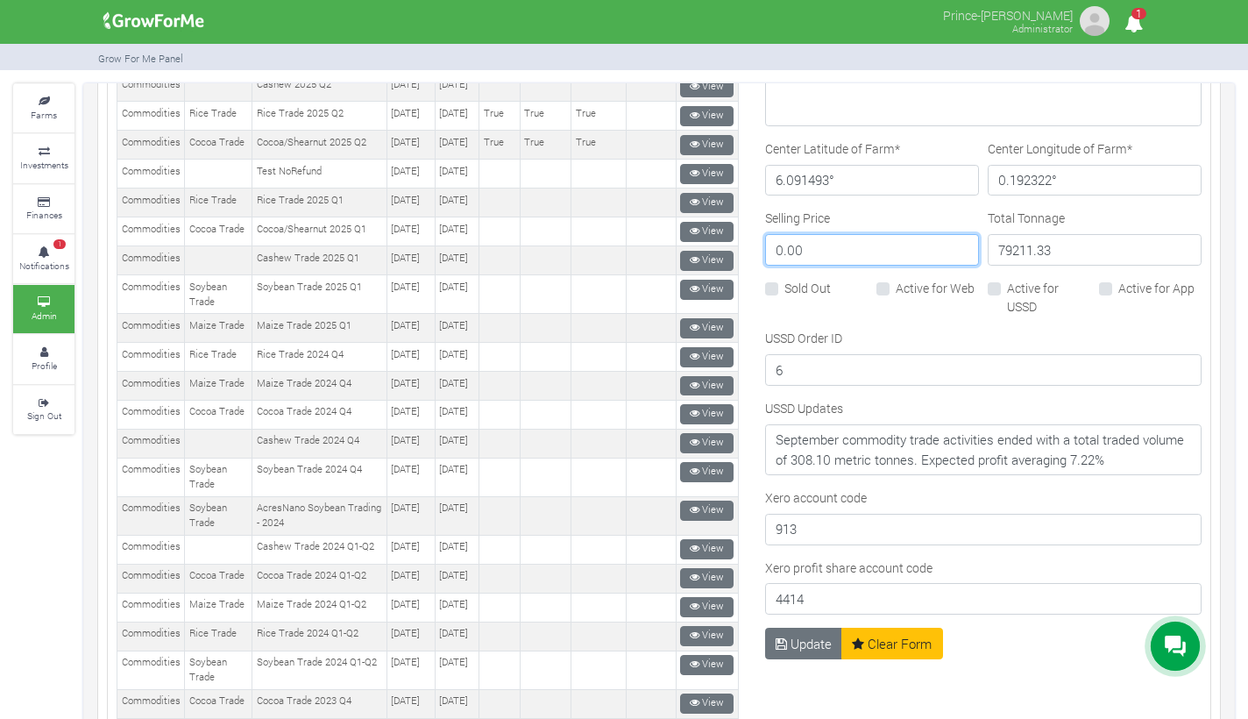
click at [890, 258] on input "0.00" at bounding box center [872, 250] width 214 height 32
type input "0"
type input "5.19"
click at [800, 631] on button "Update" at bounding box center [804, 644] width 78 height 32
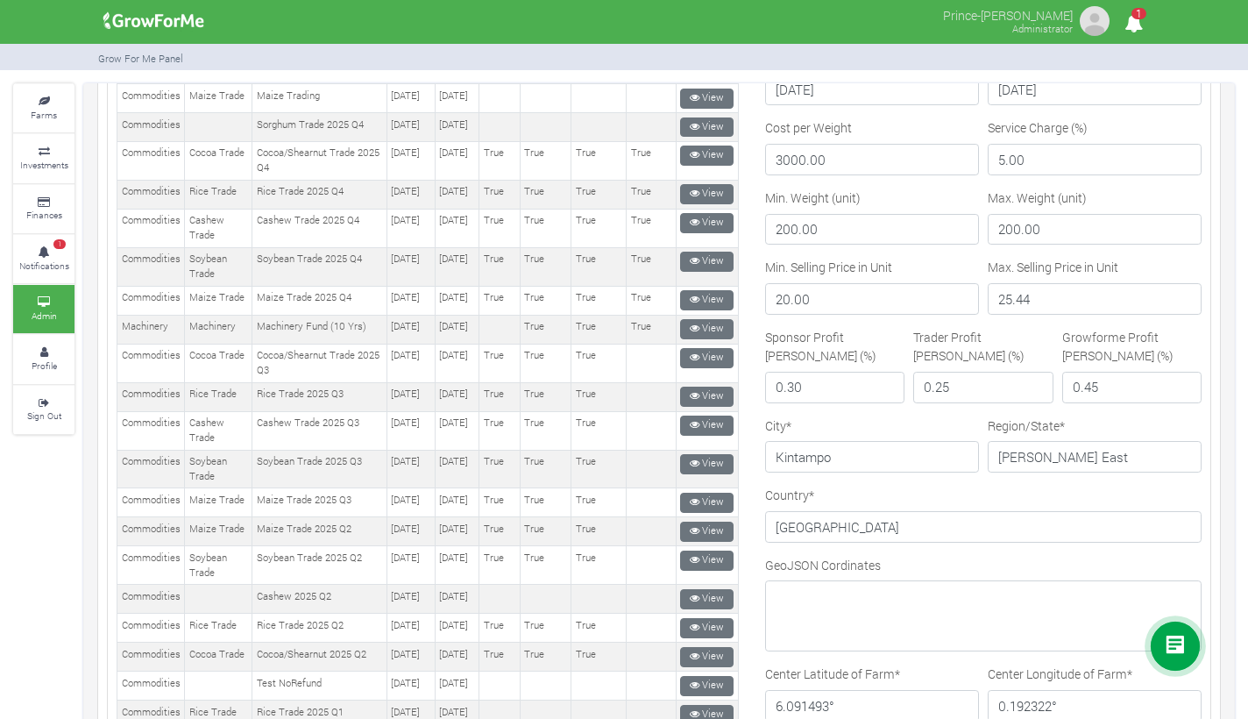
scroll to position [577, 0]
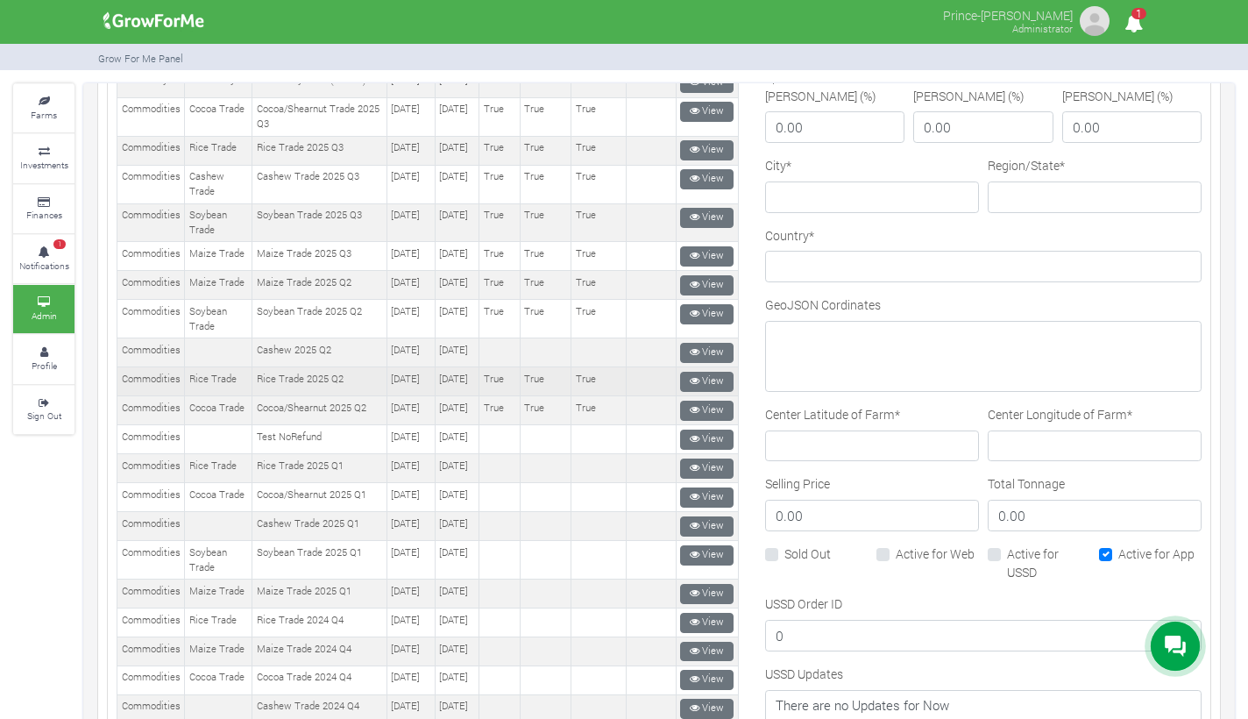
scroll to position [639, 0]
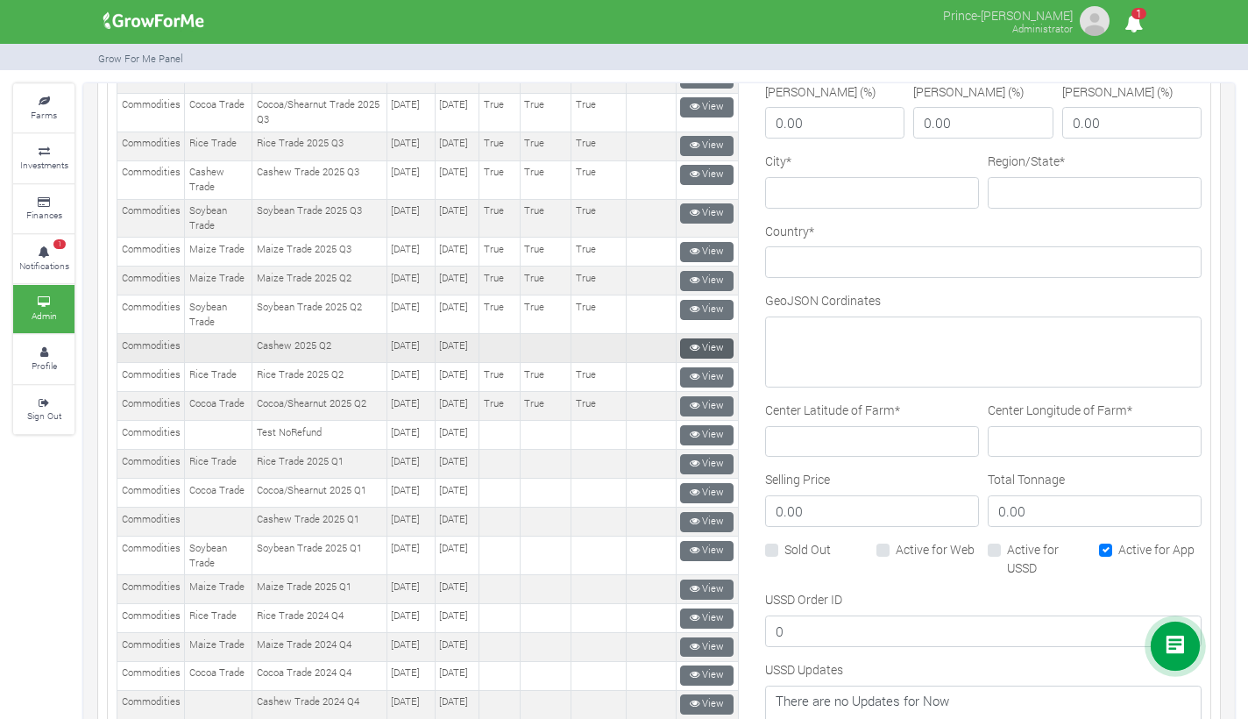
click at [696, 359] on link "View" at bounding box center [706, 348] width 53 height 20
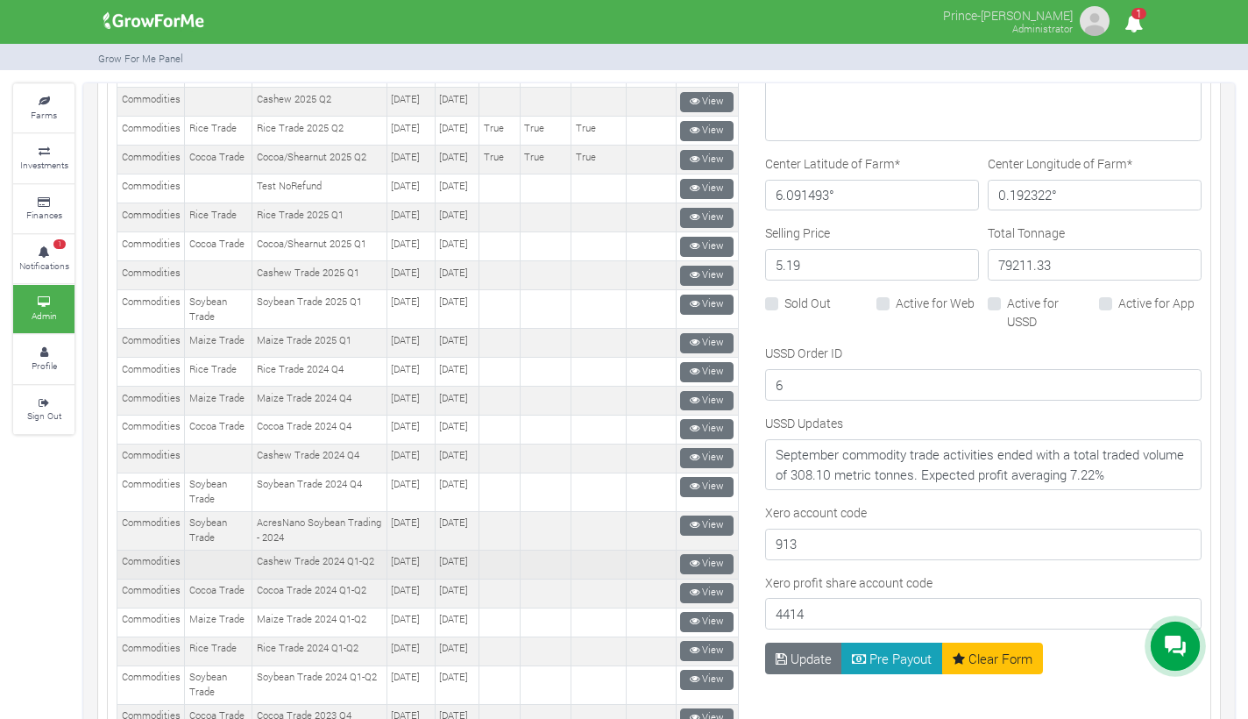
scroll to position [877, 0]
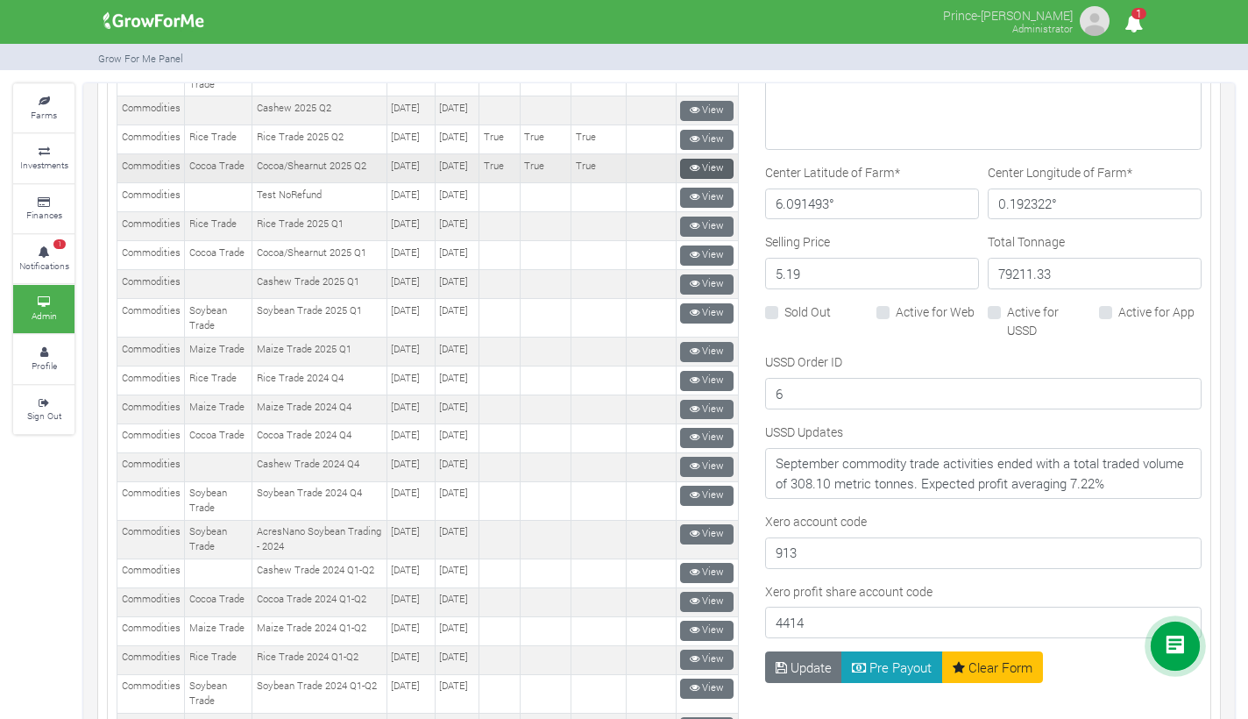
click at [690, 173] on icon at bounding box center [695, 168] width 10 height 10
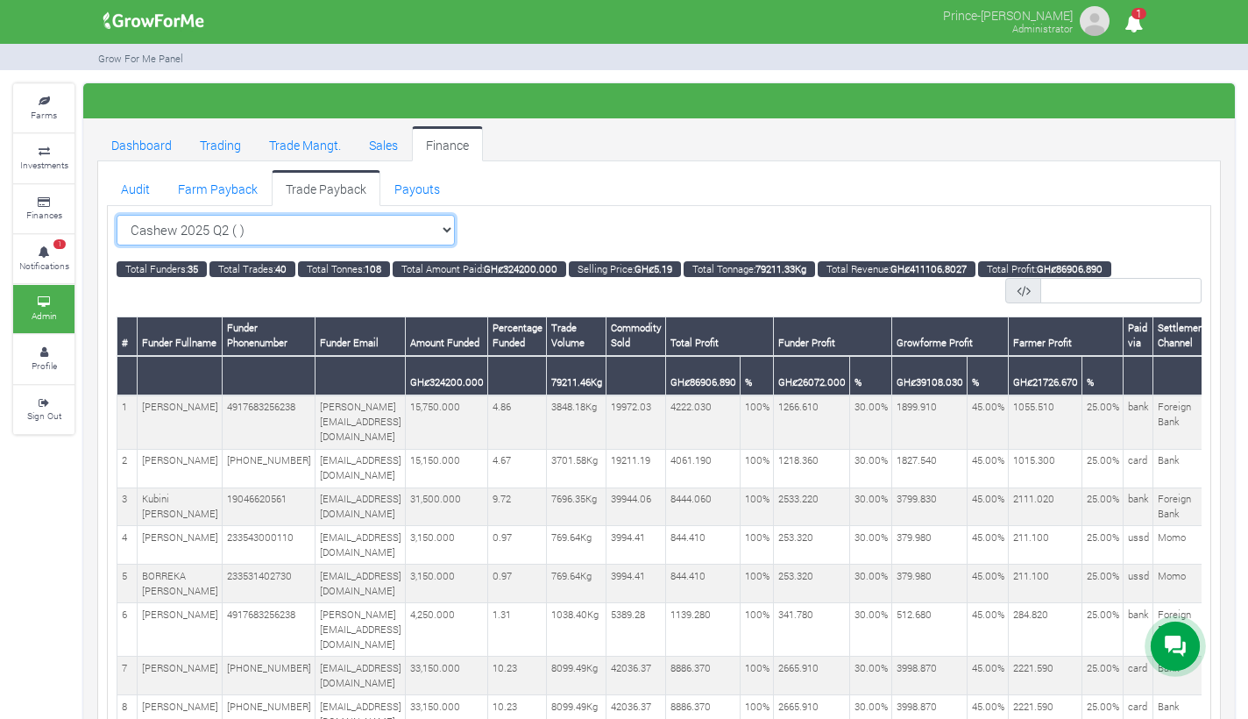
select select "?tradeschedule=32"
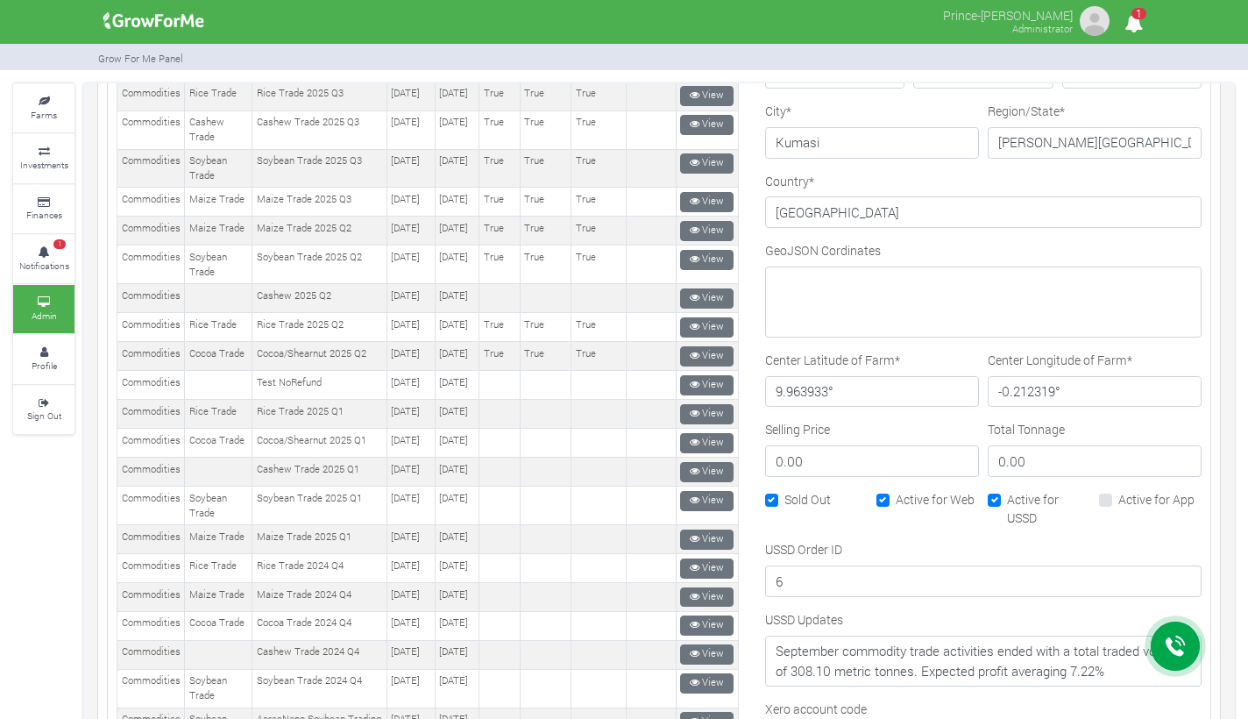
scroll to position [690, 0]
click at [1022, 458] on input "0.00" at bounding box center [1095, 461] width 214 height 32
type input "0"
type input "80640.66"
click at [896, 455] on input "0.00" at bounding box center [872, 461] width 214 height 32
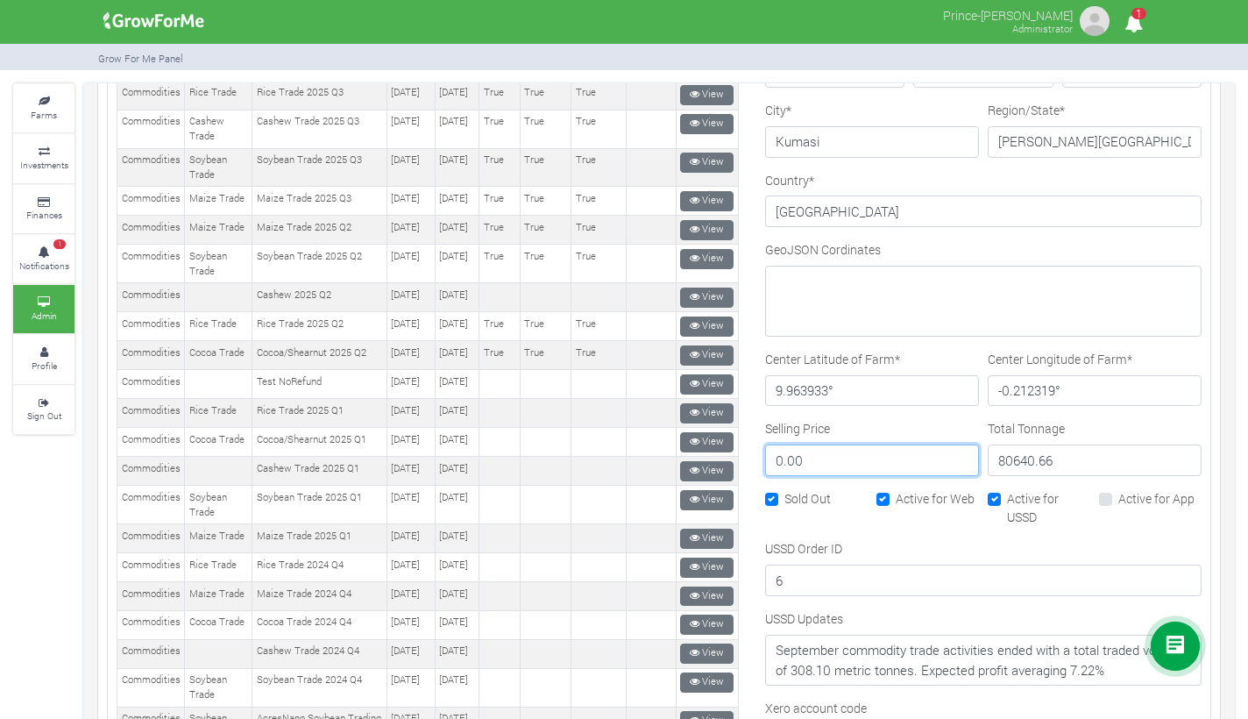
type input "0"
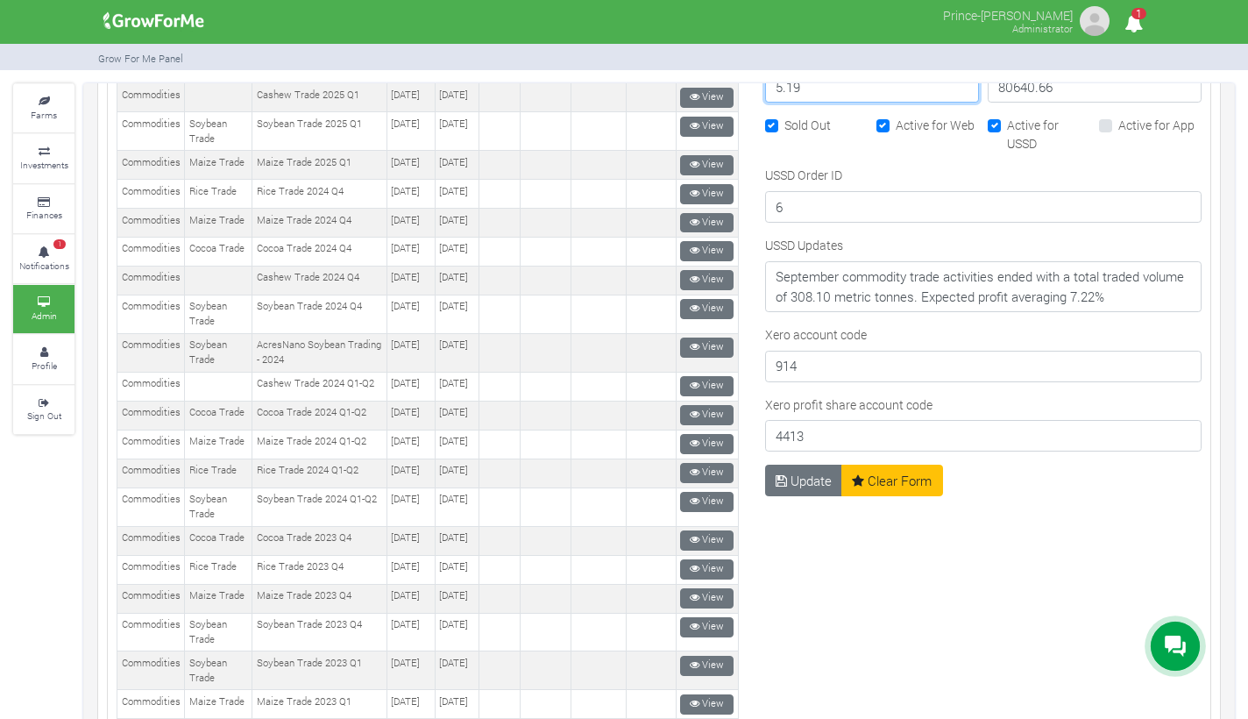
scroll to position [1086, 0]
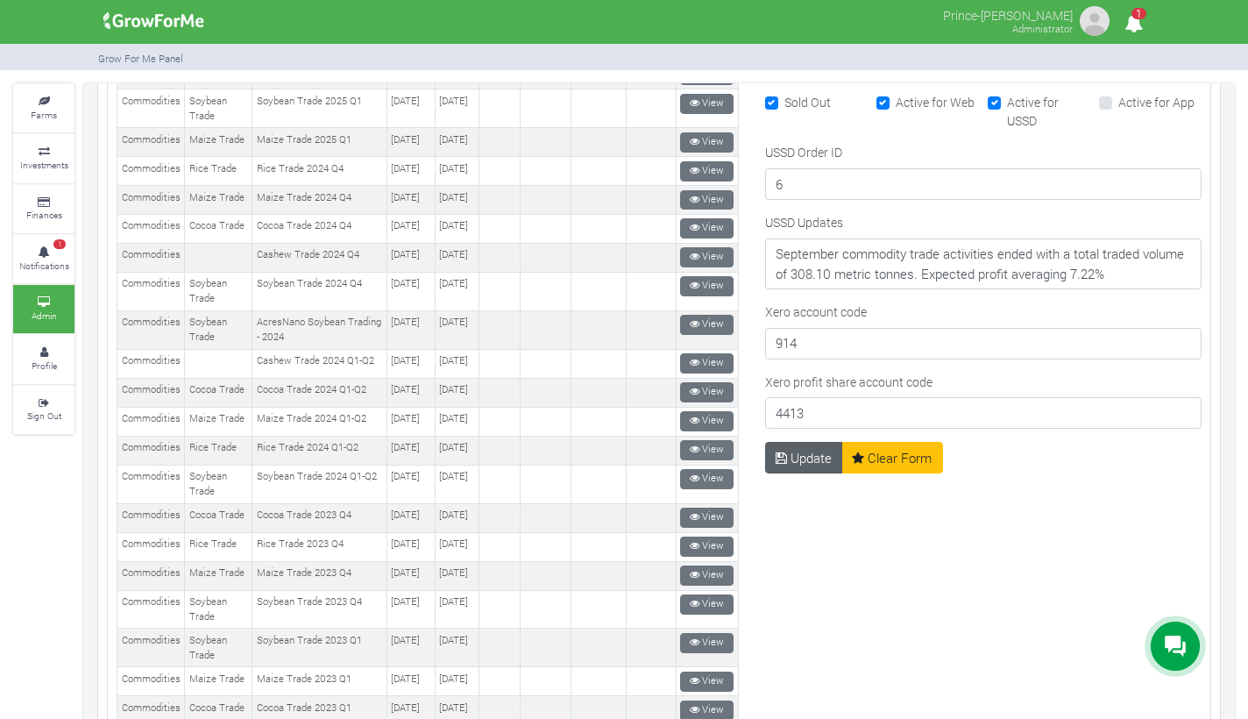
type input "5.19"
click at [793, 453] on button "Update" at bounding box center [804, 458] width 78 height 32
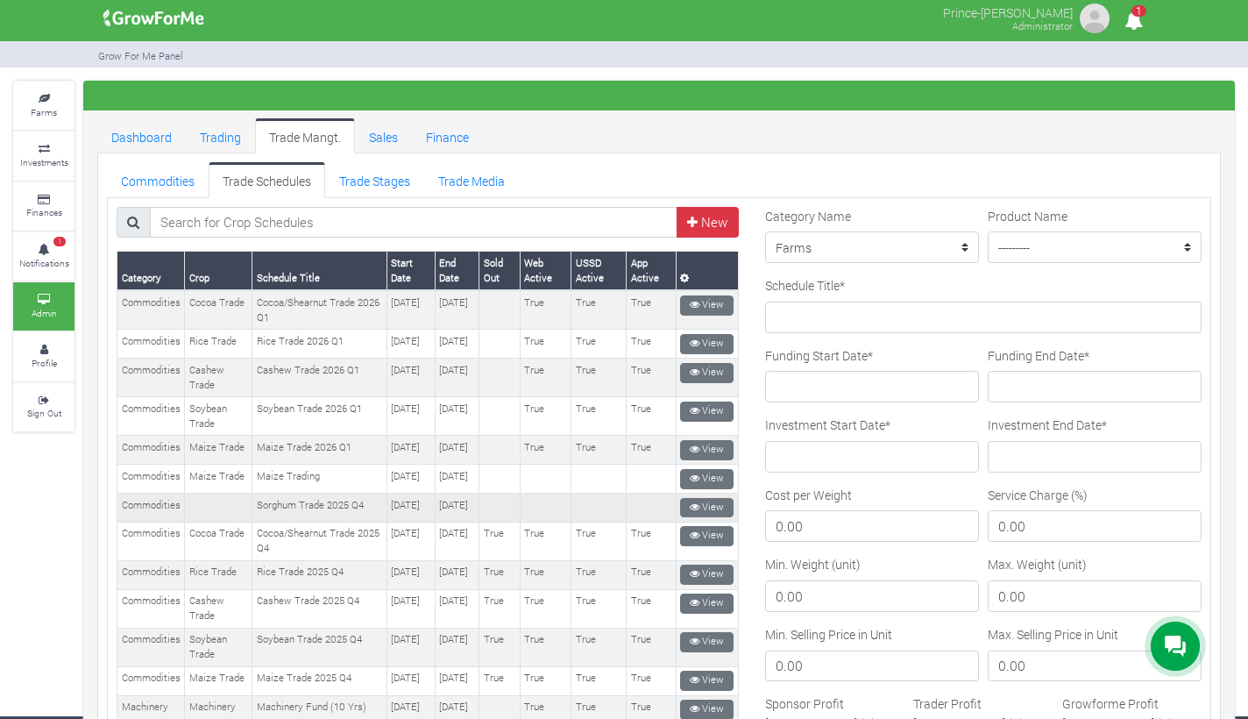
scroll to position [17, 0]
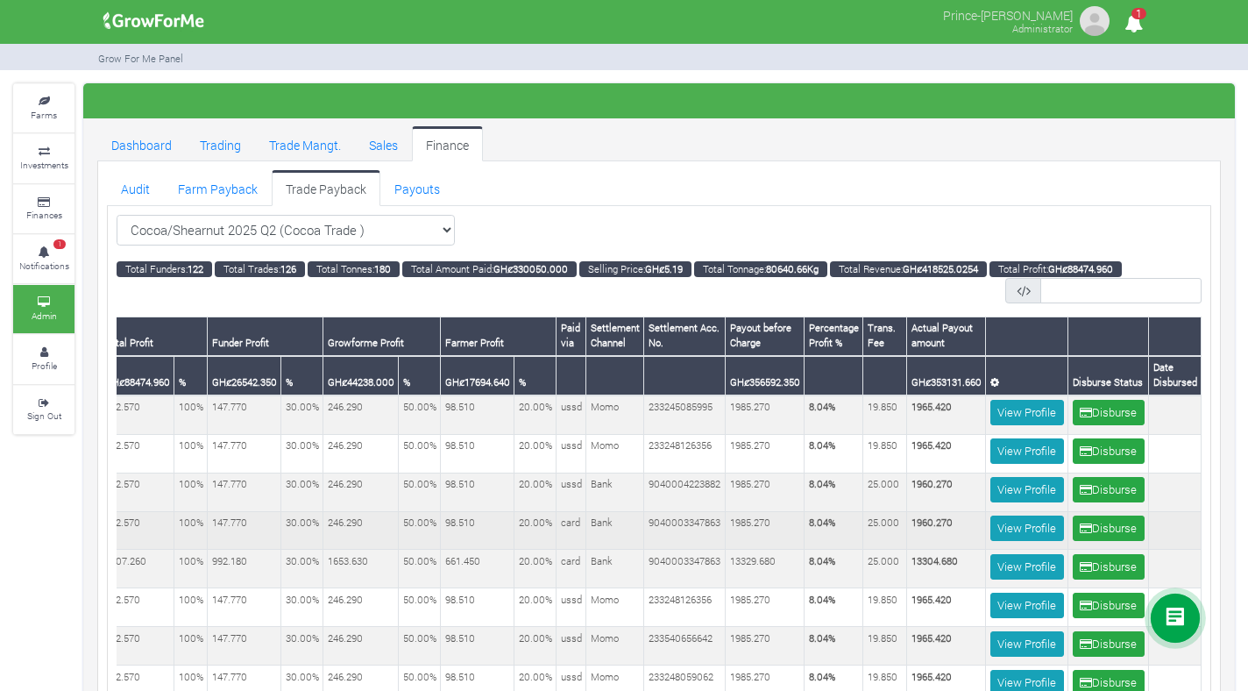
scroll to position [0, 737]
click at [644, 511] on td "9040003347863" at bounding box center [685, 530] width 82 height 39
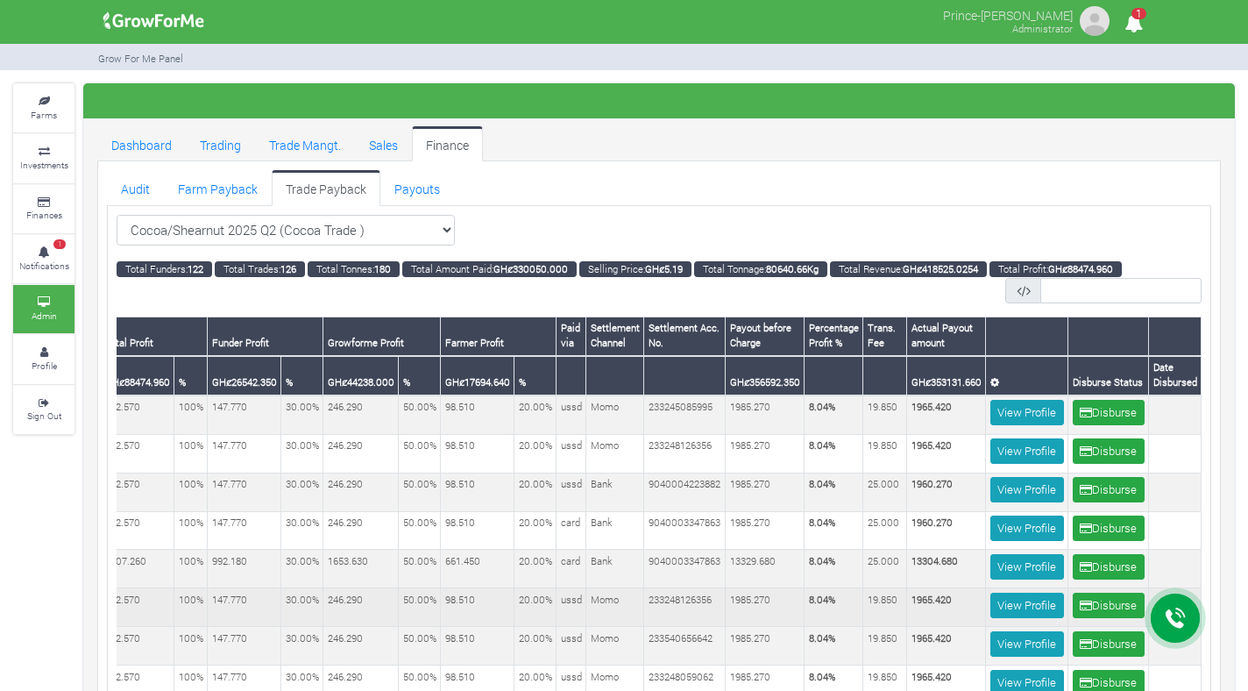
click at [726, 588] on td "1985.270" at bounding box center [765, 607] width 79 height 39
